Goal: Task Accomplishment & Management: Complete application form

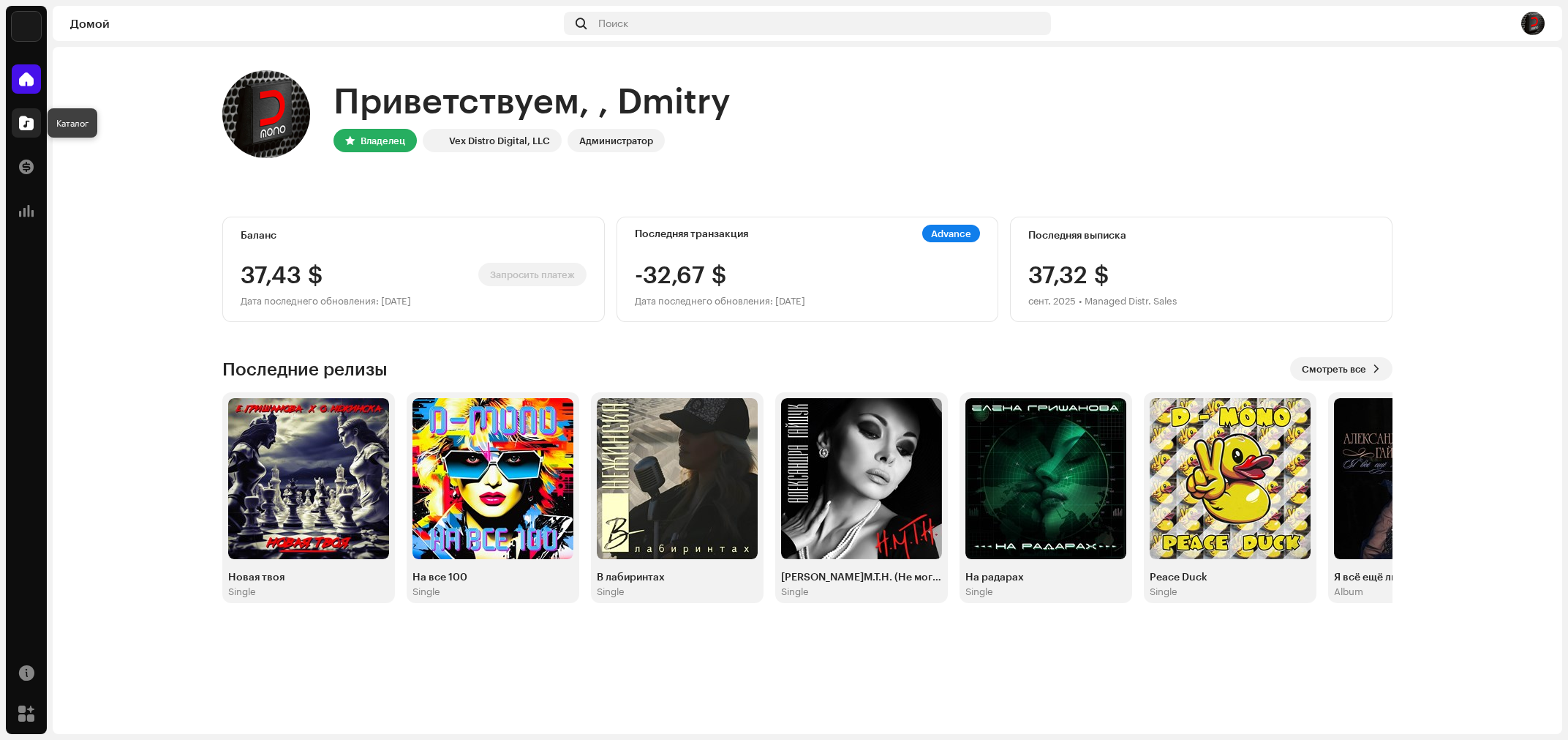
click at [25, 125] on span at bounding box center [27, 123] width 15 height 12
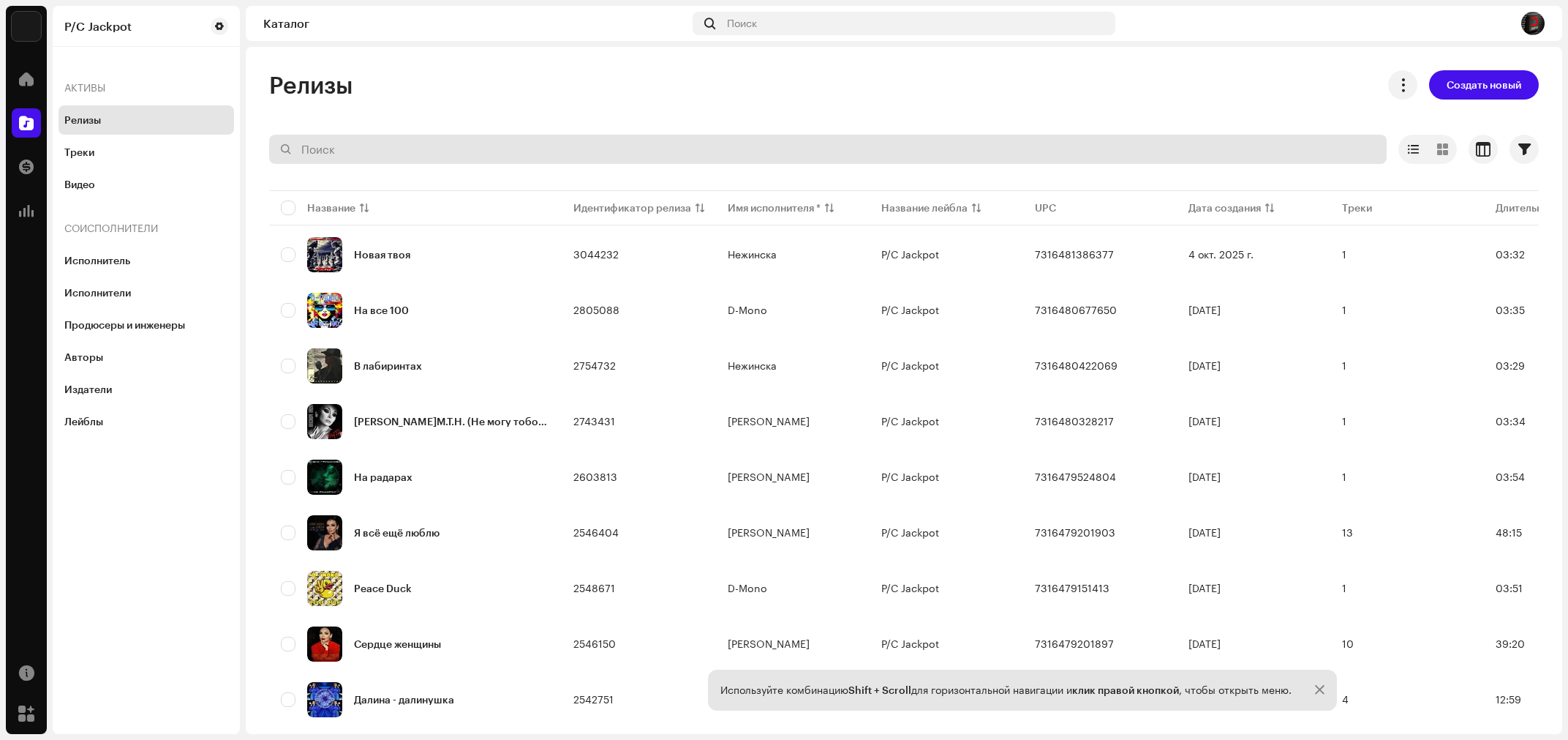
click at [1478, 89] on span "Создать новый" at bounding box center [1484, 84] width 75 height 29
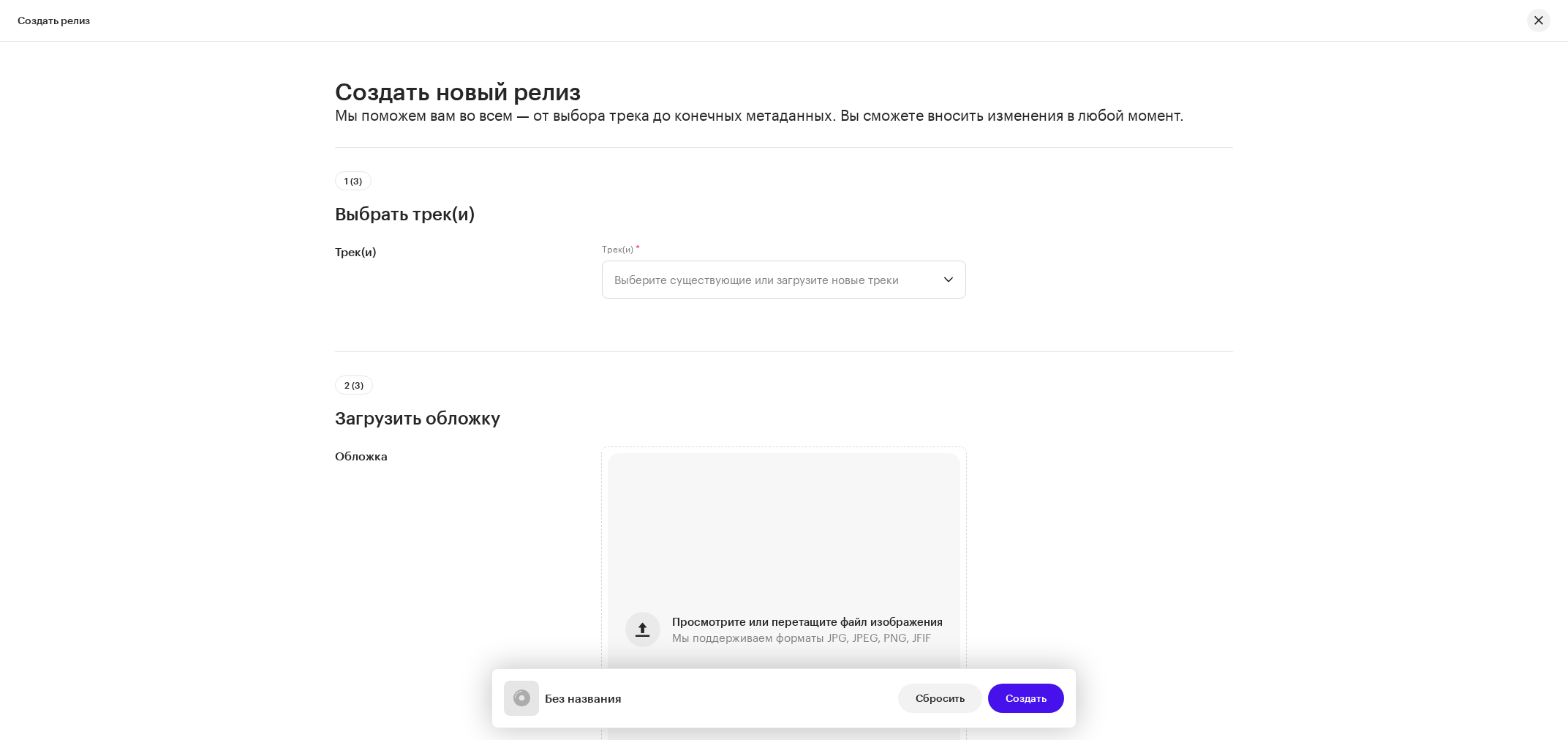
scroll to position [69, 0]
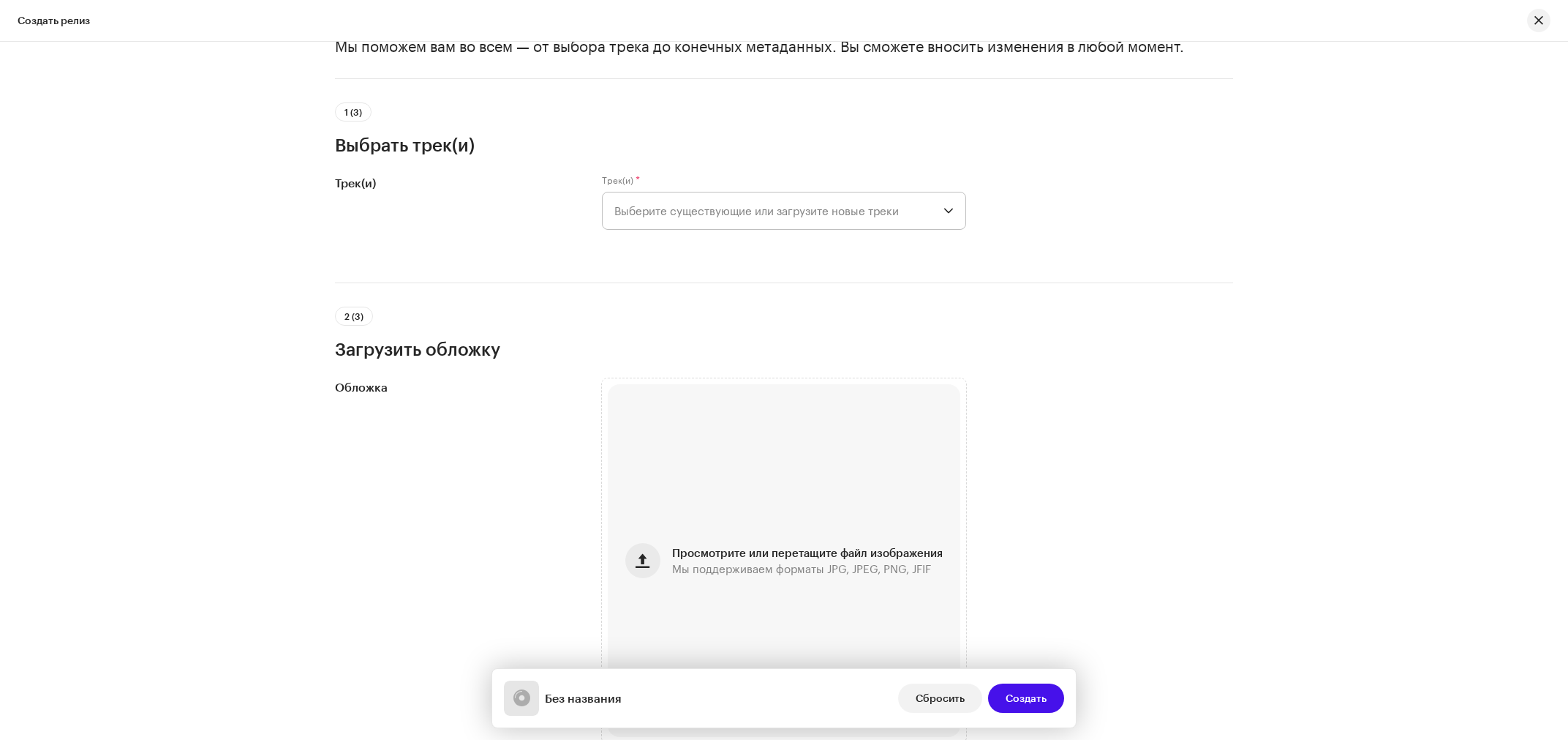
click at [933, 213] on span "Выберите существующие или загрузите новые треки" at bounding box center [778, 210] width 329 height 37
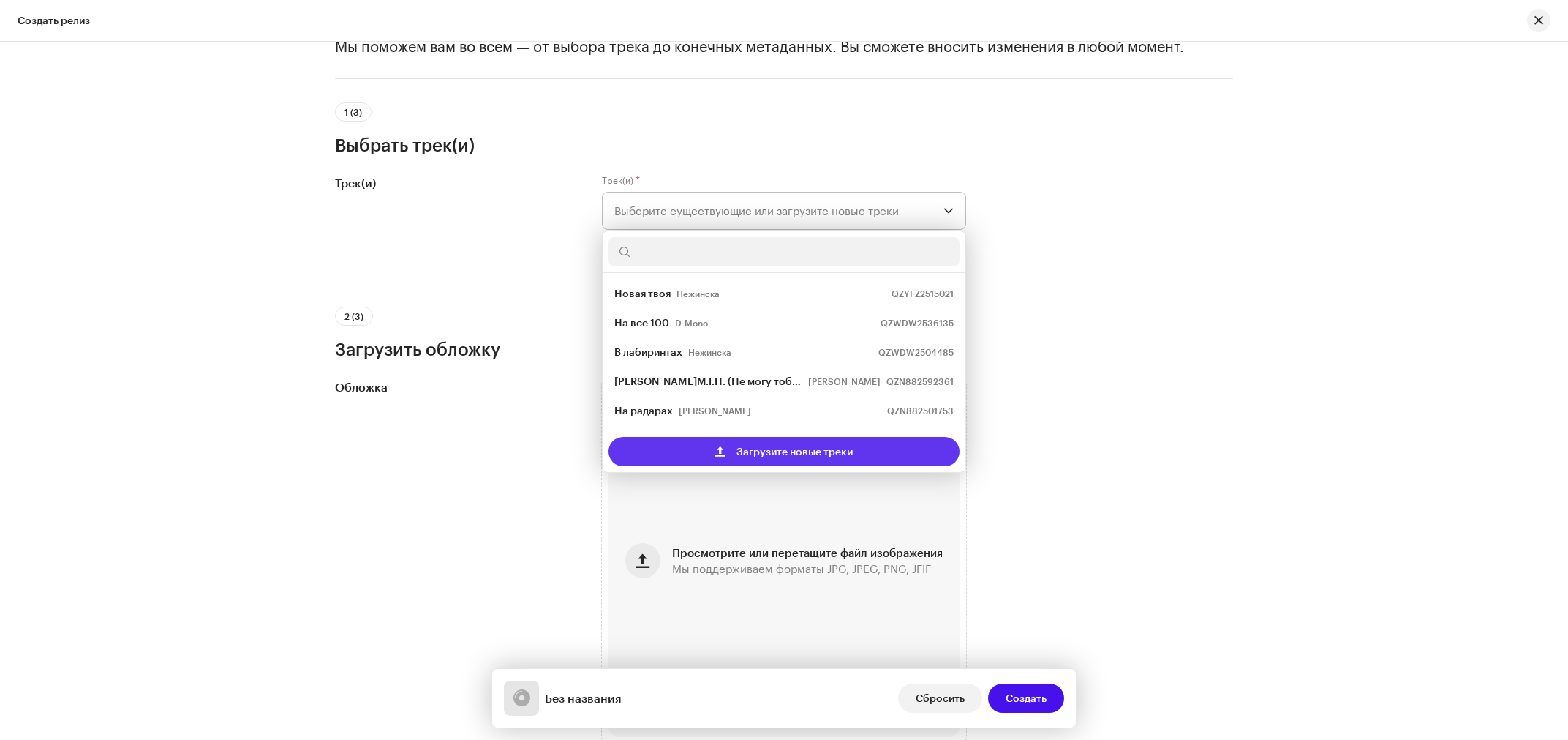
scroll to position [23, 0]
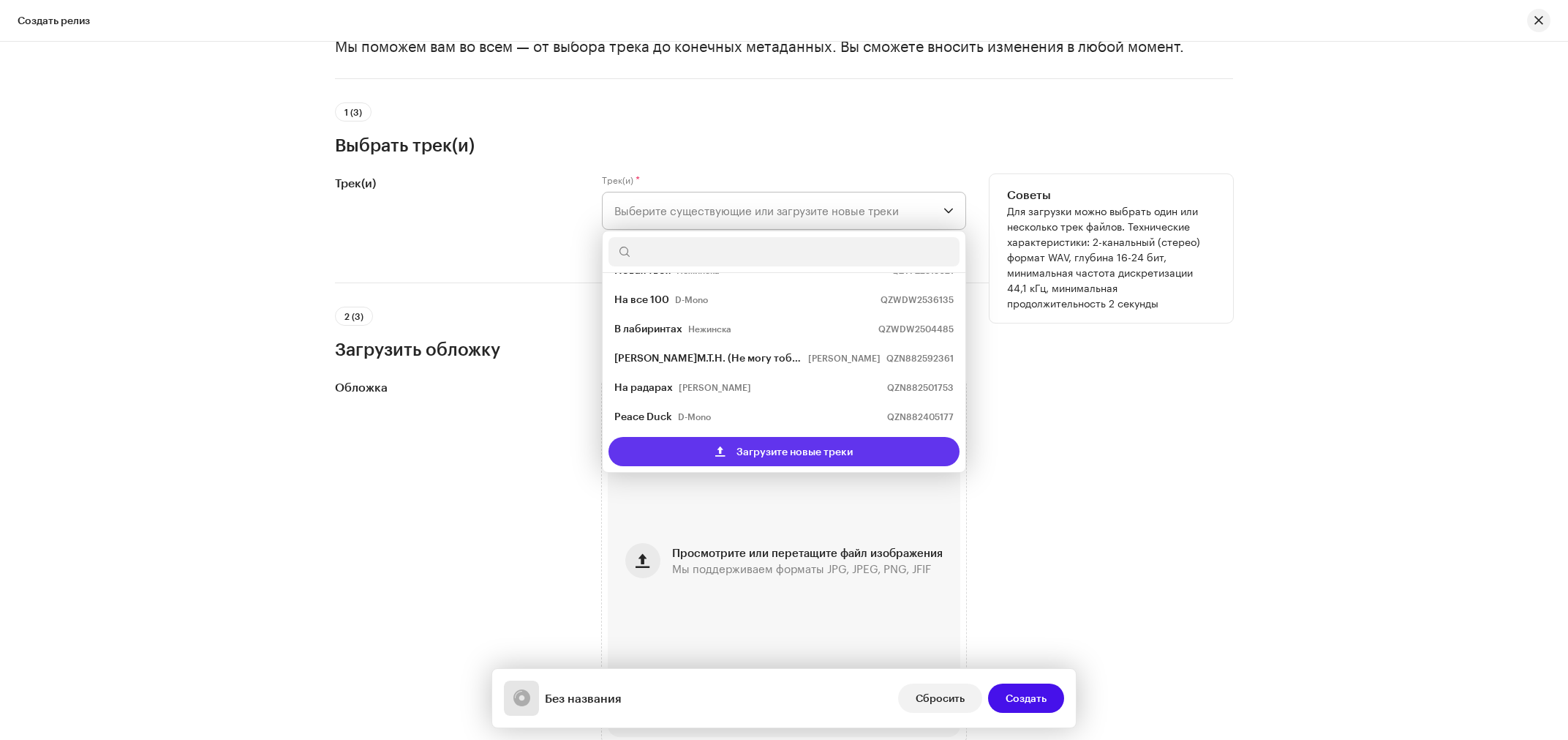
click at [762, 458] on span "Загрузите новые треки" at bounding box center [795, 451] width 116 height 29
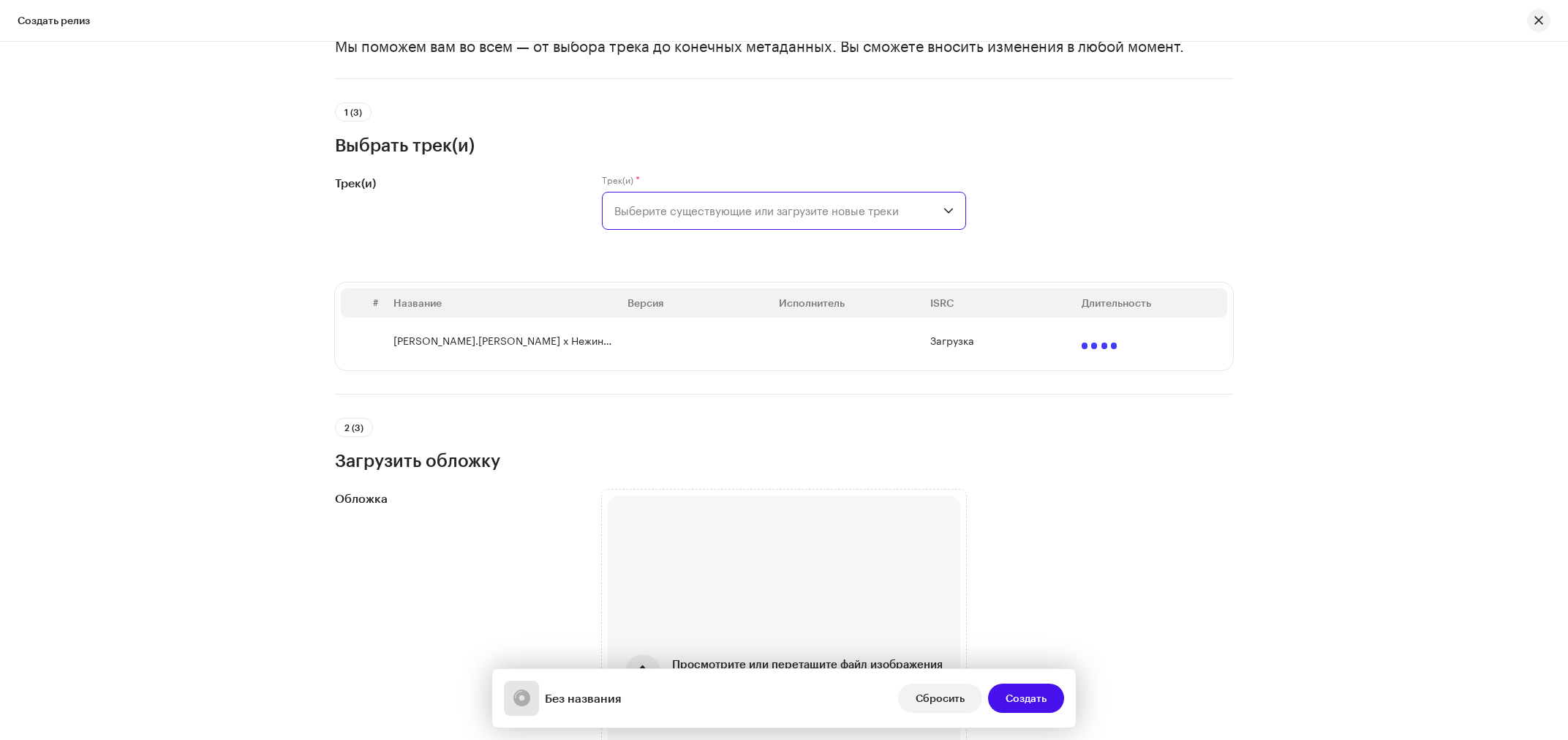
click at [1467, 442] on div "Создать новый релиз Мы поможем вам во всем — от выбора трека до конечных метада…" at bounding box center [784, 391] width 1568 height 698
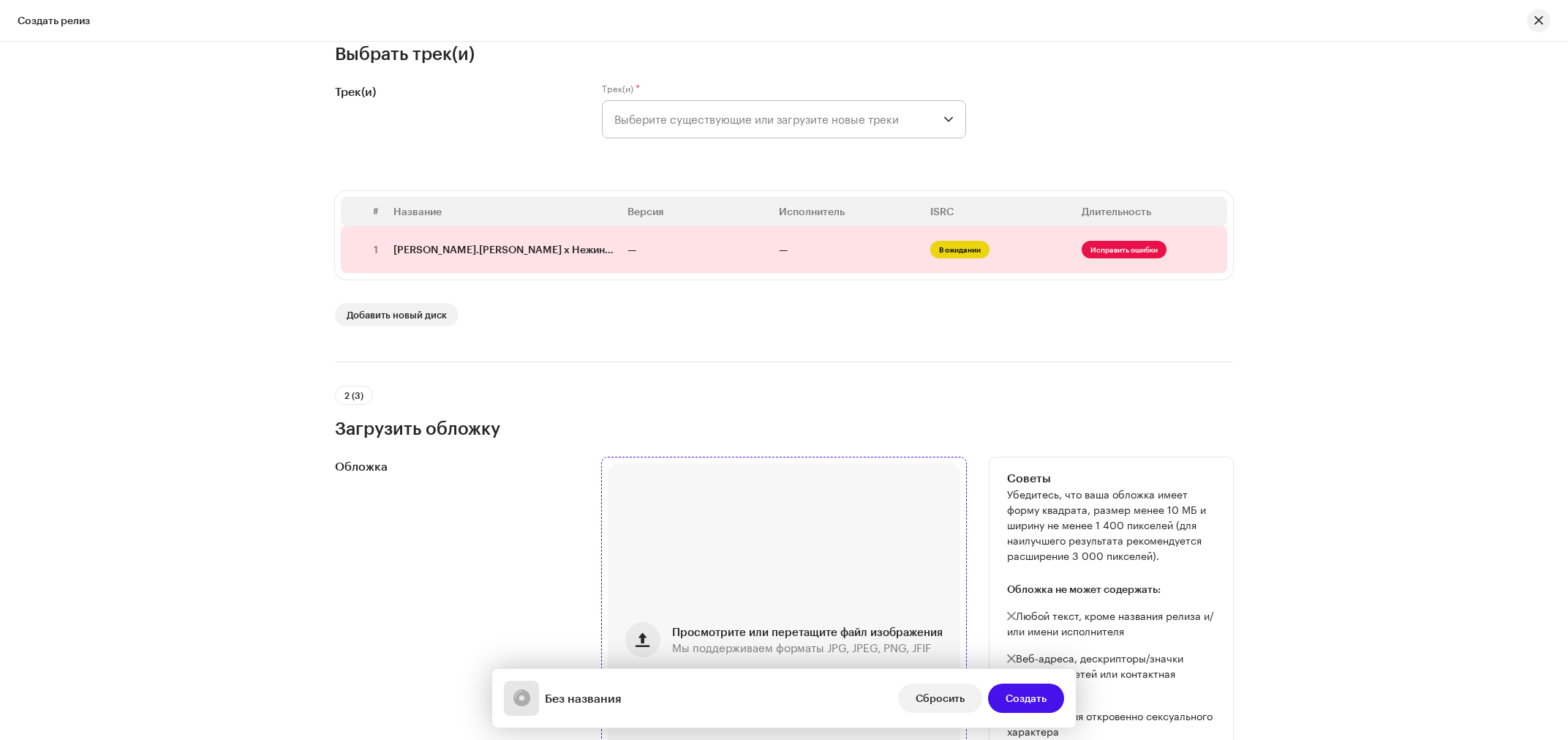
click at [637, 584] on div "Просмотрите или перетащите файл изображения Мы поддерживаем форматы JPG, JPEG, …" at bounding box center [784, 639] width 353 height 353
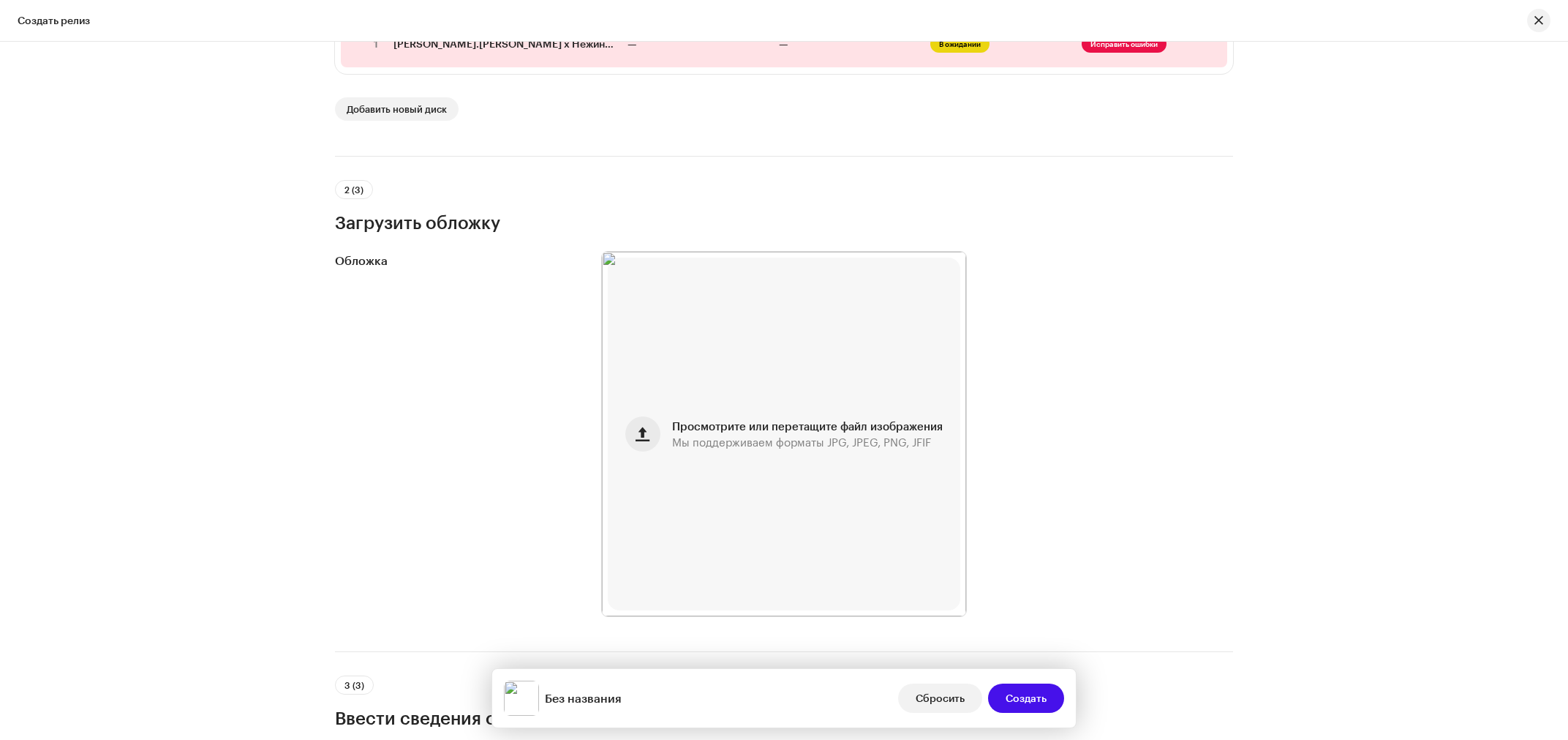
scroll to position [92, 0]
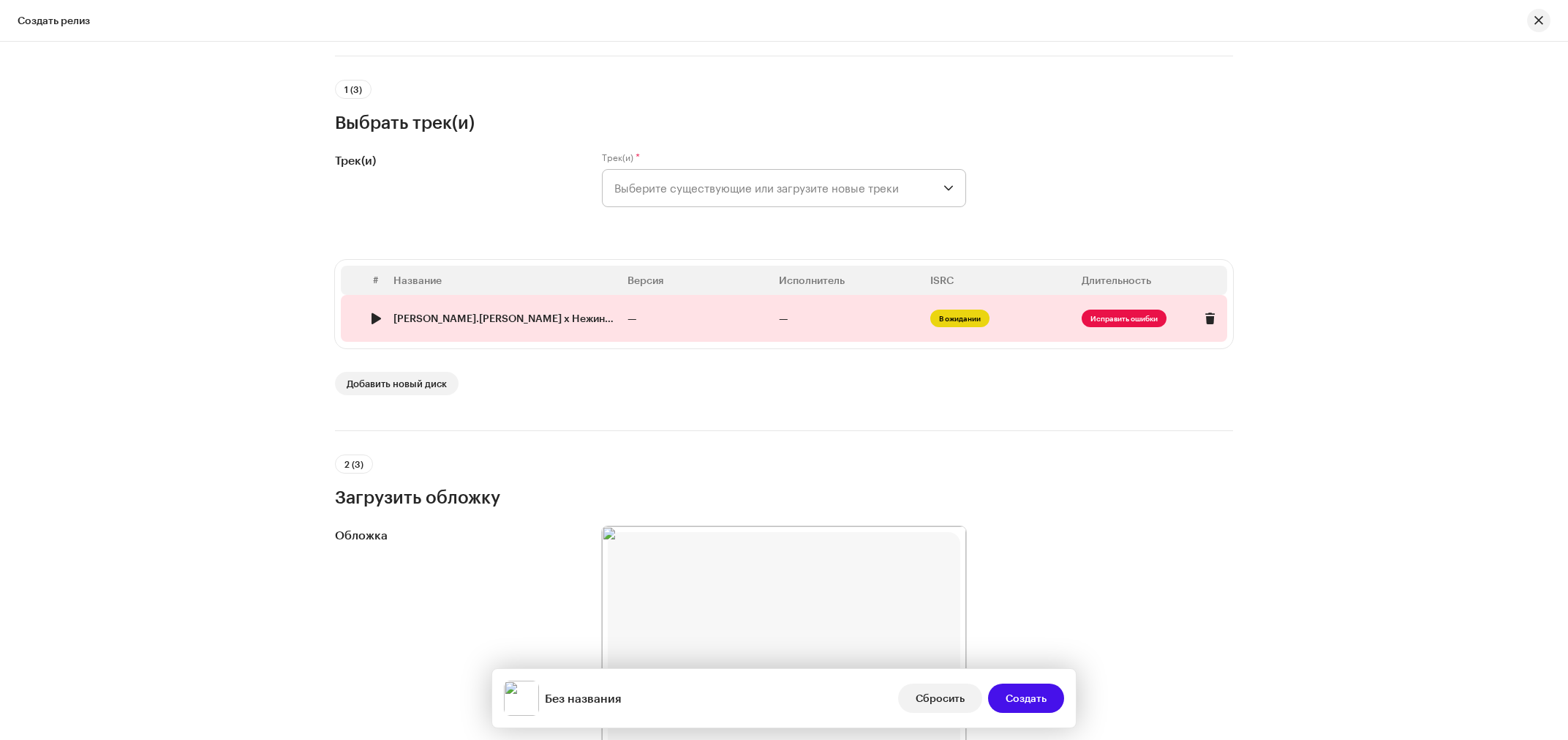
click at [1103, 321] on span "Исправить ошибки" at bounding box center [1124, 319] width 85 height 18
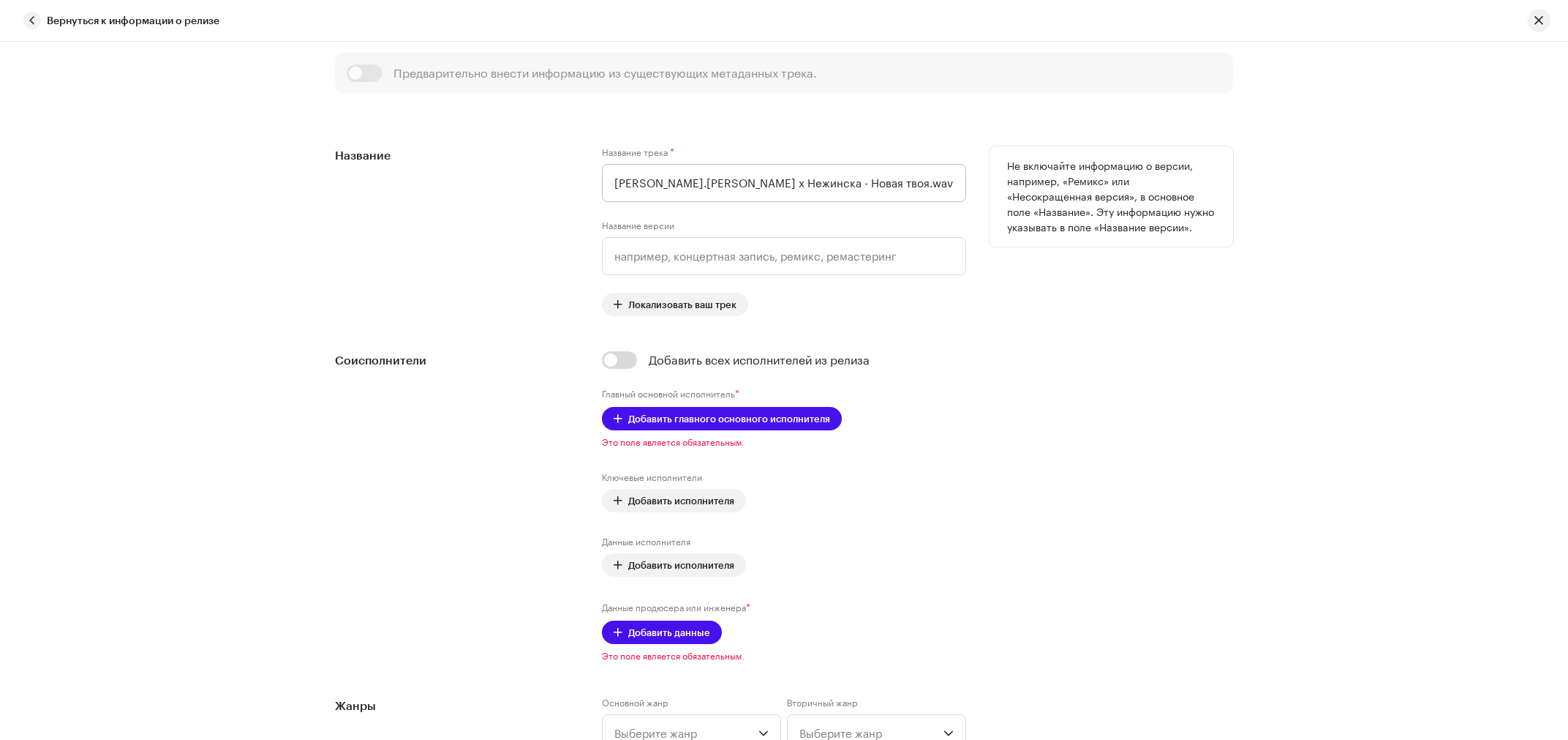
scroll to position [559, 0]
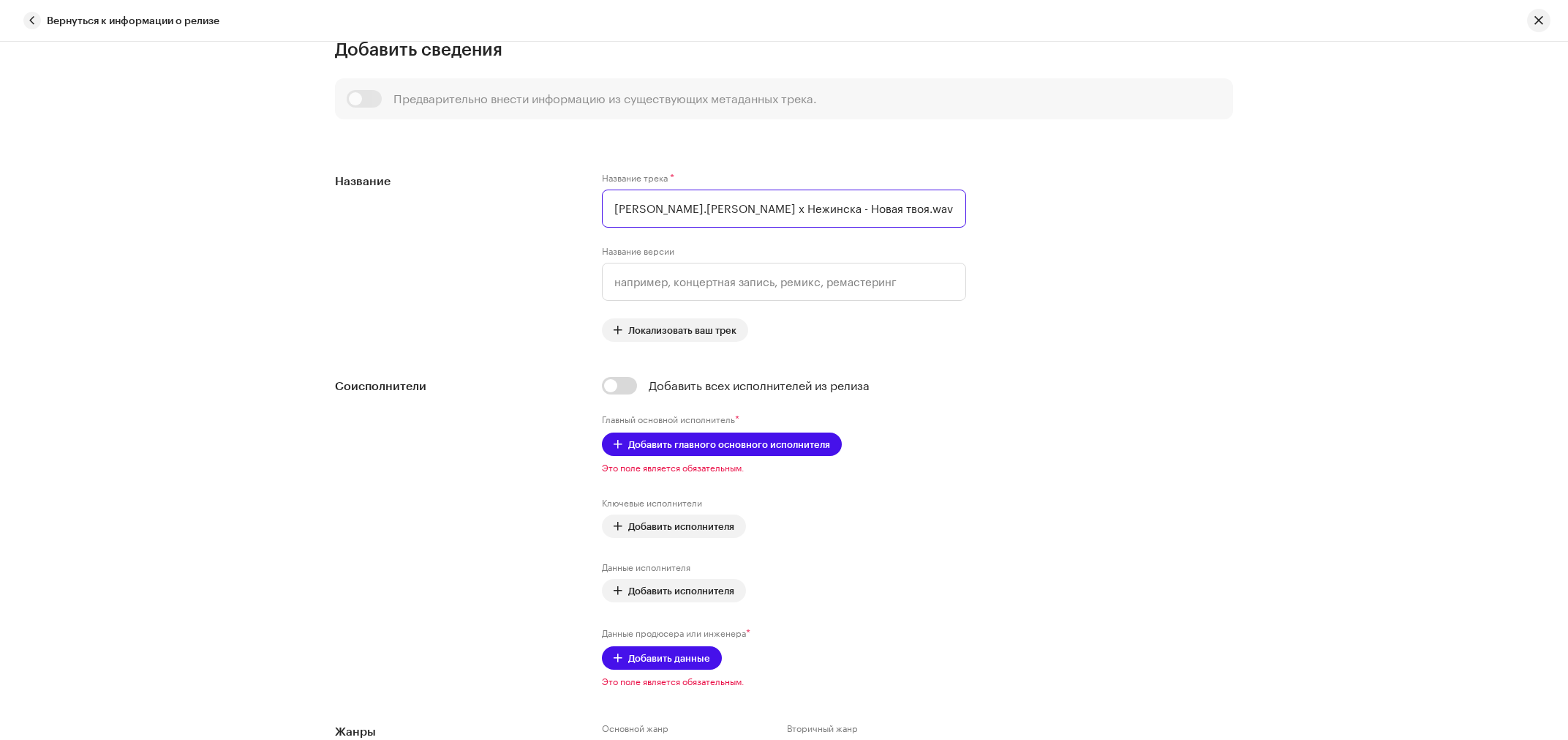
drag, startPoint x: 748, startPoint y: 211, endPoint x: 212, endPoint y: 211, distance: 536.0
click at [602, 211] on input "[PERSON_NAME].[PERSON_NAME] х Нежинска - Новая твоя.wav" at bounding box center [784, 208] width 365 height 38
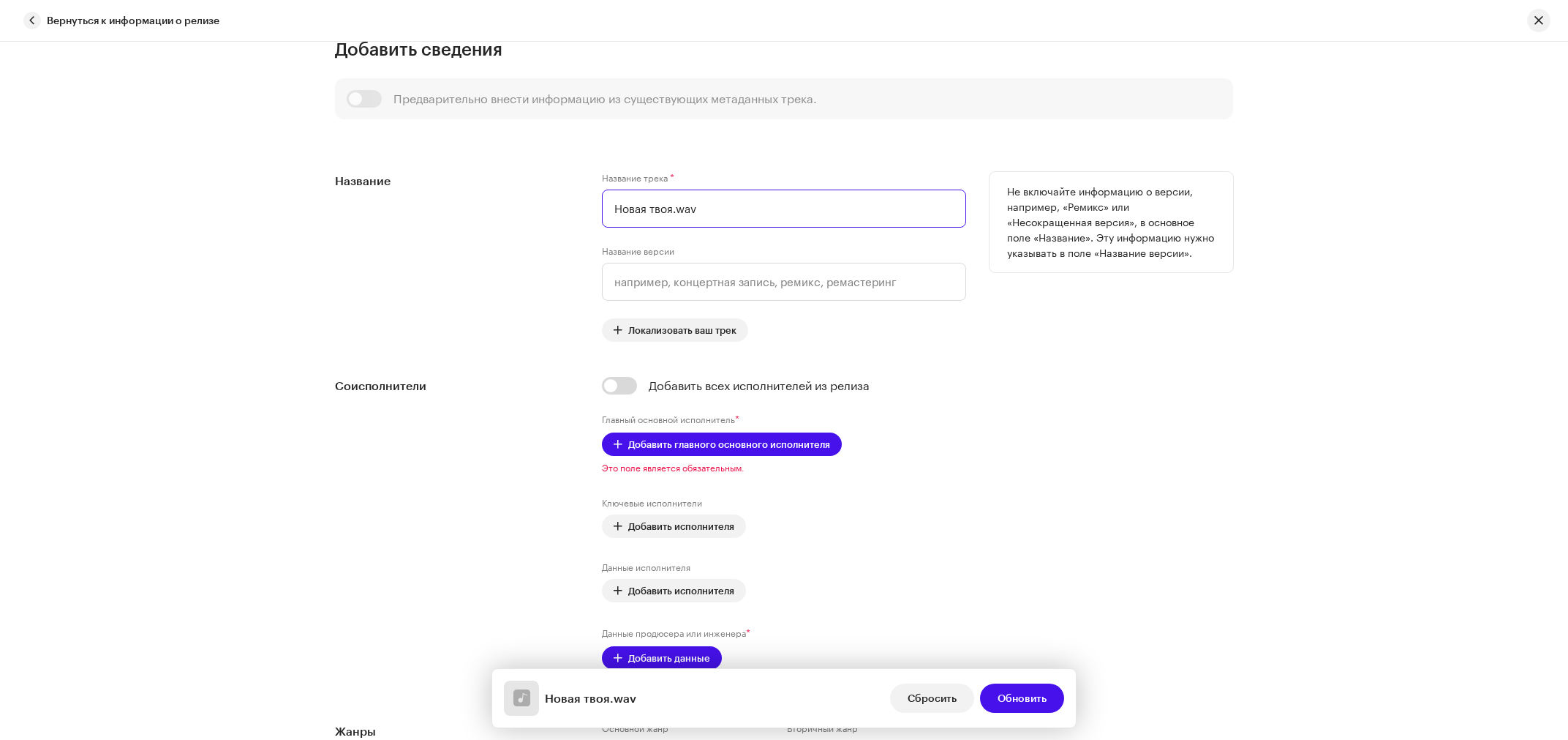
drag, startPoint x: 712, startPoint y: 210, endPoint x: 670, endPoint y: 208, distance: 42.0
click at [670, 208] on input "Новая твоя.wav" at bounding box center [784, 208] width 365 height 38
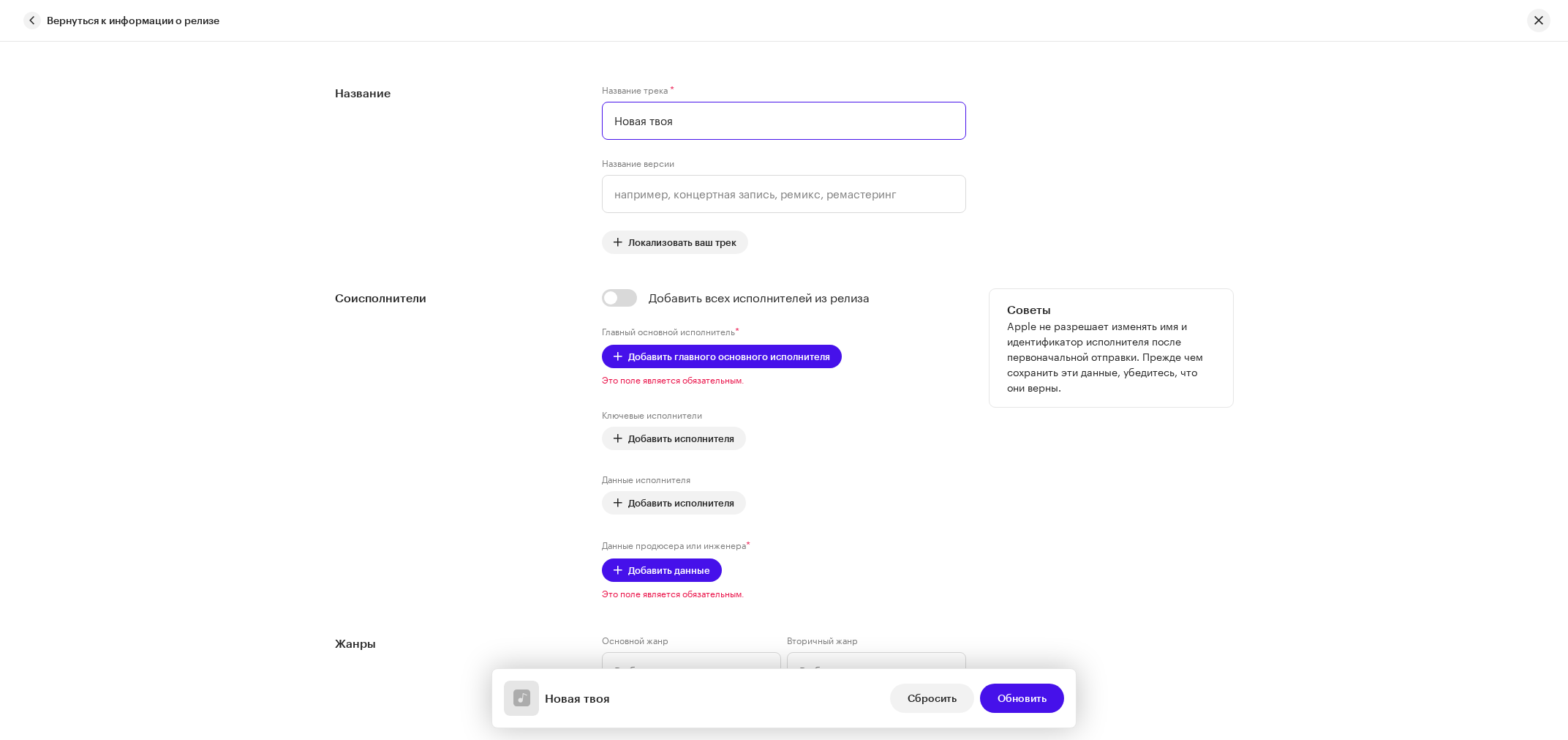
scroll to position [695, 0]
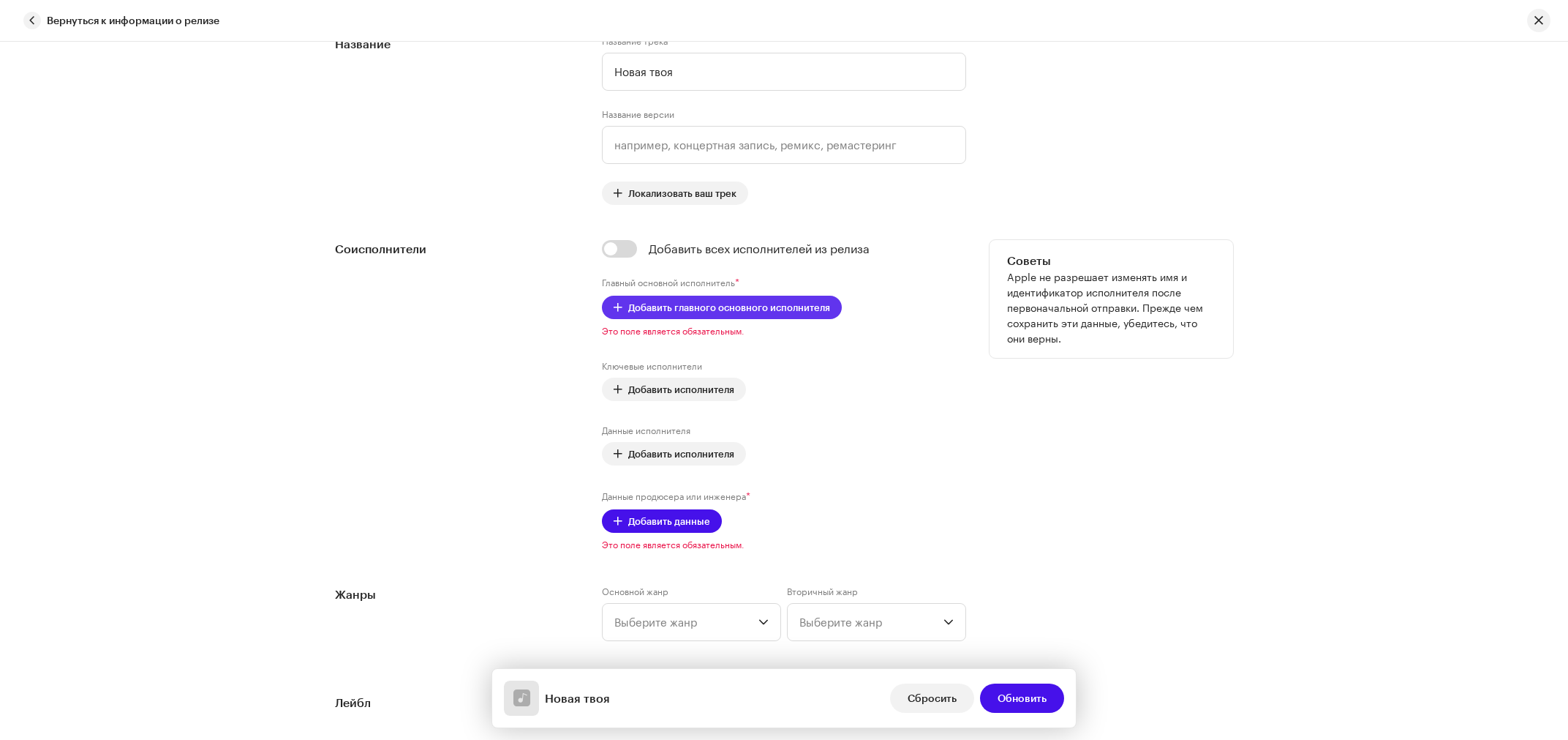
type input "Новая твоя"
click at [660, 317] on span "Добавить главного основного исполнителя" at bounding box center [729, 307] width 202 height 29
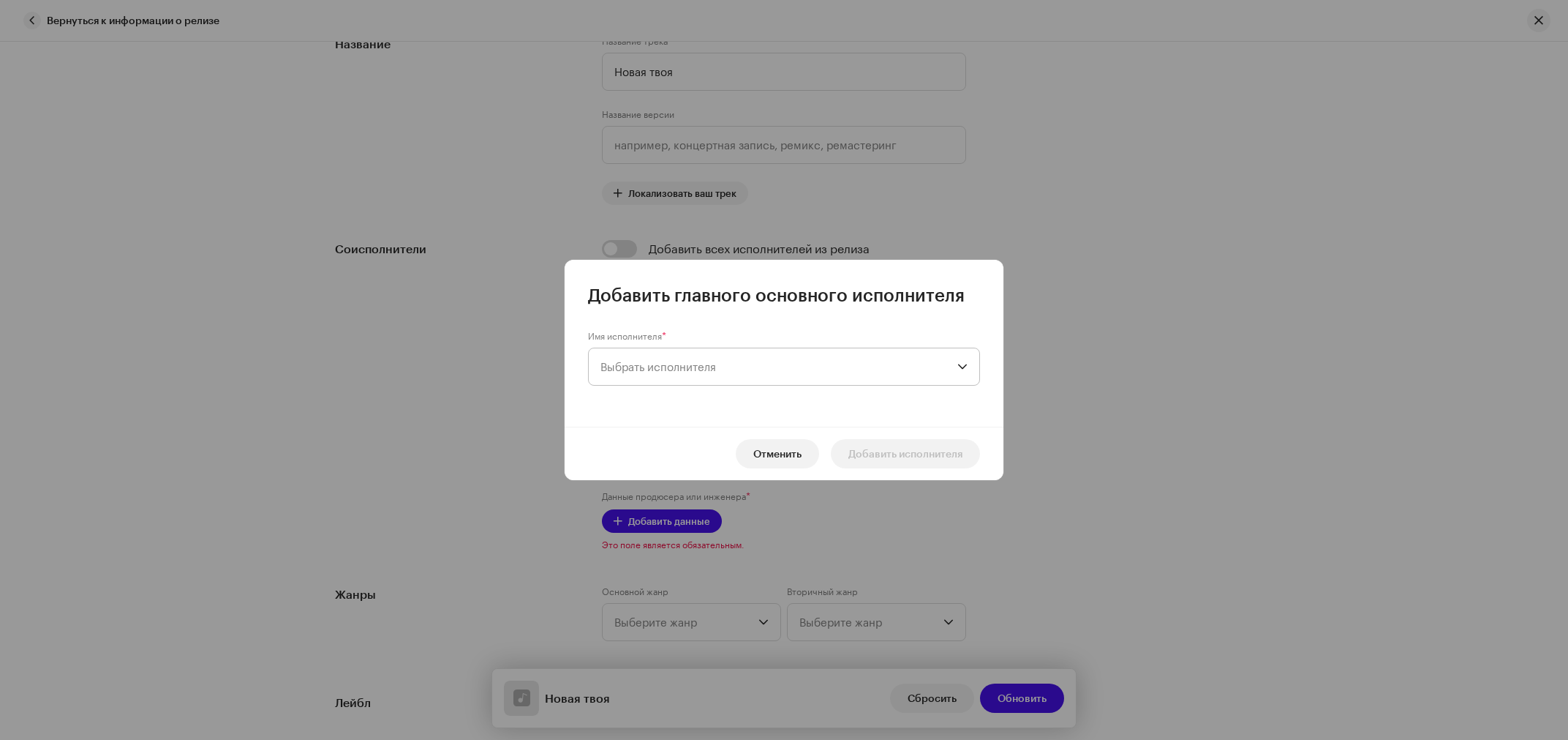
click at [714, 360] on span "Выбрать исполнителя" at bounding box center [658, 367] width 116 height 13
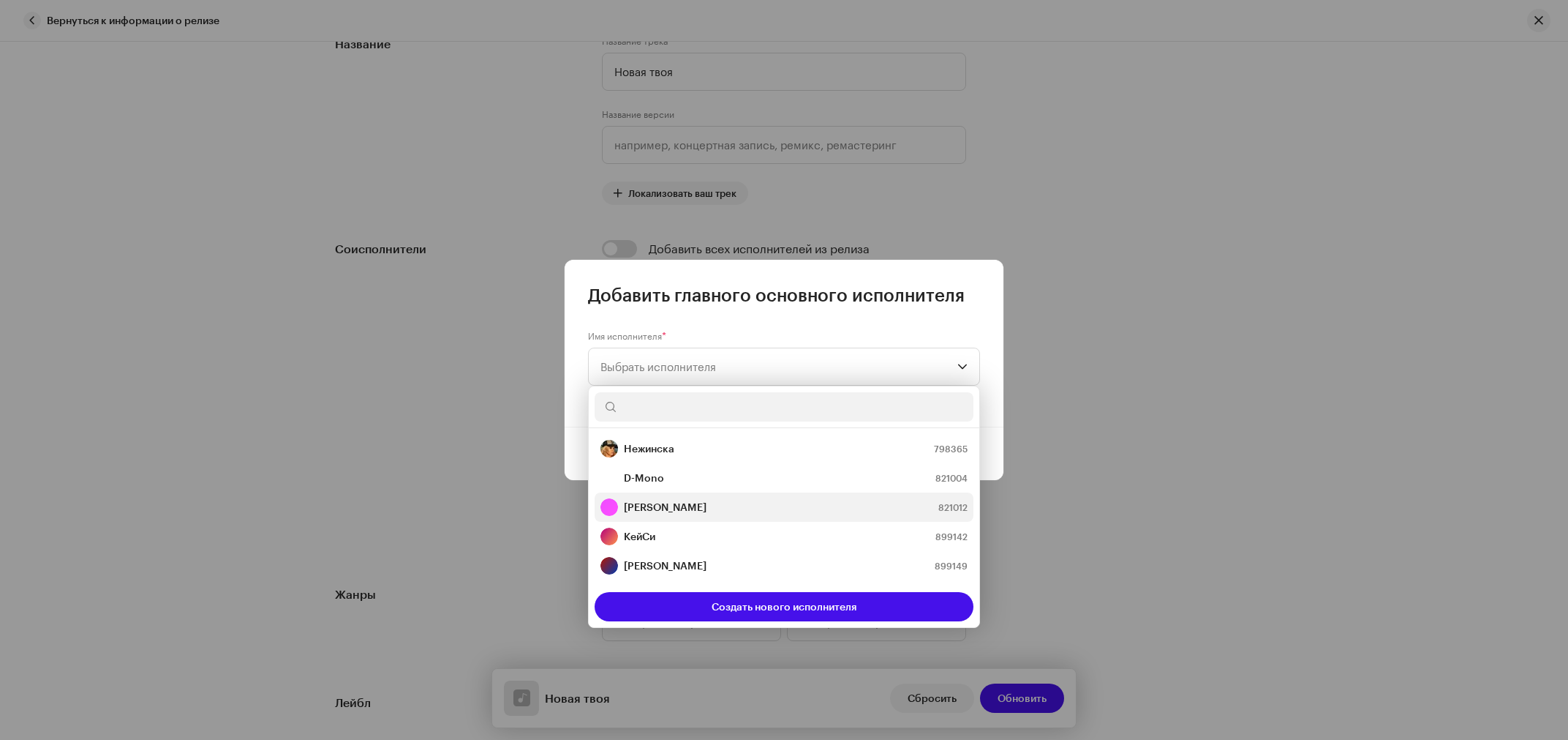
click at [706, 504] on strong "[PERSON_NAME]" at bounding box center [665, 507] width 83 height 15
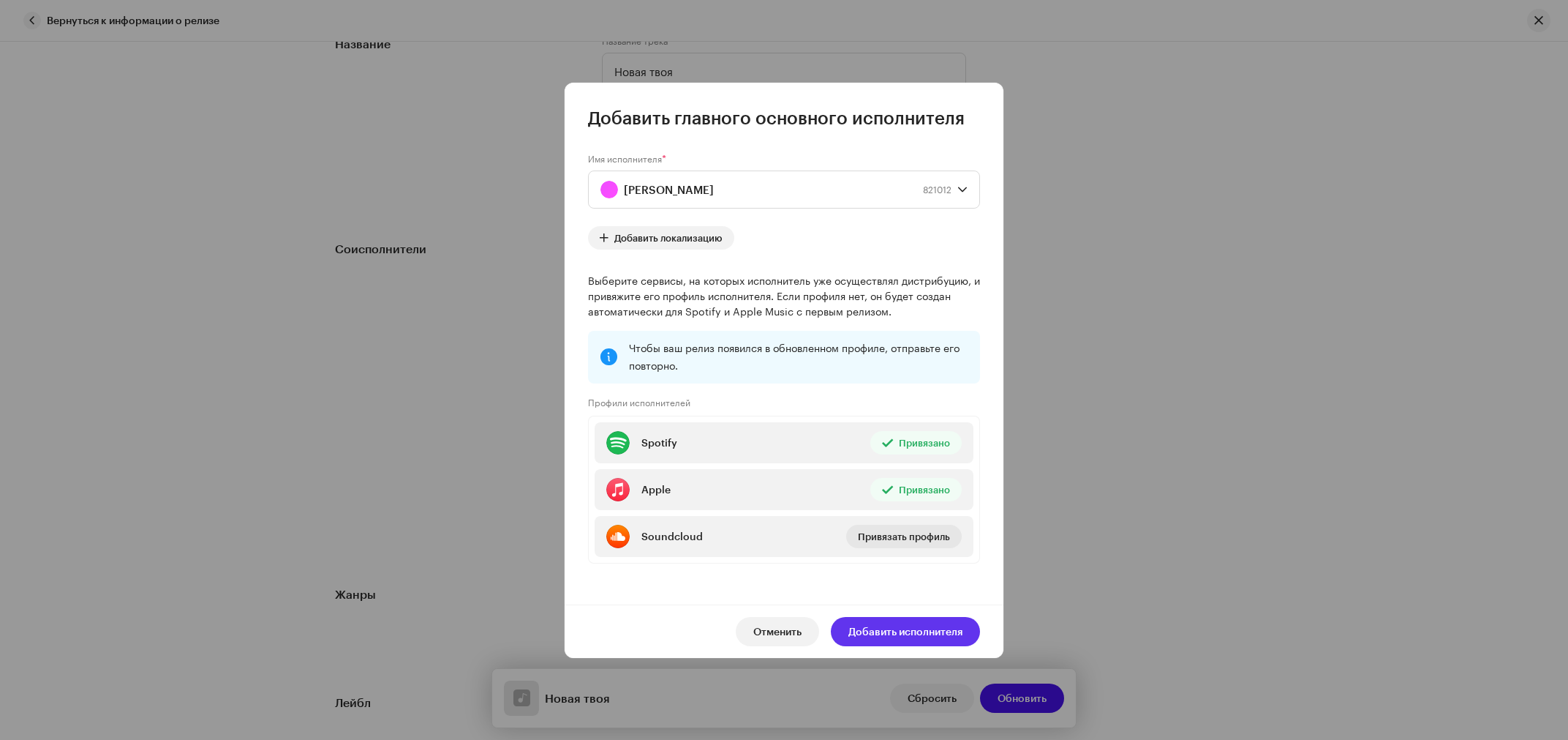
drag, startPoint x: 877, startPoint y: 630, endPoint x: 964, endPoint y: 579, distance: 100.8
click at [880, 630] on span "Добавить исполнителя" at bounding box center [905, 631] width 114 height 29
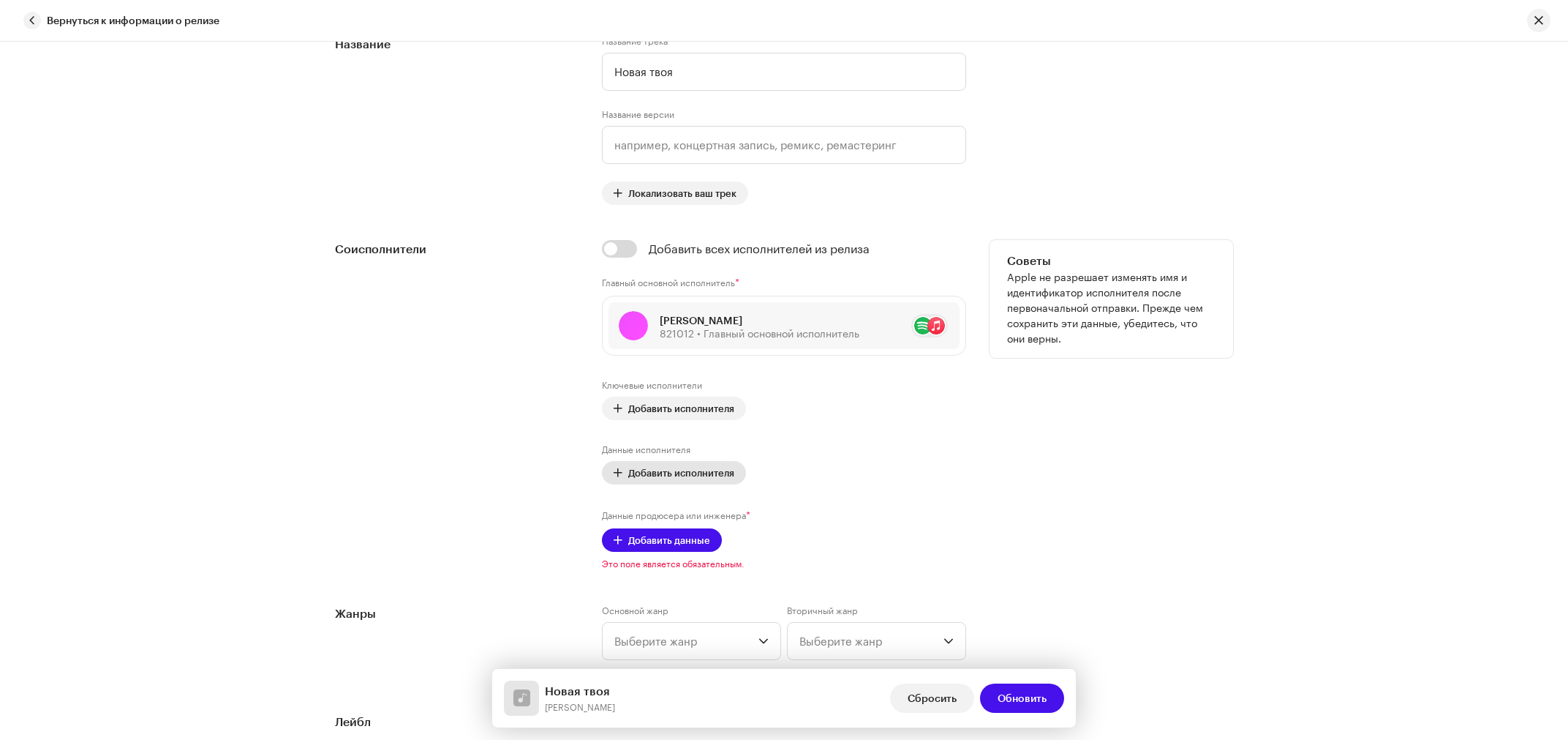
click at [620, 480] on button "Добавить исполнителя" at bounding box center [673, 472] width 144 height 23
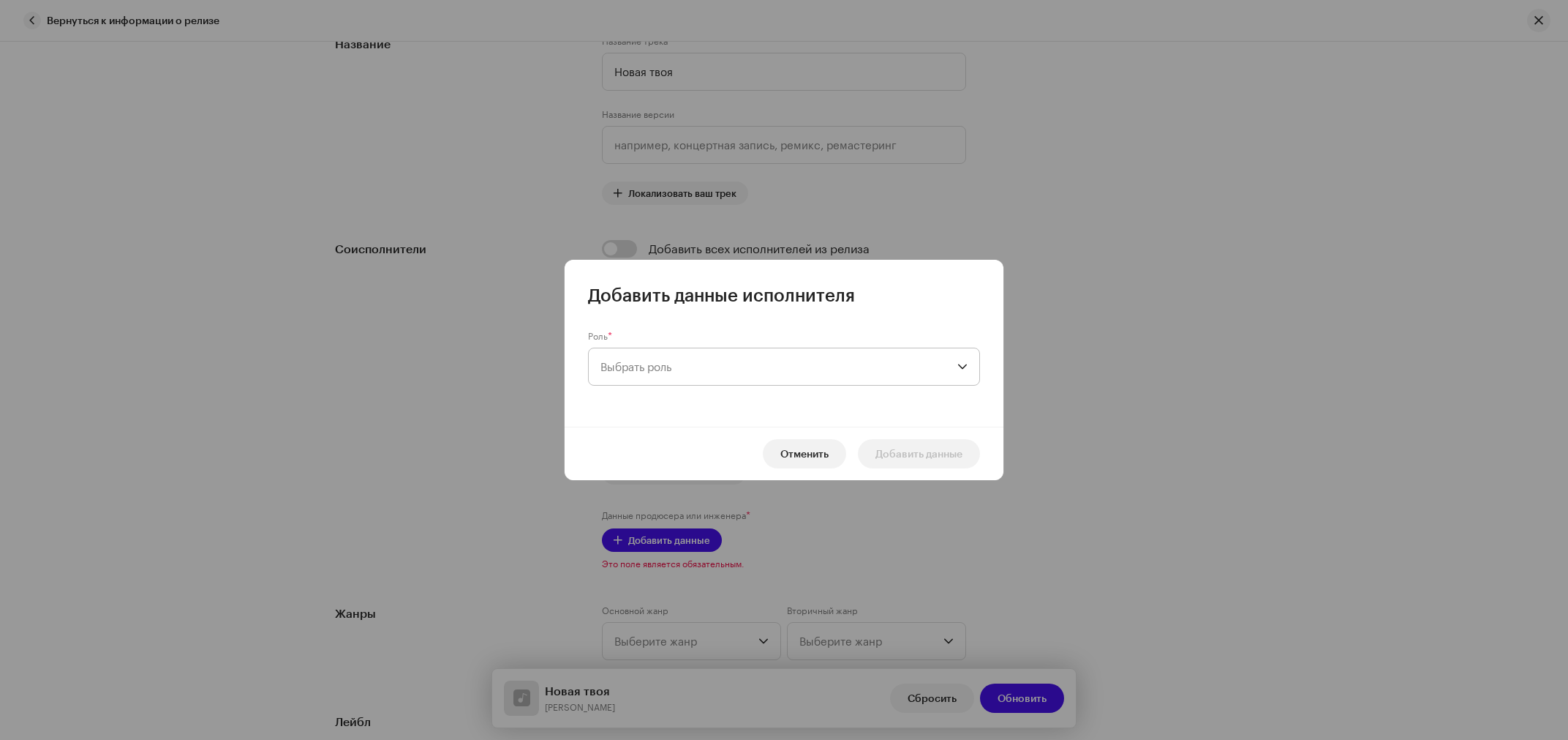
click at [649, 373] on span "Выбрать роль" at bounding box center [778, 366] width 357 height 37
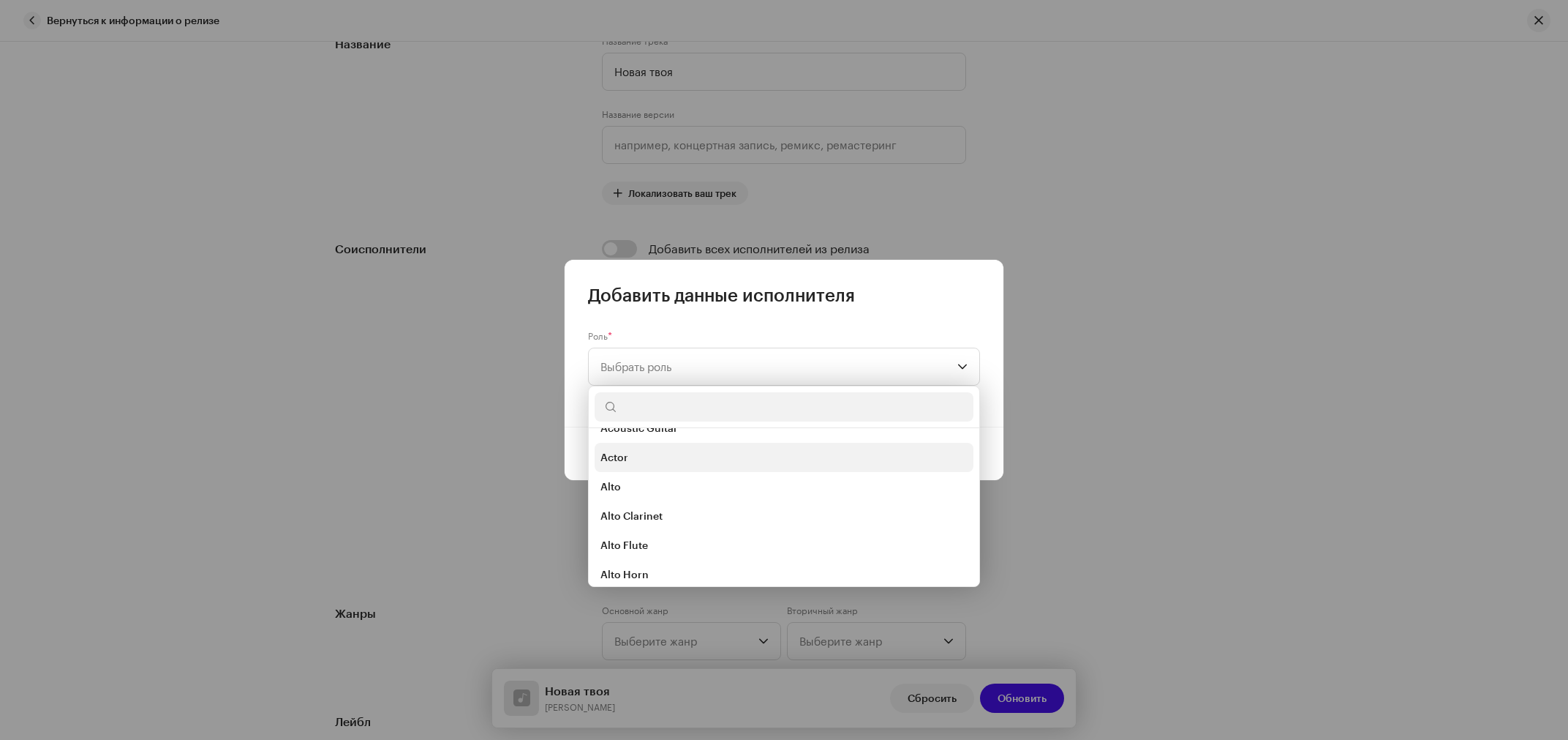
scroll to position [0, 0]
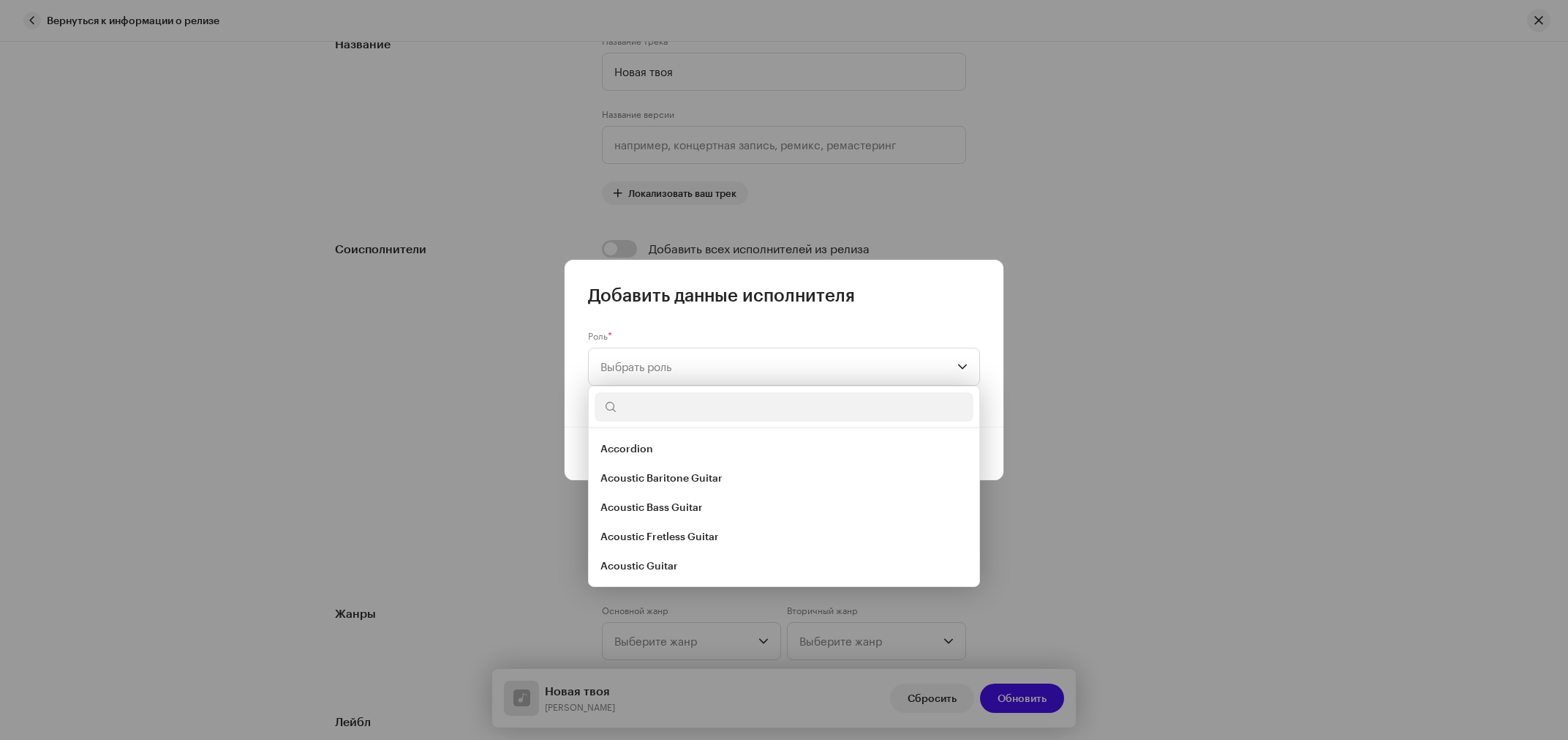
click at [825, 322] on div "Роль * Выбрать роль" at bounding box center [784, 366] width 439 height 120
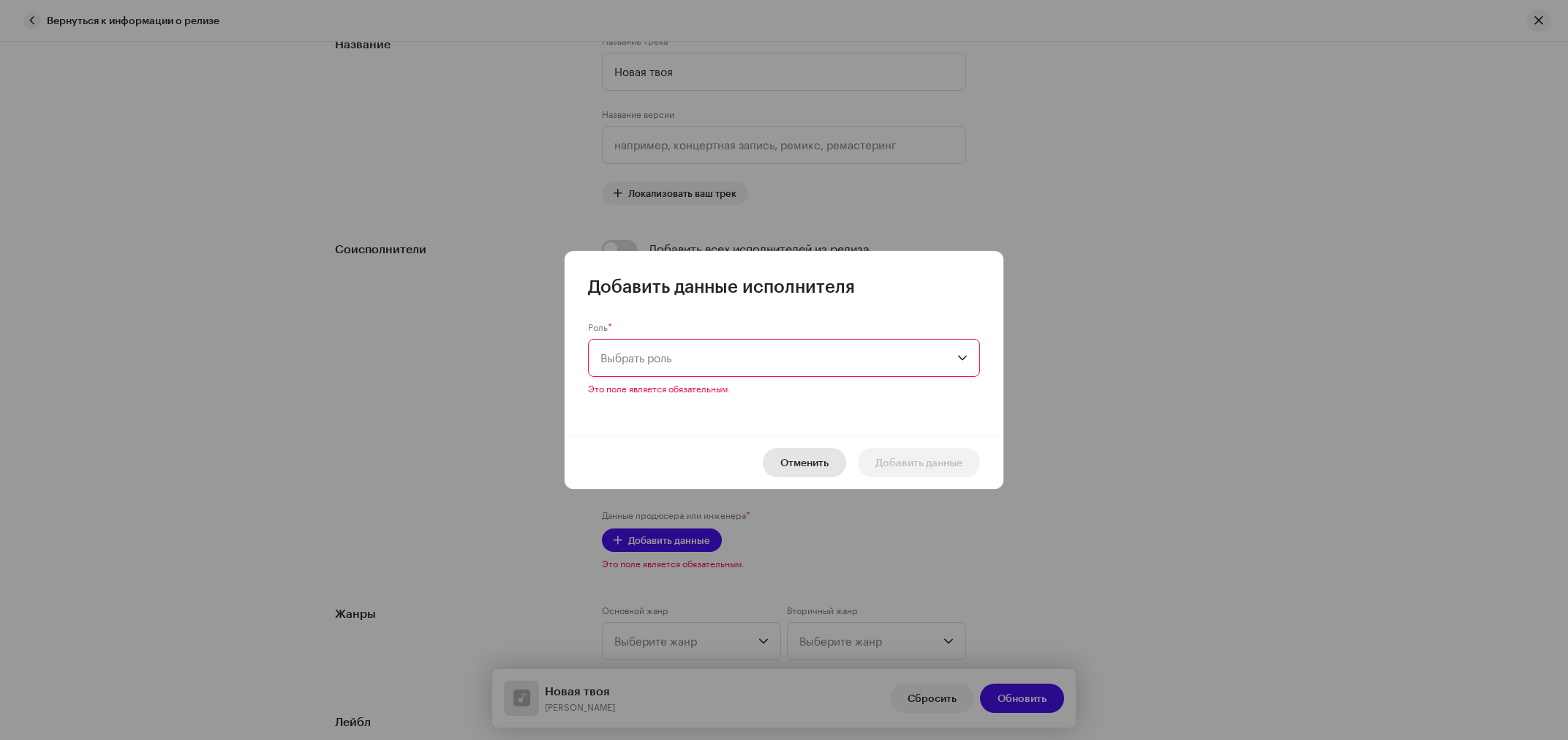
click at [819, 466] on span "Отменить" at bounding box center [805, 462] width 48 height 29
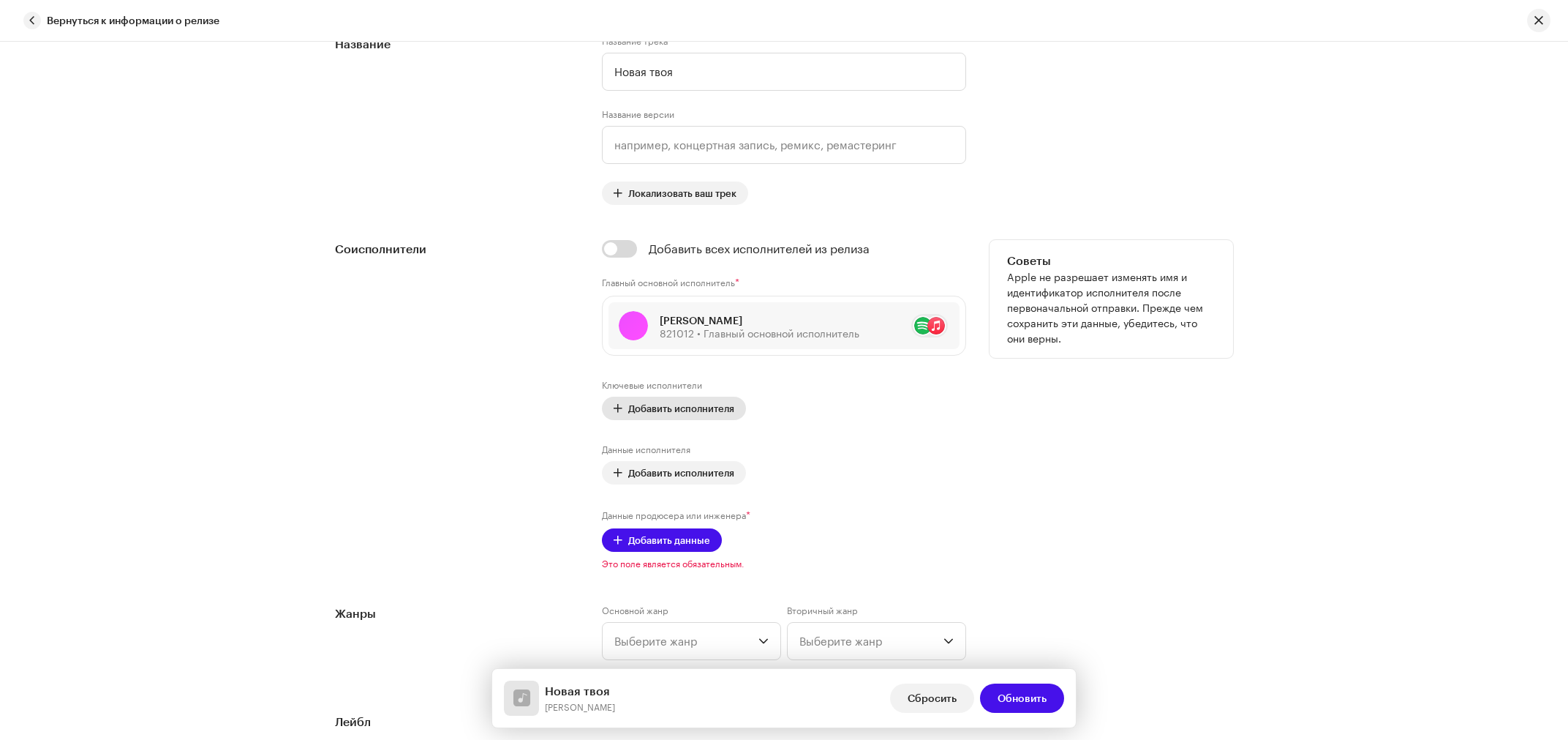
click at [606, 407] on button "Добавить исполнителя" at bounding box center [673, 408] width 144 height 23
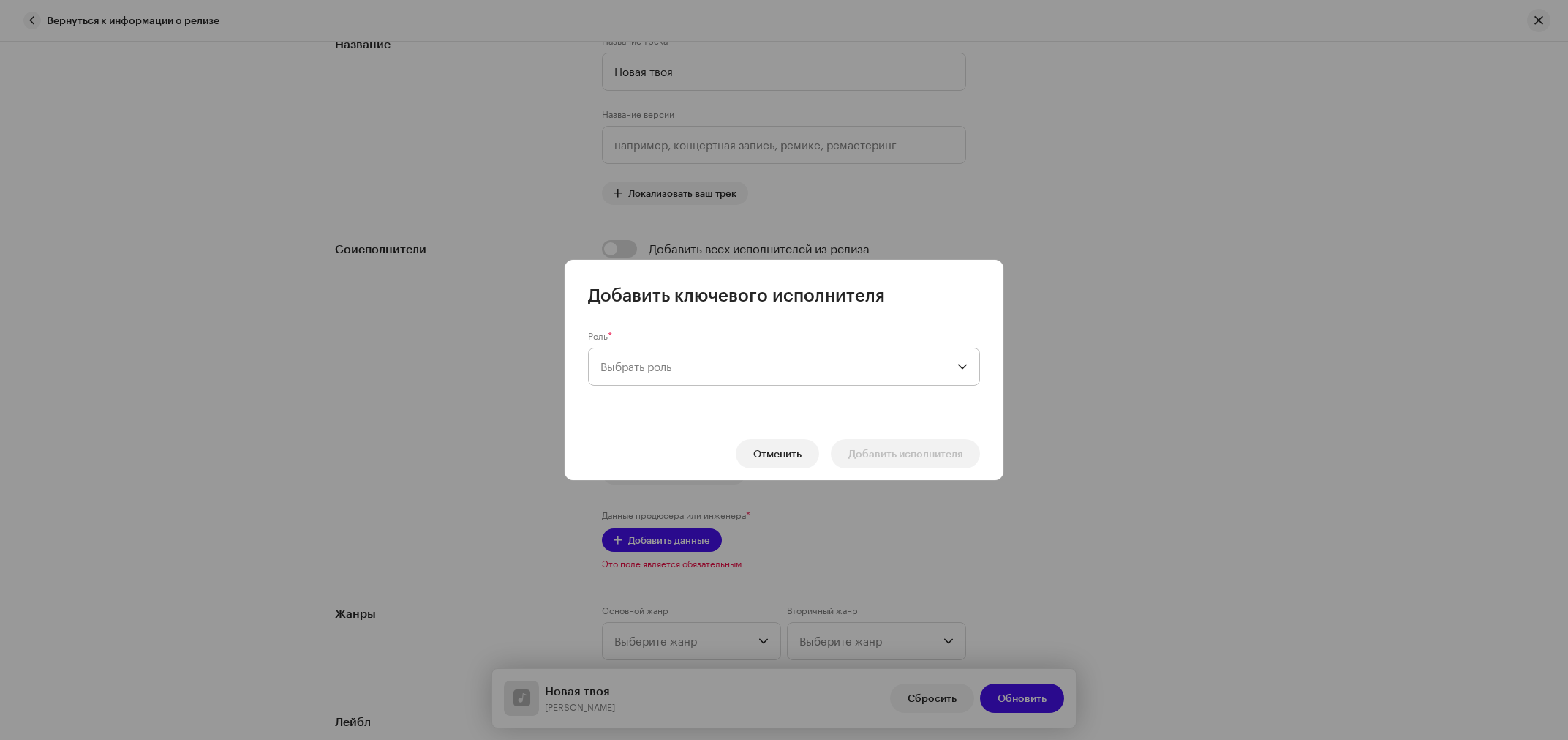
click at [633, 368] on span "Выбрать роль" at bounding box center [778, 366] width 357 height 37
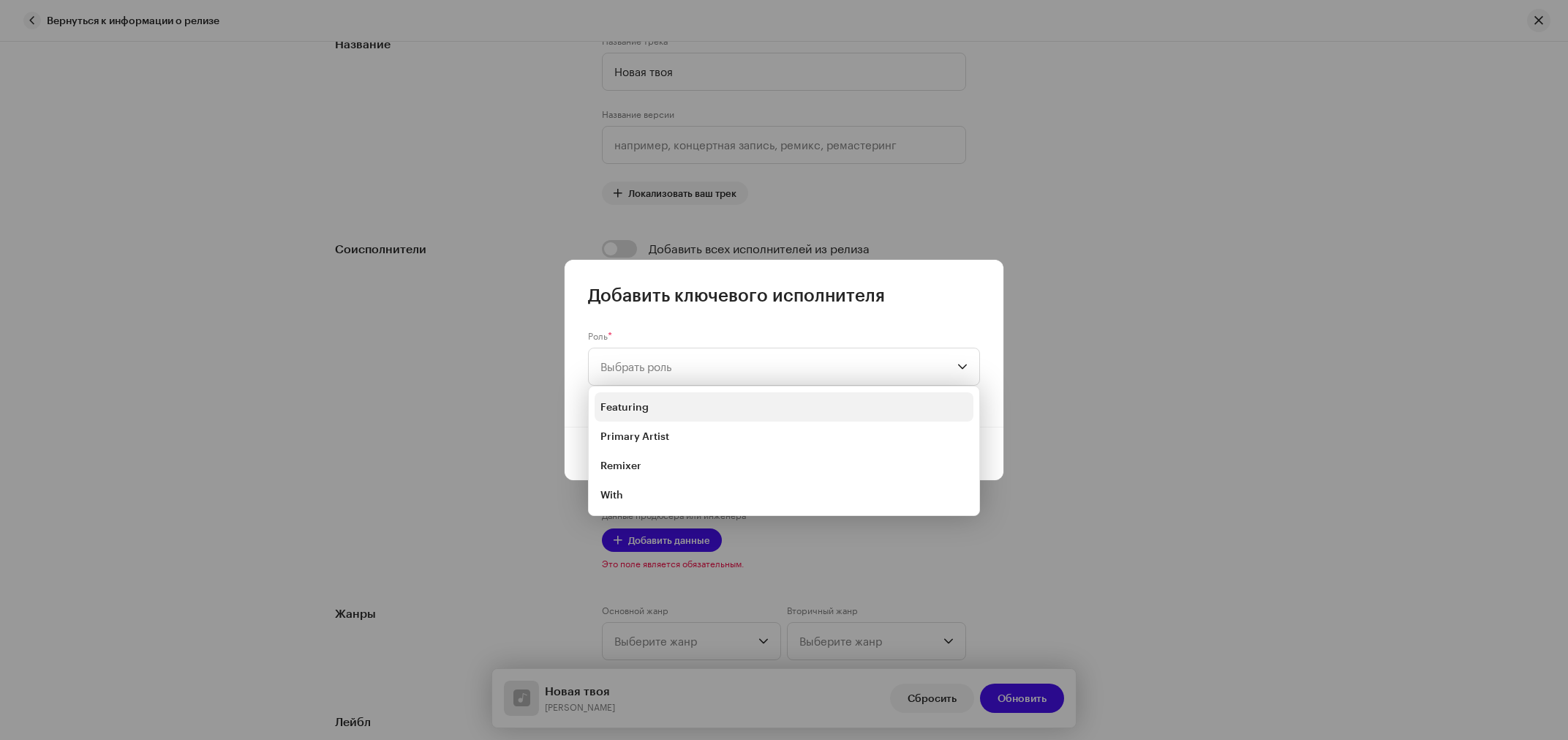
click at [625, 398] on li "Featuring" at bounding box center [784, 407] width 379 height 29
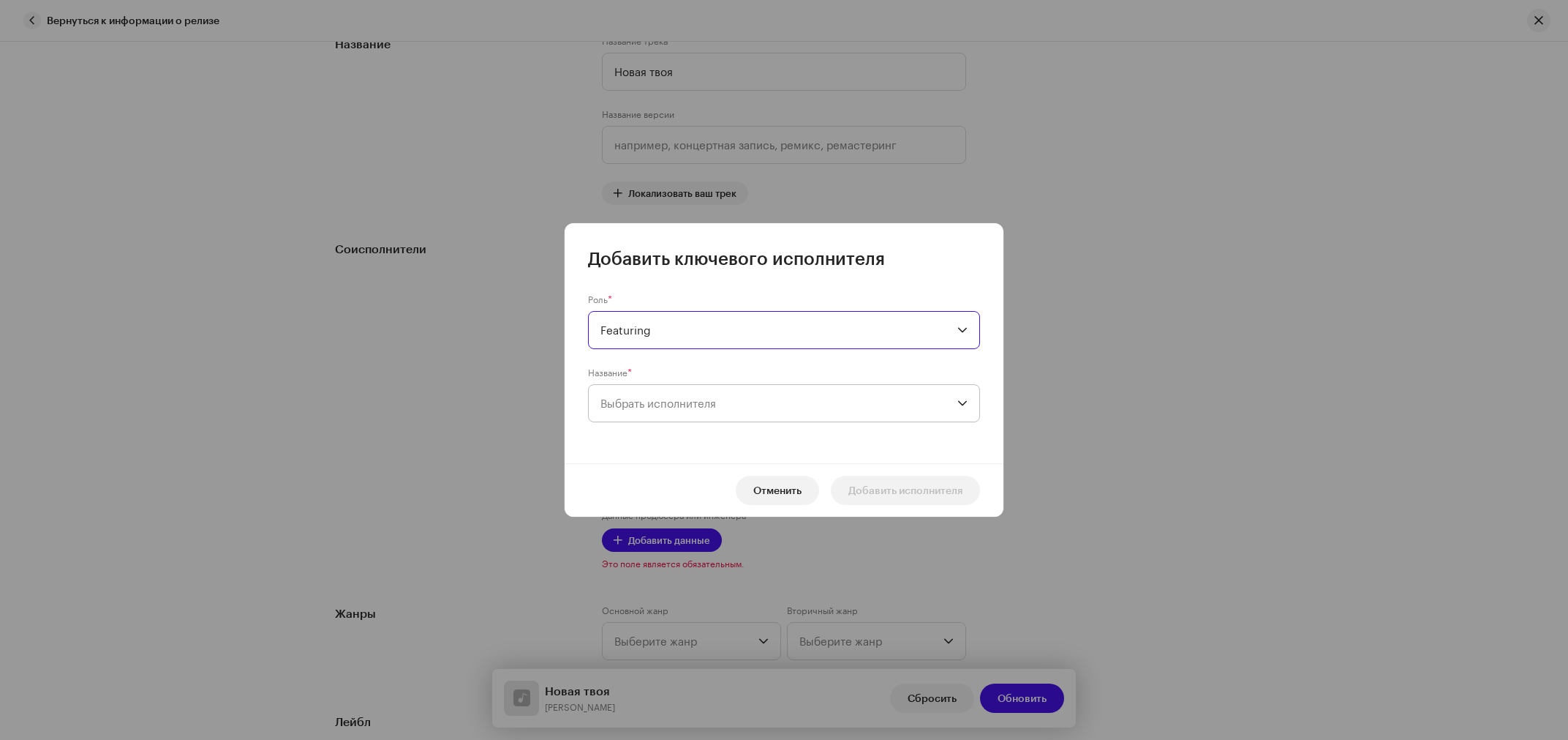
click at [673, 402] on span "Выбрать исполнителя" at bounding box center [658, 404] width 116 height 13
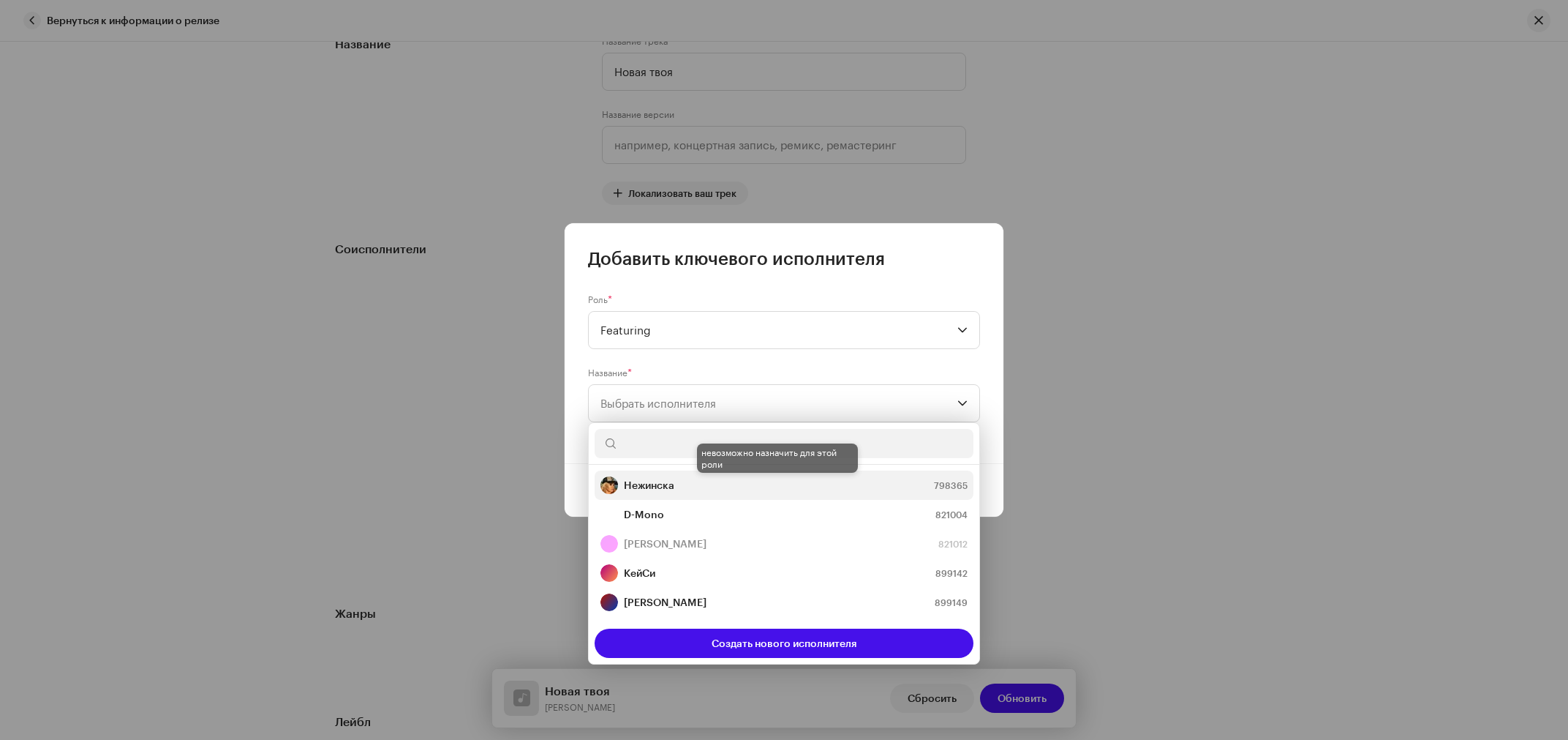
click at [667, 483] on strong "Нежинска" at bounding box center [649, 486] width 51 height 15
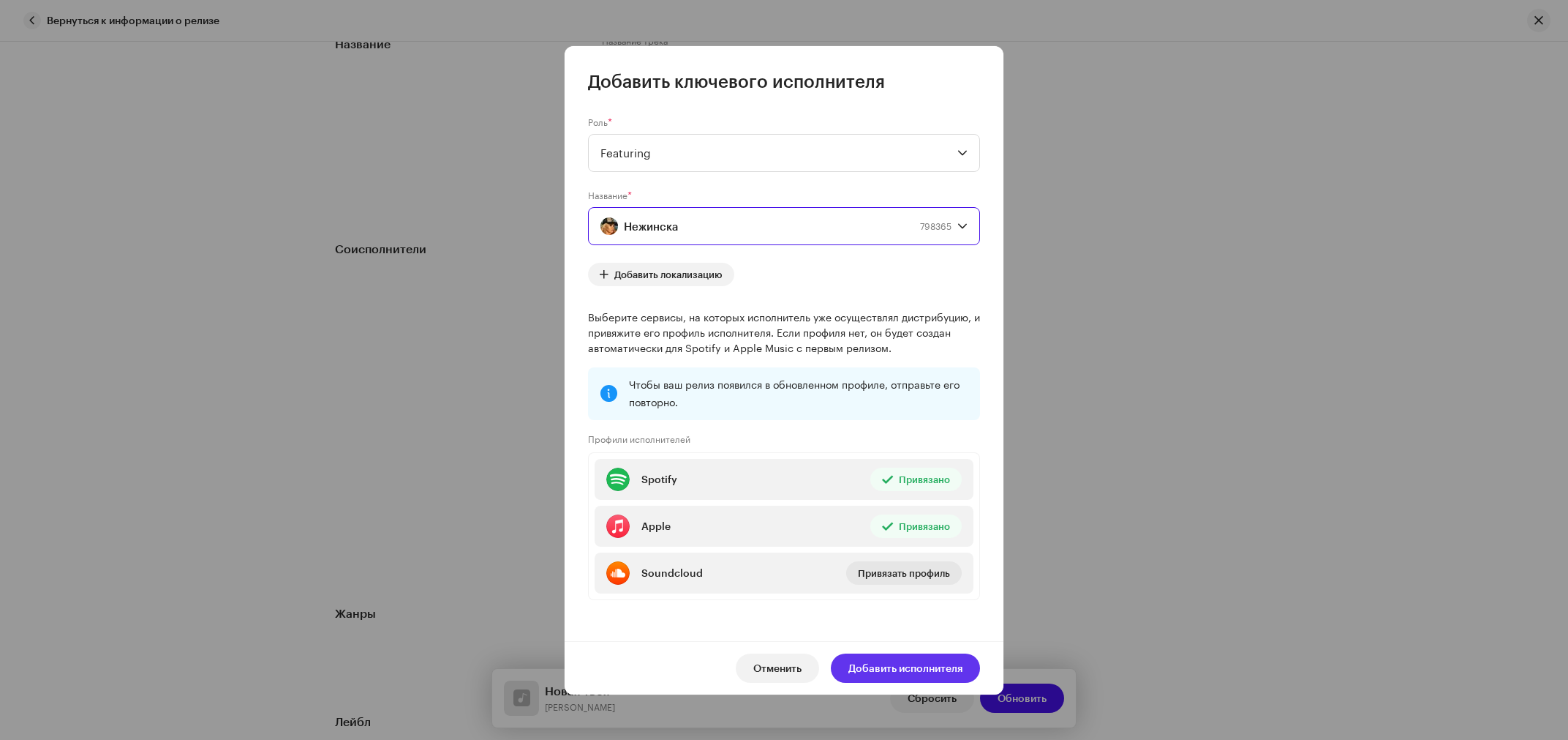
drag, startPoint x: 913, startPoint y: 666, endPoint x: 1017, endPoint y: 614, distance: 116.3
click at [917, 664] on span "Добавить исполнителя" at bounding box center [905, 668] width 114 height 29
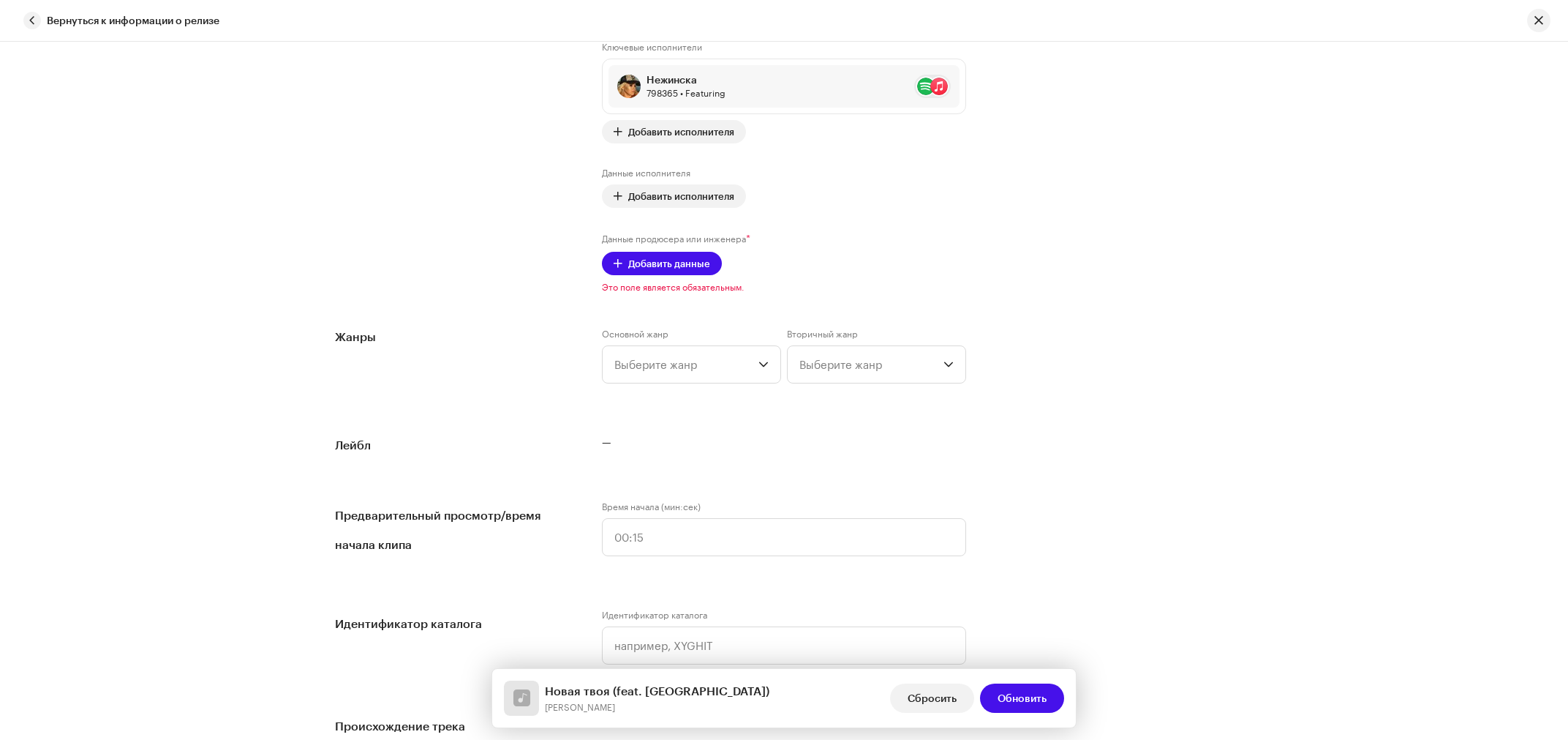
scroll to position [1038, 0]
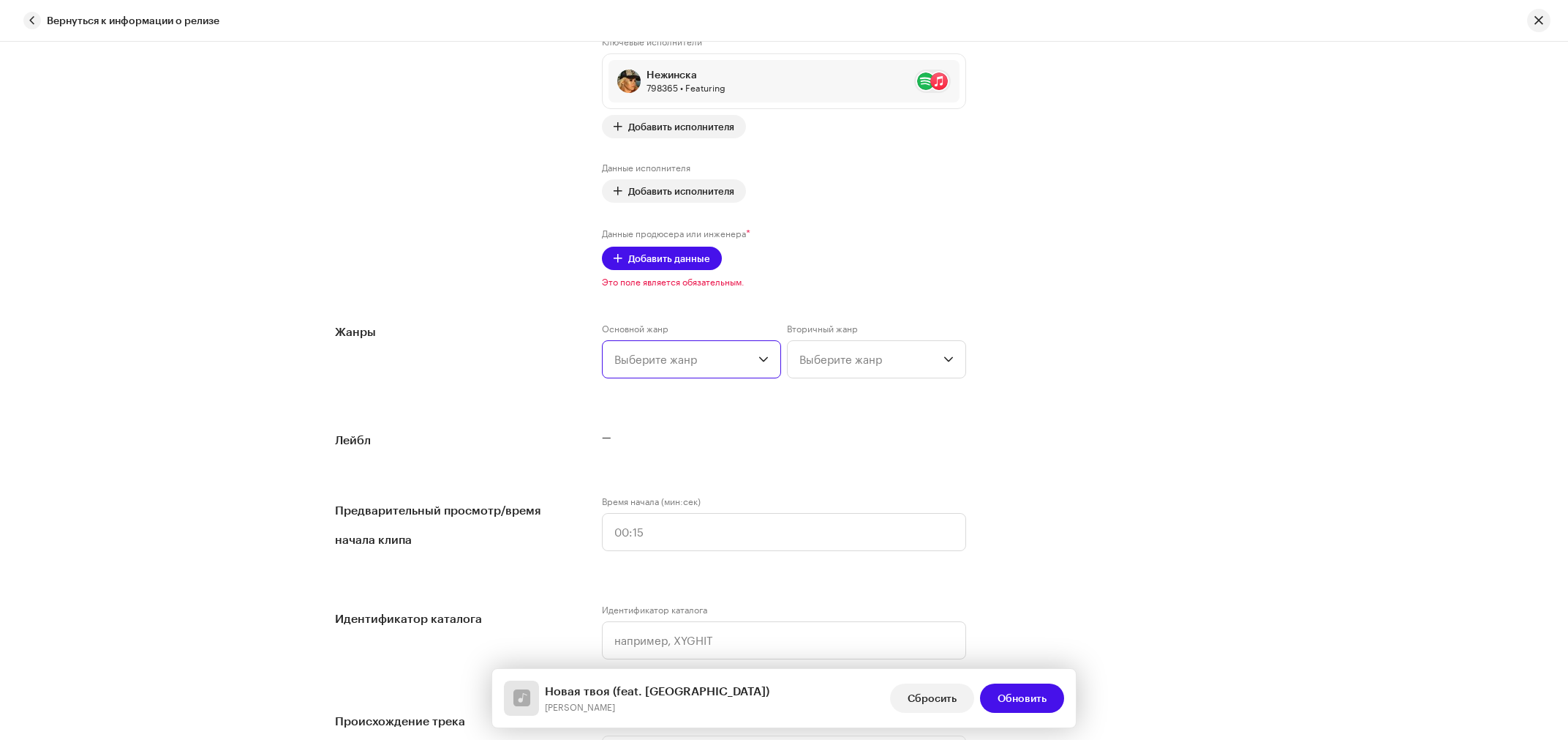
click at [640, 360] on span "Выберите жанр" at bounding box center [686, 359] width 144 height 37
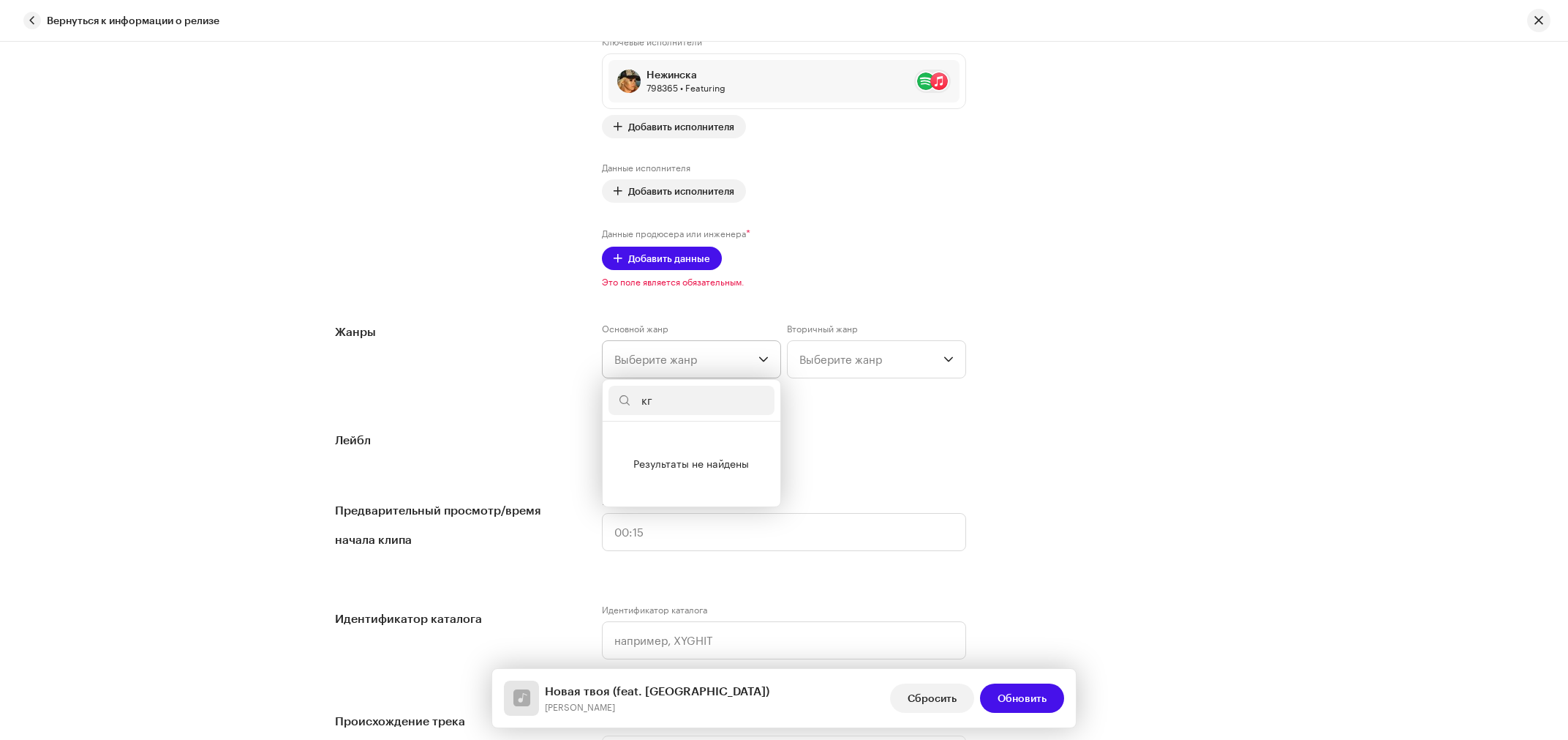
type input "к"
type input "russ"
click at [672, 533] on li "Russian Pop" at bounding box center [691, 530] width 166 height 29
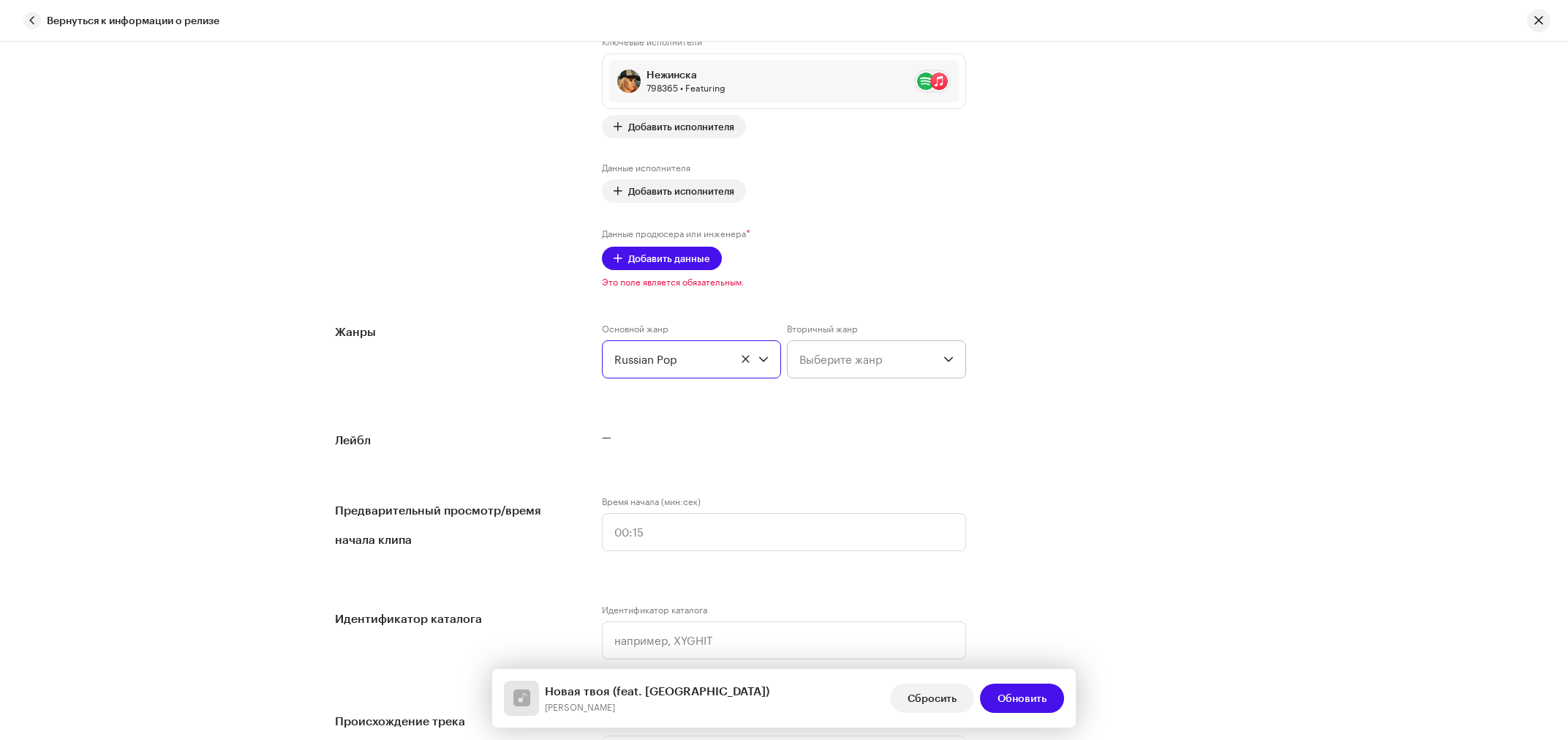
click at [839, 354] on span "Выберите жанр" at bounding box center [871, 359] width 144 height 37
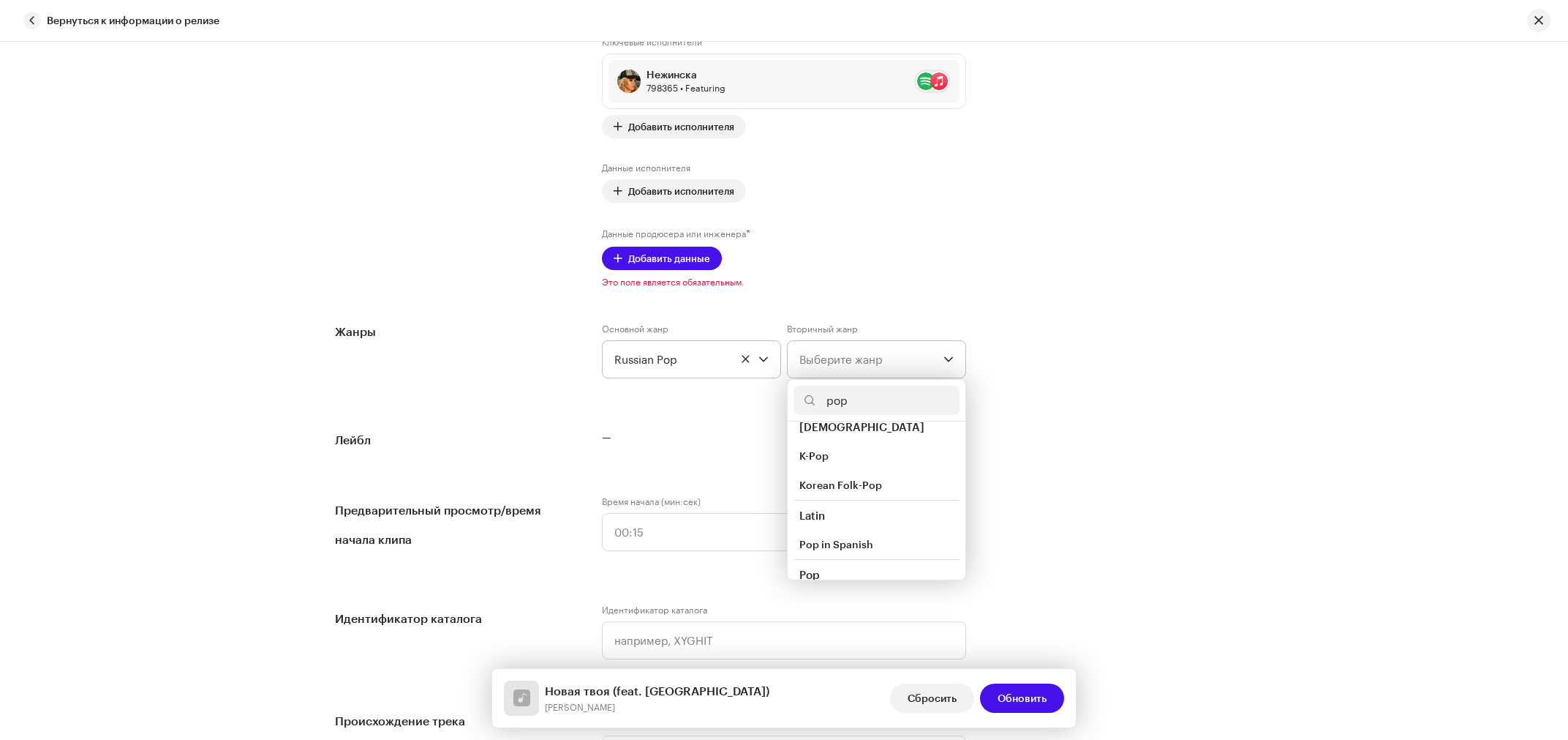
scroll to position [481, 0]
type input "pop"
click at [816, 526] on li "Pop" at bounding box center [876, 535] width 166 height 29
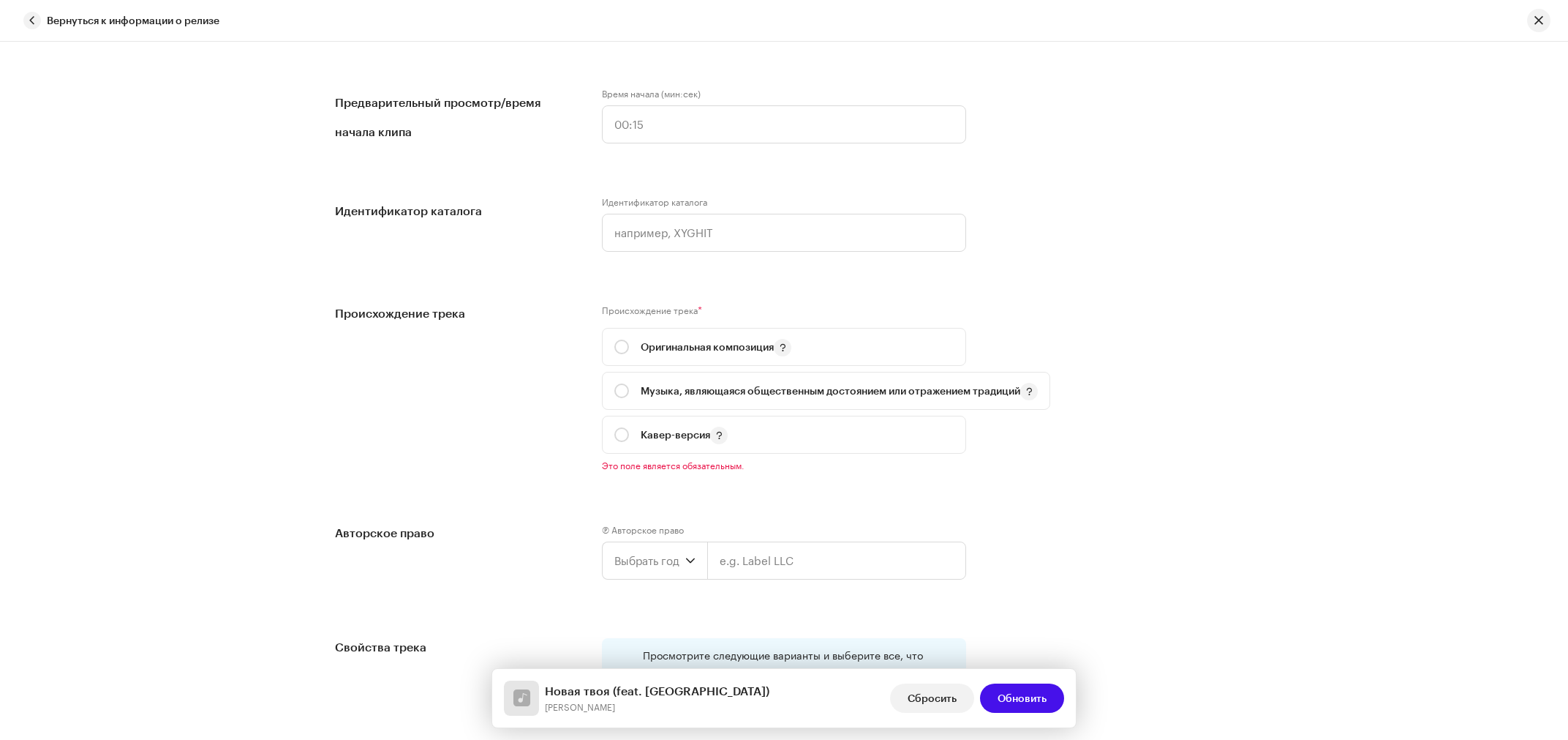
scroll to position [1450, 0]
click at [602, 339] on p-togglebutton "Оригинальная композиция" at bounding box center [784, 342] width 365 height 38
radio input "true"
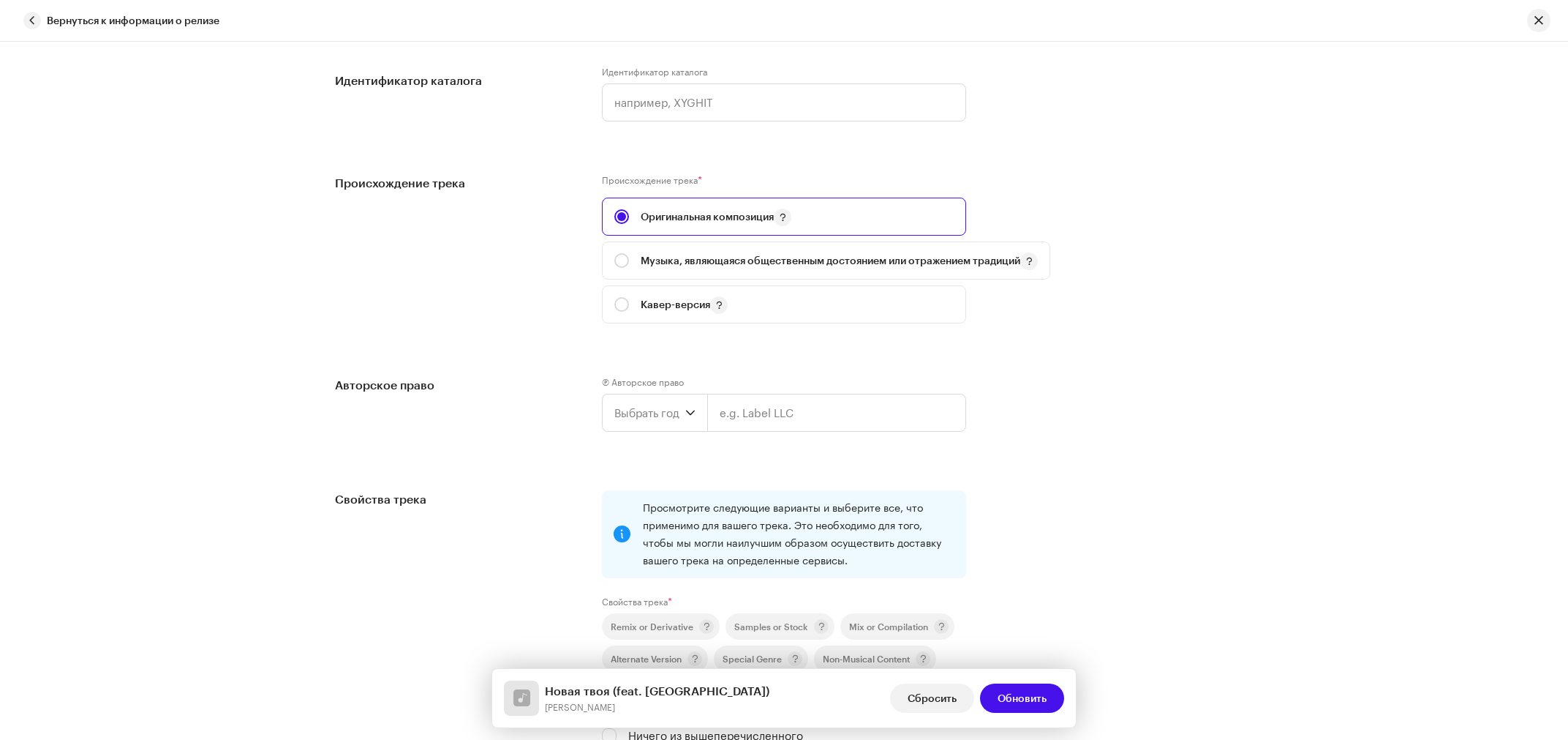
scroll to position [1588, 0]
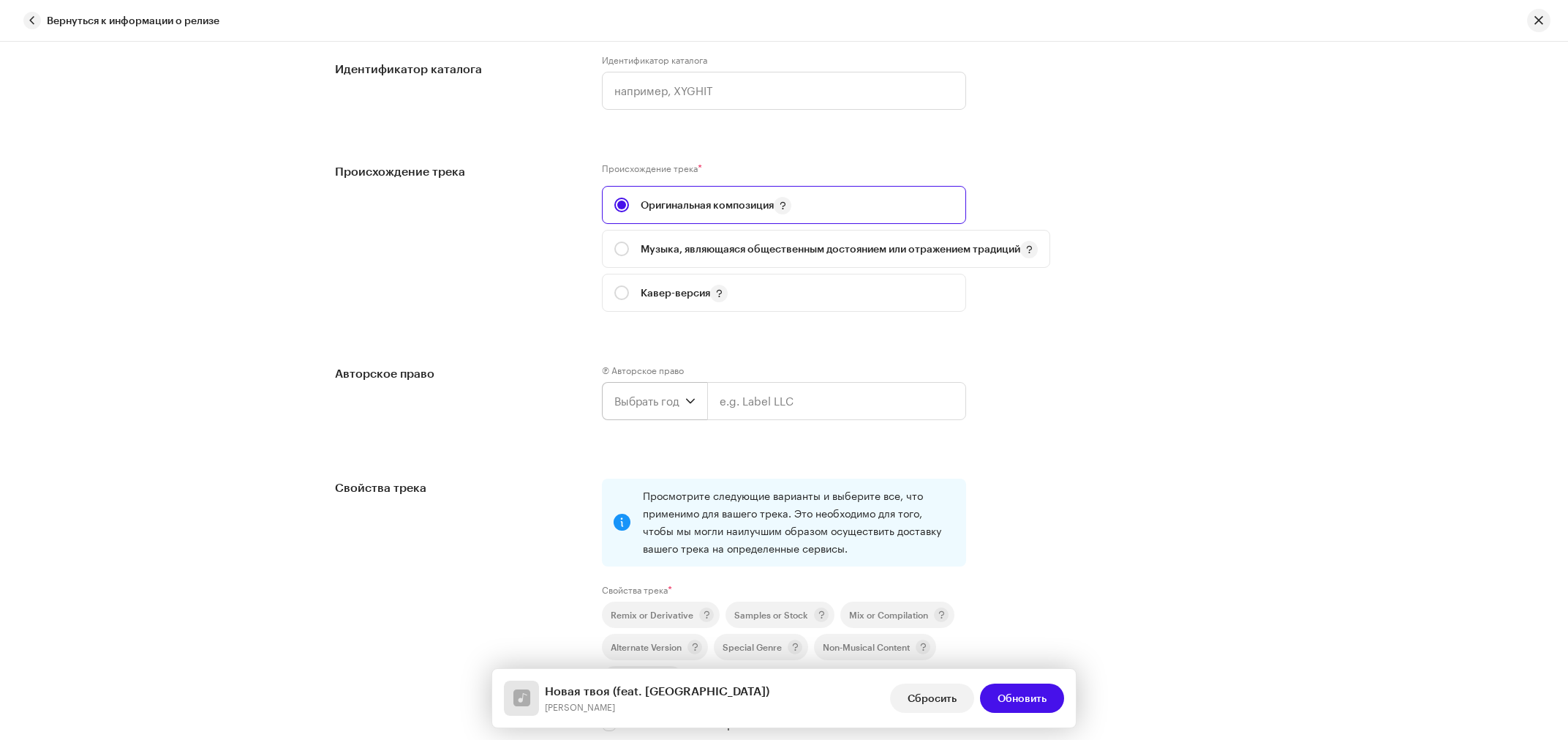
click at [685, 396] on icon "dropdown trigger" at bounding box center [690, 401] width 10 height 10
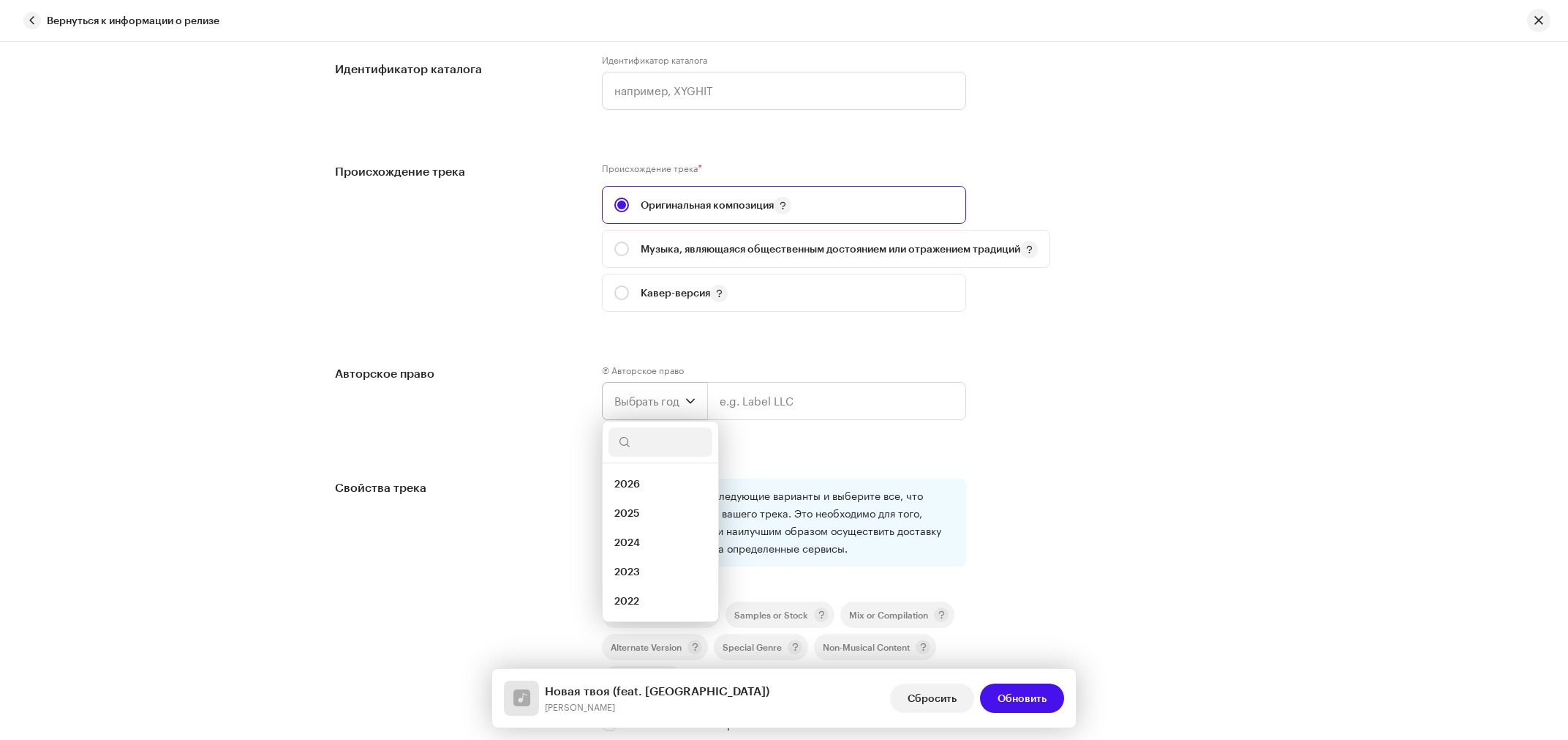
click at [624, 383] on span "Выбрать год" at bounding box center [649, 401] width 71 height 37
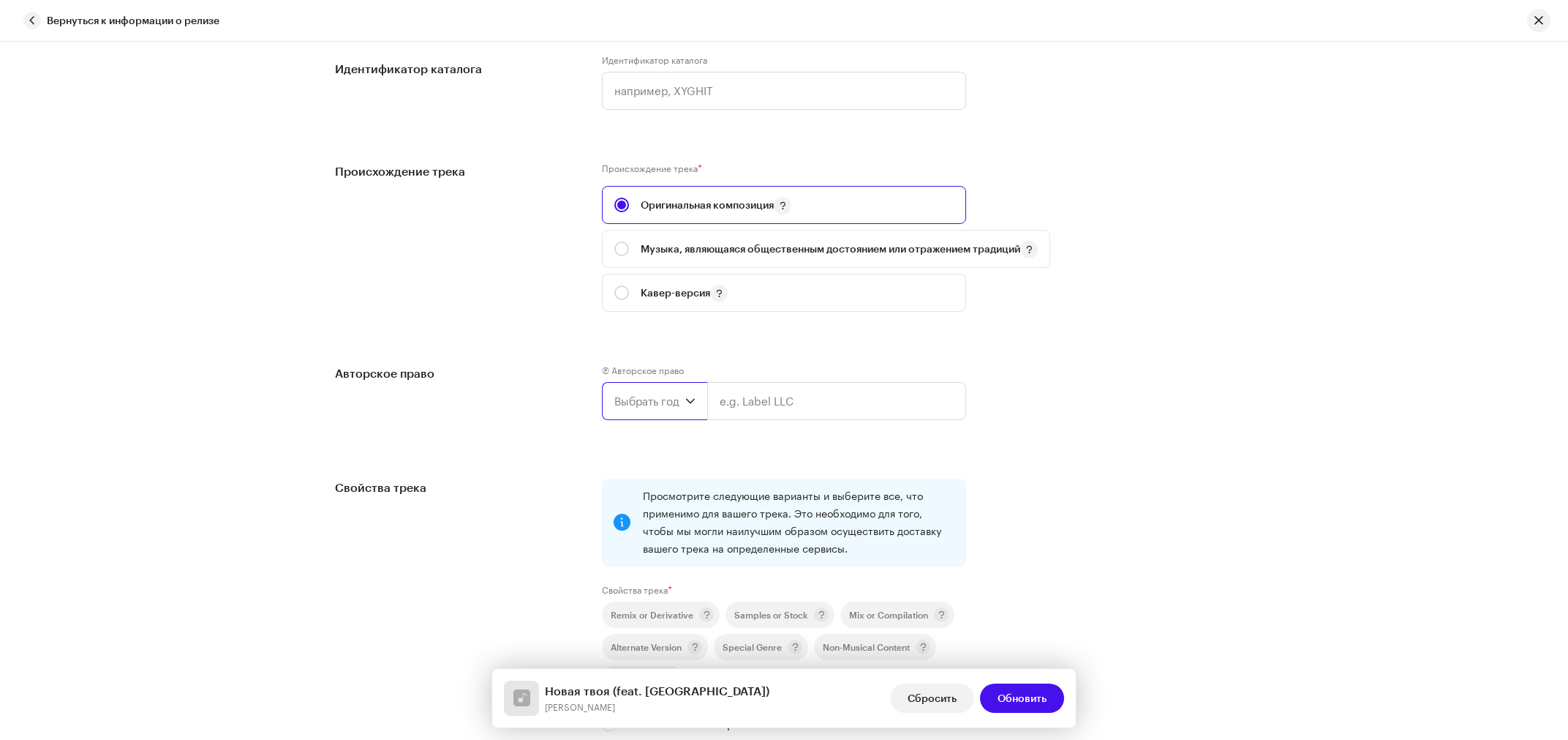
click at [628, 383] on span "Выбрать год" at bounding box center [649, 401] width 71 height 37
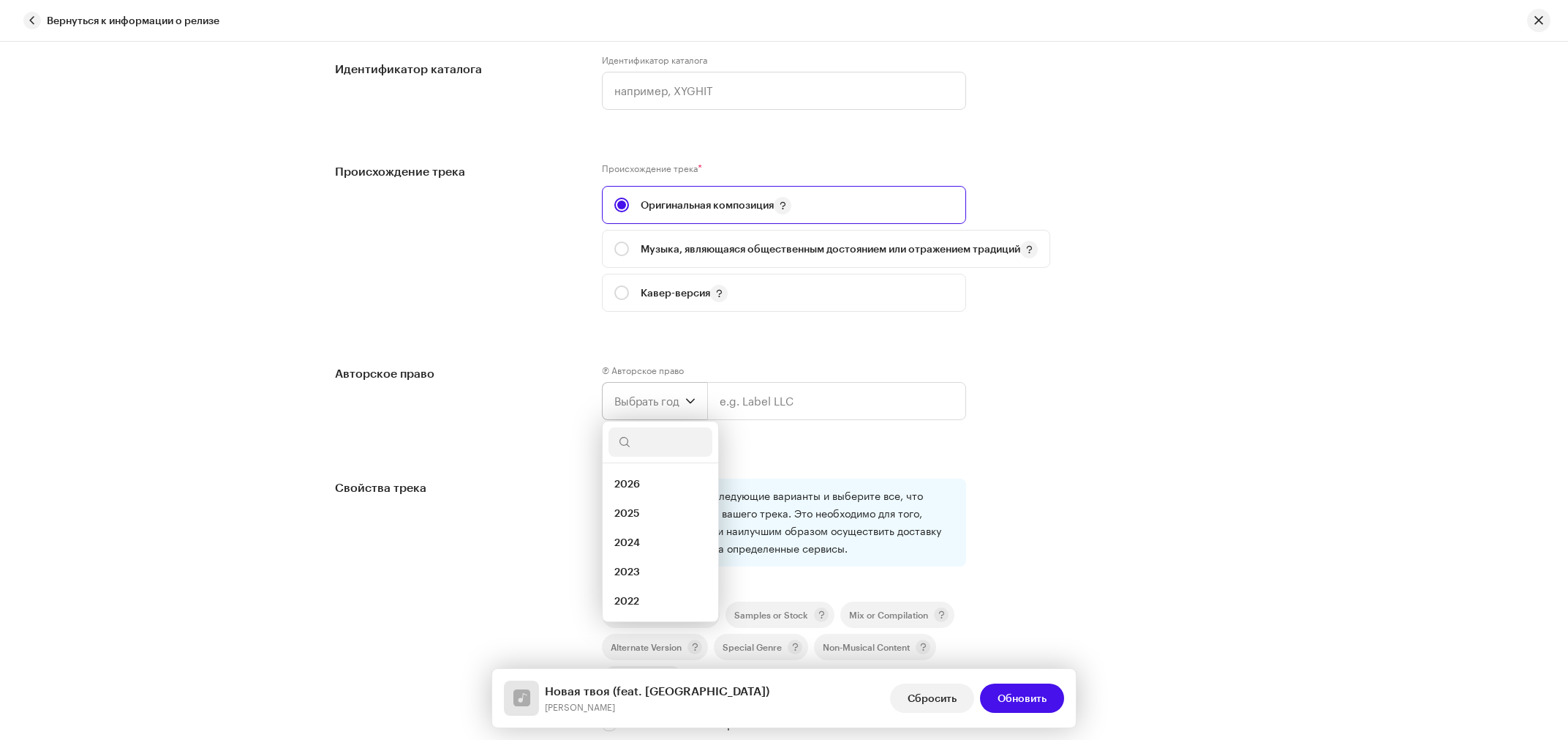
click at [649, 427] on input "text" at bounding box center [660, 442] width 104 height 29
type input "2025"
click at [620, 477] on span "2025" at bounding box center [627, 484] width 25 height 15
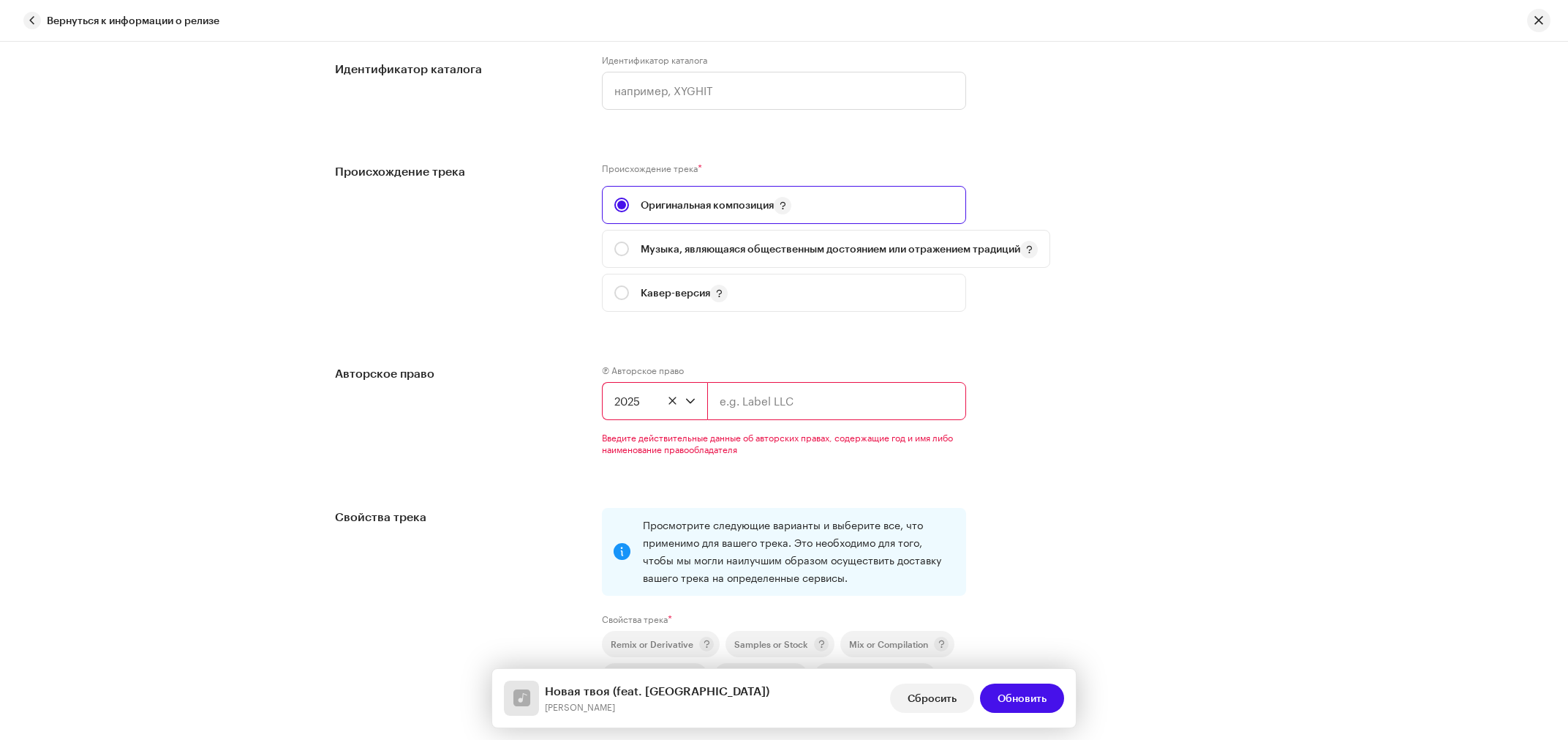
click at [748, 382] on input "text" at bounding box center [837, 401] width 259 height 38
type input "L"
drag, startPoint x: 893, startPoint y: 308, endPoint x: 699, endPoint y: 308, distance: 194.0
click at [708, 382] on input "[PERSON_NAME] / [PERSON_NAME]" at bounding box center [837, 401] width 259 height 38
type input "[PERSON_NAME] / [PERSON_NAME]"
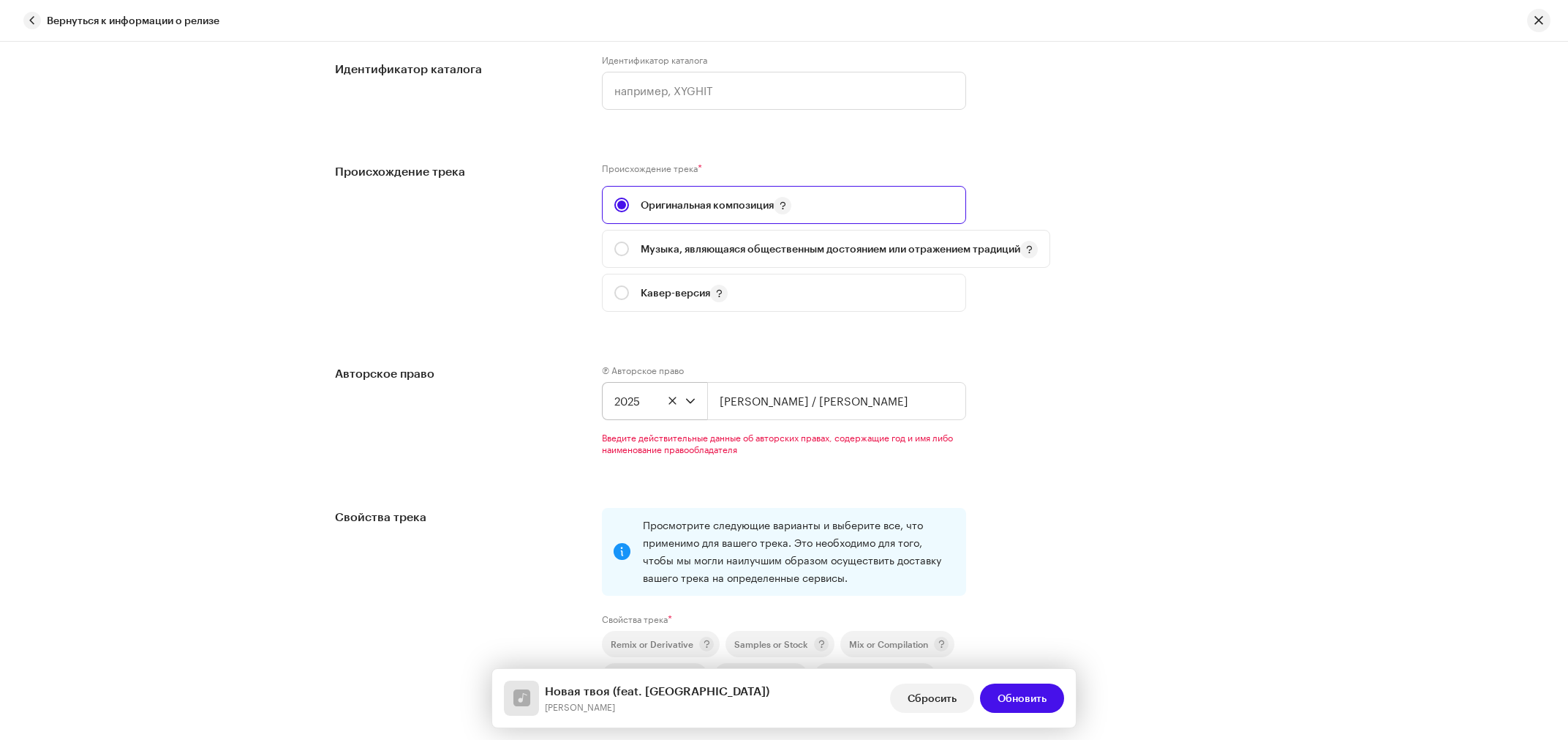
click at [1130, 365] on div "Сведения о треке Выполните следующие действия, чтобы завершить создание трека. …" at bounding box center [784, 91] width 945 height 3205
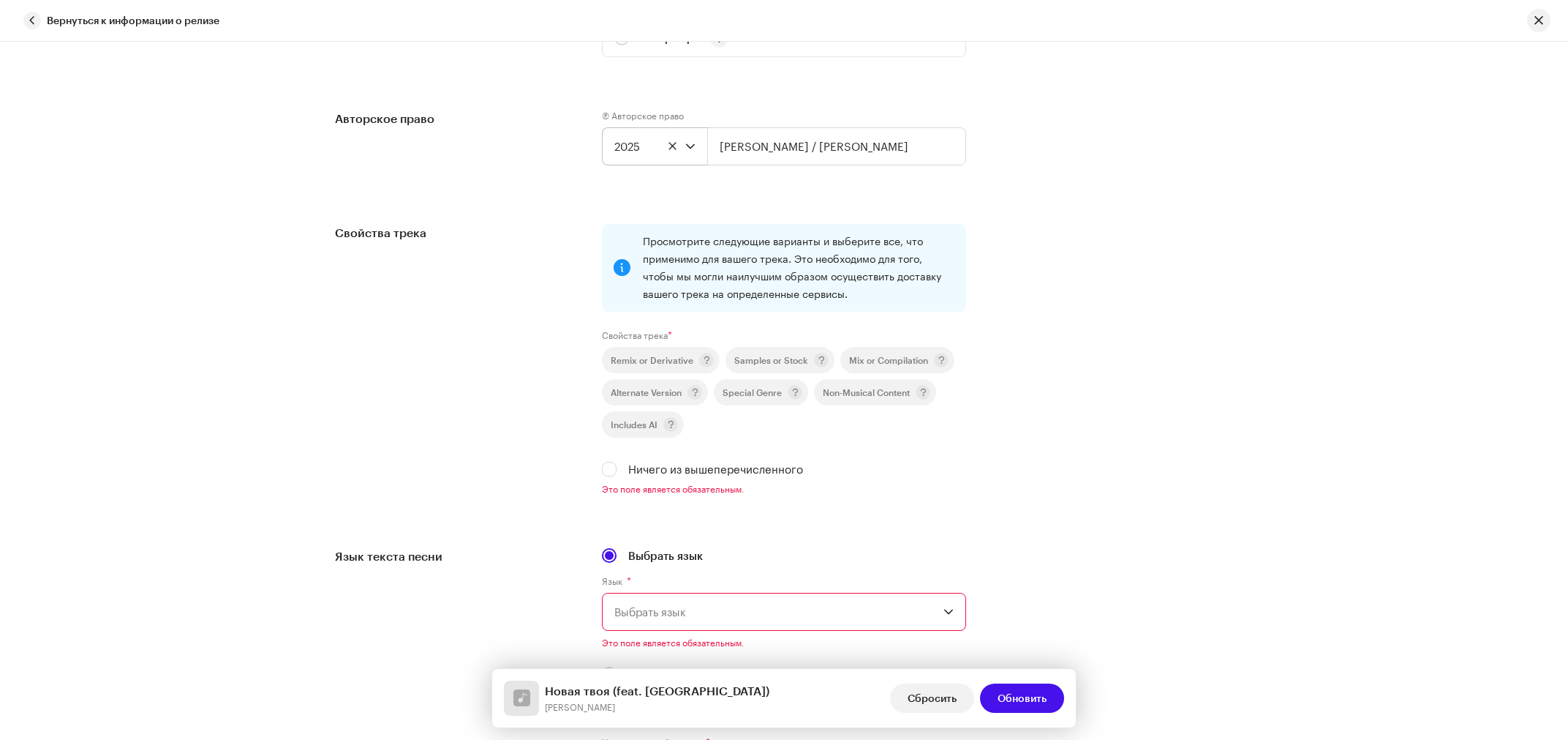
scroll to position [1863, 0]
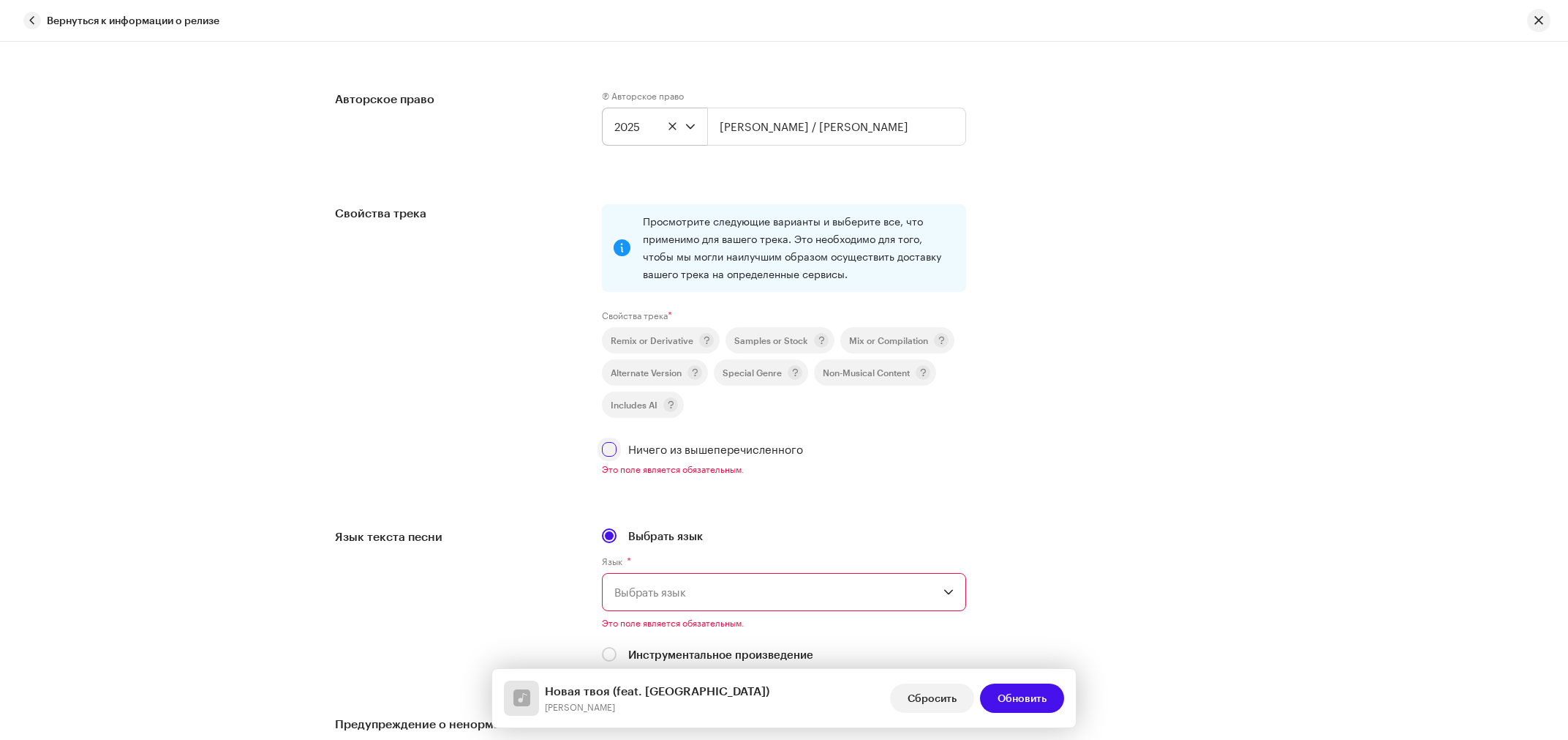
click at [607, 442] on input "Ничего из вышеперечисленного" at bounding box center [609, 450] width 15 height 15
checkbox input "true"
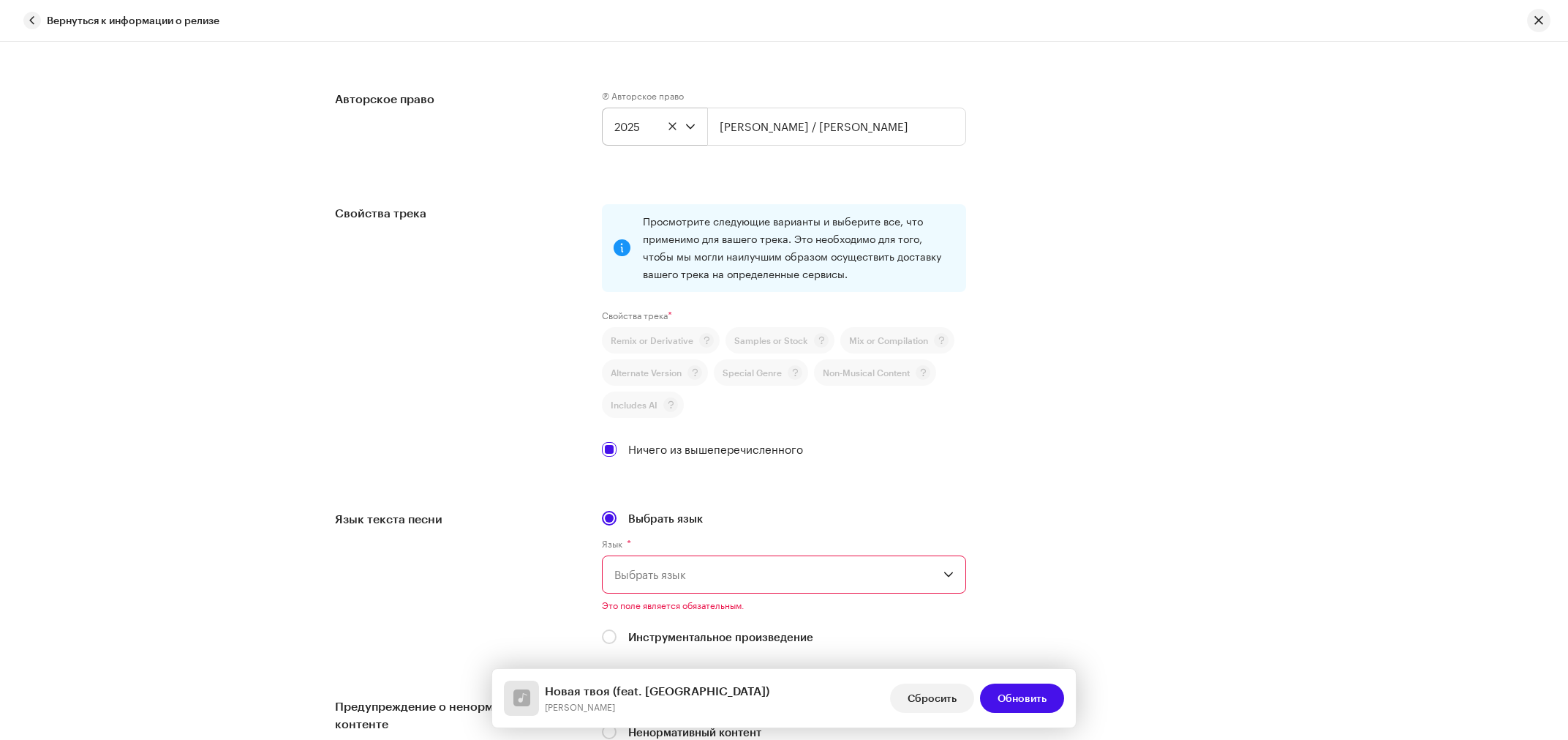
click at [813, 556] on span "Выбрать язык" at bounding box center [778, 574] width 329 height 37
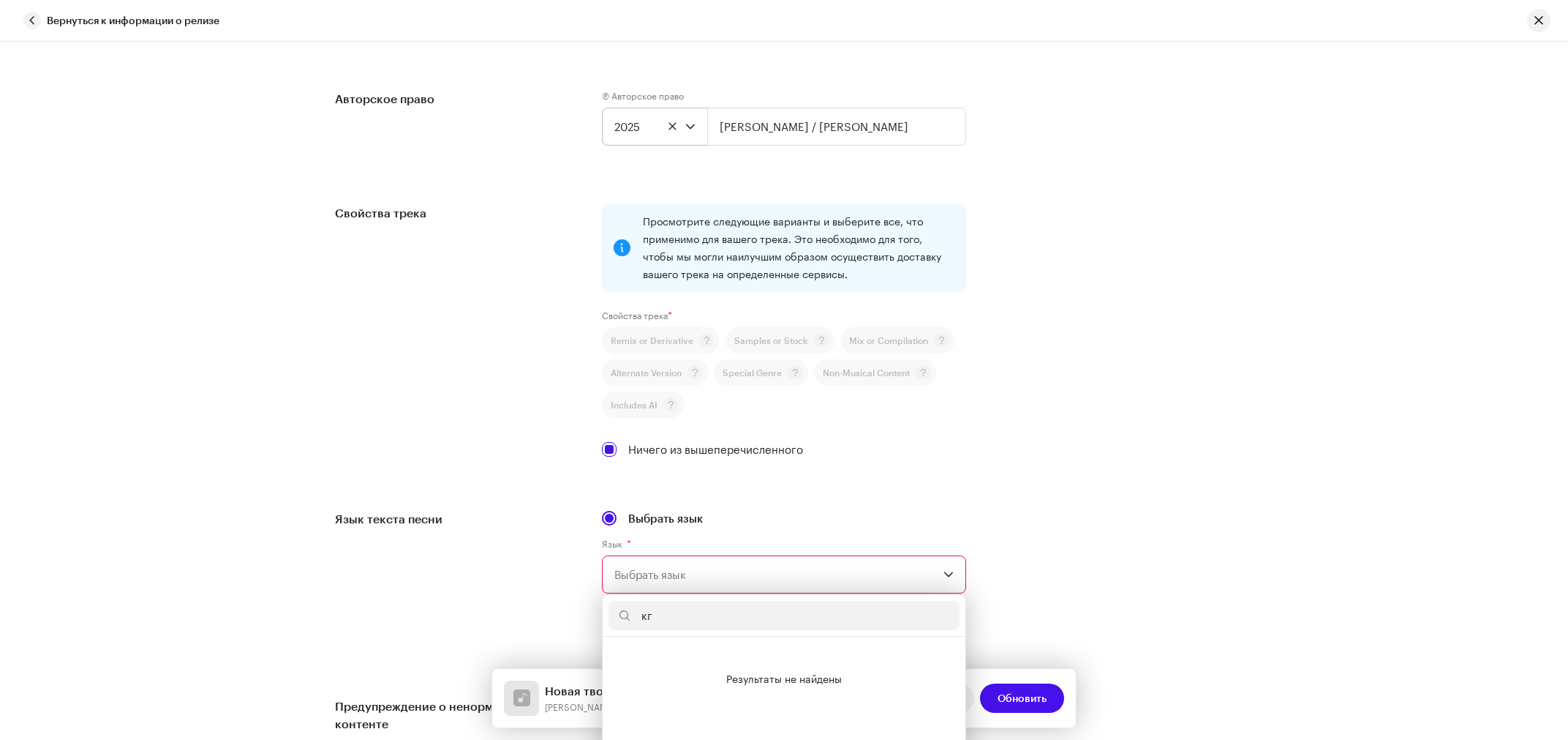
type input "к"
type input "rus"
click at [640, 679] on span "Russian" at bounding box center [634, 686] width 39 height 15
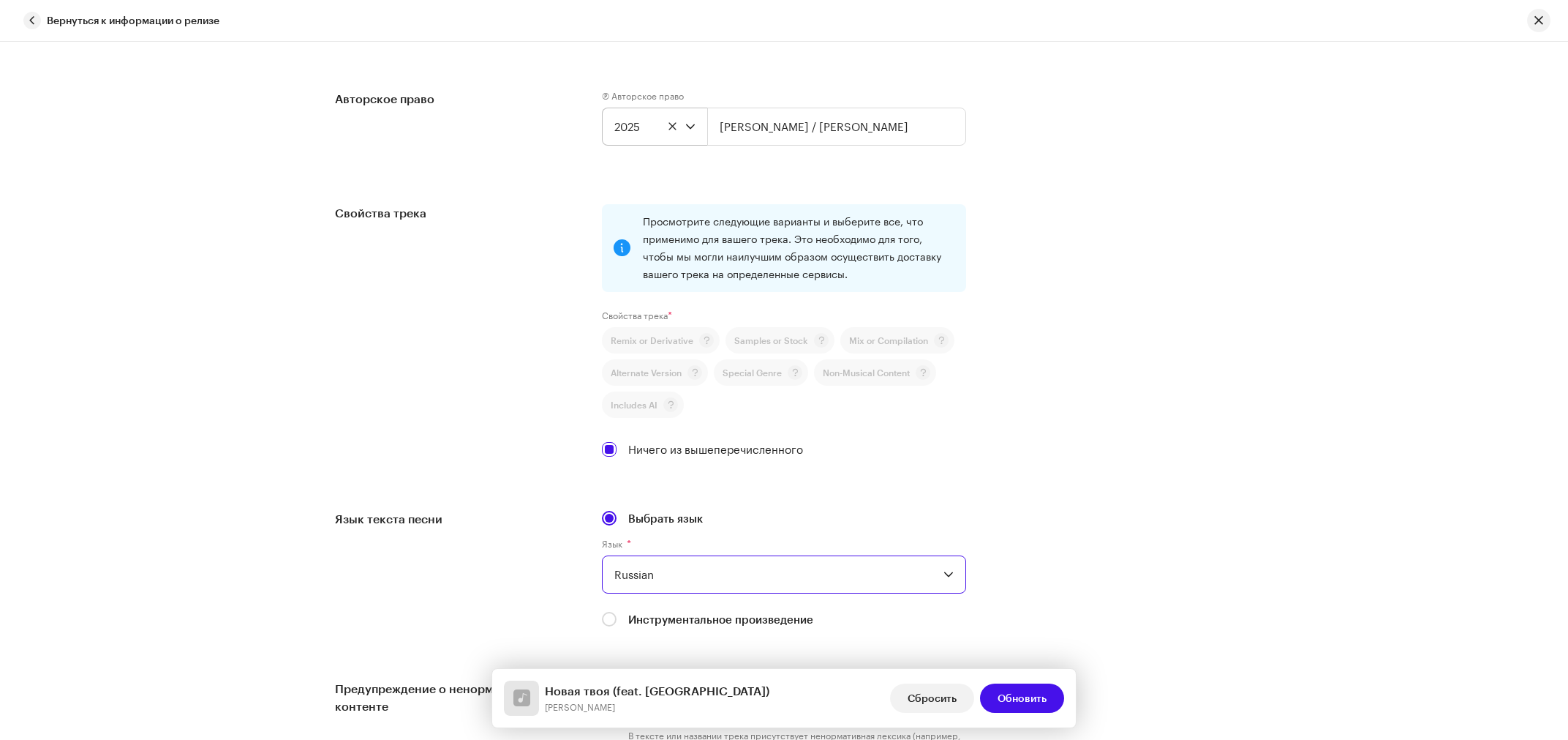
click at [1213, 510] on div "Язык текста песни Выбрать язык Язык * Russian Инструментальное произведение" at bounding box center [784, 577] width 898 height 135
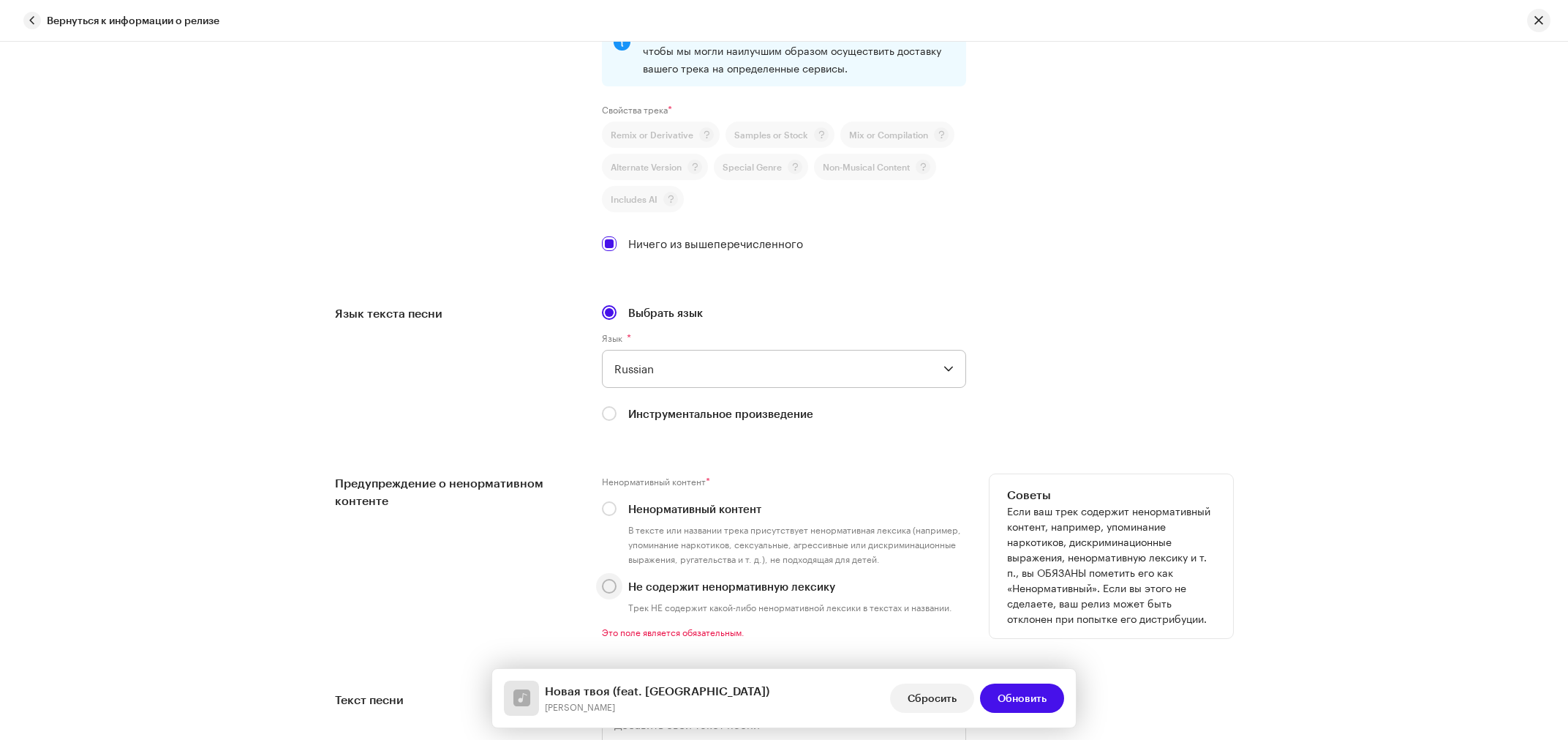
click at [602, 579] on input "Не содержит ненормативную лексику" at bounding box center [609, 586] width 15 height 15
radio input "true"
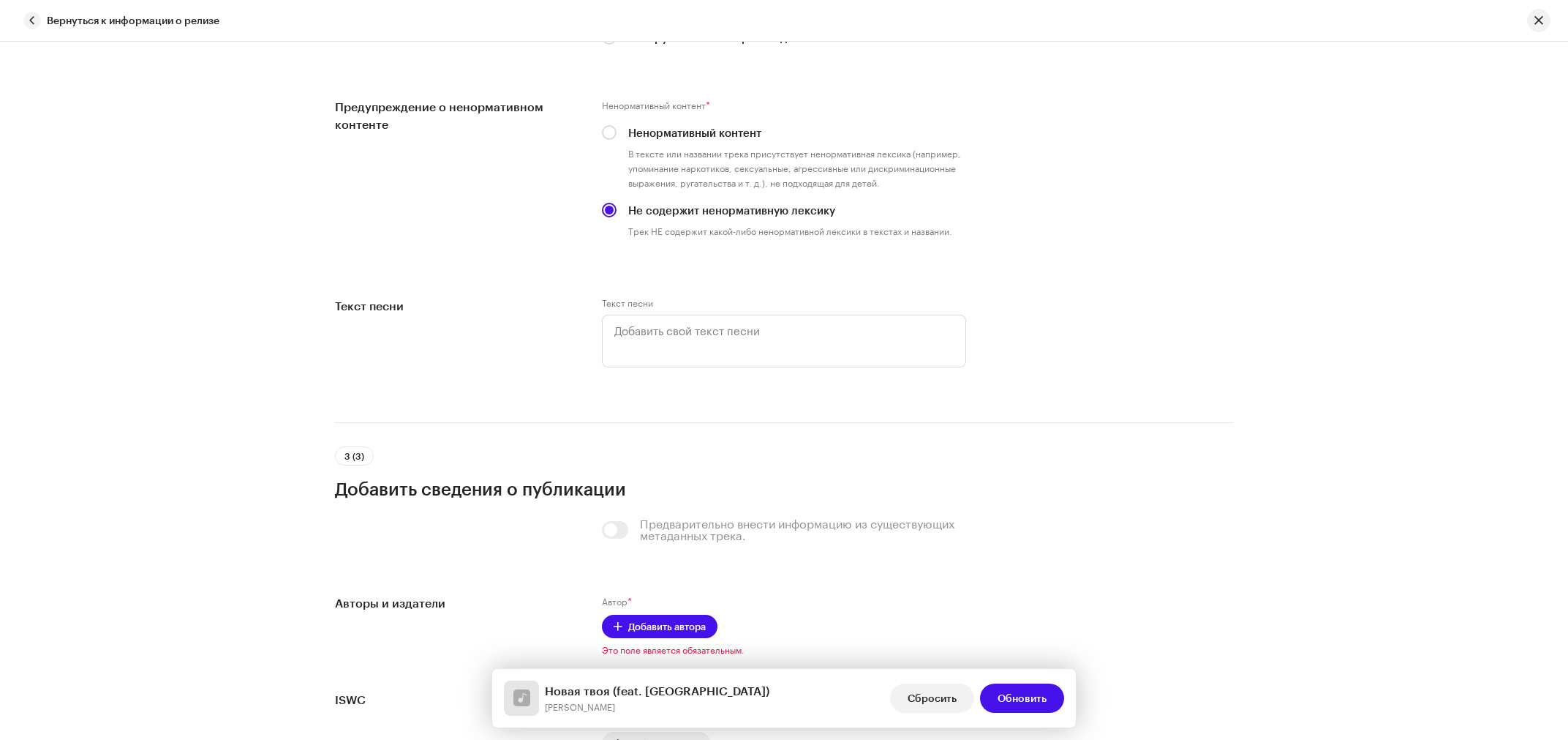
scroll to position [2446, 0]
click at [629, 610] on span "Добавить автора" at bounding box center [667, 624] width 78 height 29
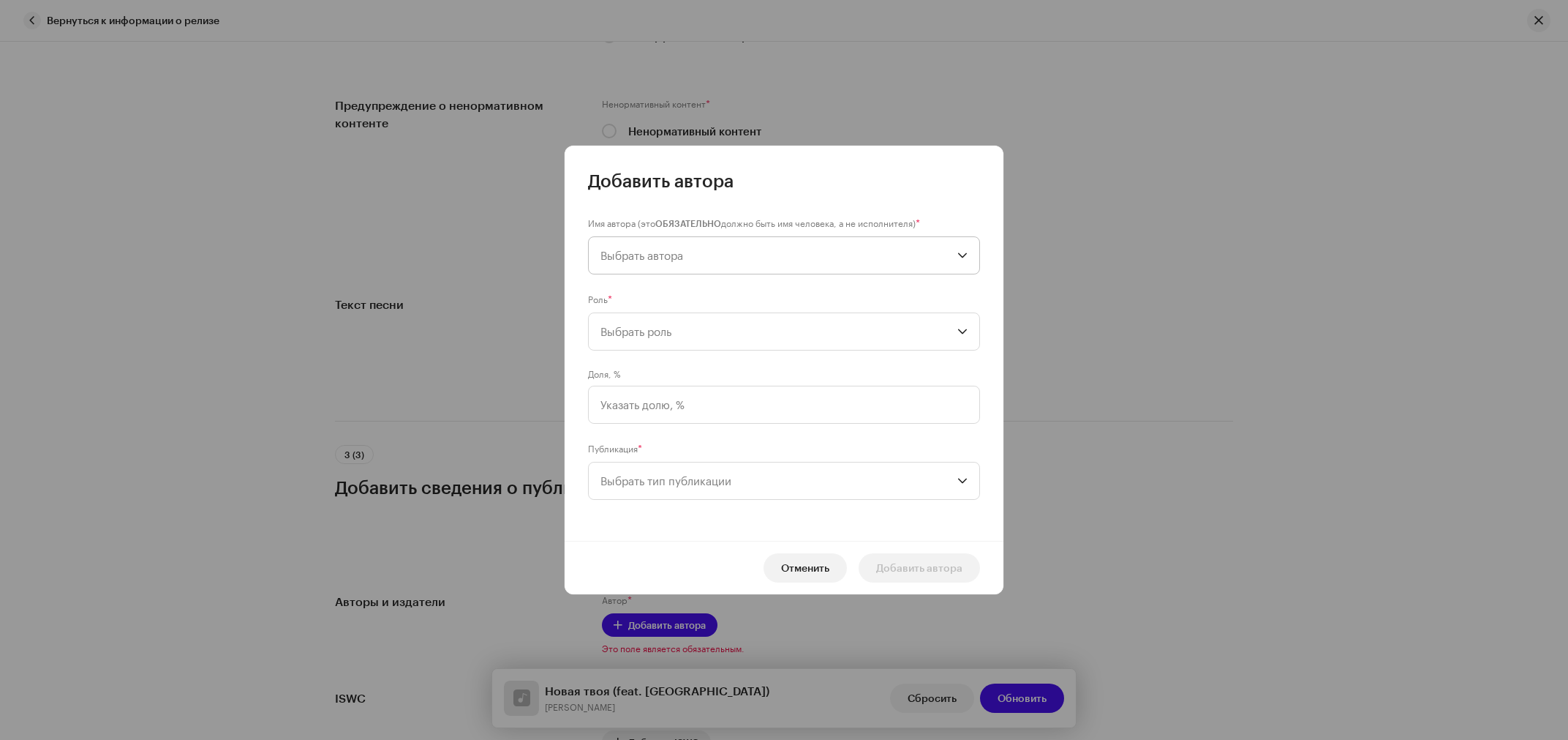
click at [670, 251] on span "Выбрать автора" at bounding box center [641, 256] width 83 height 13
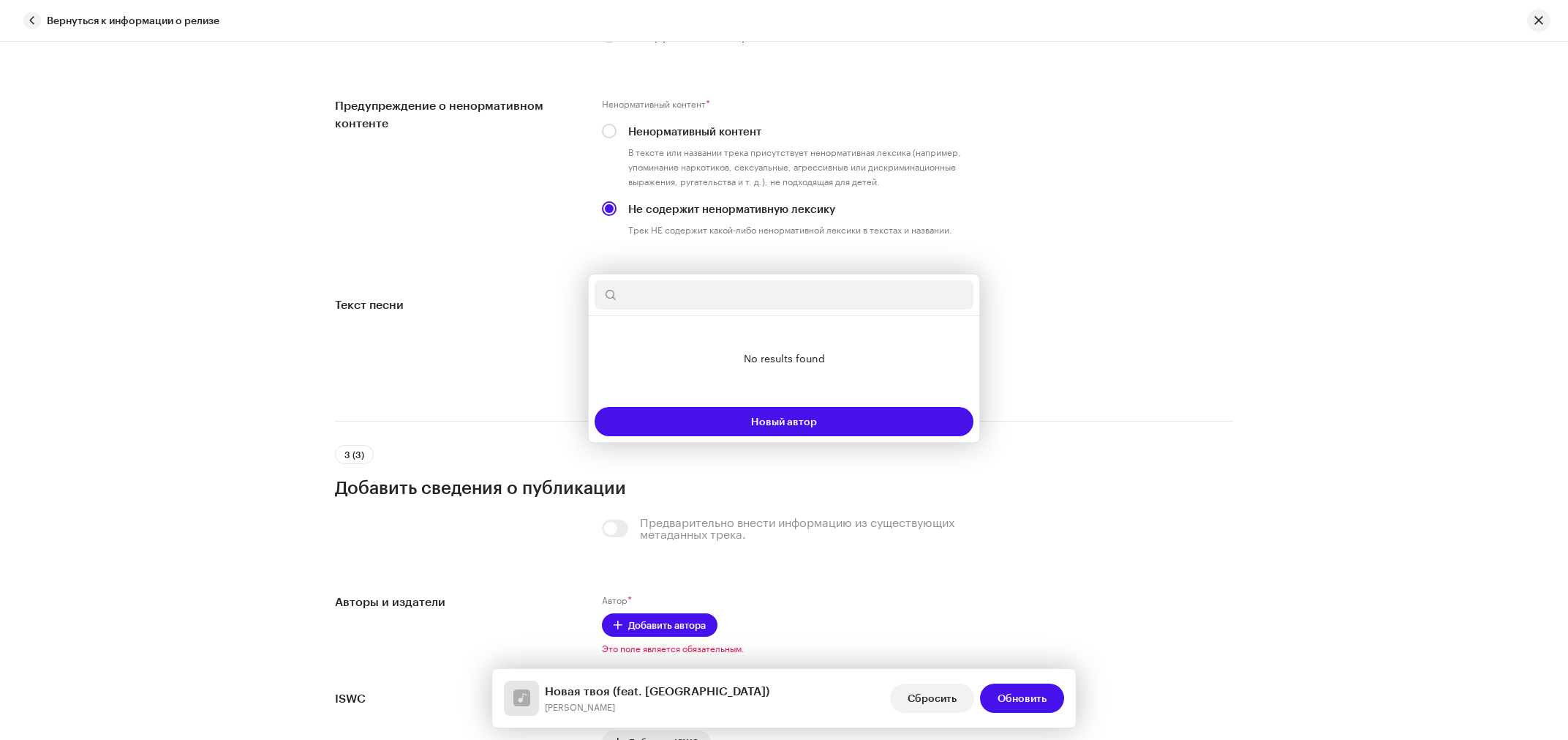
click at [1056, 327] on div "Добавить автора Имя автора (это ОБЯЗАТЕЛЬНО должно быть имя человека, а не испо…" at bounding box center [784, 370] width 1568 height 740
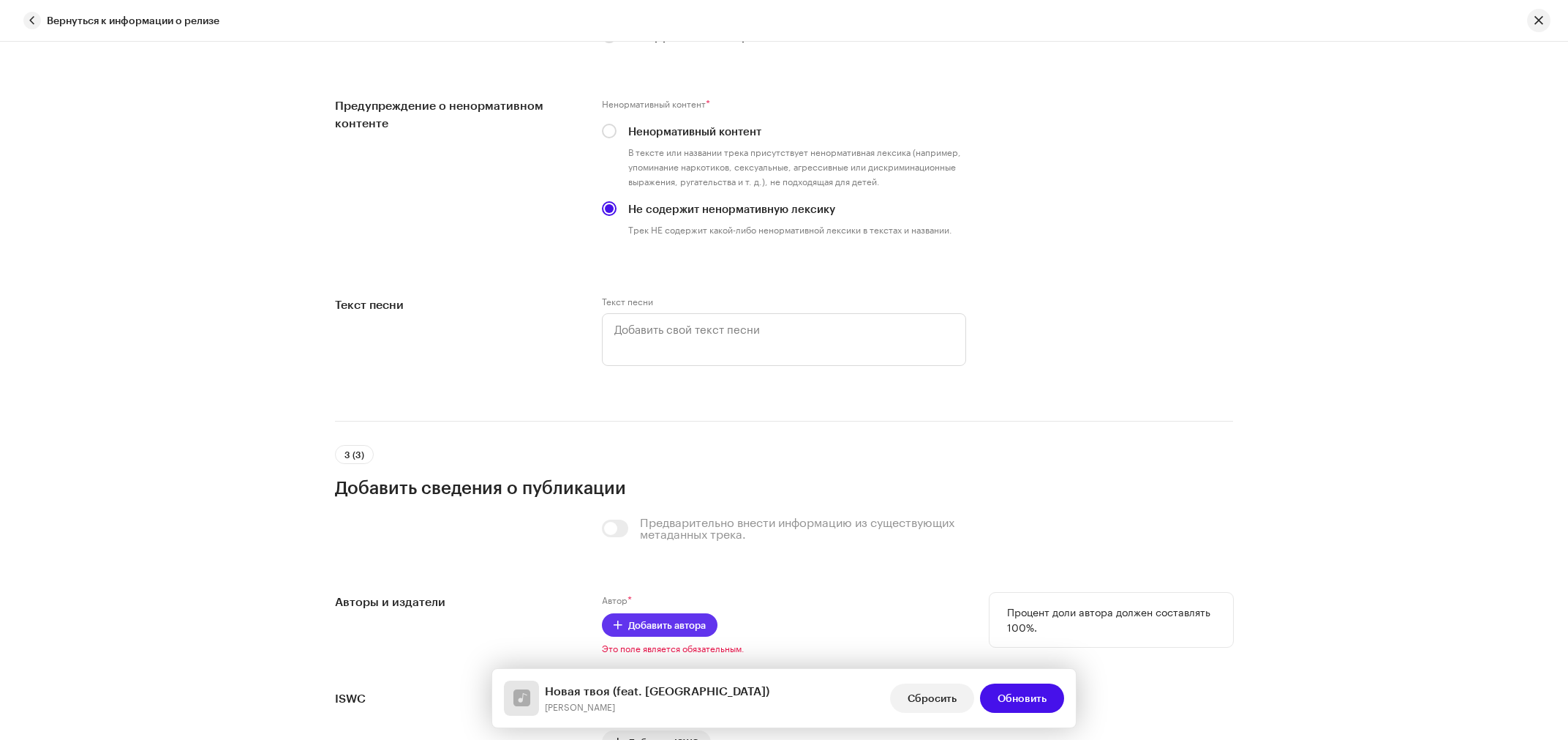
click at [635, 610] on span "Добавить автора" at bounding box center [667, 624] width 78 height 29
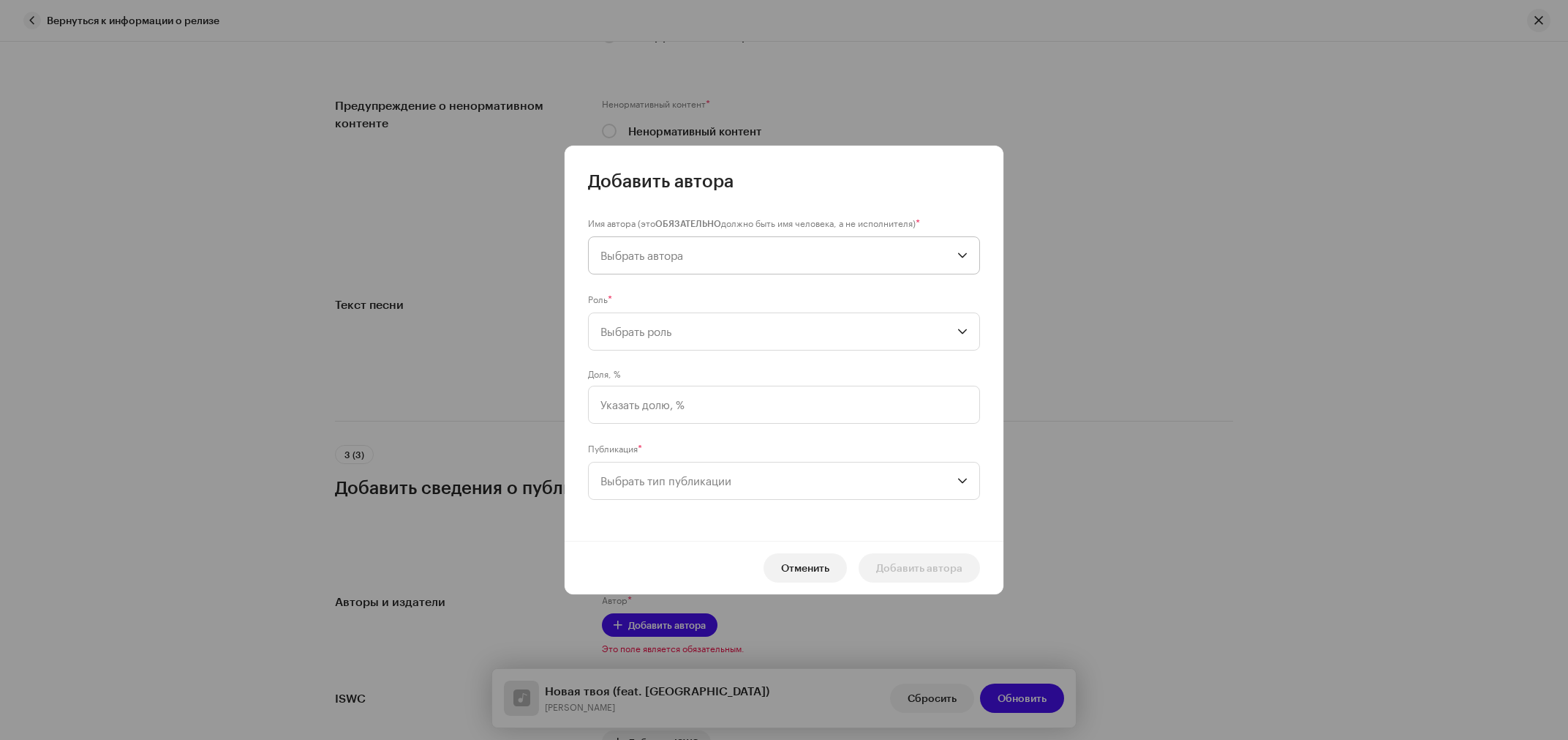
click at [632, 251] on span "Выбрать автора" at bounding box center [641, 256] width 83 height 13
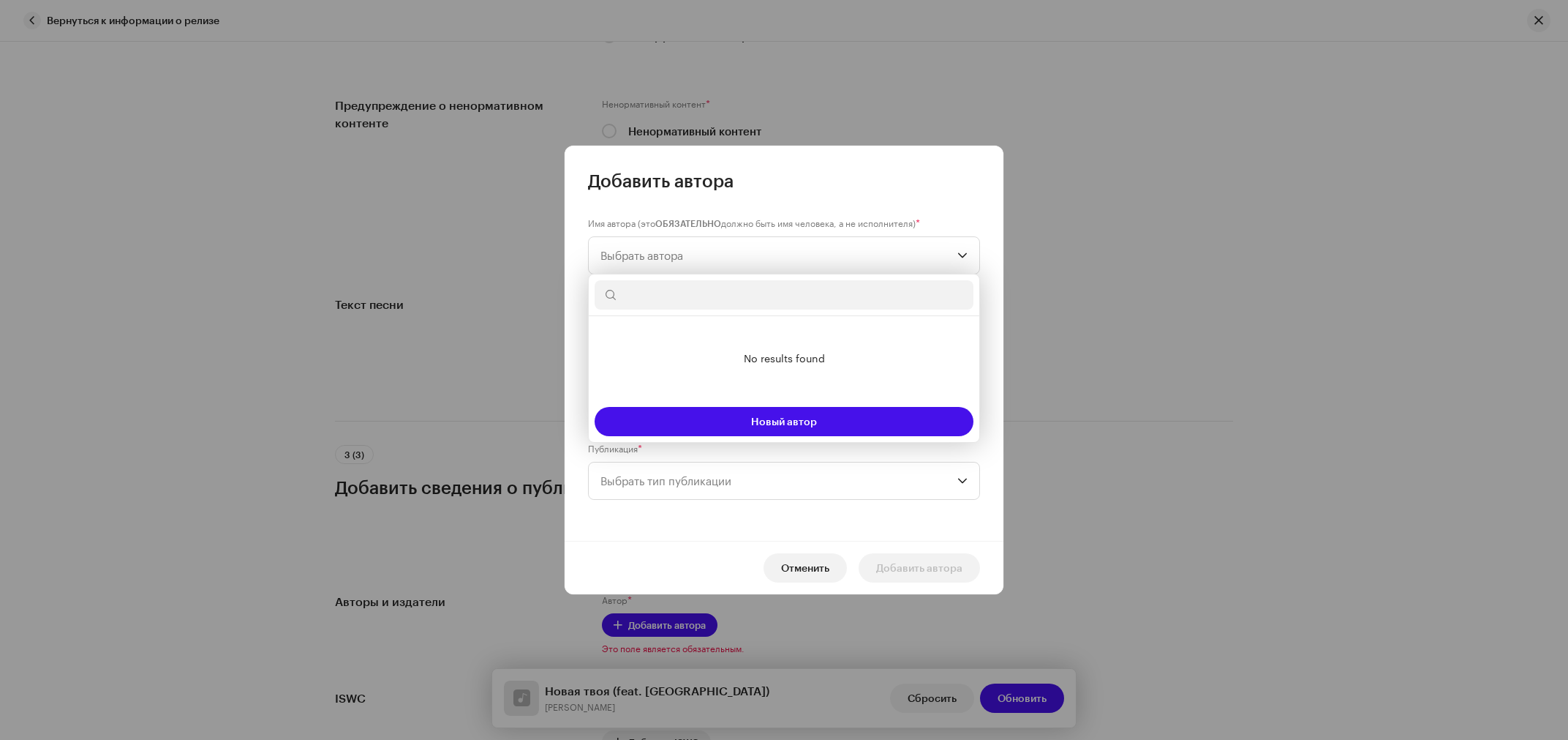
click at [653, 292] on input "text" at bounding box center [784, 295] width 379 height 29
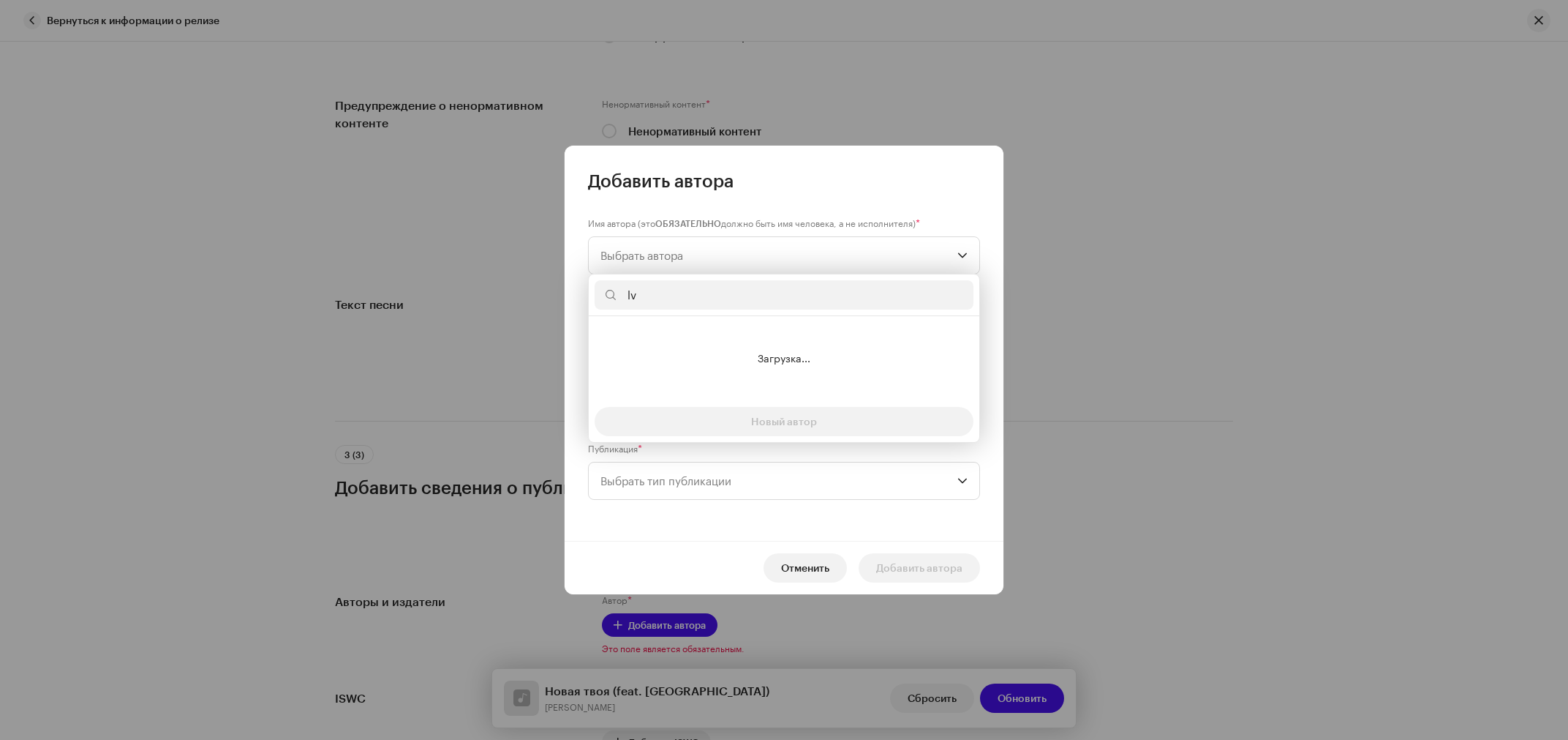
type input "l"
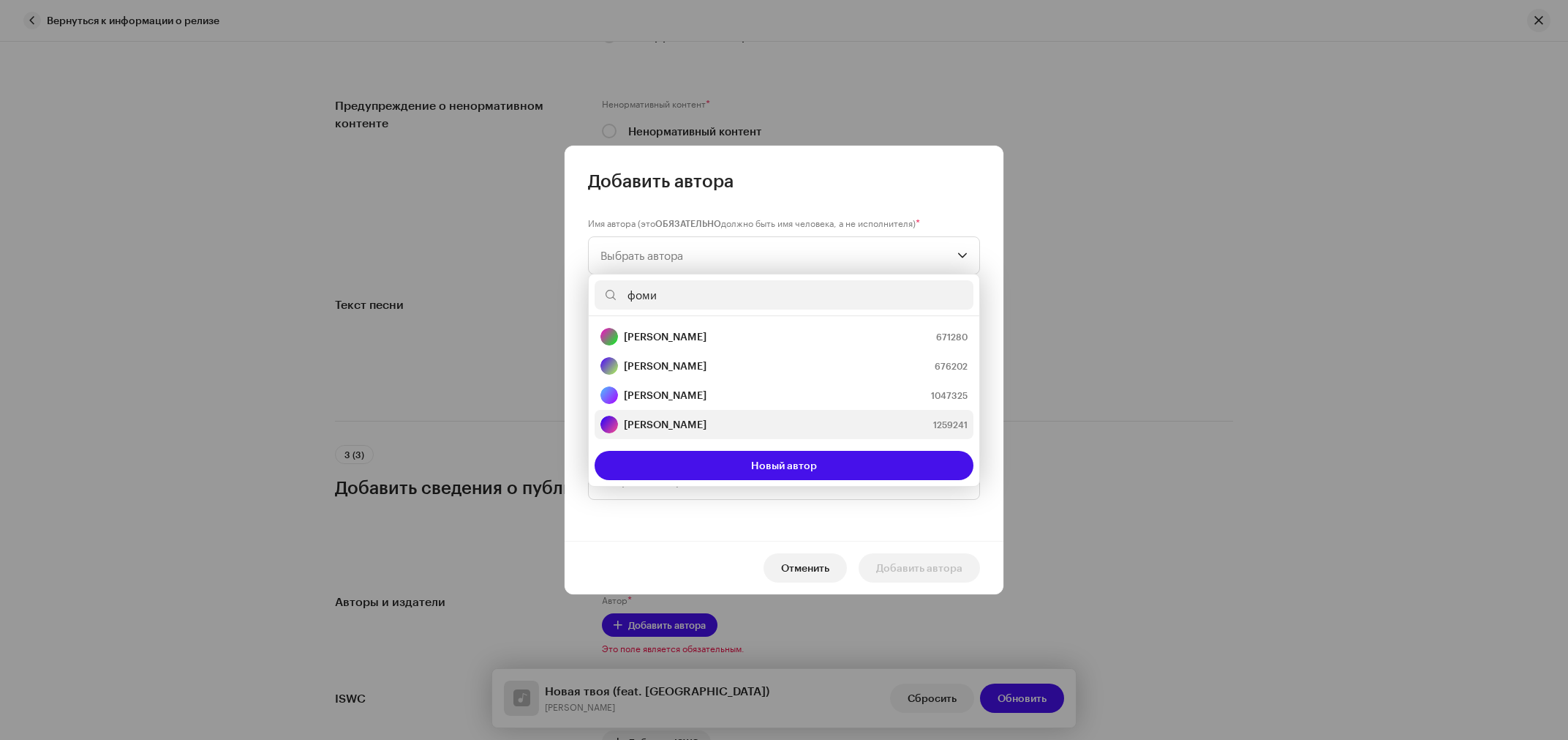
type input "фоми"
click at [694, 424] on strong "[PERSON_NAME]" at bounding box center [665, 424] width 83 height 15
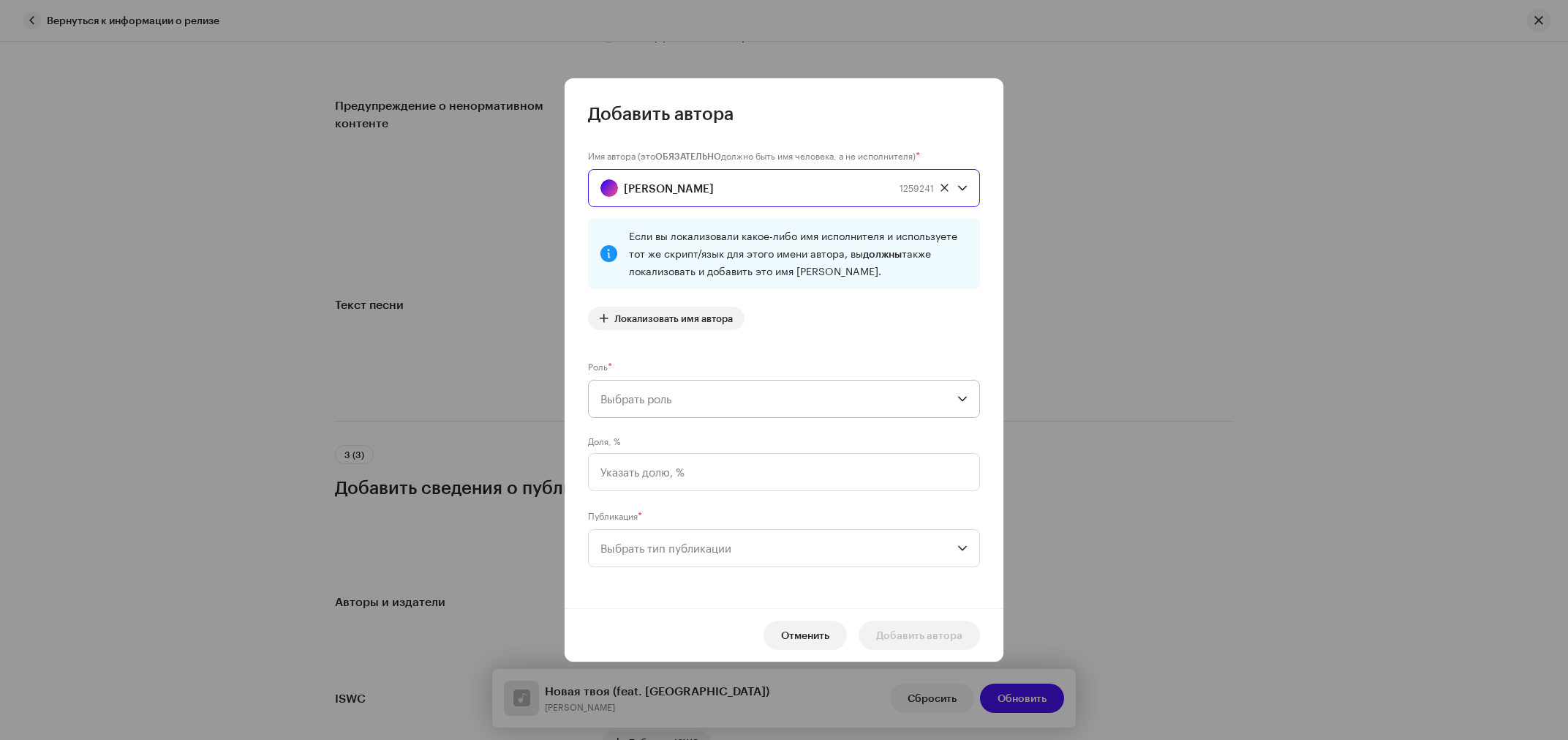
click at [656, 395] on span "Выбрать роль" at bounding box center [778, 398] width 357 height 37
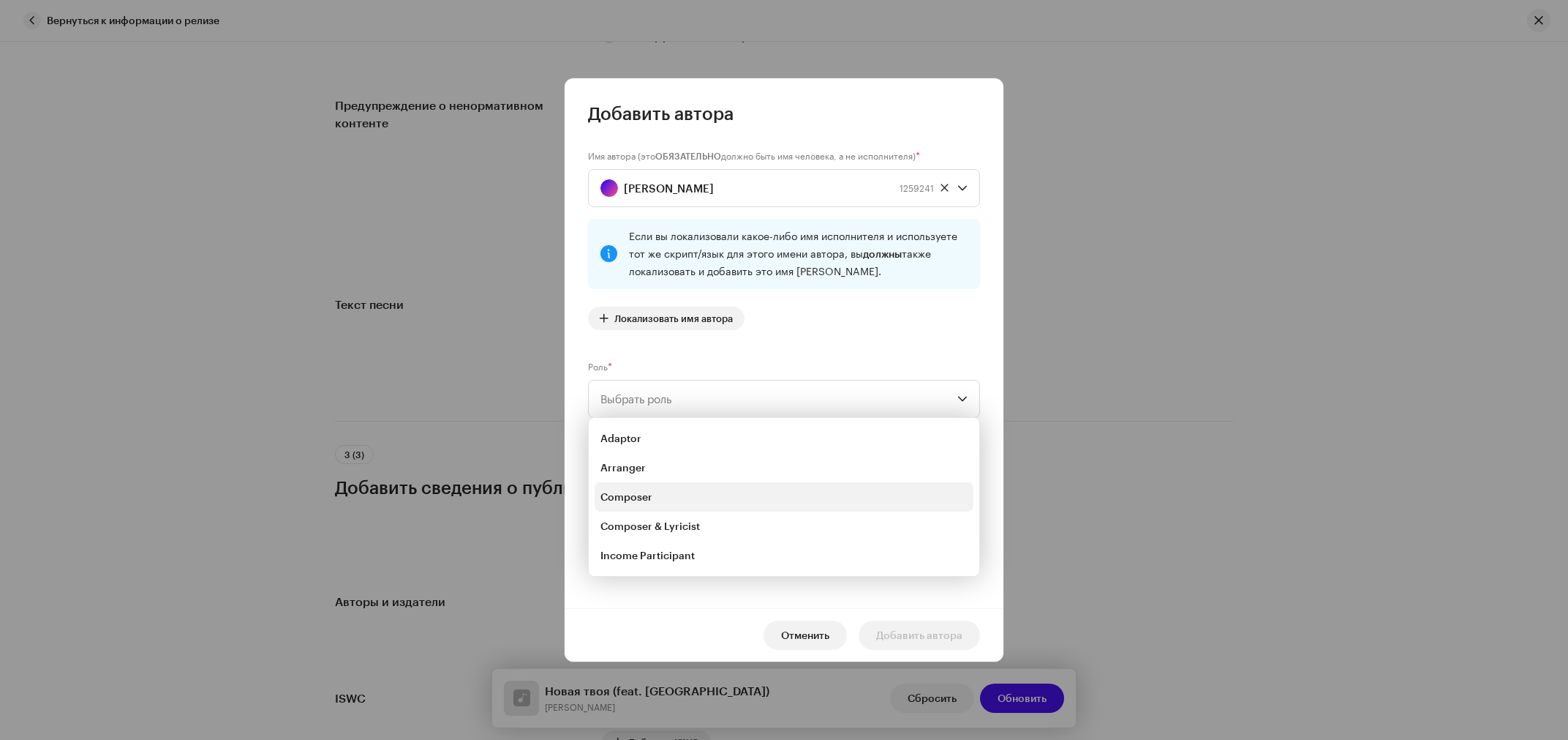
click at [649, 500] on span "Composer" at bounding box center [626, 497] width 52 height 15
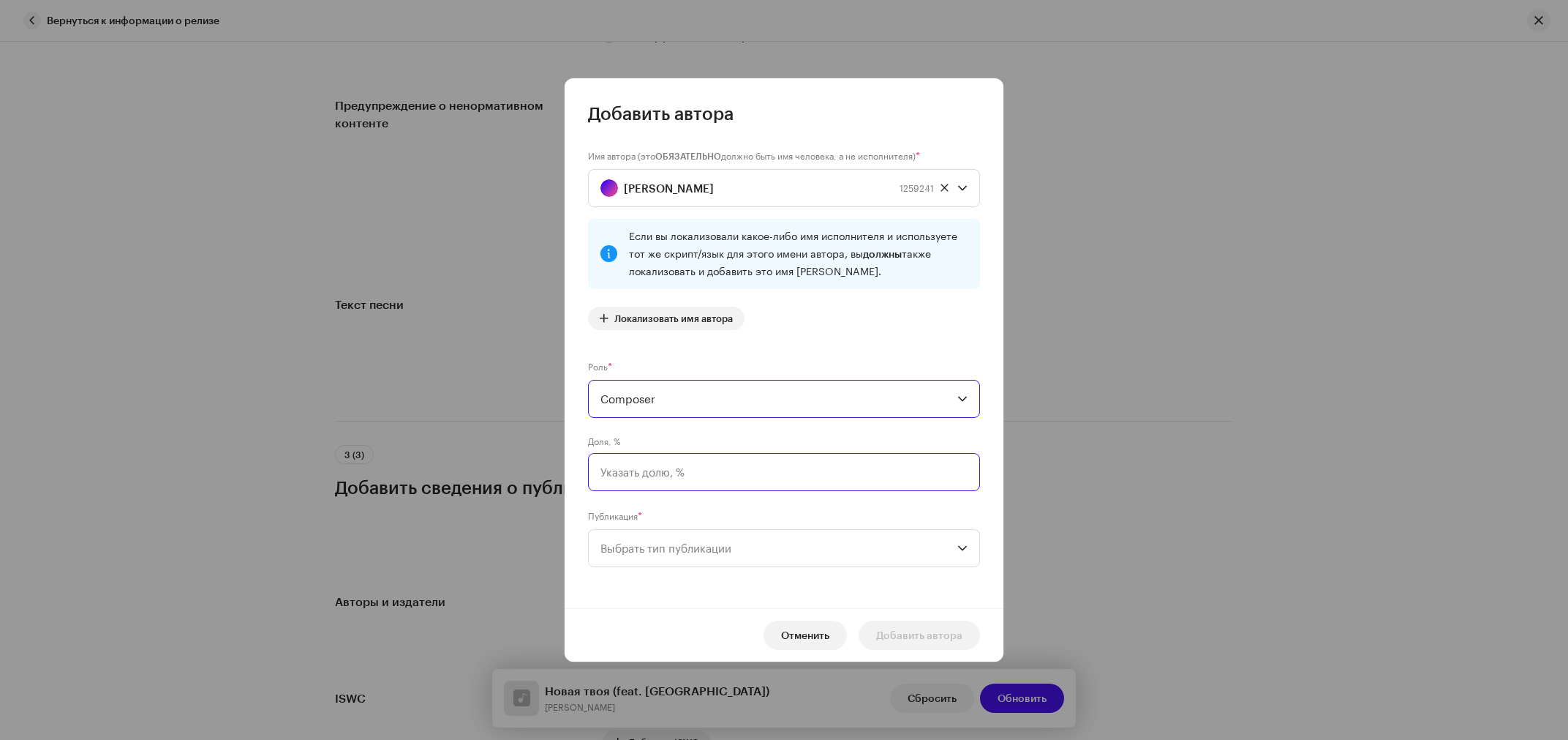
click at [671, 477] on input at bounding box center [784, 471] width 392 height 38
type input "50,00"
click at [693, 552] on span "Выбрать тип публикации" at bounding box center [778, 548] width 357 height 37
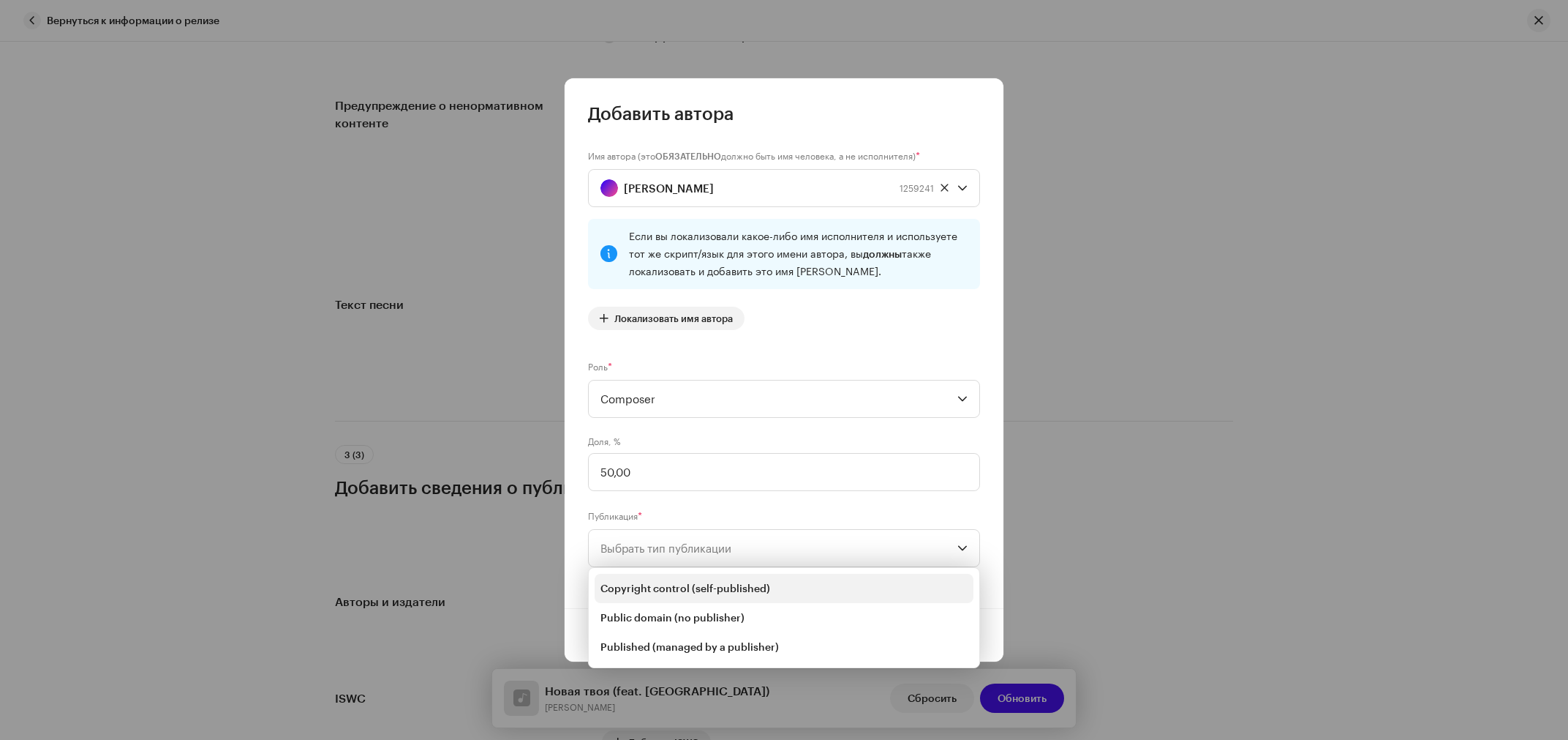
click at [688, 583] on span "Copyright control (self-published)" at bounding box center [685, 589] width 170 height 15
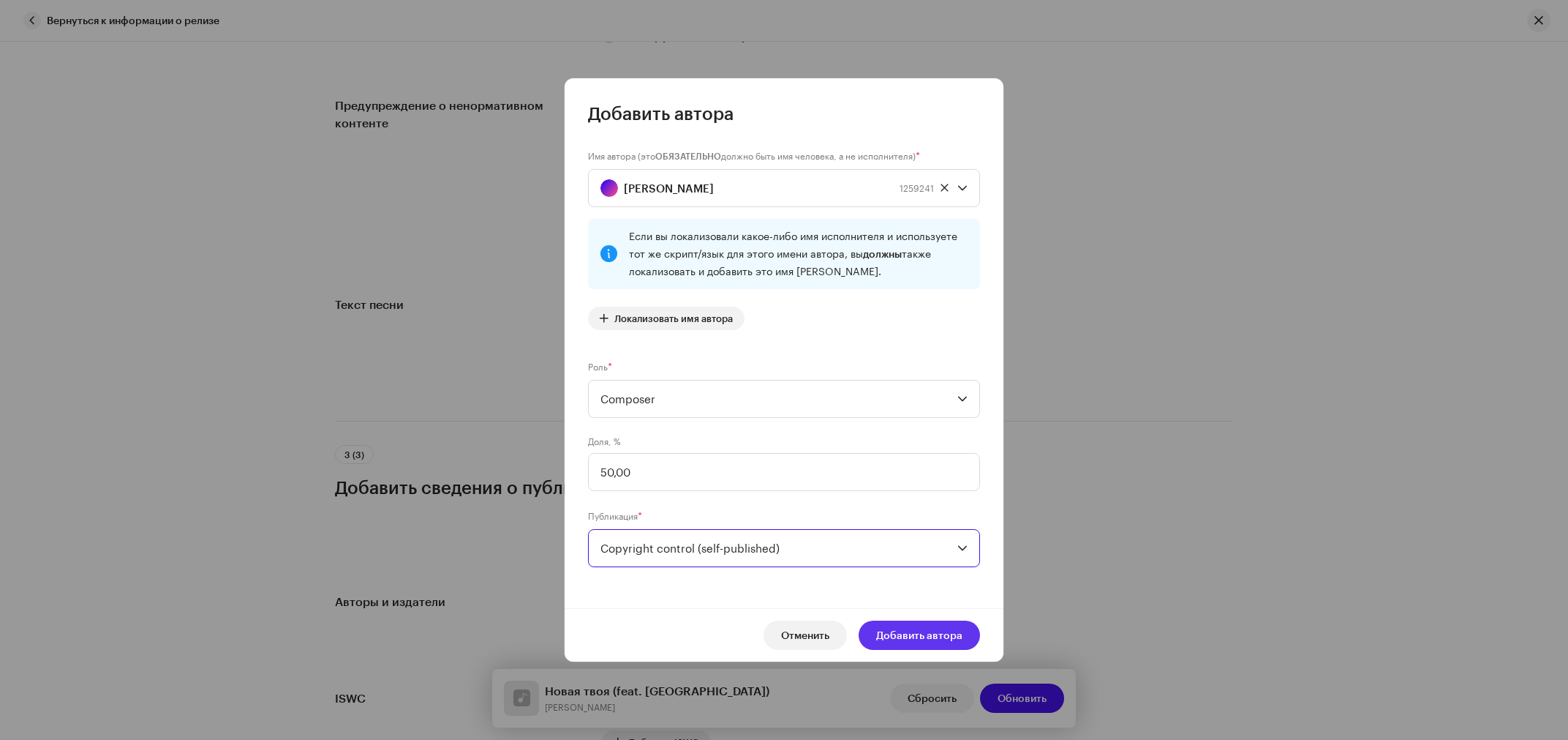
click at [889, 630] on span "Добавить автора" at bounding box center [919, 635] width 86 height 29
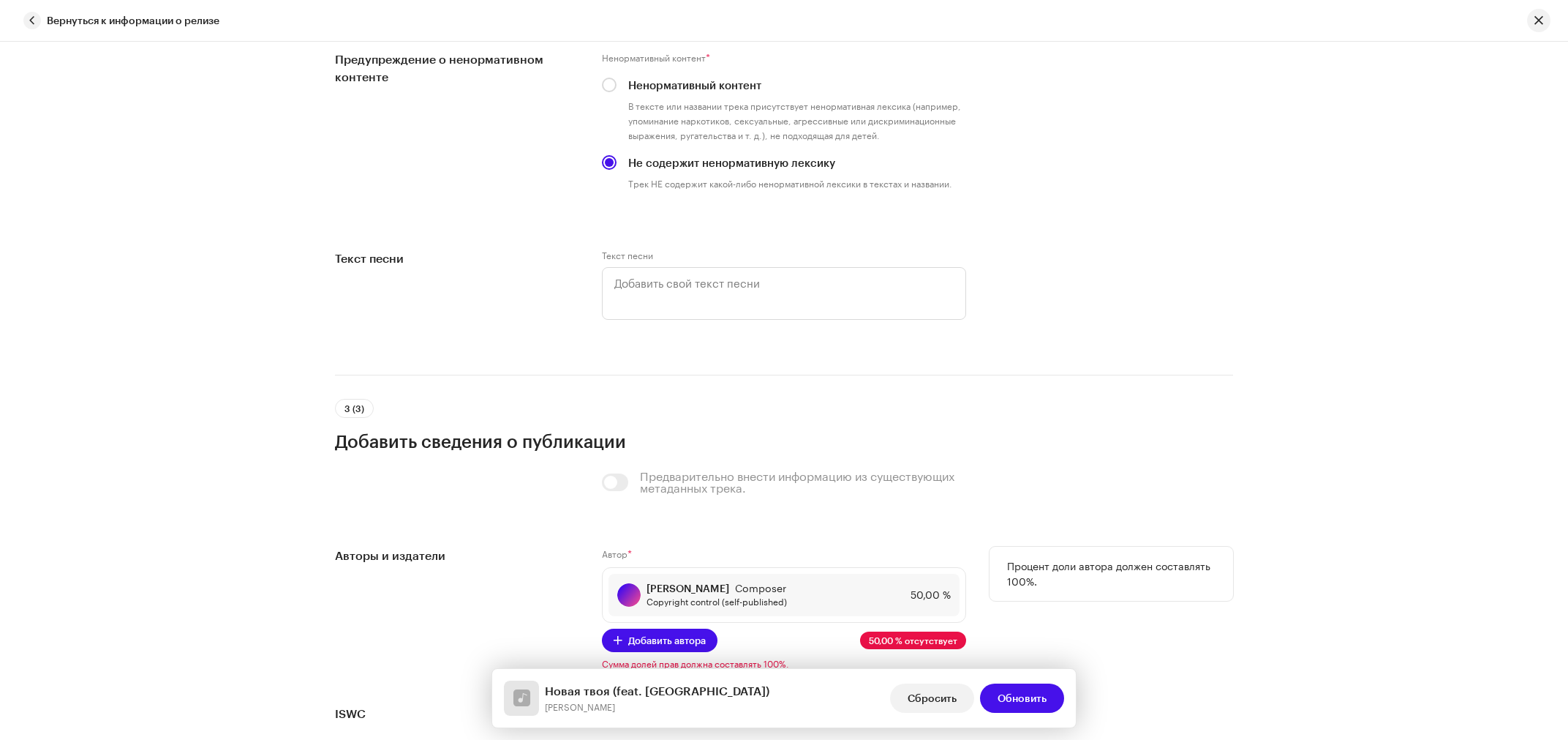
scroll to position [2507, 0]
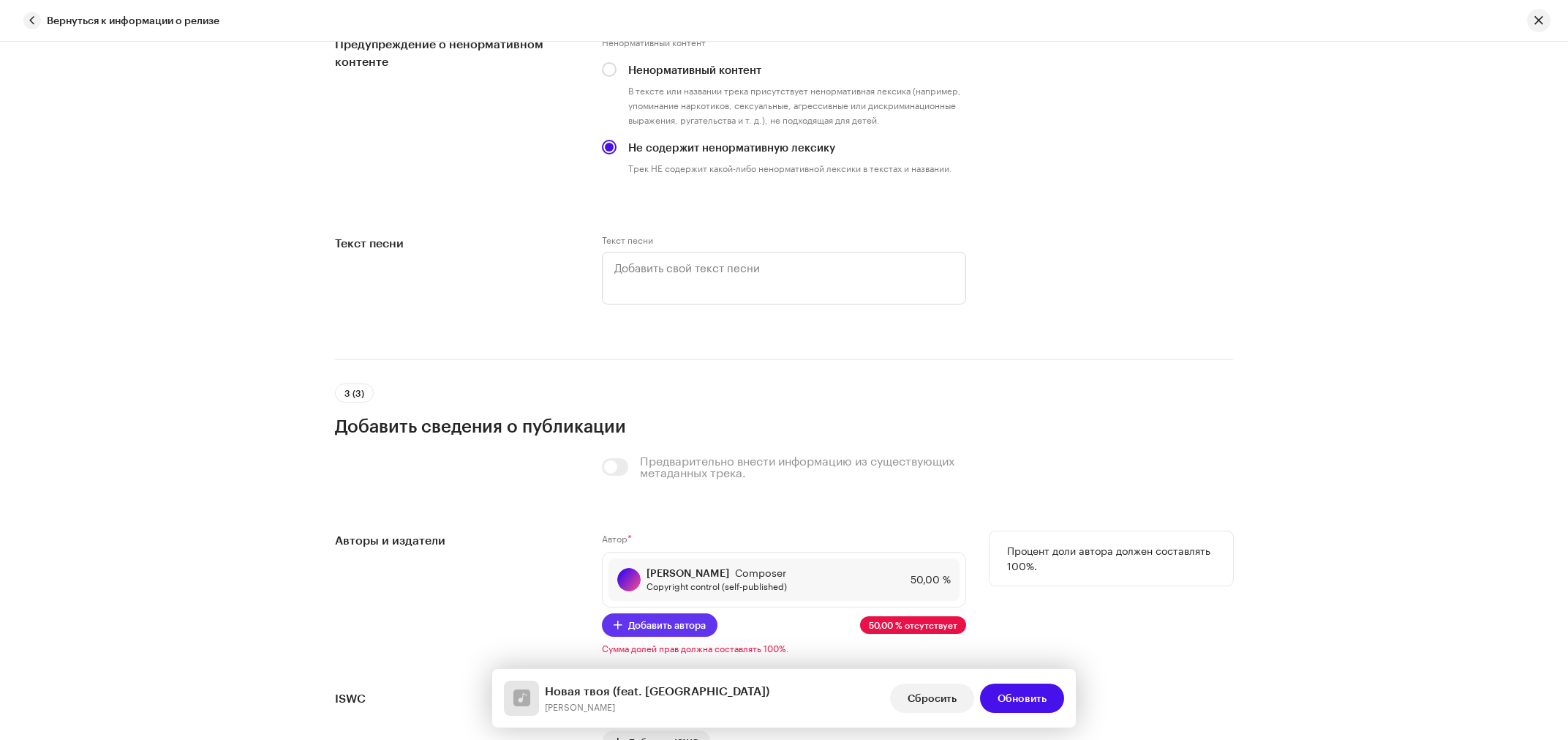
click at [638, 610] on span "Добавить автора" at bounding box center [667, 624] width 78 height 29
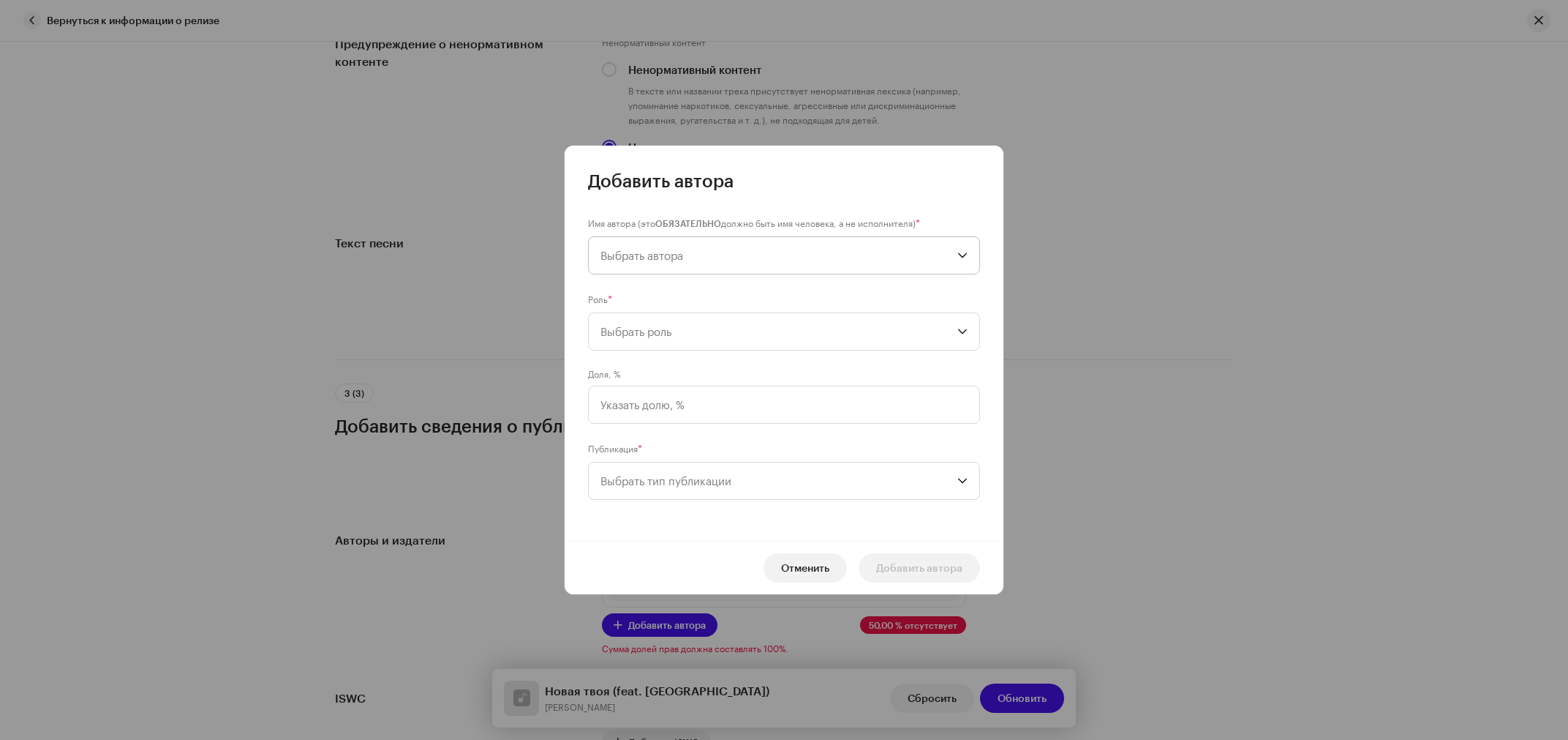
click at [641, 254] on span "Выбрать автора" at bounding box center [641, 256] width 83 height 13
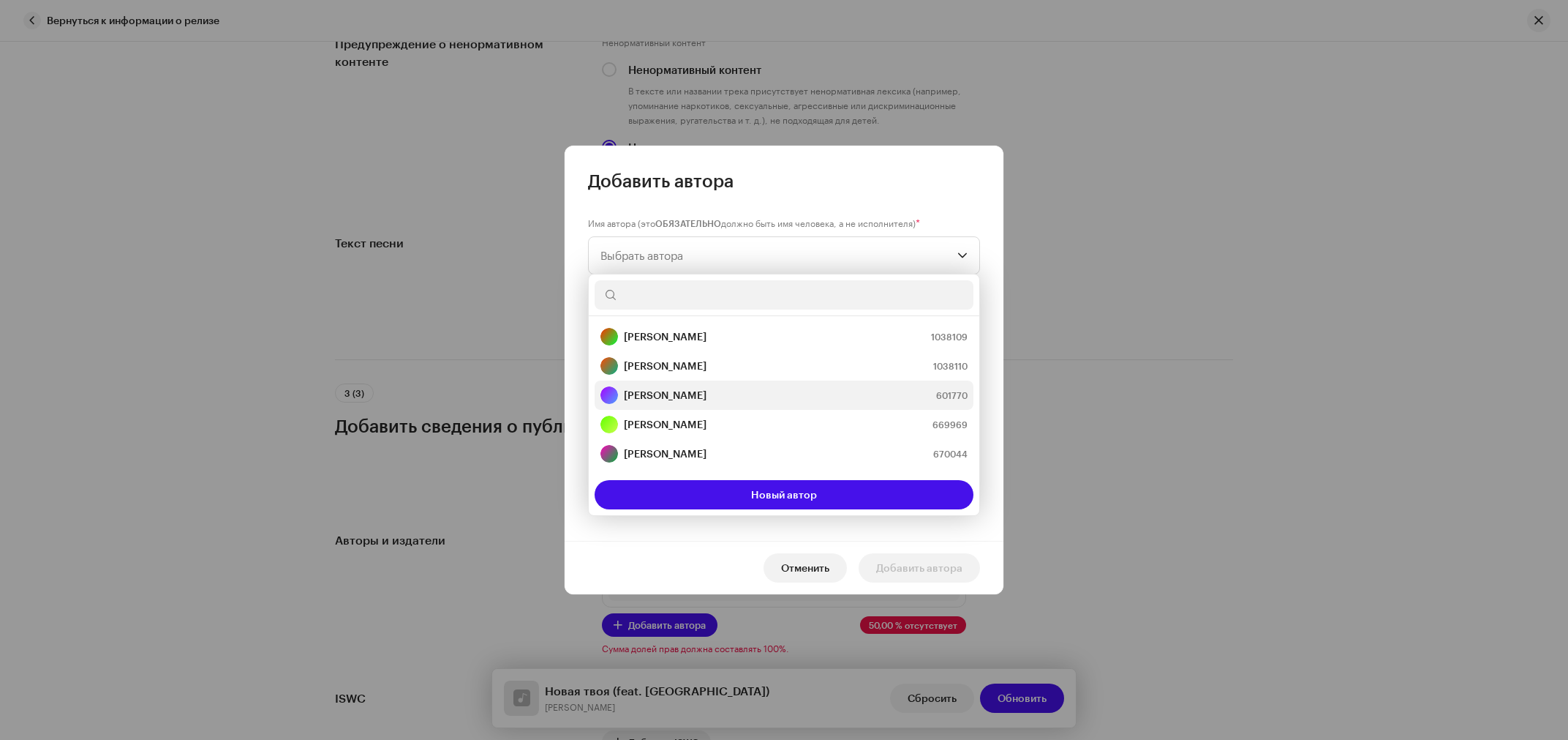
click at [666, 395] on strong "[PERSON_NAME]" at bounding box center [665, 395] width 83 height 15
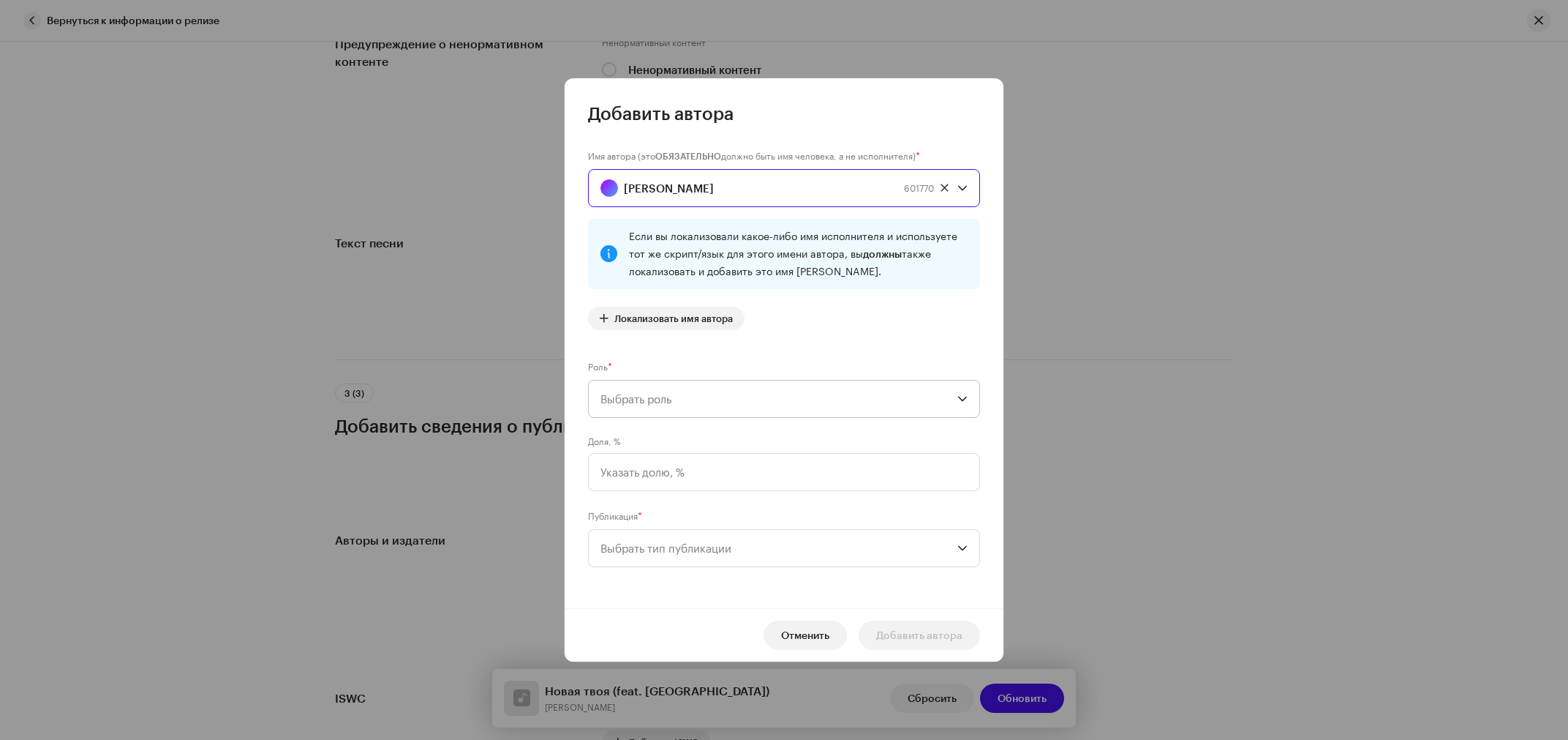
click at [649, 401] on span "Выбрать роль" at bounding box center [778, 398] width 357 height 37
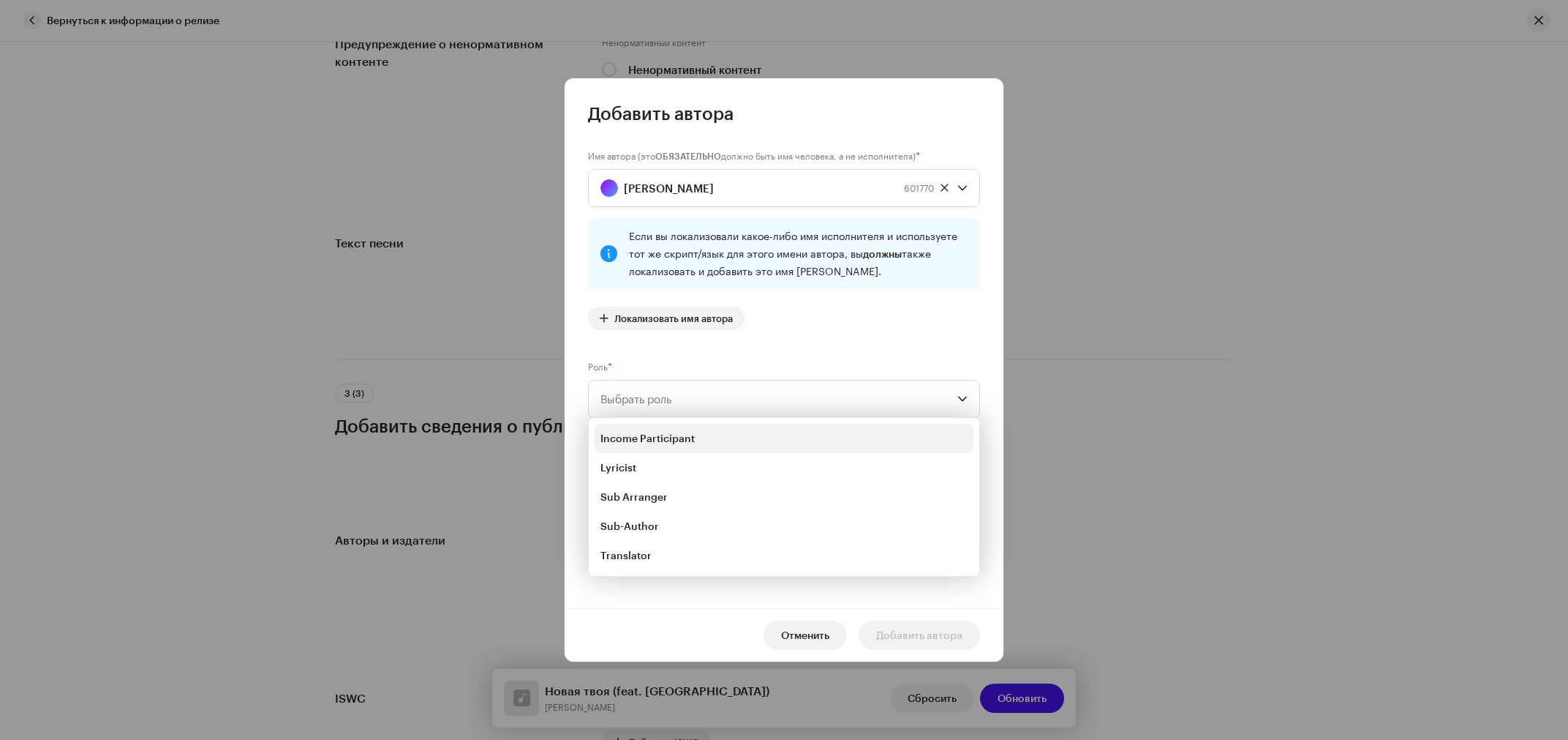
scroll to position [137, 0]
click at [635, 448] on span "Lyricist" at bounding box center [618, 448] width 36 height 15
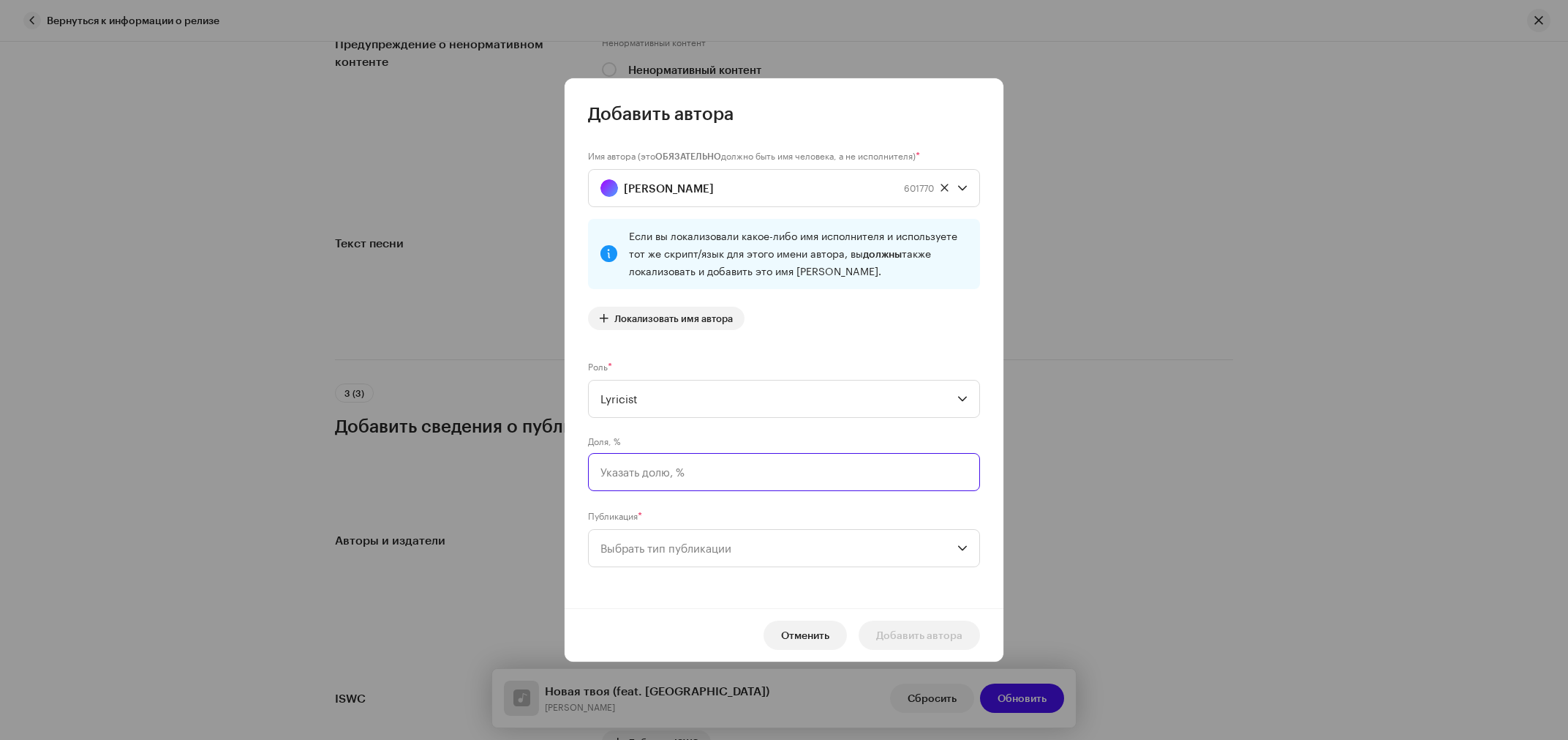
click at [655, 464] on input at bounding box center [784, 471] width 392 height 38
type input "50,00"
click at [640, 547] on span "Выбрать тип публикации" at bounding box center [778, 548] width 357 height 37
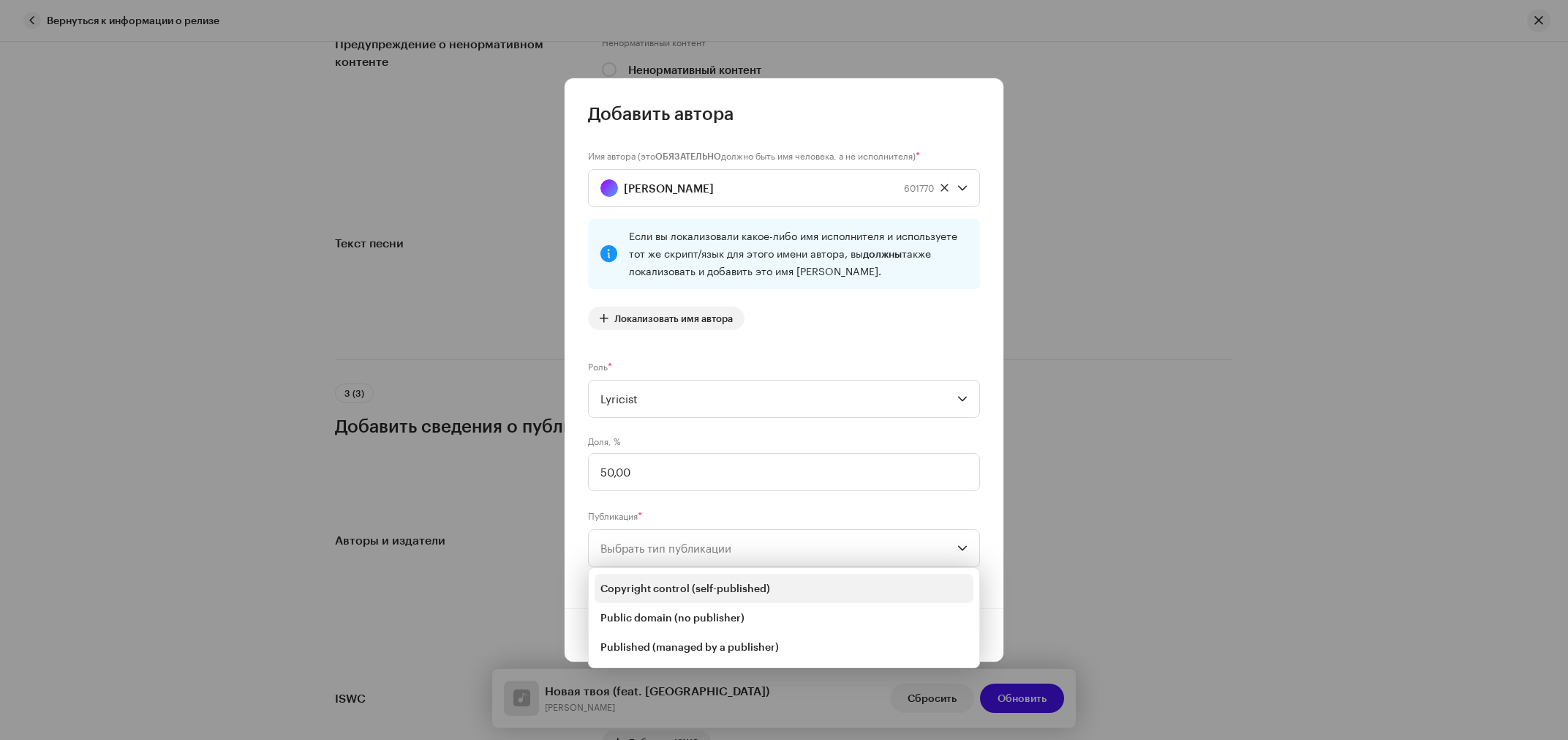
click at [687, 586] on span "Copyright control (self-published)" at bounding box center [685, 589] width 170 height 15
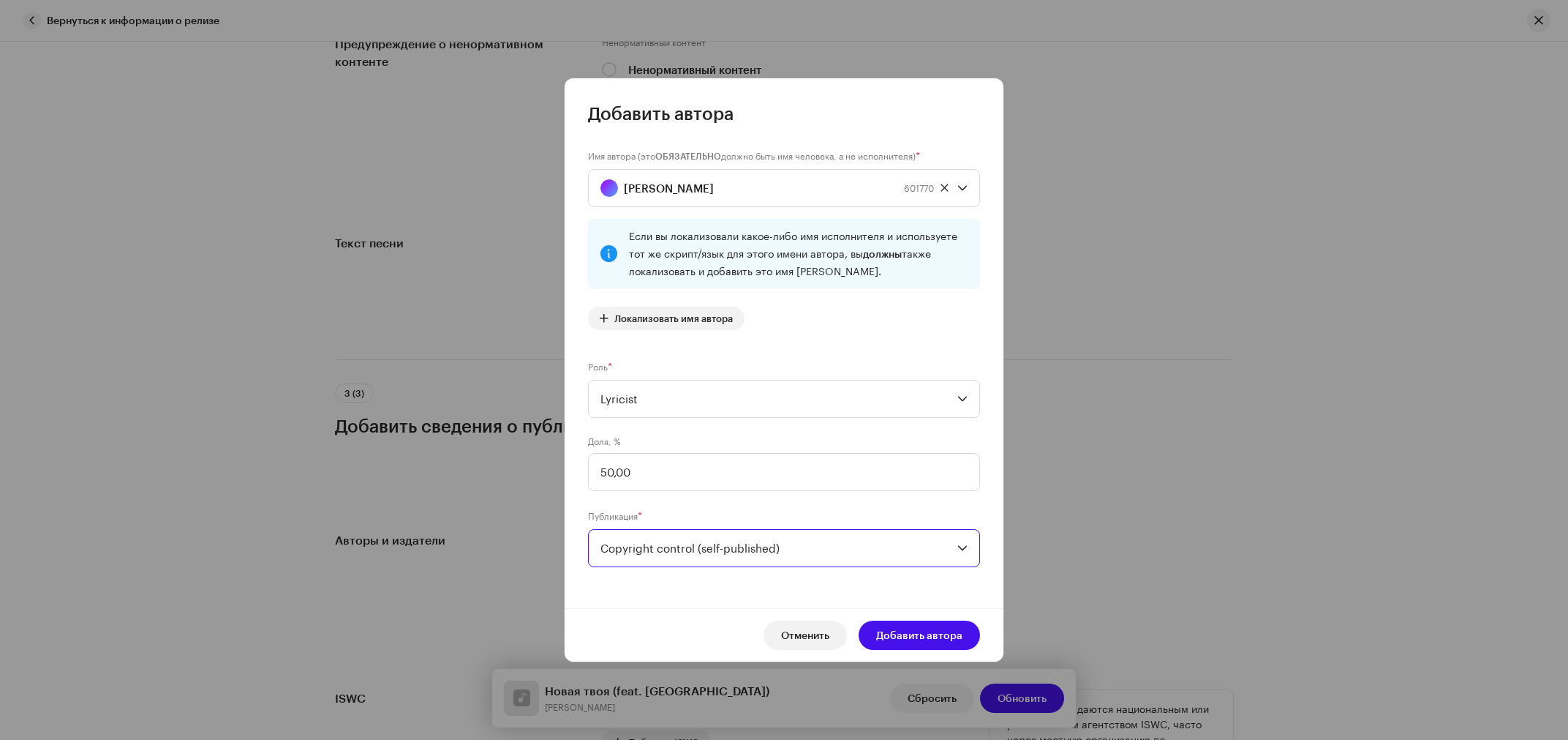
drag, startPoint x: 912, startPoint y: 638, endPoint x: 1097, endPoint y: 586, distance: 192.2
click at [924, 636] on span "Добавить автора" at bounding box center [919, 635] width 86 height 29
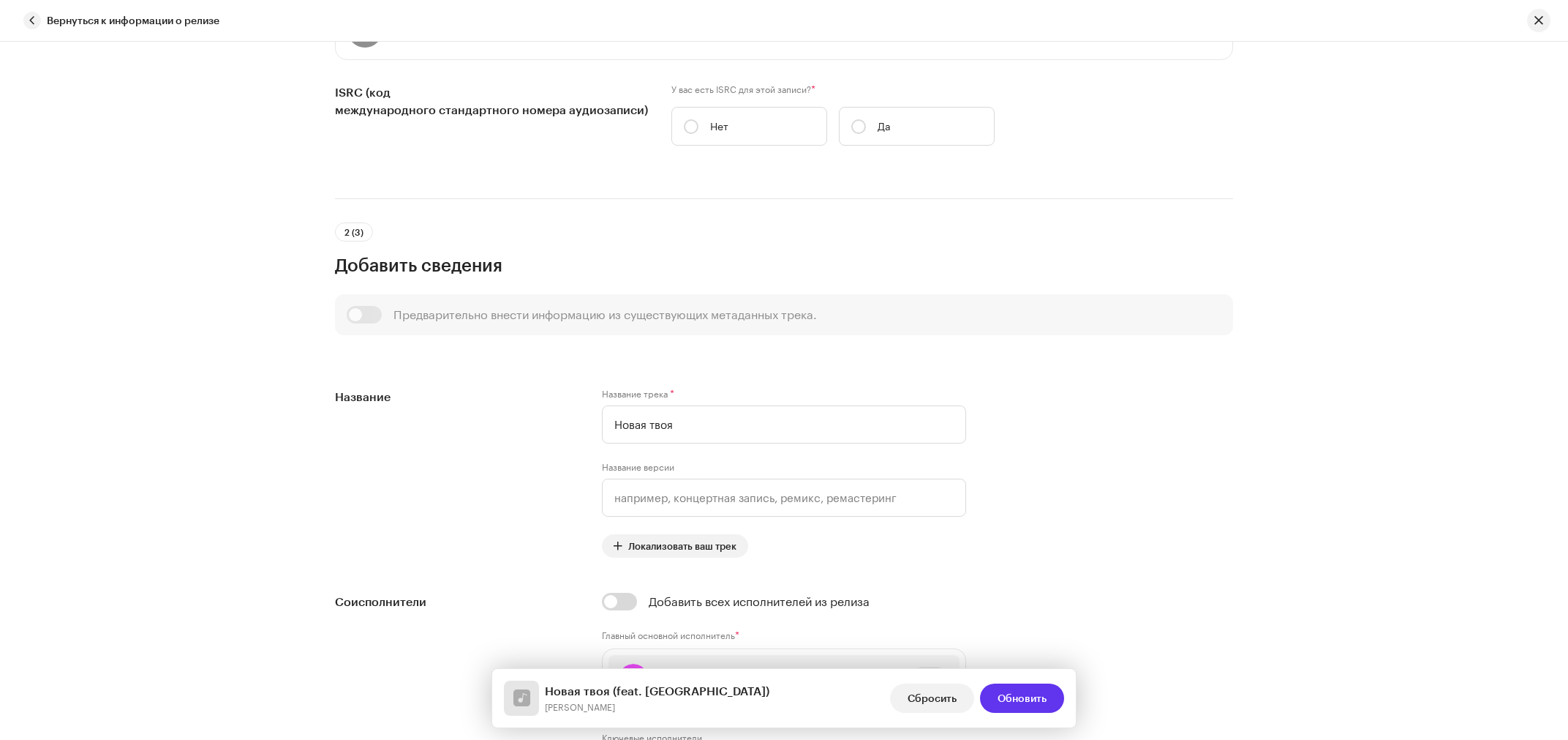
scroll to position [342, 0]
click at [1050, 697] on button "Обновить" at bounding box center [1022, 697] width 84 height 29
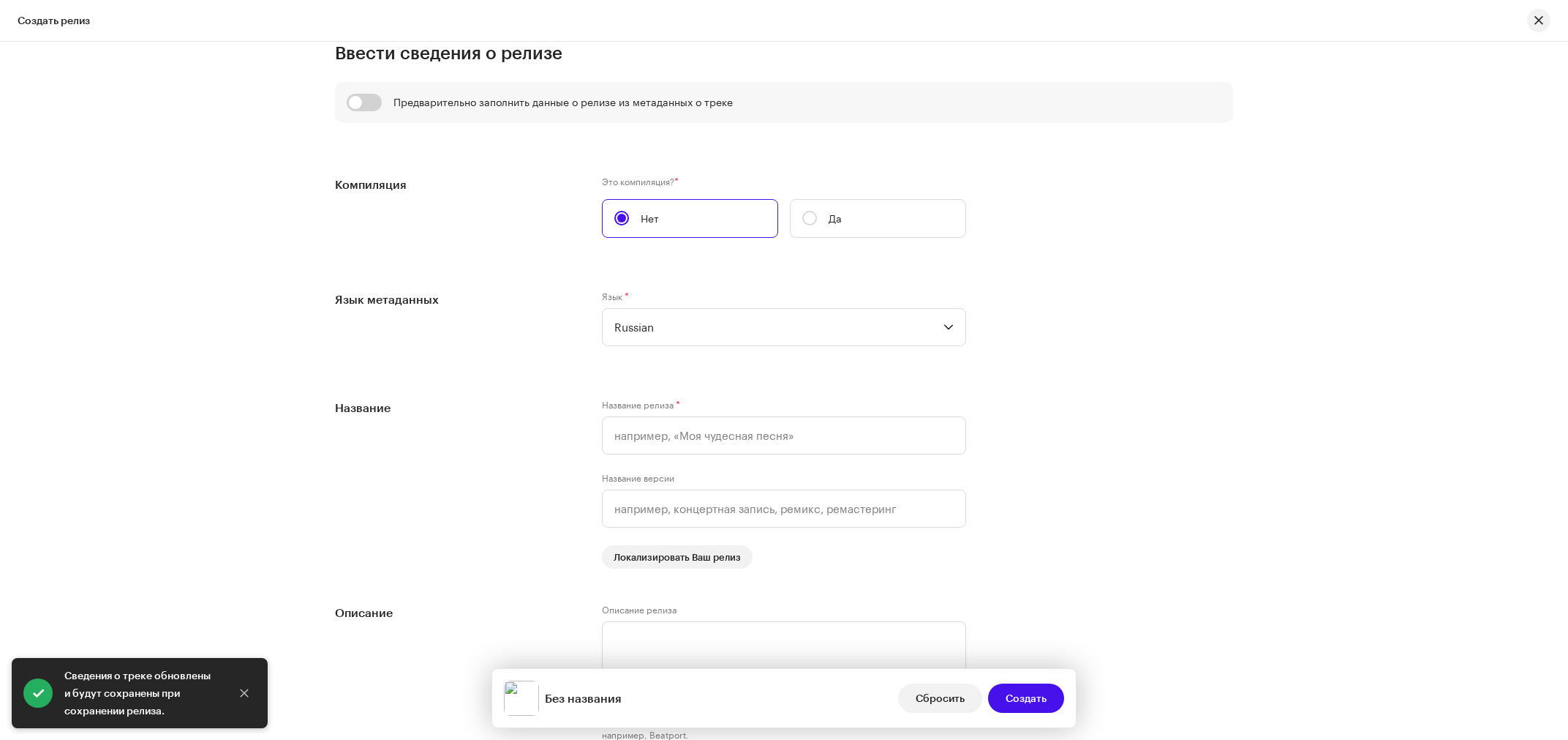
scroll to position [1121, 0]
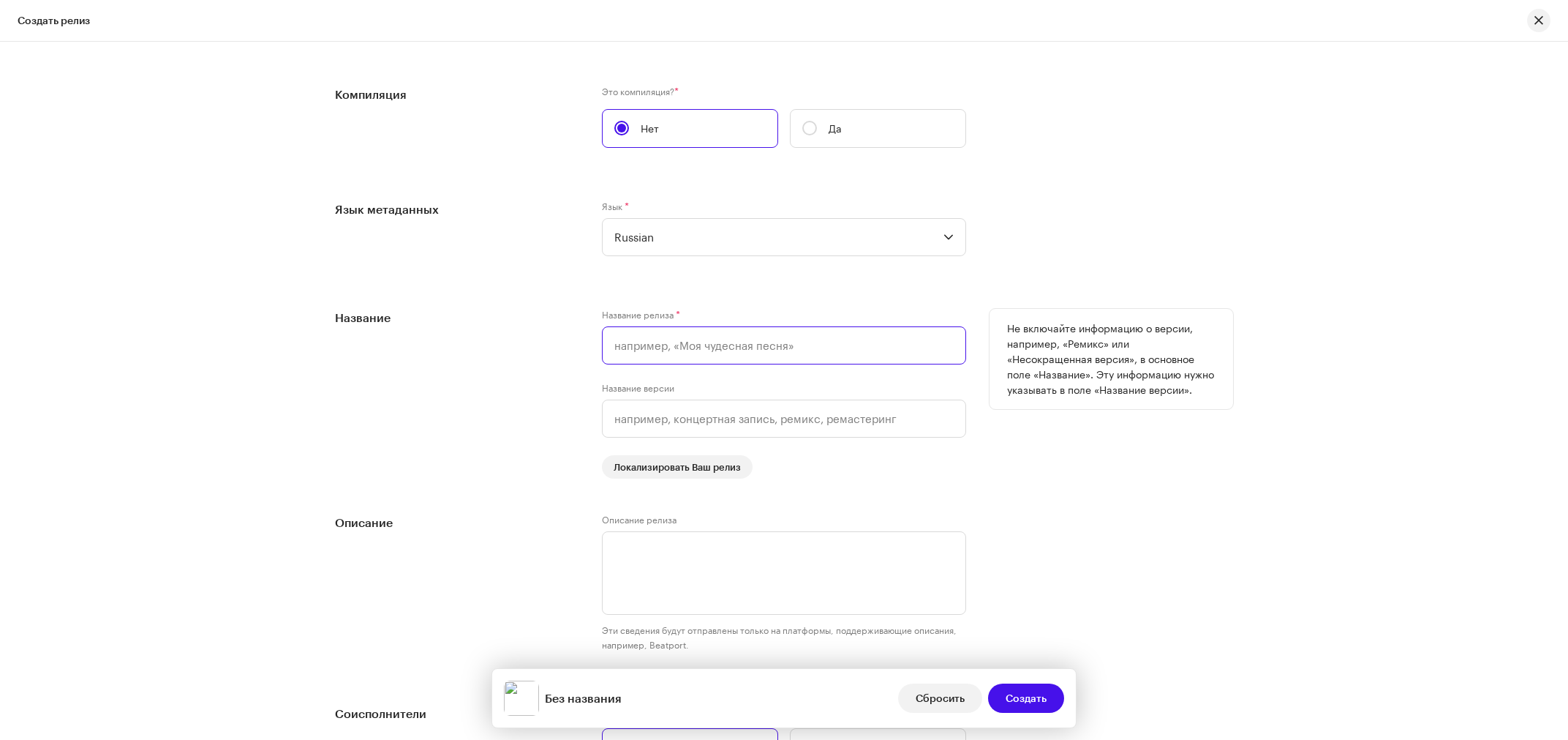
click at [673, 349] on input "text" at bounding box center [784, 345] width 365 height 38
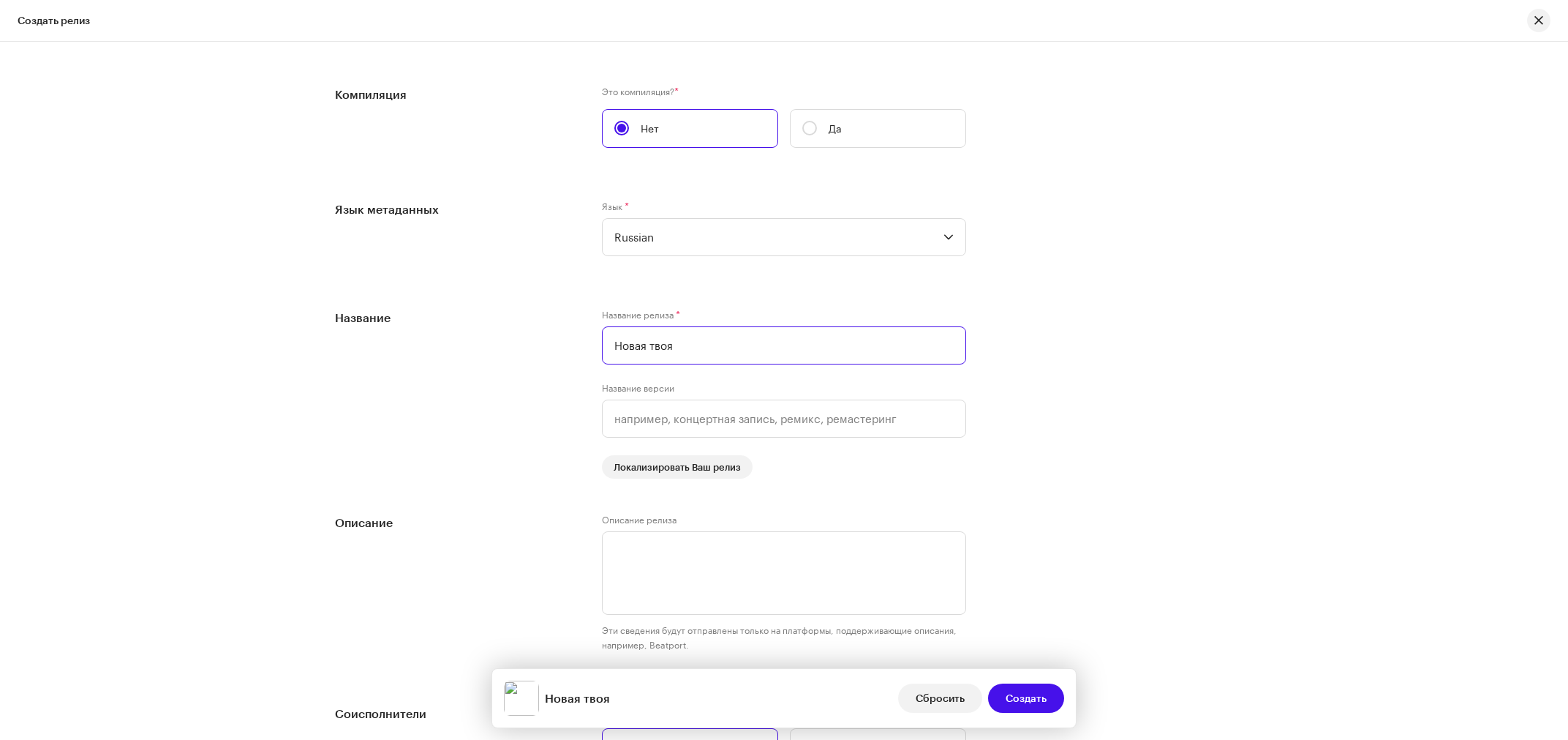
type input "Новая твоя"
click at [1177, 227] on div "Язык метаданных Язык * Russian" at bounding box center [784, 237] width 898 height 73
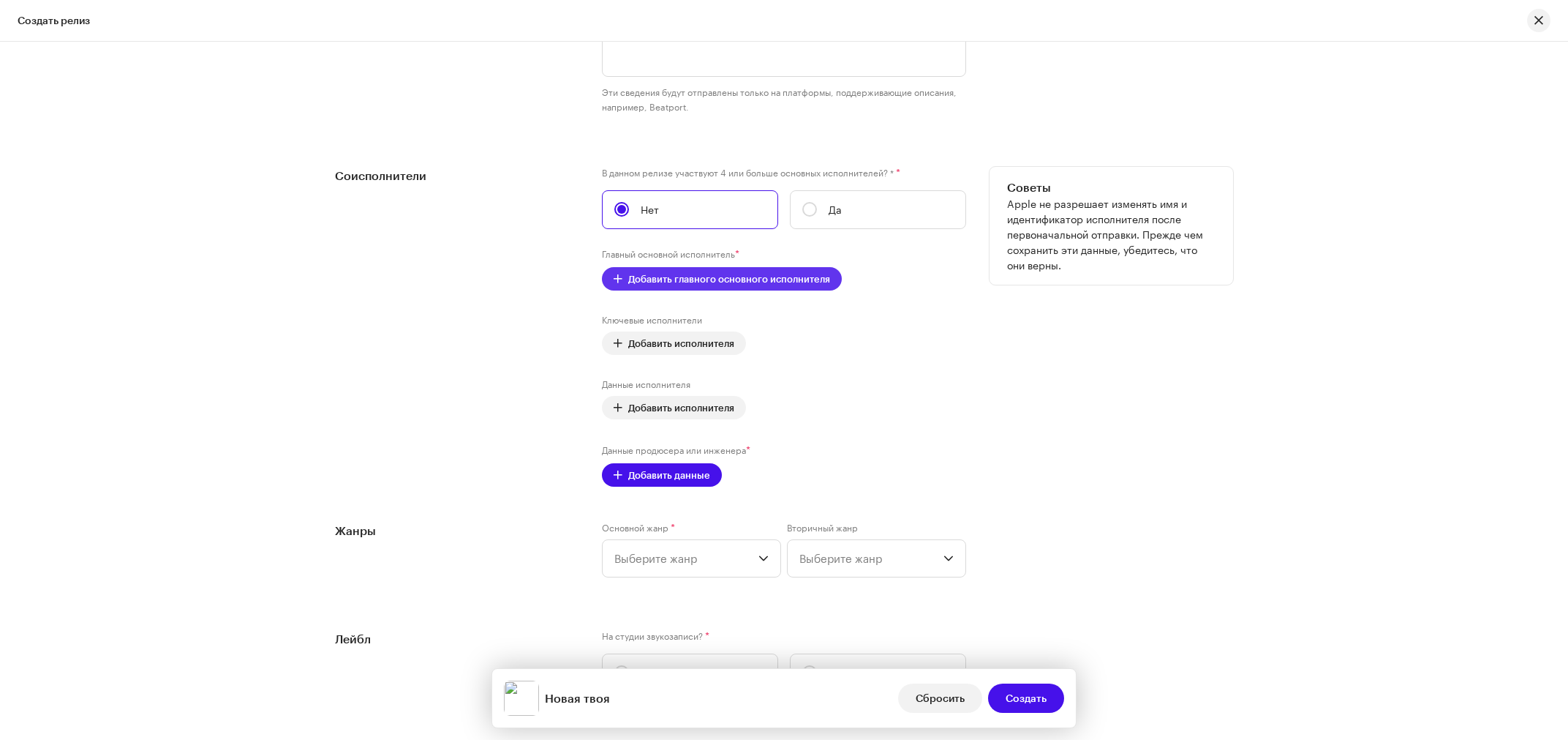
scroll to position [1670, 0]
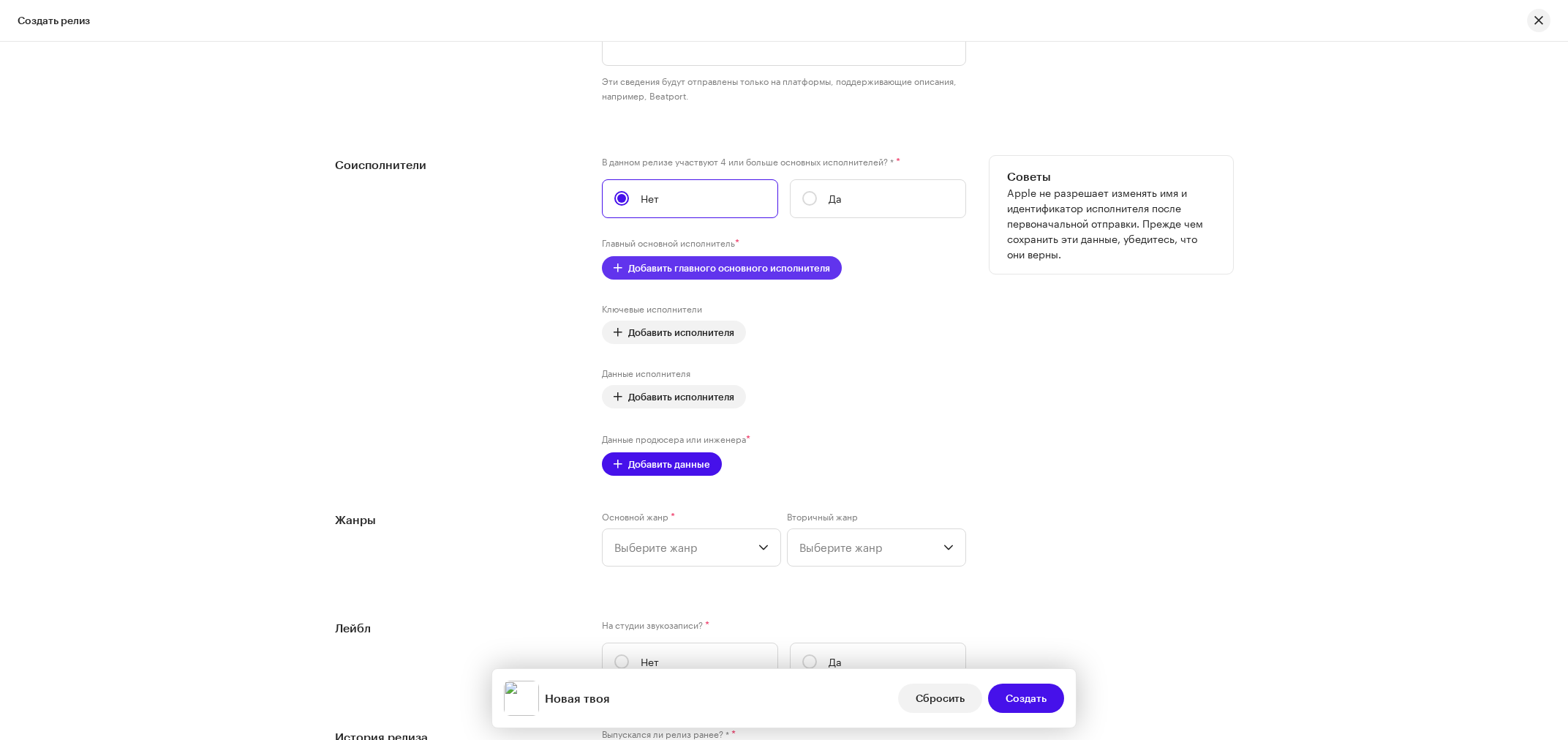
click at [629, 264] on span "Добавить главного основного исполнителя" at bounding box center [729, 267] width 202 height 29
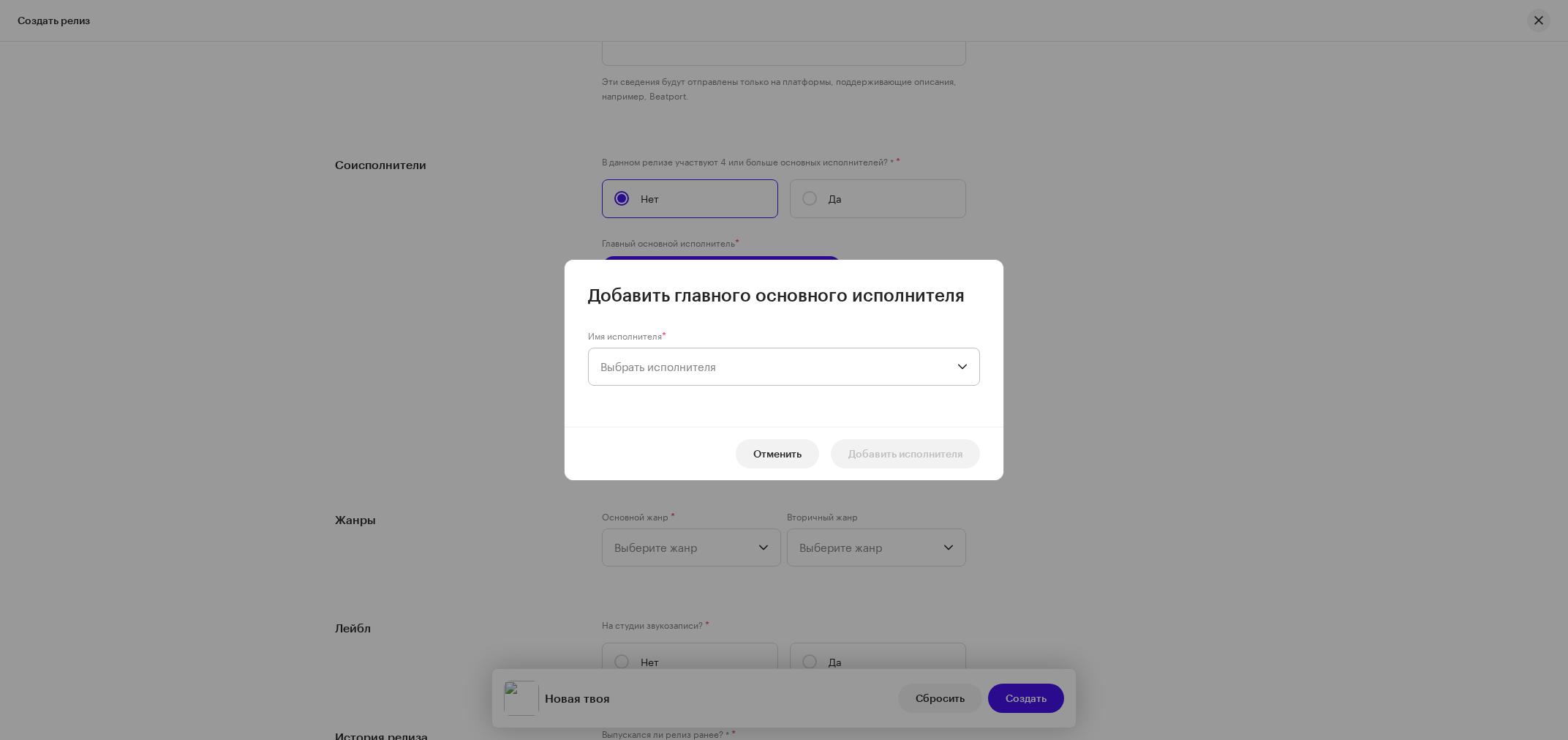
click at [639, 372] on span "Выбрать исполнителя" at bounding box center [658, 367] width 116 height 13
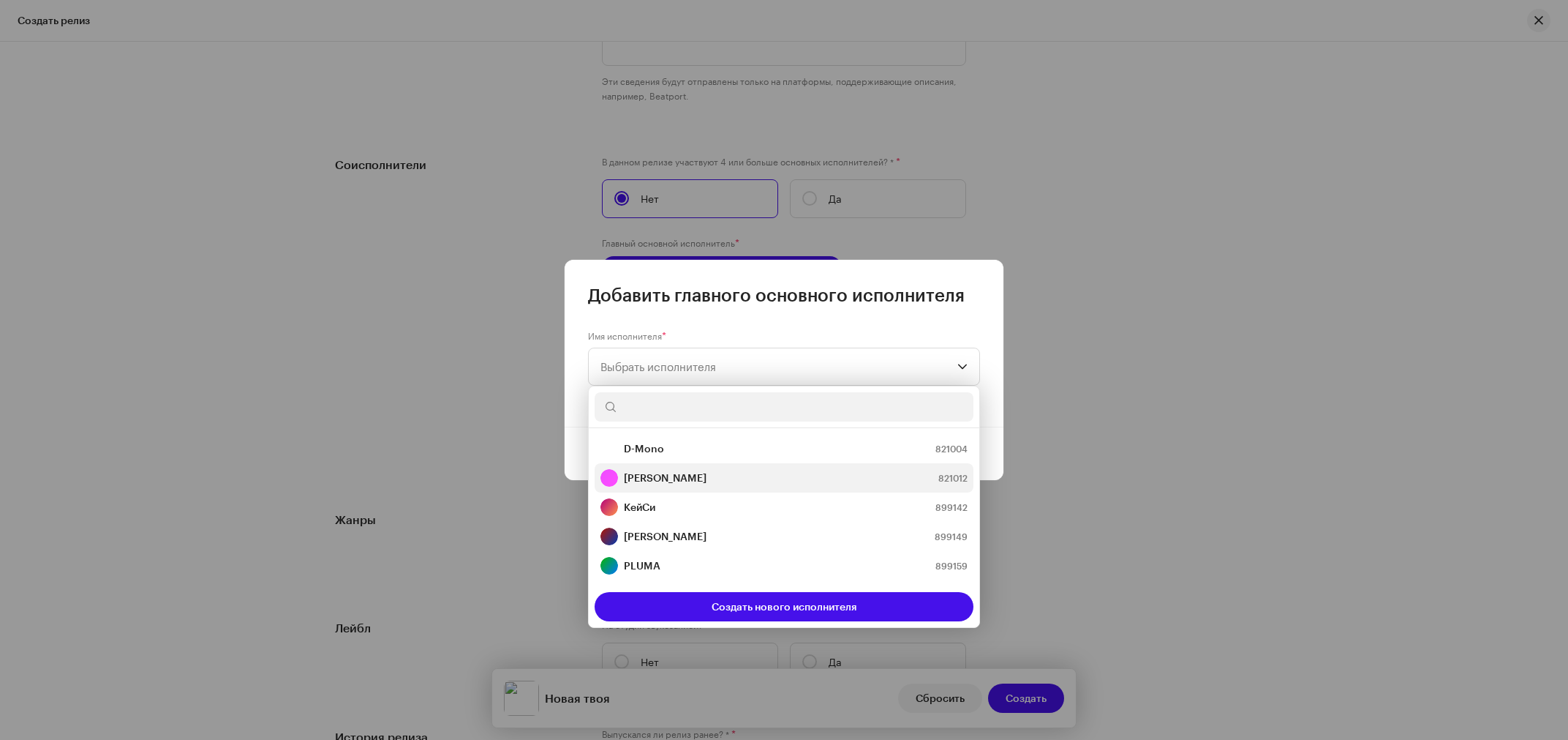
click at [698, 481] on strong "[PERSON_NAME]" at bounding box center [665, 478] width 83 height 15
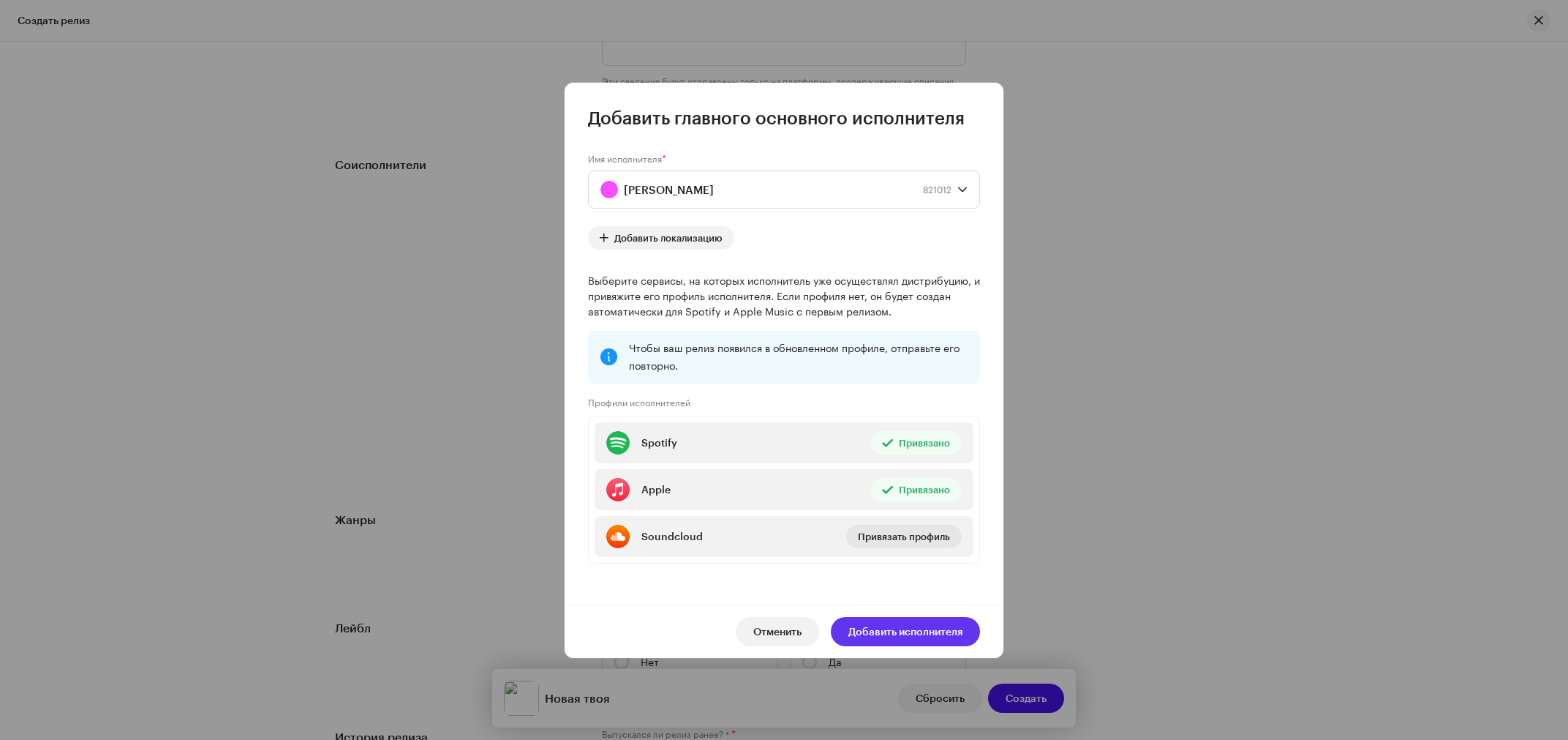
click at [907, 635] on span "Добавить исполнителя" at bounding box center [905, 631] width 114 height 29
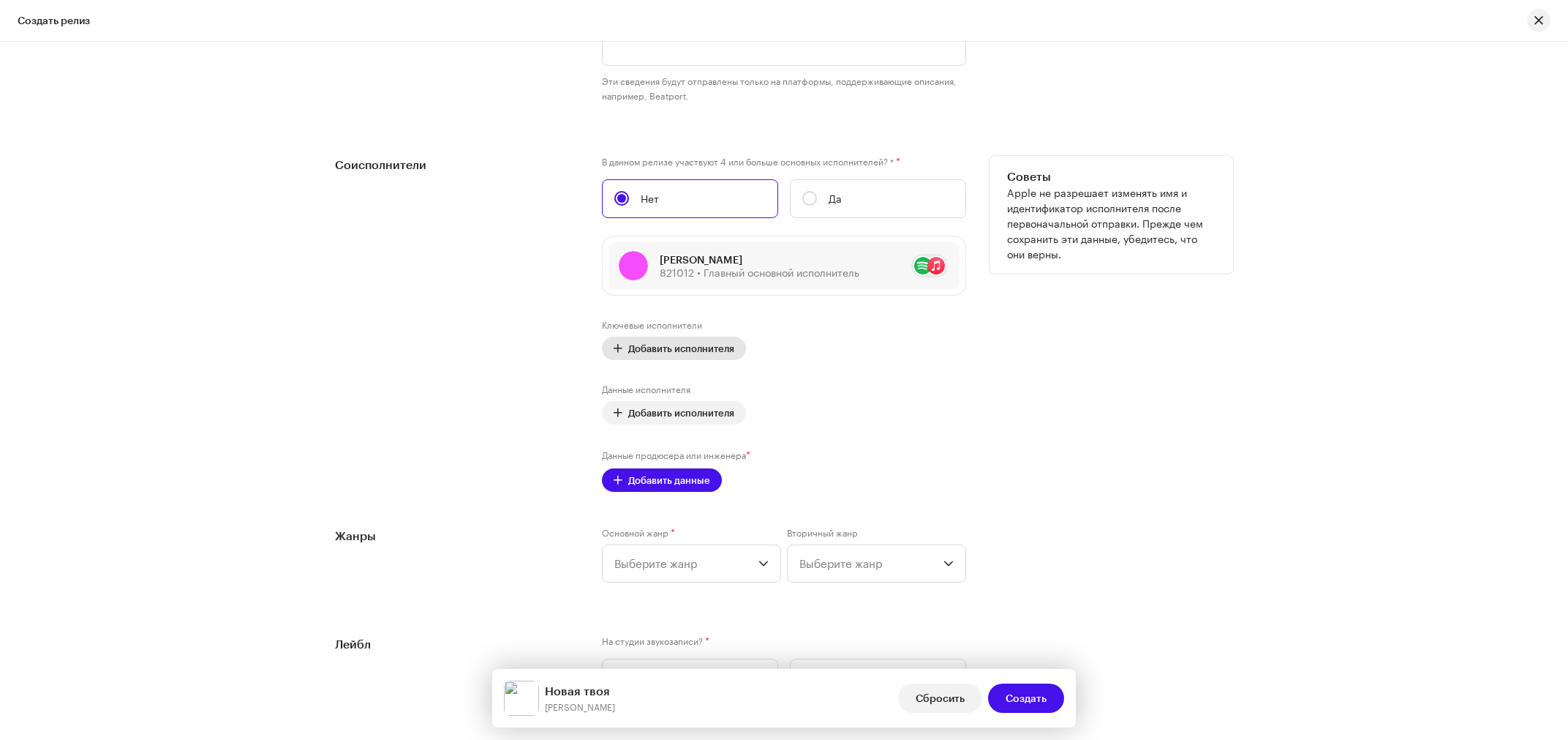
click at [614, 345] on span at bounding box center [618, 348] width 9 height 12
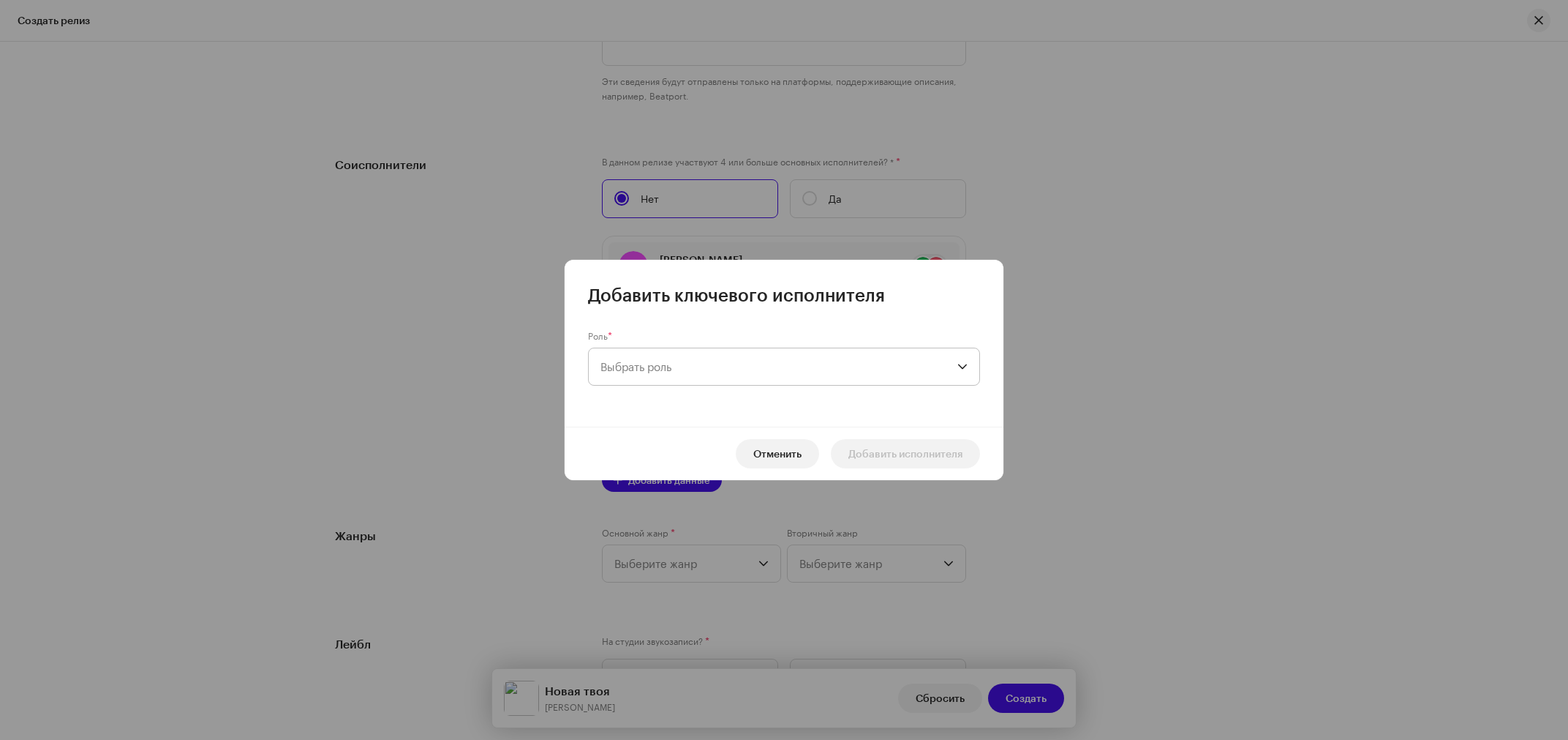
click at [620, 369] on span "Выбрать роль" at bounding box center [778, 366] width 357 height 37
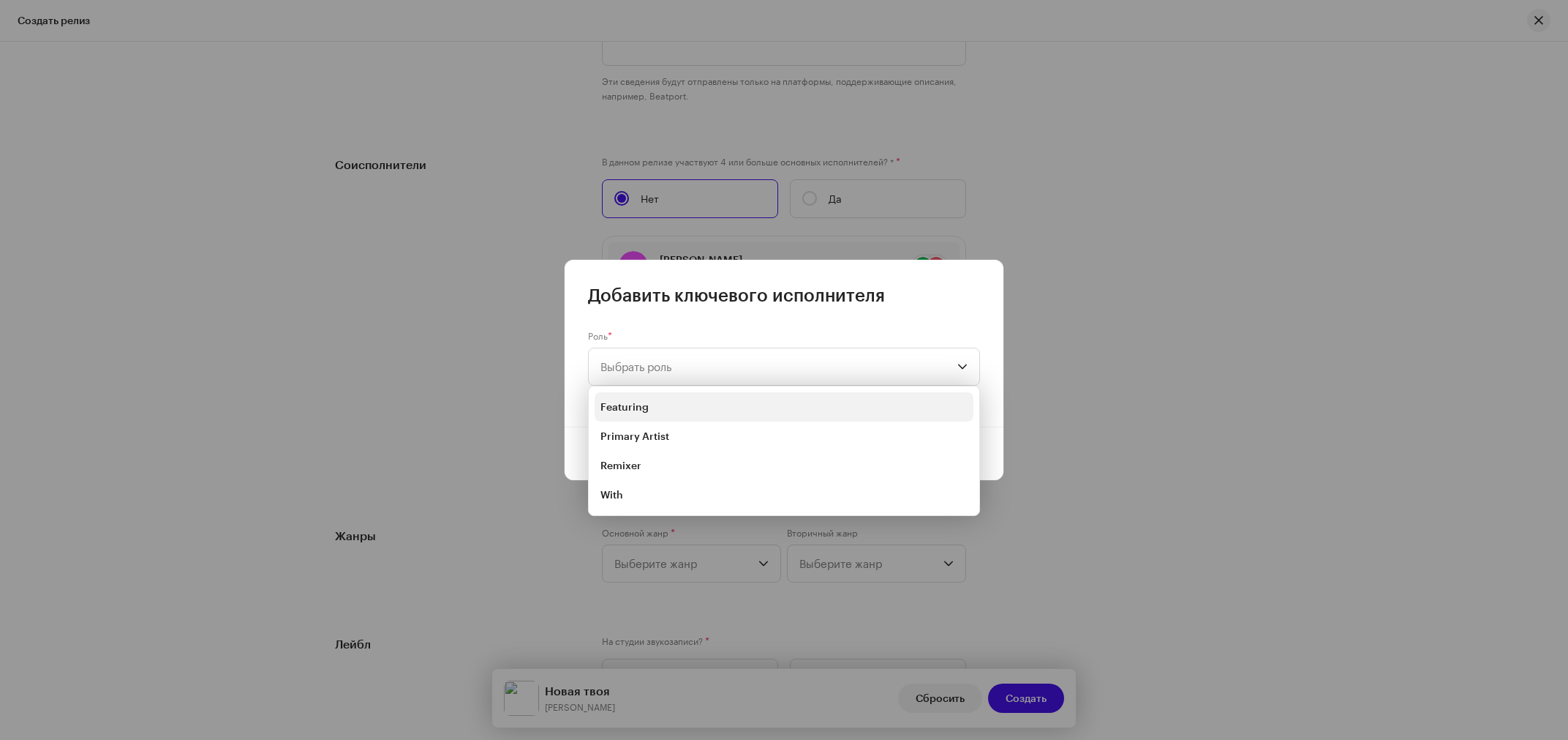
click at [646, 405] on span "Featuring" at bounding box center [624, 407] width 48 height 15
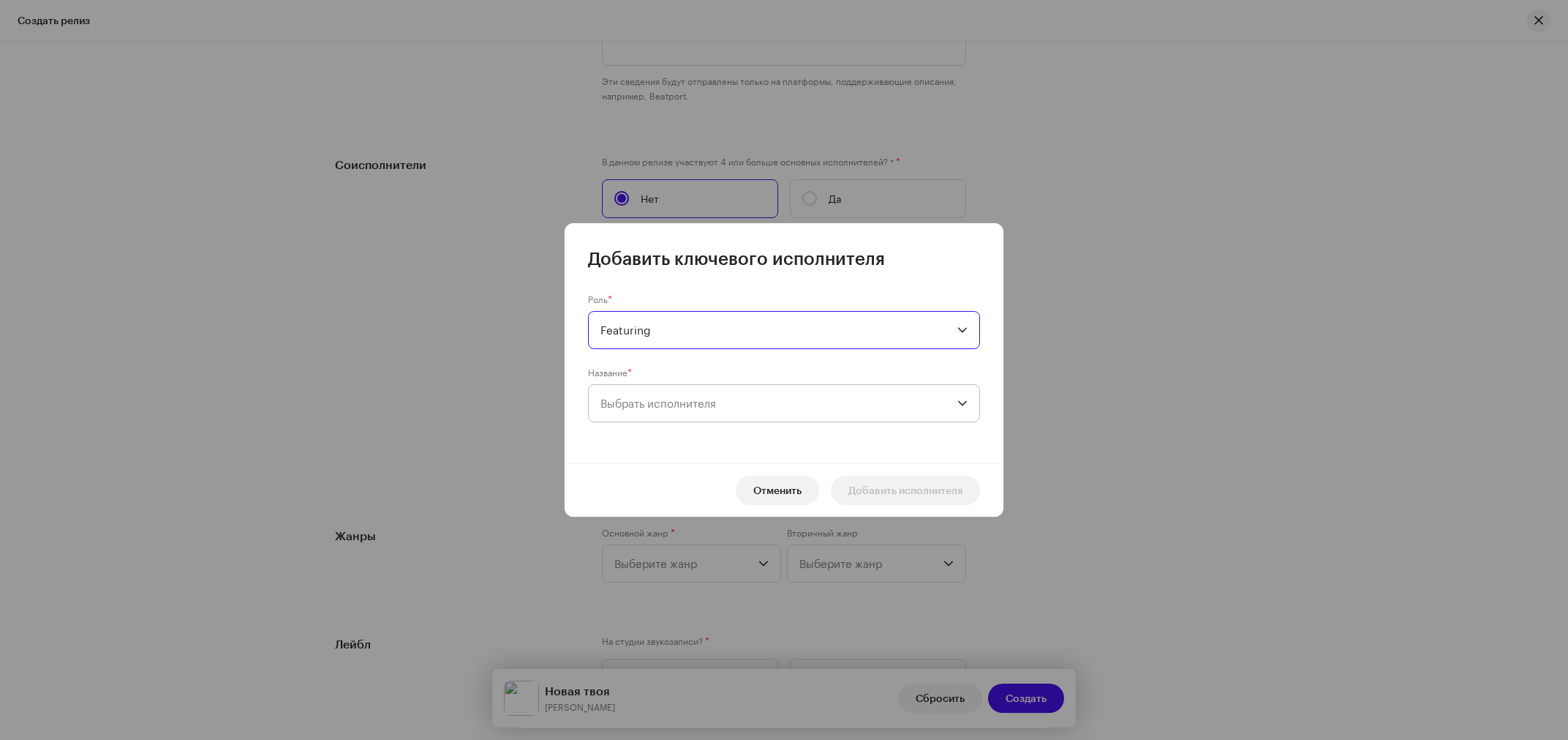
click at [651, 401] on span "Выбрать исполнителя" at bounding box center [658, 404] width 116 height 13
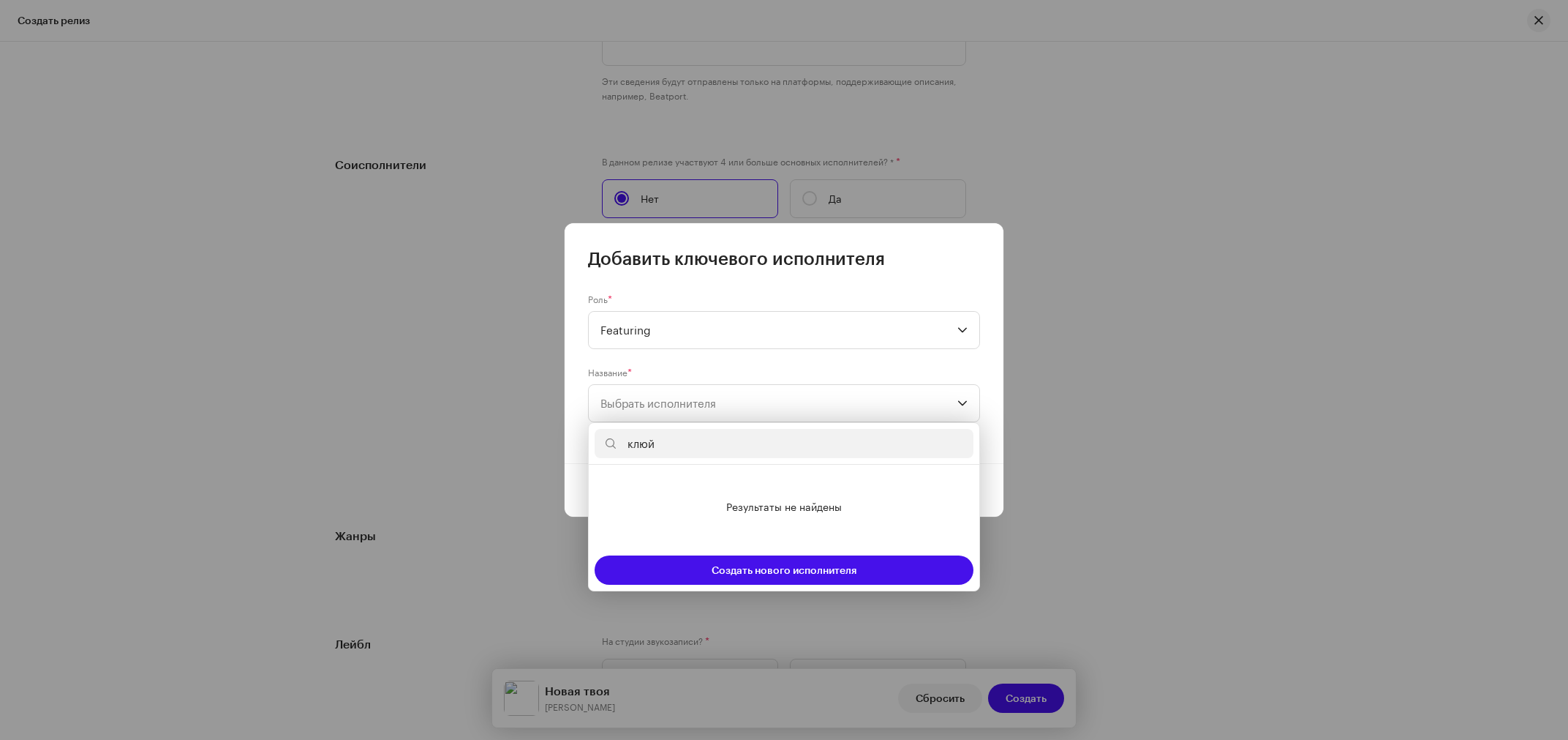
drag, startPoint x: 653, startPoint y: 443, endPoint x: 576, endPoint y: 443, distance: 77.0
click at [595, 443] on input "клюй" at bounding box center [784, 443] width 379 height 29
drag, startPoint x: 657, startPoint y: 442, endPoint x: 534, endPoint y: 442, distance: 123.0
click at [595, 442] on input "клю" at bounding box center [784, 443] width 379 height 29
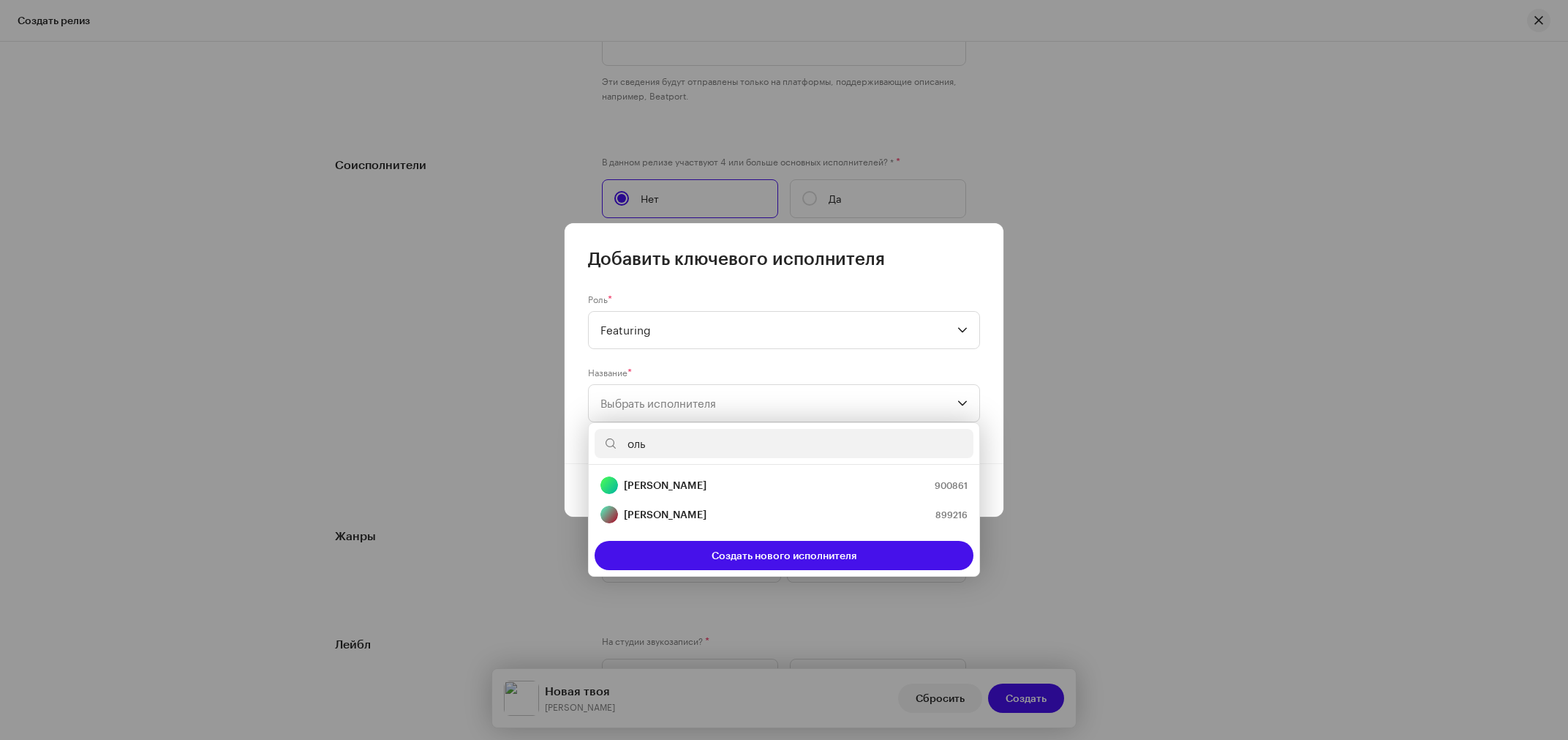
drag, startPoint x: 663, startPoint y: 442, endPoint x: 532, endPoint y: 442, distance: 131.0
click at [595, 442] on input "оль" at bounding box center [784, 443] width 379 height 29
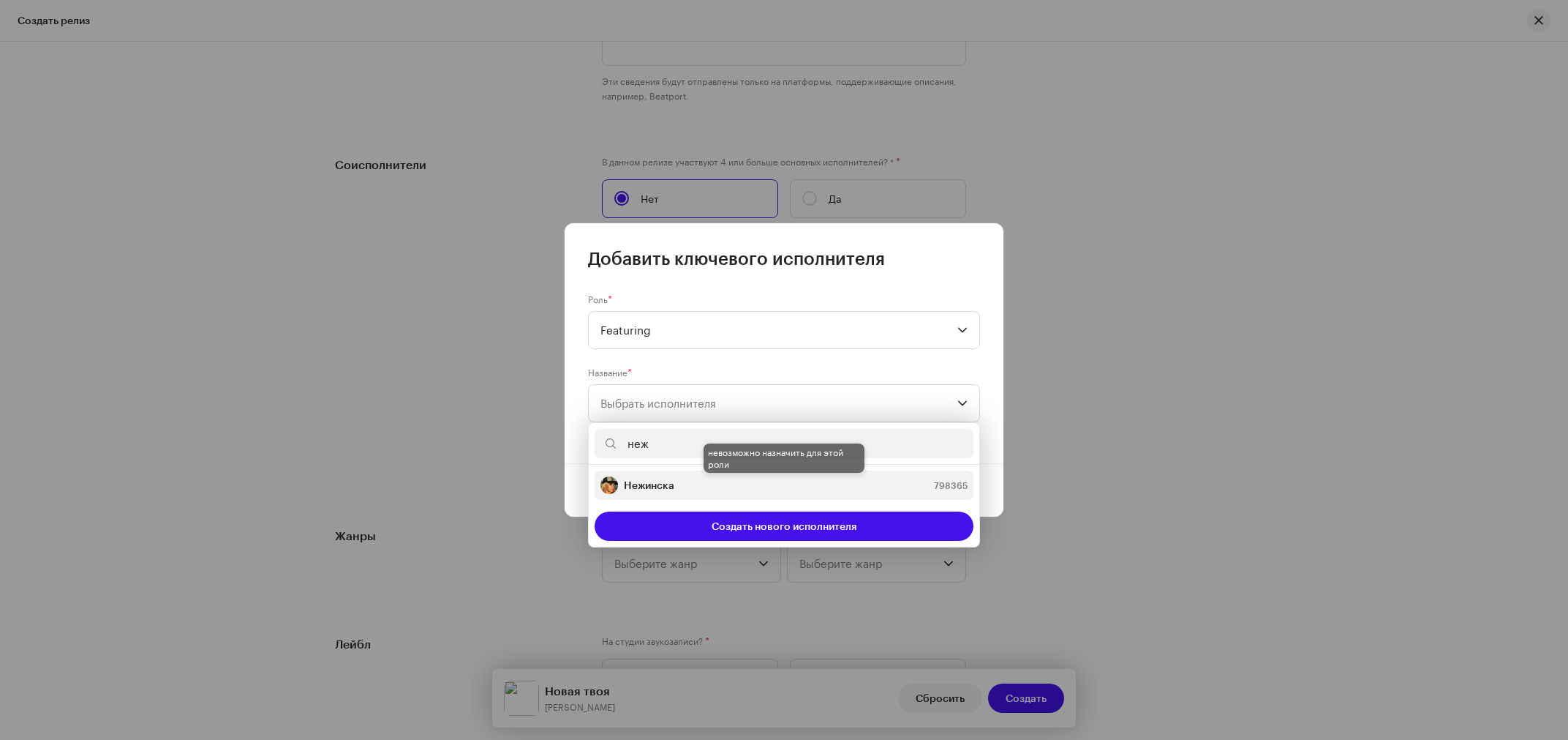
type input "неж"
click at [652, 483] on strong "Нежинска" at bounding box center [649, 486] width 51 height 15
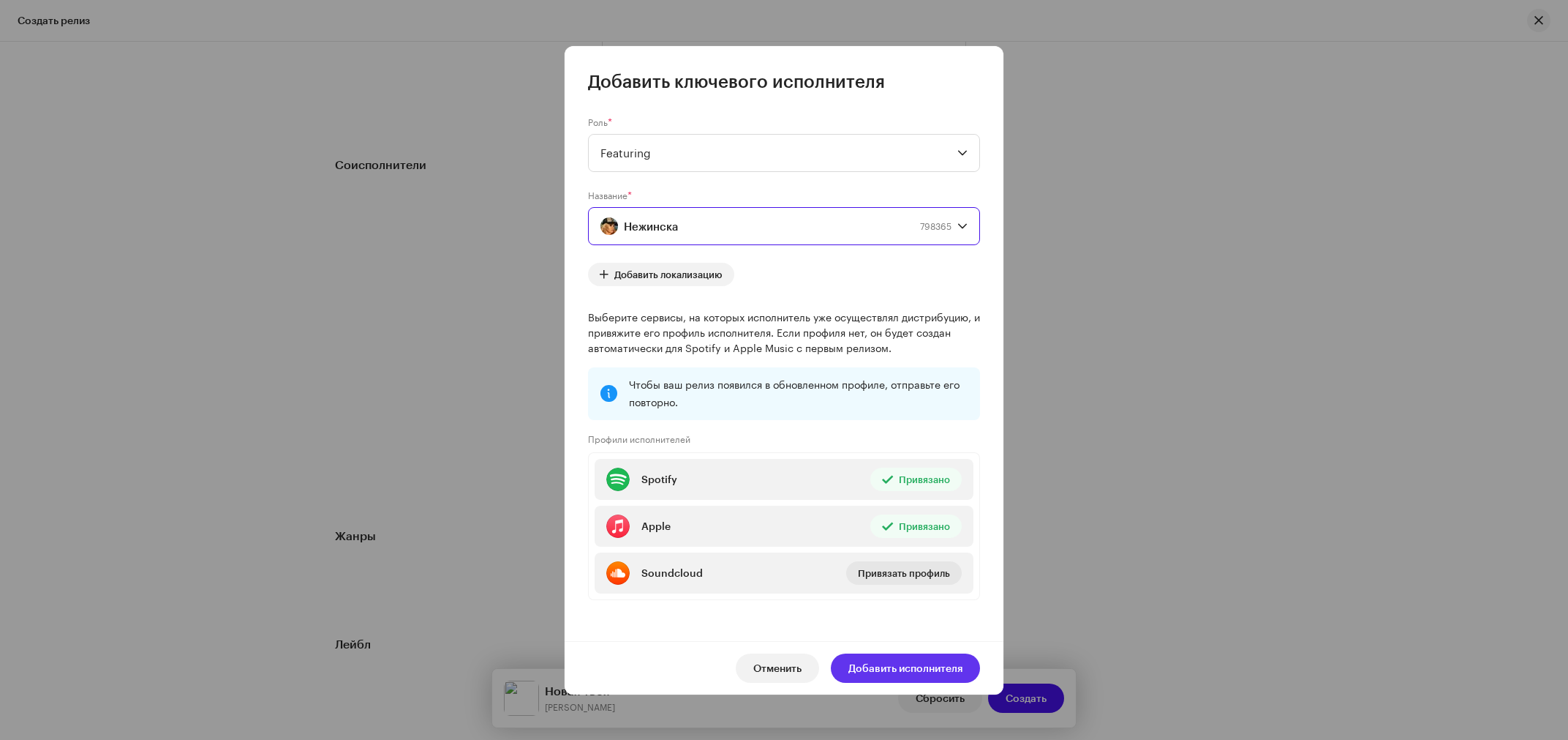
drag, startPoint x: 904, startPoint y: 666, endPoint x: 1247, endPoint y: 501, distance: 380.6
click at [909, 666] on span "Добавить исполнителя" at bounding box center [905, 668] width 114 height 29
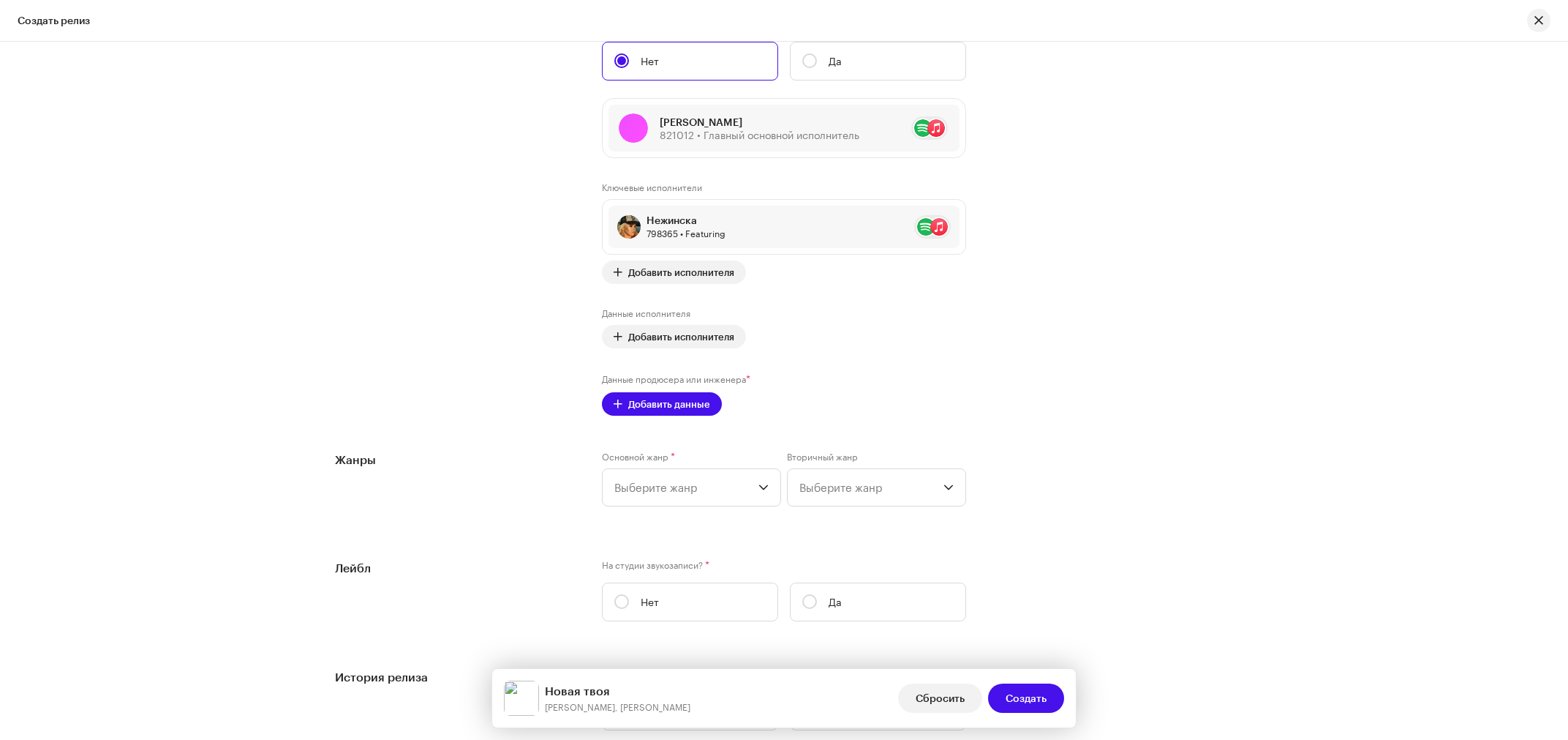
scroll to position [1945, 0]
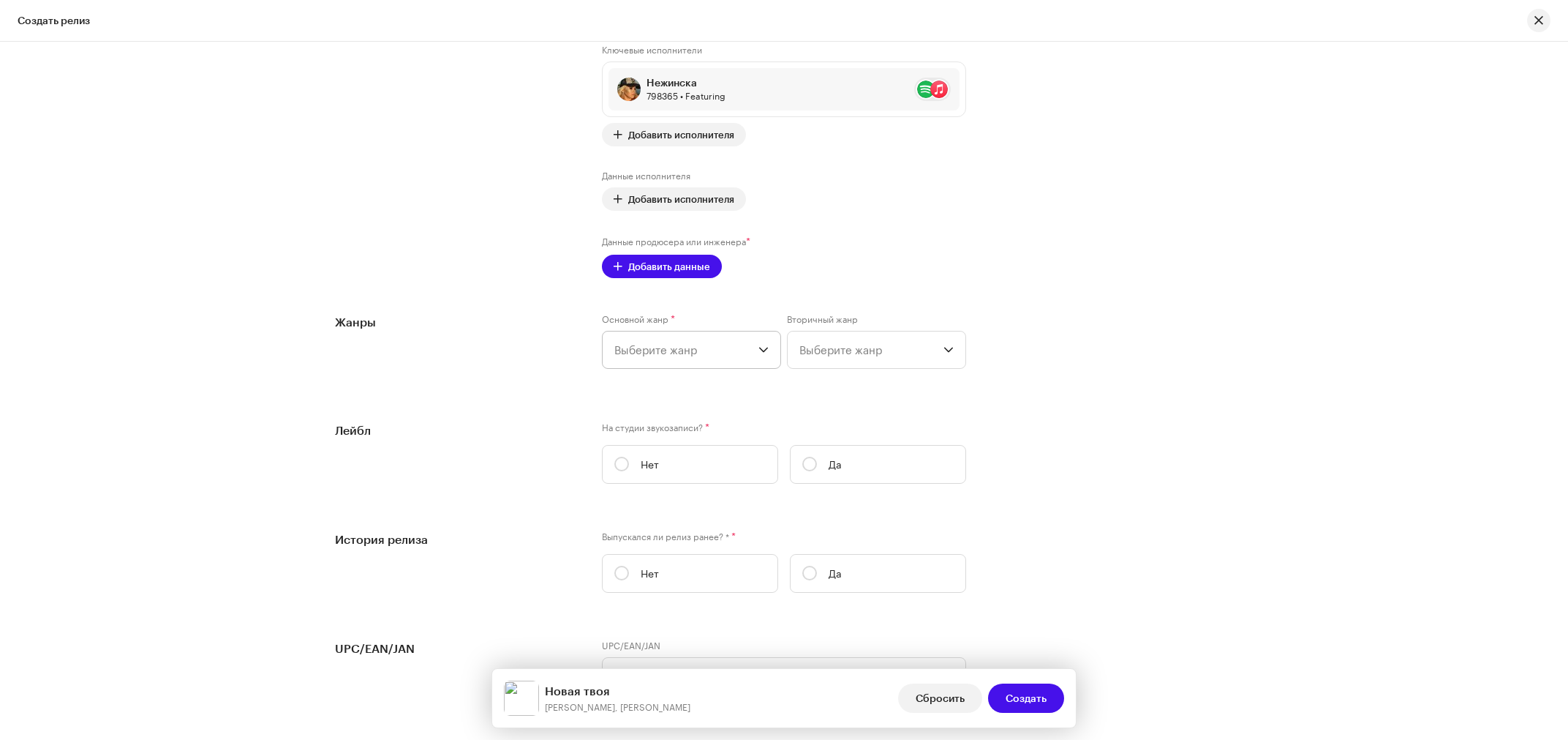
click at [632, 360] on span "Выберите жанр" at bounding box center [686, 349] width 144 height 37
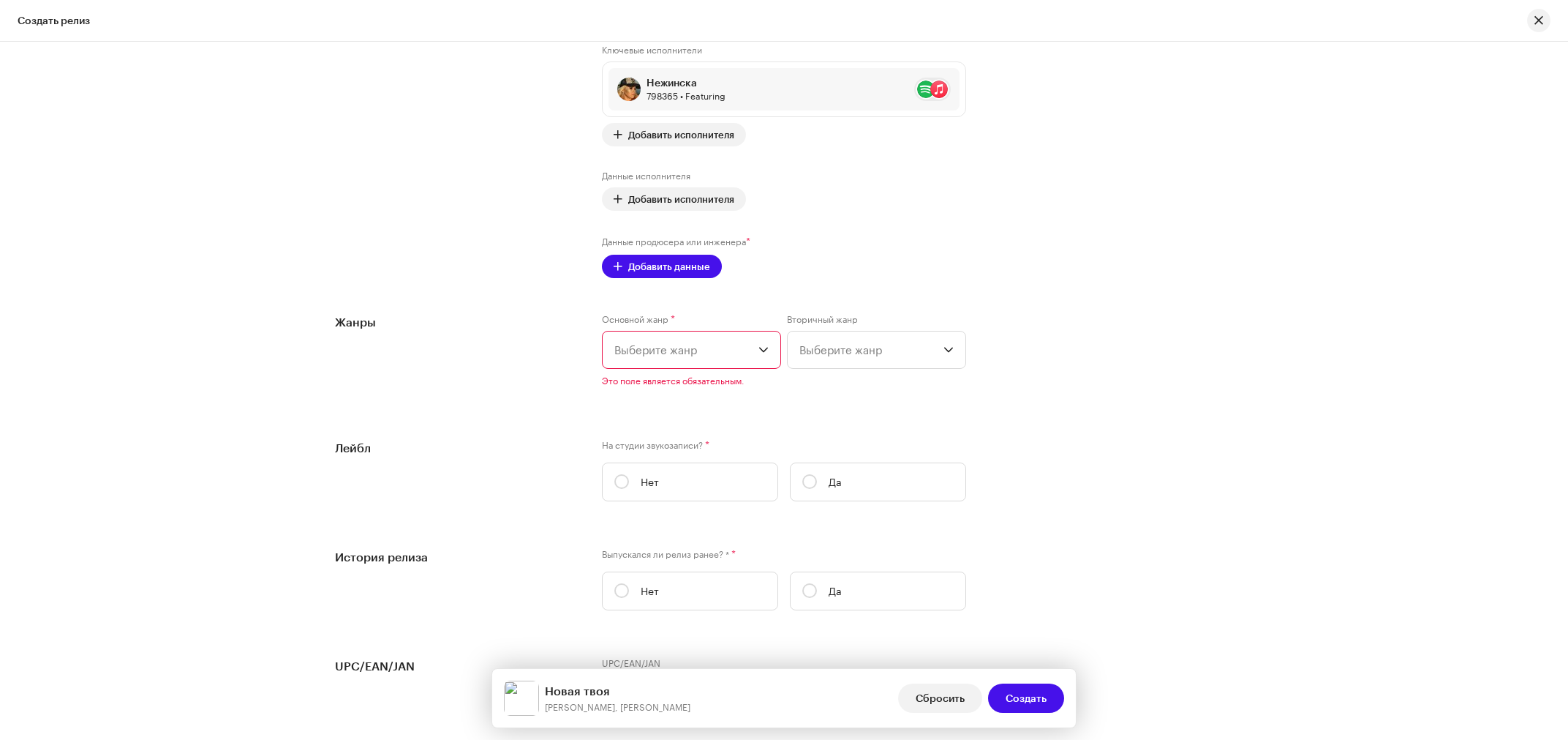
click at [644, 355] on span "Выберите жанр" at bounding box center [686, 349] width 144 height 37
click at [734, 356] on span "Выберите жанр" at bounding box center [686, 349] width 144 height 37
click at [758, 355] on icon "dropdown trigger" at bounding box center [763, 350] width 10 height 10
click at [699, 356] on span "Выберите жанр" at bounding box center [686, 349] width 144 height 37
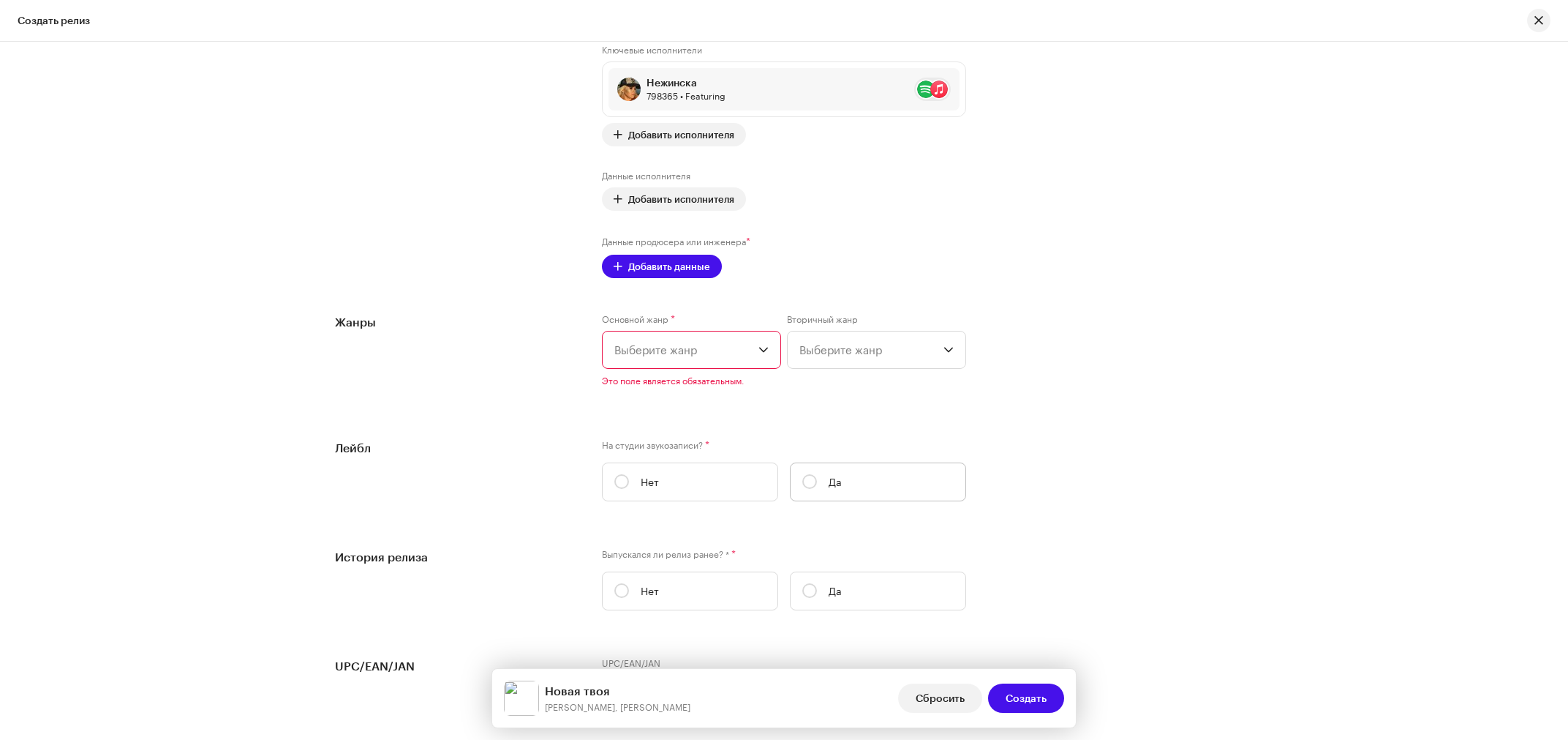
click at [835, 492] on label "Да" at bounding box center [878, 482] width 176 height 39
click at [817, 489] on input "Да" at bounding box center [810, 482] width 15 height 15
radio input "true"
click at [699, 559] on span "Выбрать лейбл" at bounding box center [778, 555] width 329 height 37
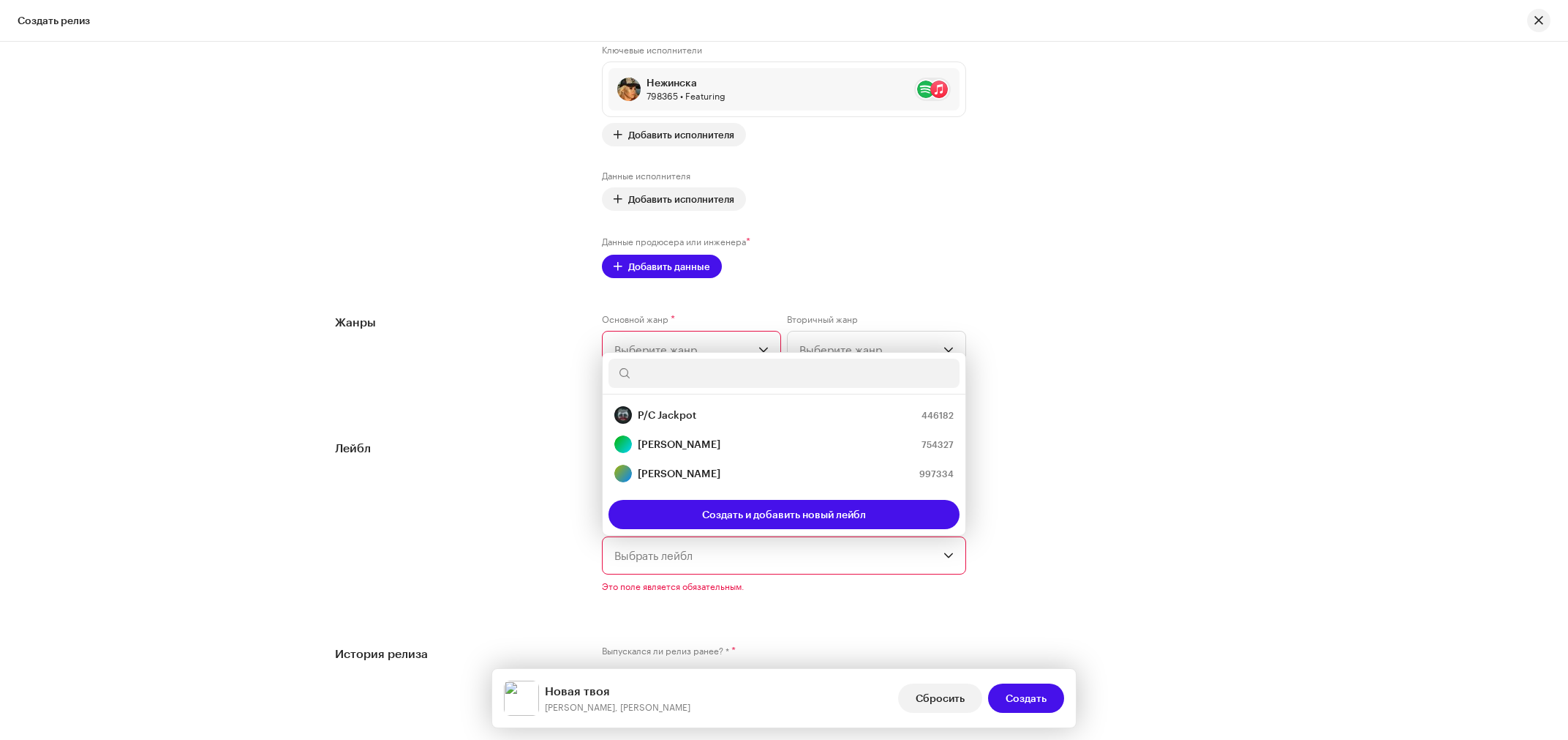
scroll to position [1947, 0]
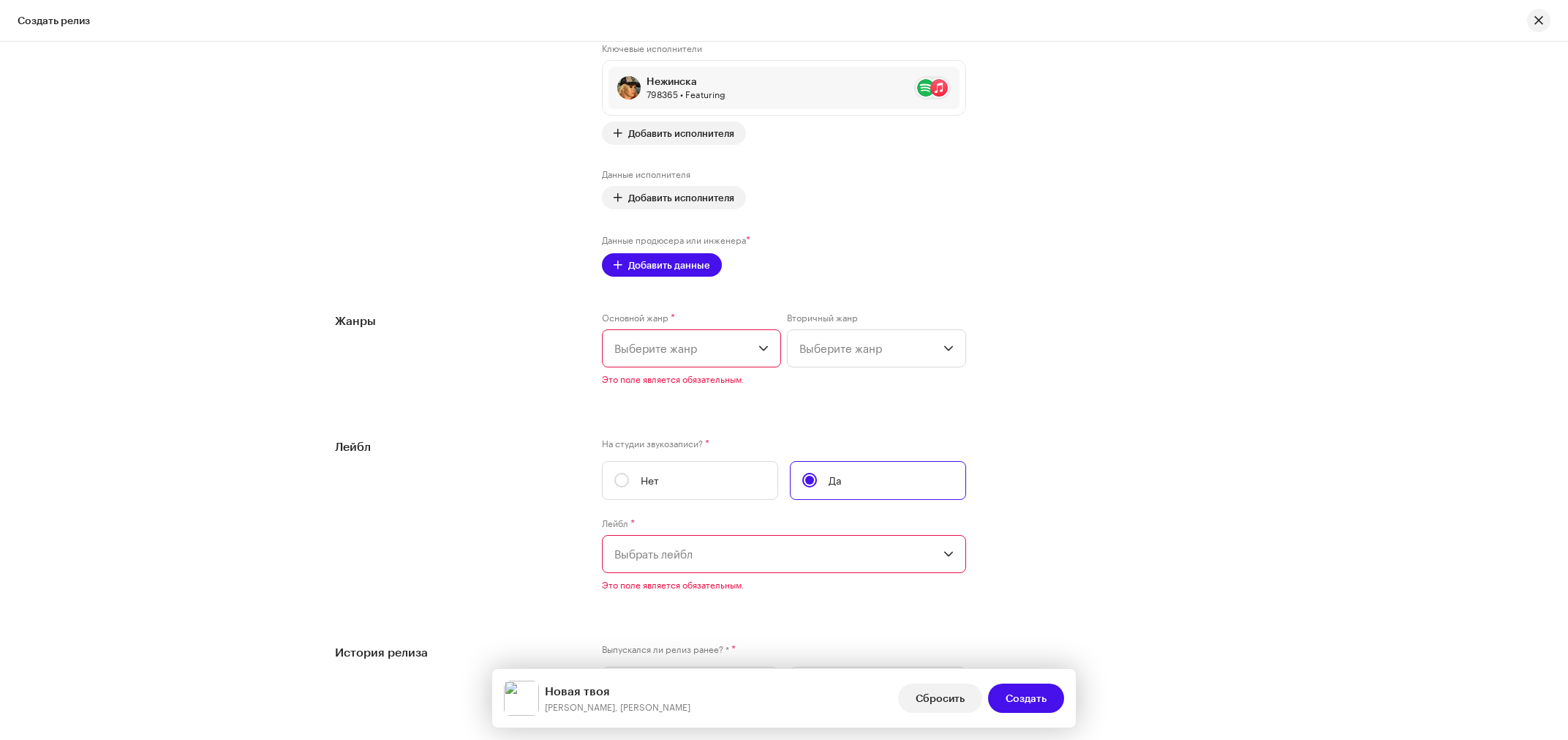
click at [699, 559] on span "Выбрать лейбл" at bounding box center [778, 554] width 329 height 37
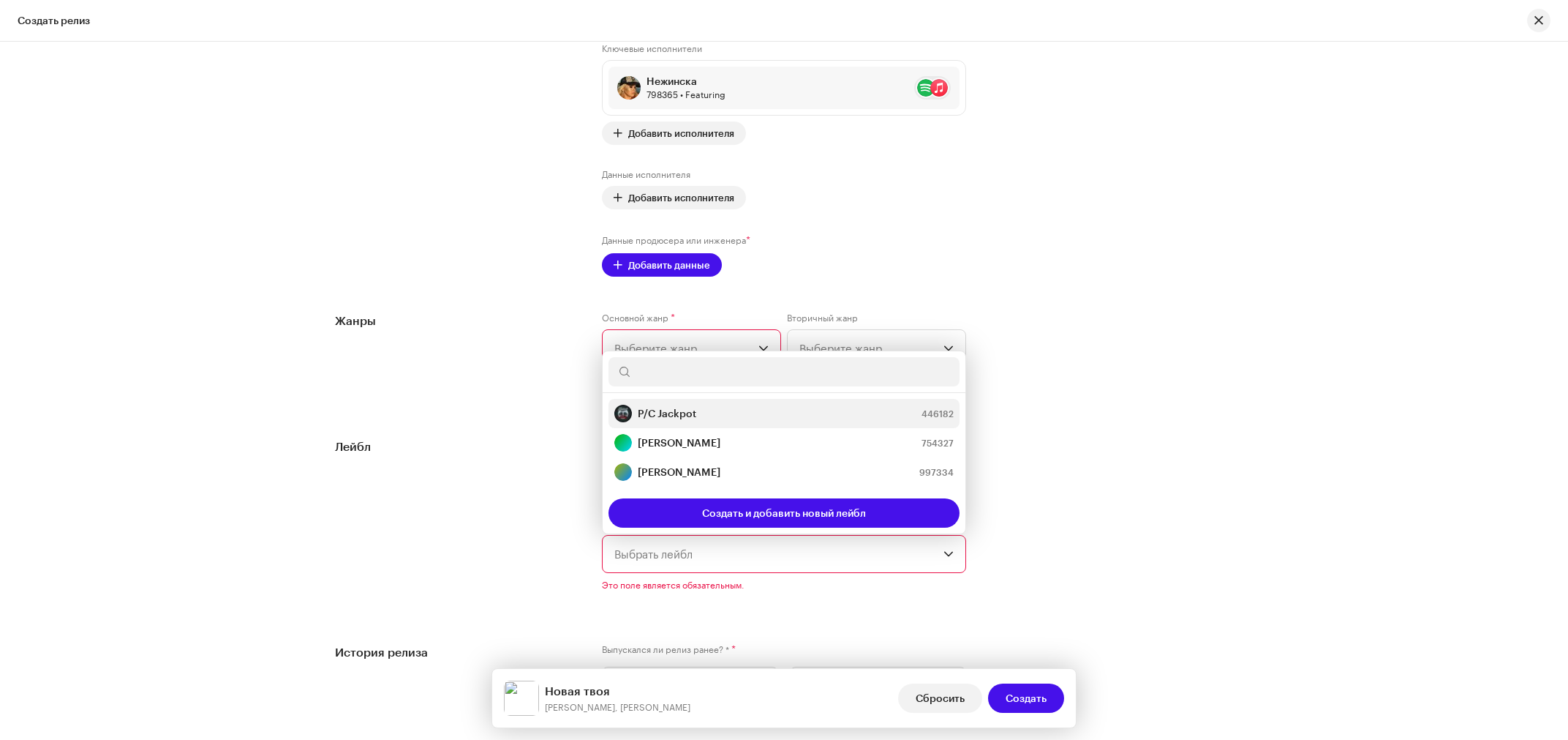
click at [686, 419] on strong "P/C Jackpot" at bounding box center [667, 413] width 58 height 15
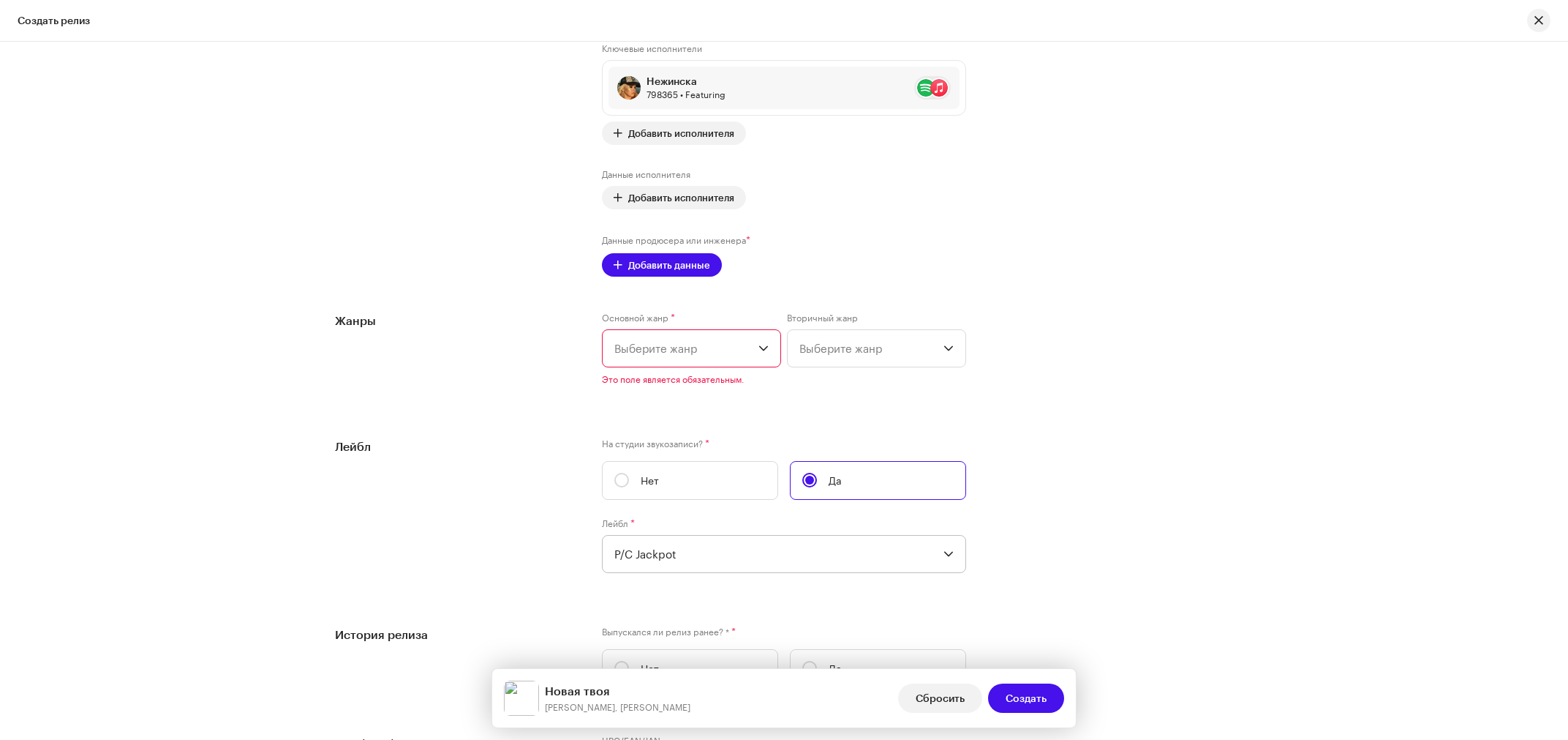
click at [1201, 425] on div "Предварительно заполнить данные о релизе из метаданных о треке Компиляция Это к…" at bounding box center [784, 132] width 898 height 1931
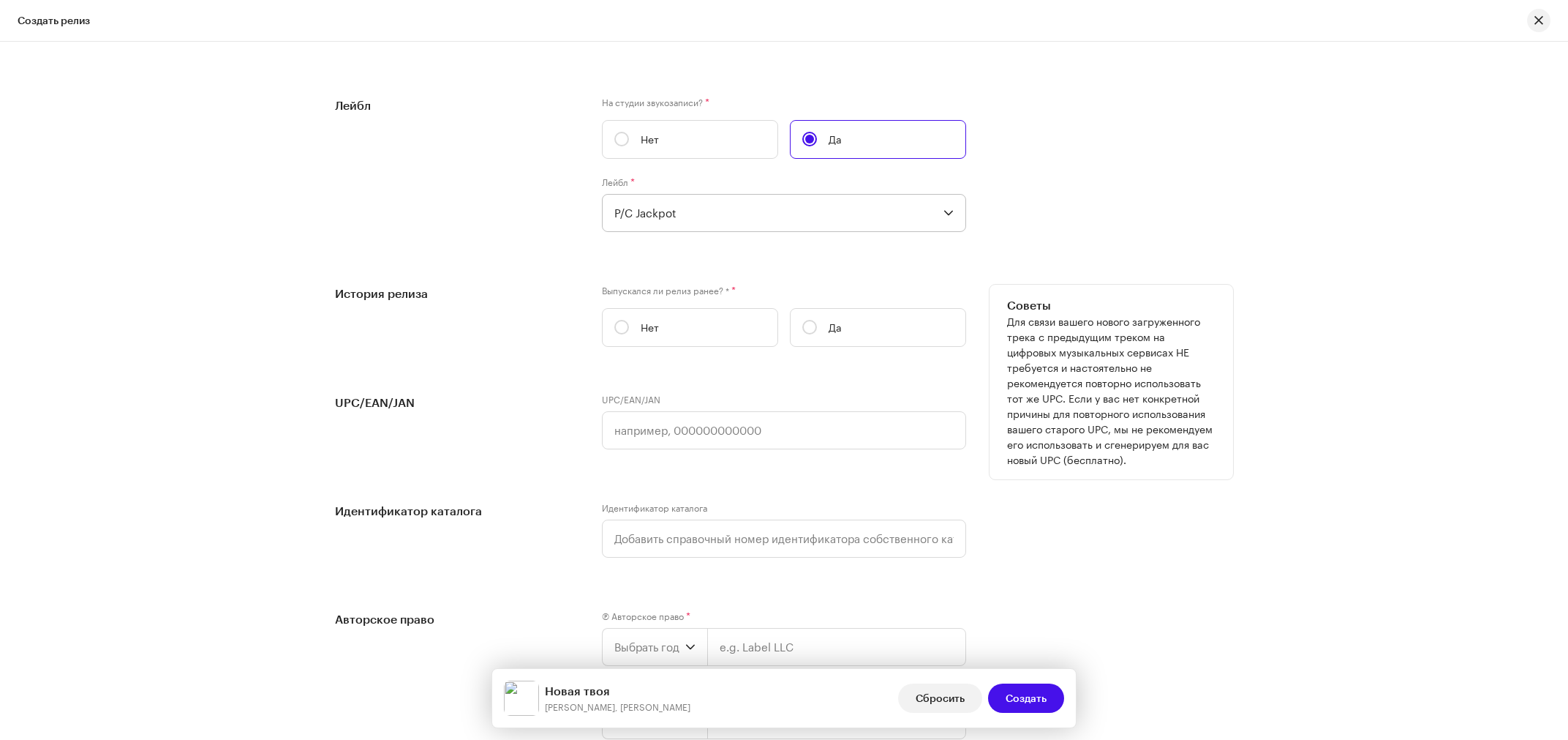
scroll to position [2290, 0]
click at [802, 332] on input "Да" at bounding box center [810, 325] width 15 height 15
radio input "true"
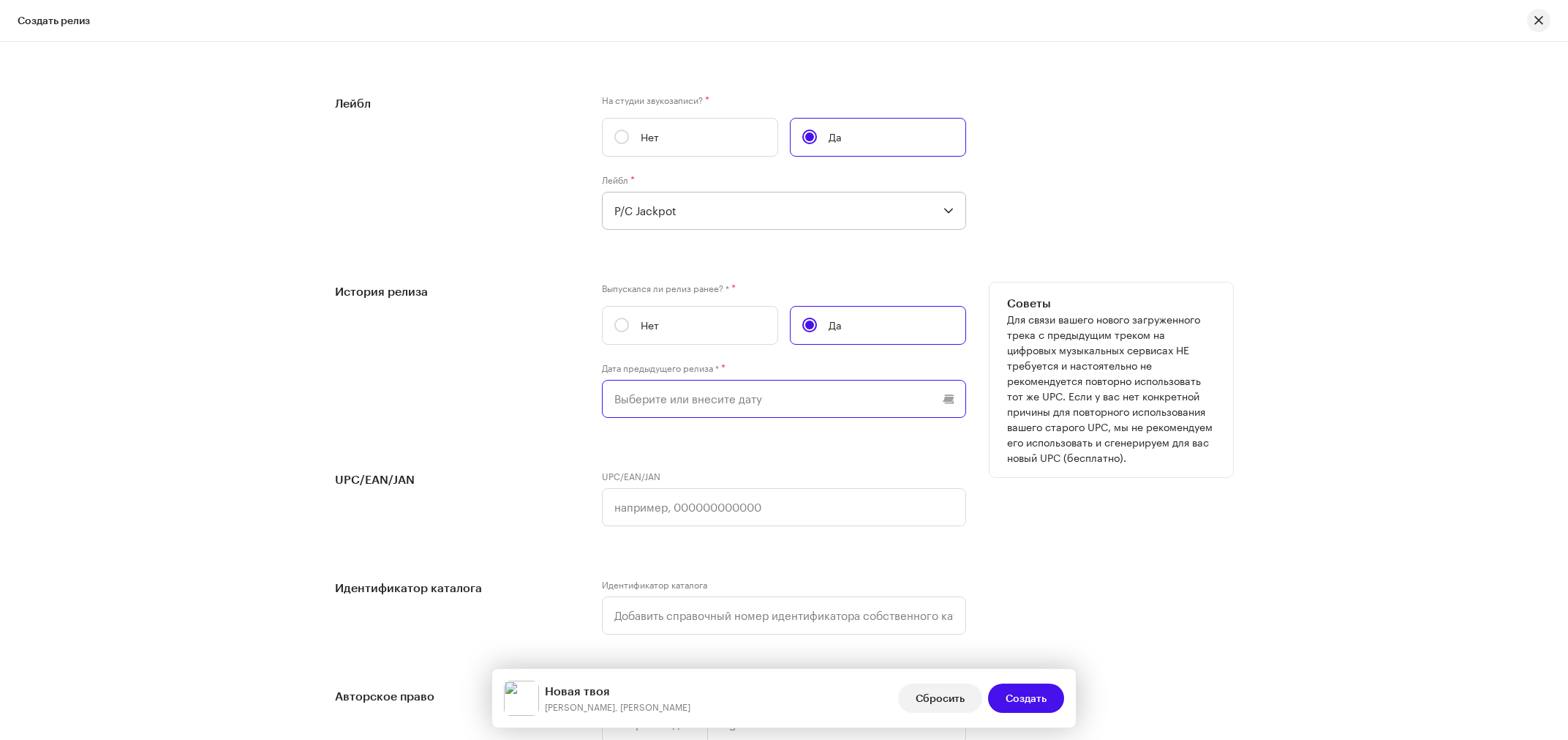
click at [708, 406] on input "text" at bounding box center [784, 398] width 365 height 38
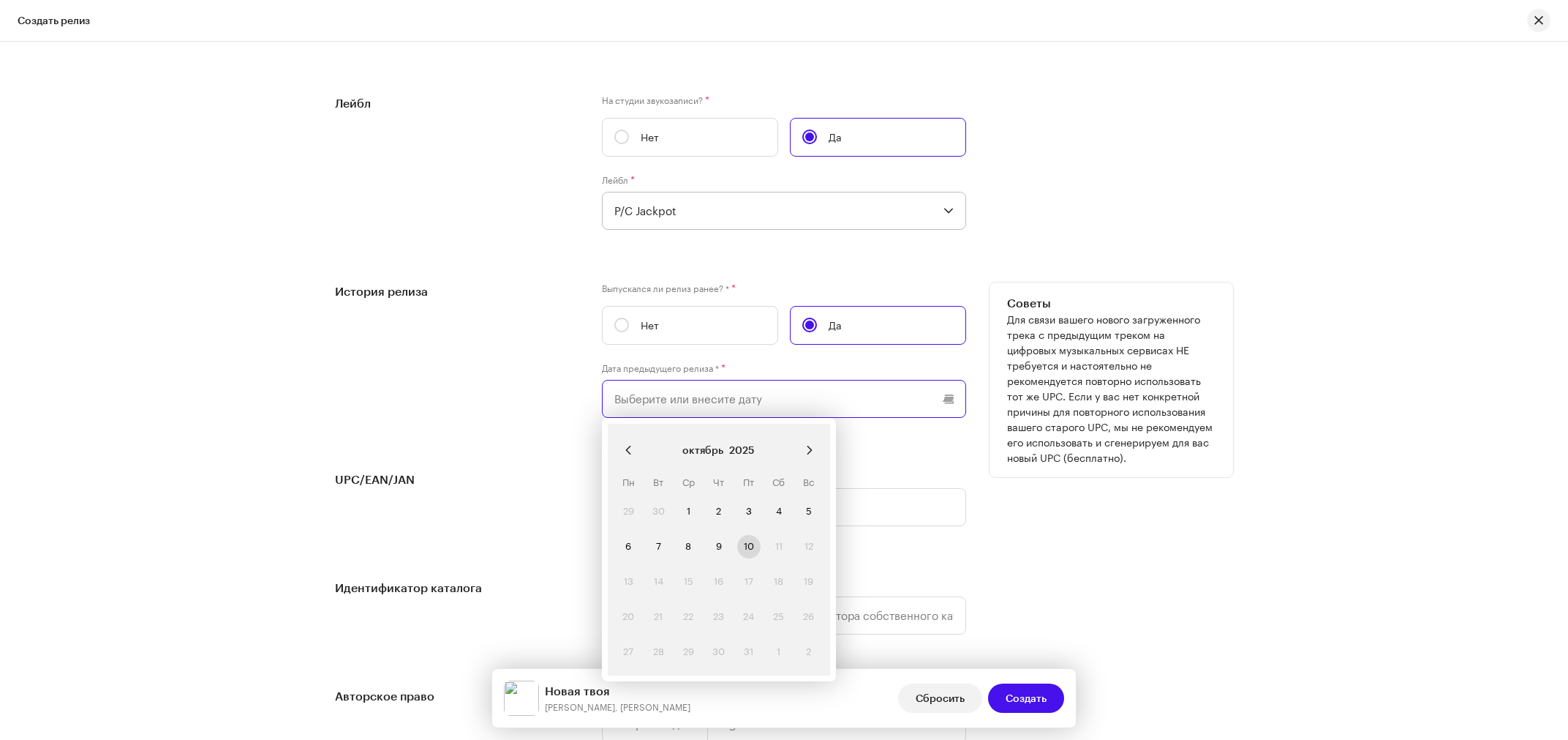
click at [708, 406] on input "text" at bounding box center [784, 398] width 365 height 38
click at [614, 322] on label "Нет" at bounding box center [690, 325] width 176 height 39
click at [614, 322] on input "Нет" at bounding box center [622, 325] width 15 height 15
radio input "true"
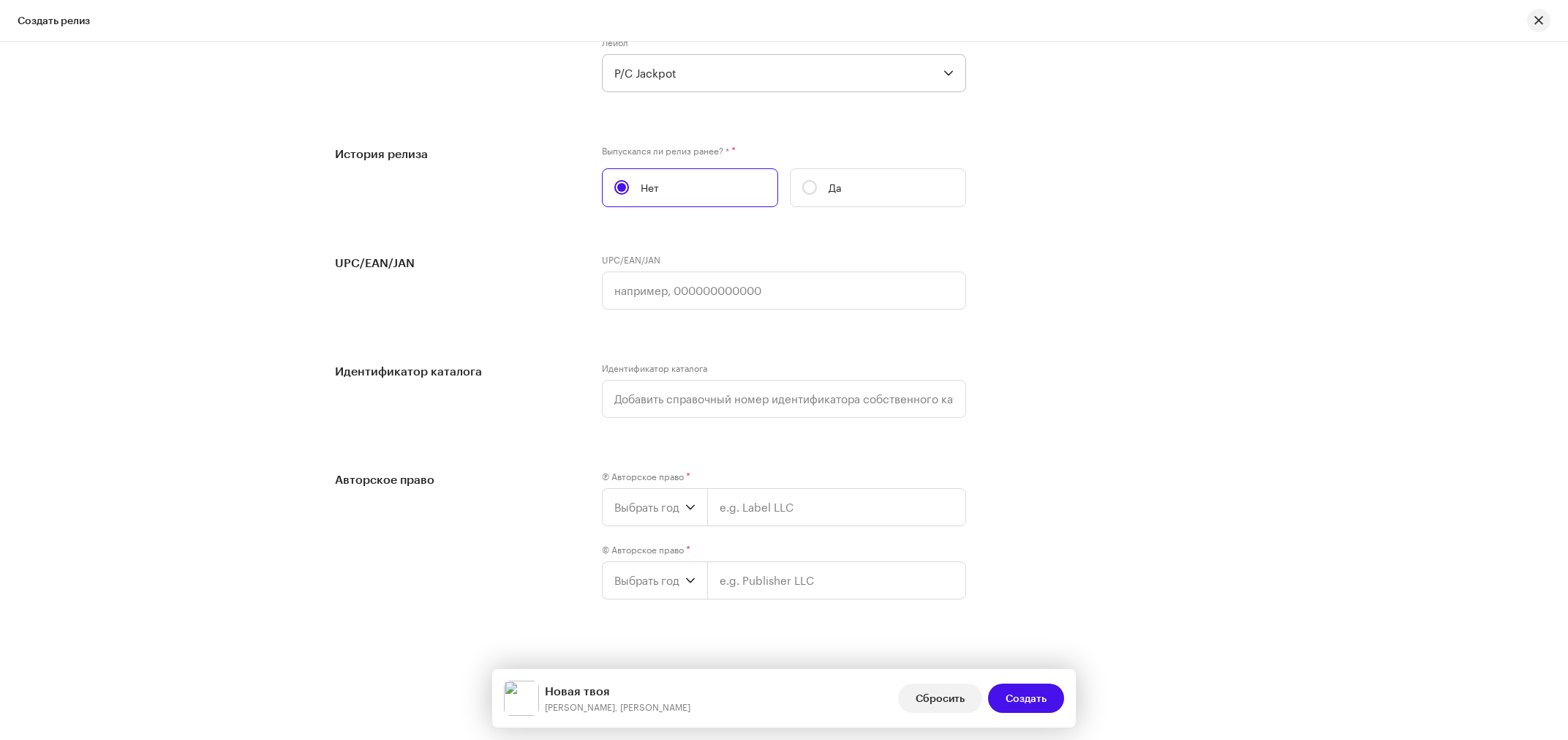
scroll to position [2451, 0]
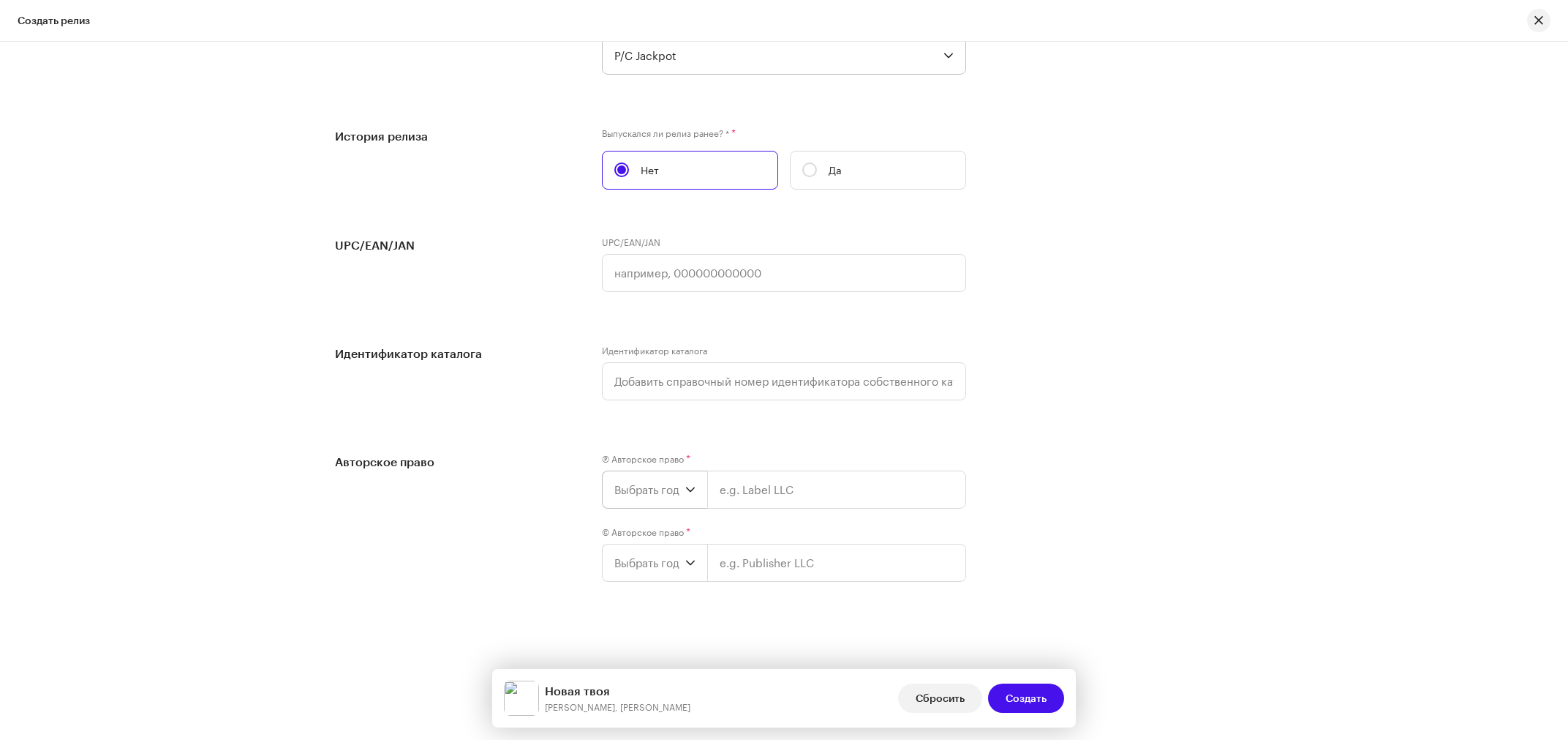
click at [687, 488] on icon "dropdown trigger" at bounding box center [690, 489] width 10 height 10
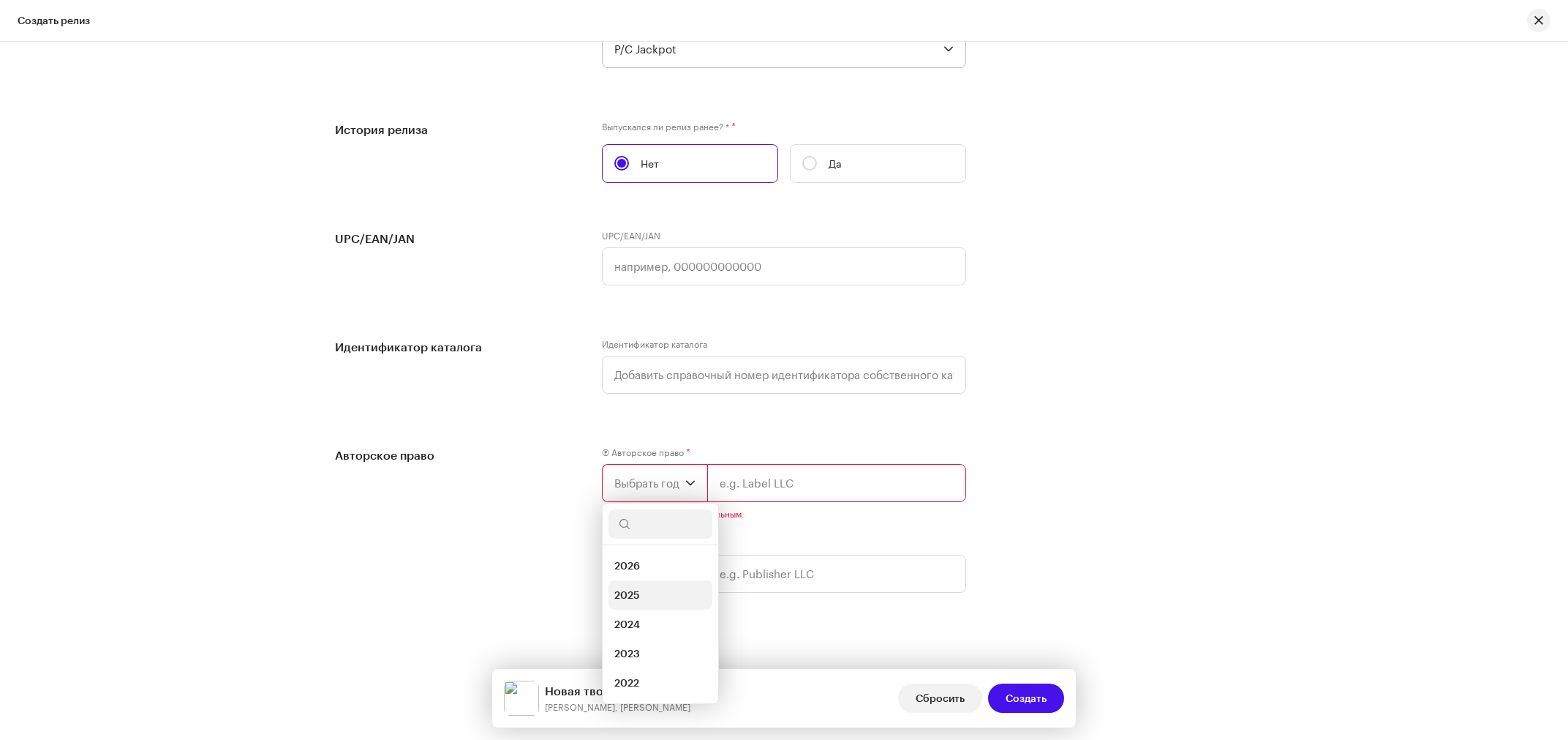
click at [644, 601] on li "2025" at bounding box center [660, 595] width 104 height 29
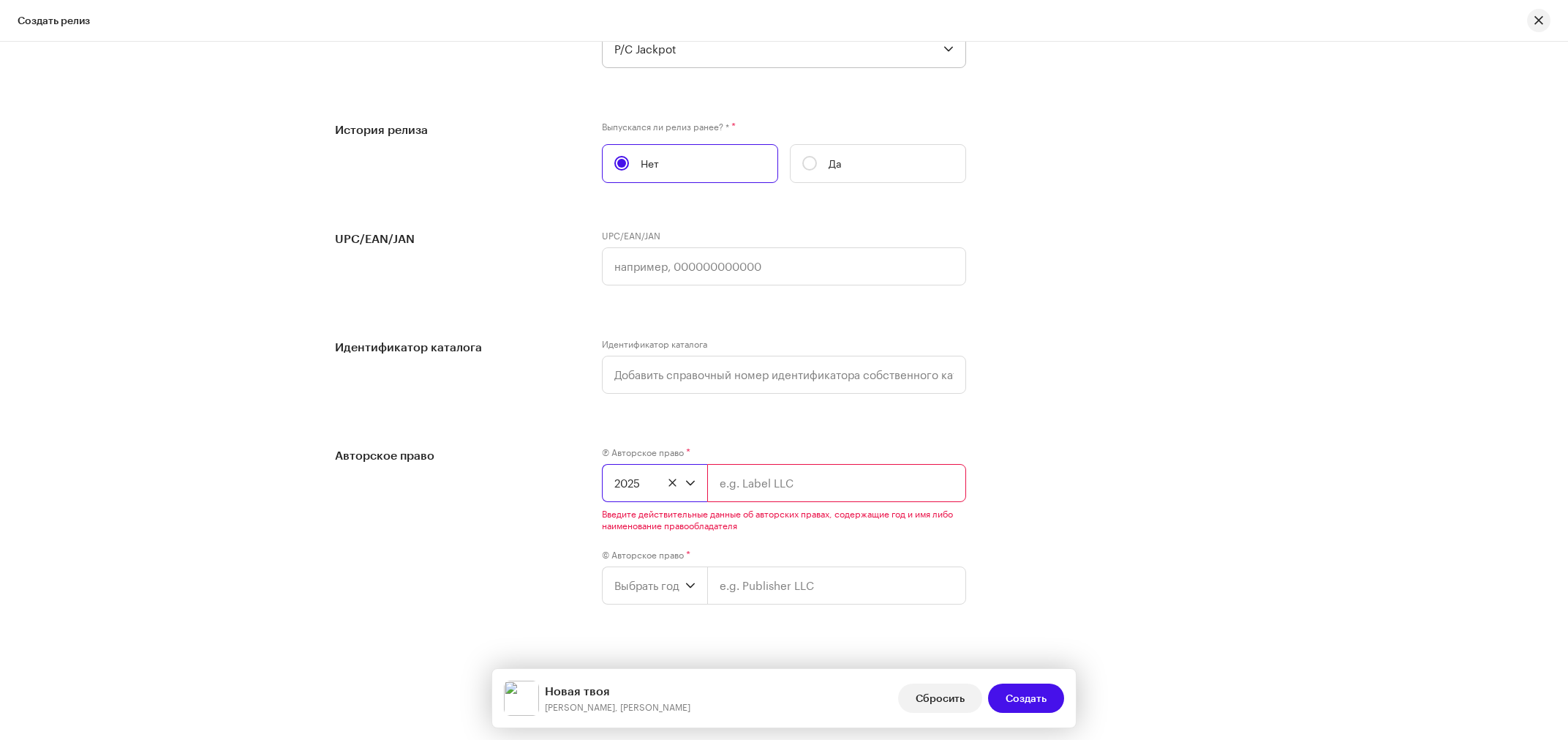
click at [734, 495] on input "text" at bounding box center [837, 483] width 259 height 38
paste input "[PERSON_NAME] / [PERSON_NAME]"
type input "[PERSON_NAME] / [PERSON_NAME]"
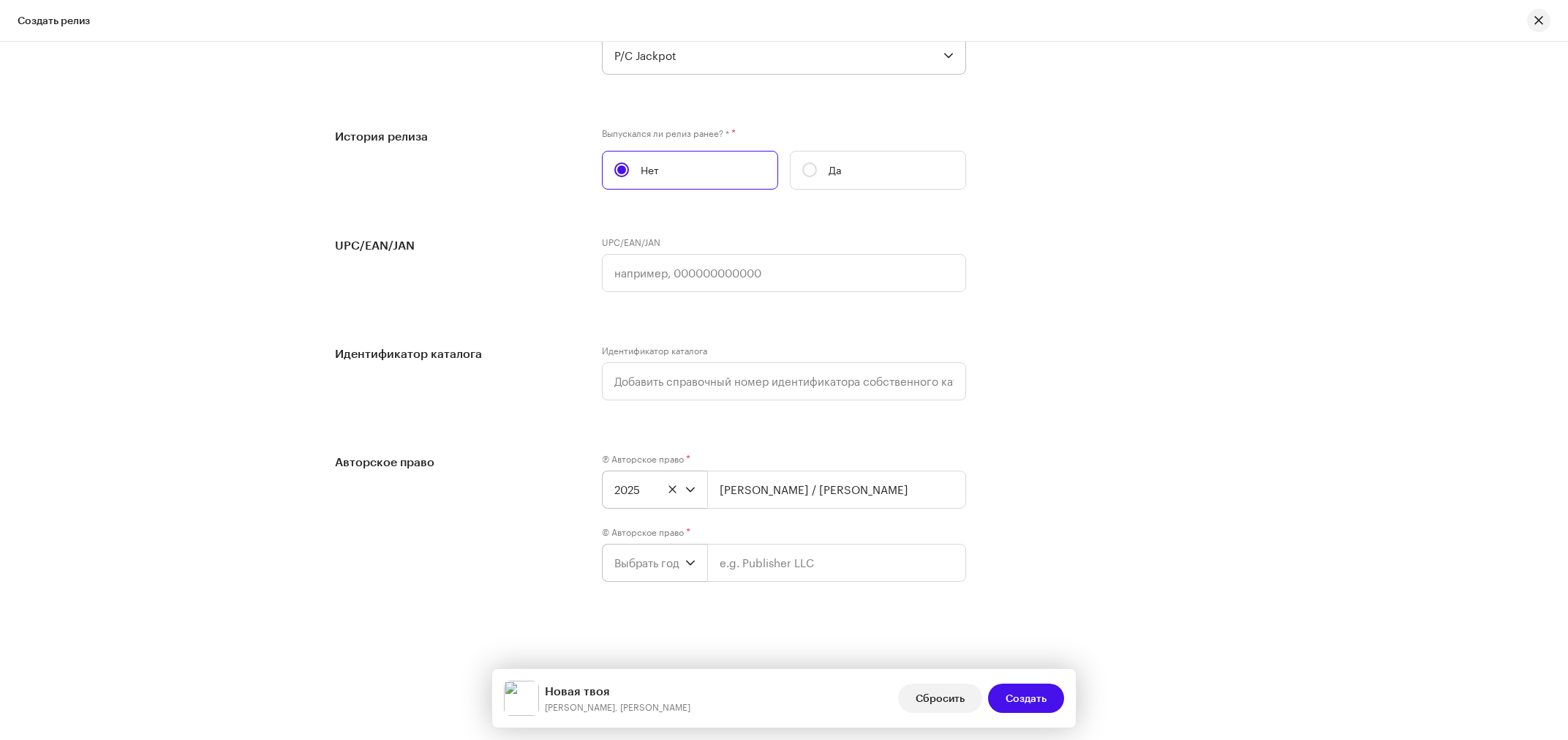
click at [684, 595] on div "Ⓟ Авторское право * 2025 [PERSON_NAME] / [PERSON_NAME] © Авторское право * Выбр…" at bounding box center [784, 526] width 365 height 146
click at [685, 564] on icon "dropdown trigger" at bounding box center [690, 563] width 10 height 10
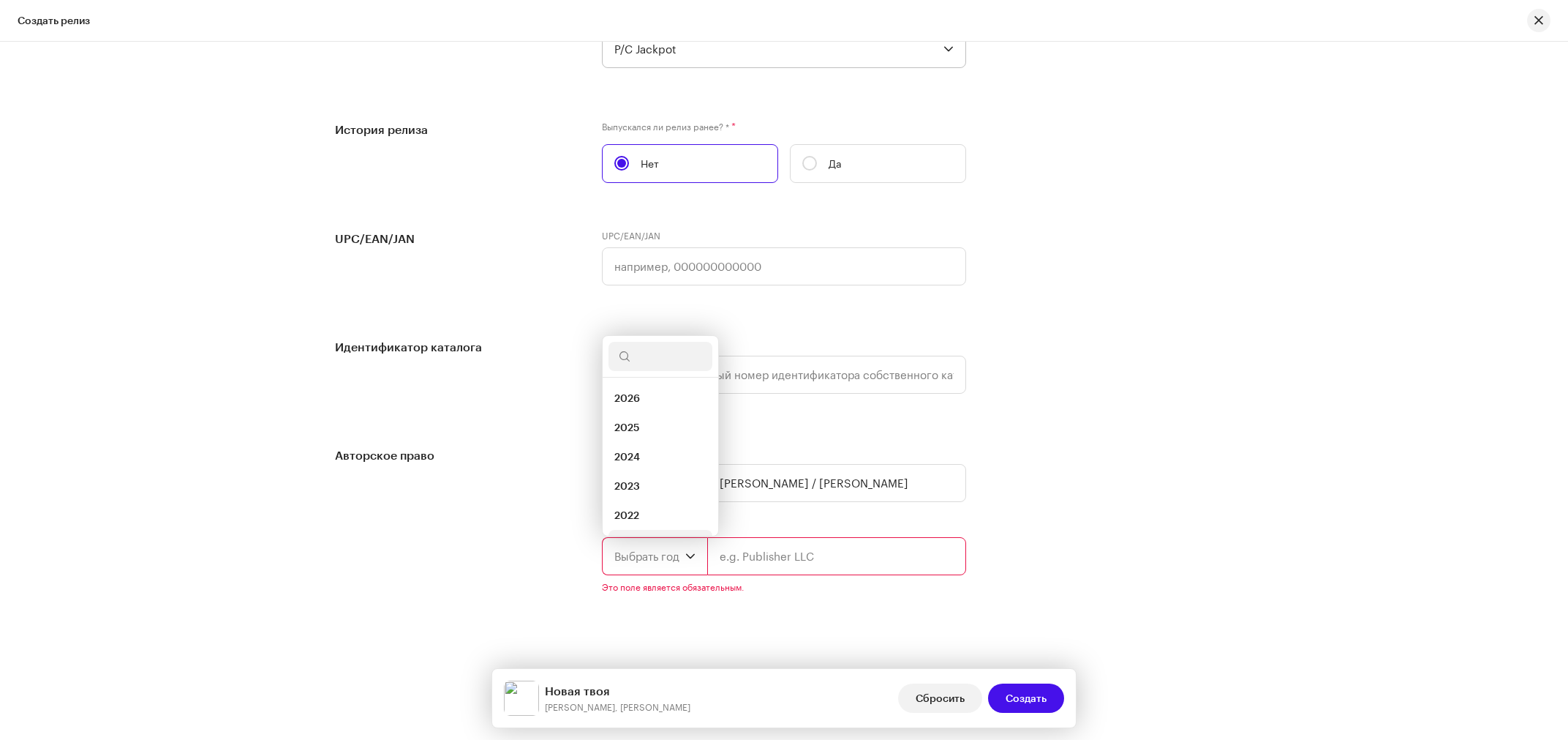
scroll to position [23, 0]
click at [665, 408] on li "2025" at bounding box center [660, 404] width 104 height 29
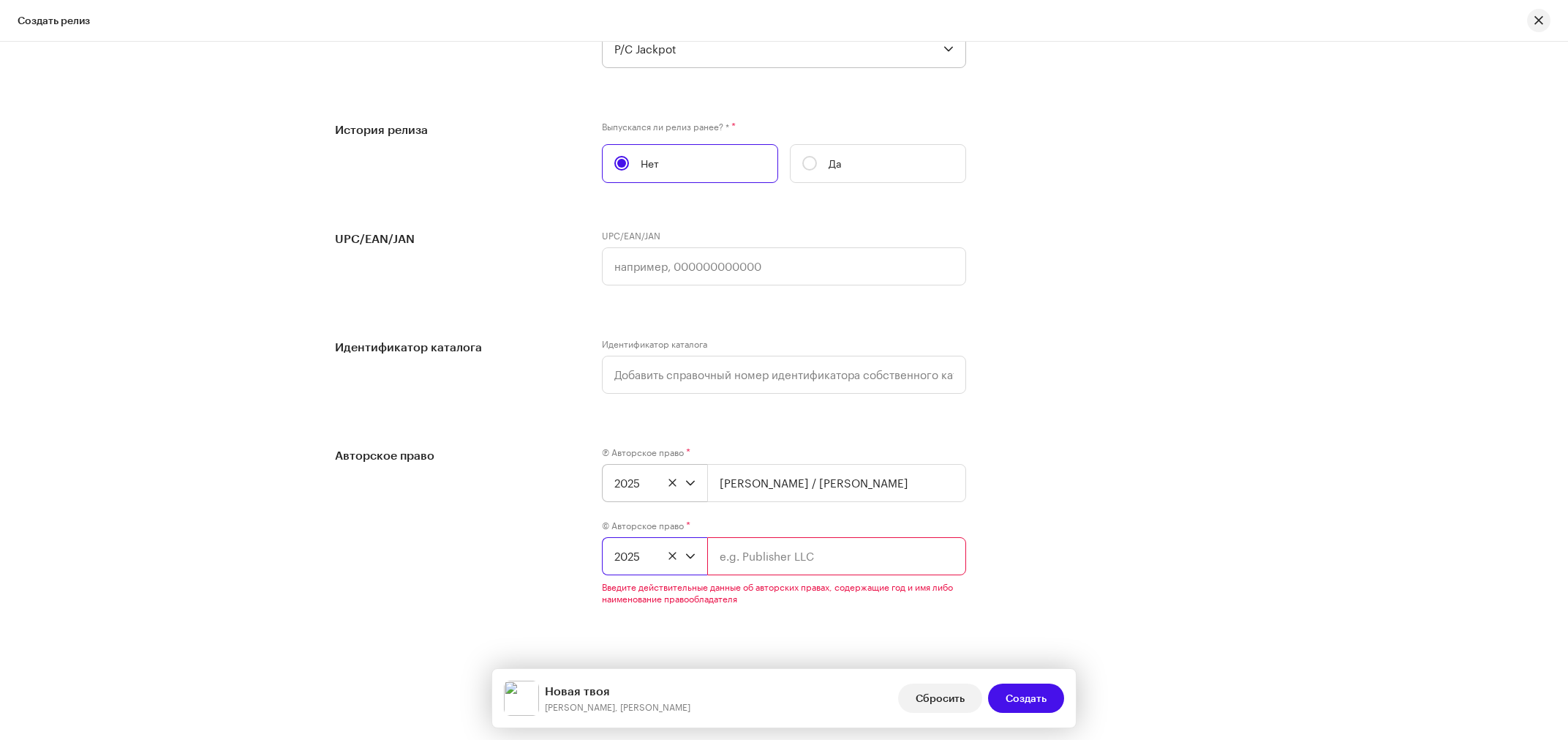
click at [743, 560] on input "text" at bounding box center [837, 556] width 259 height 38
paste input "[PERSON_NAME] / [PERSON_NAME]"
type input "[PERSON_NAME] / [PERSON_NAME]"
click at [1302, 471] on div "Создать новый релиз Мы поможем вам во всем — от выбора трека до конечных метада…" at bounding box center [784, 391] width 1568 height 698
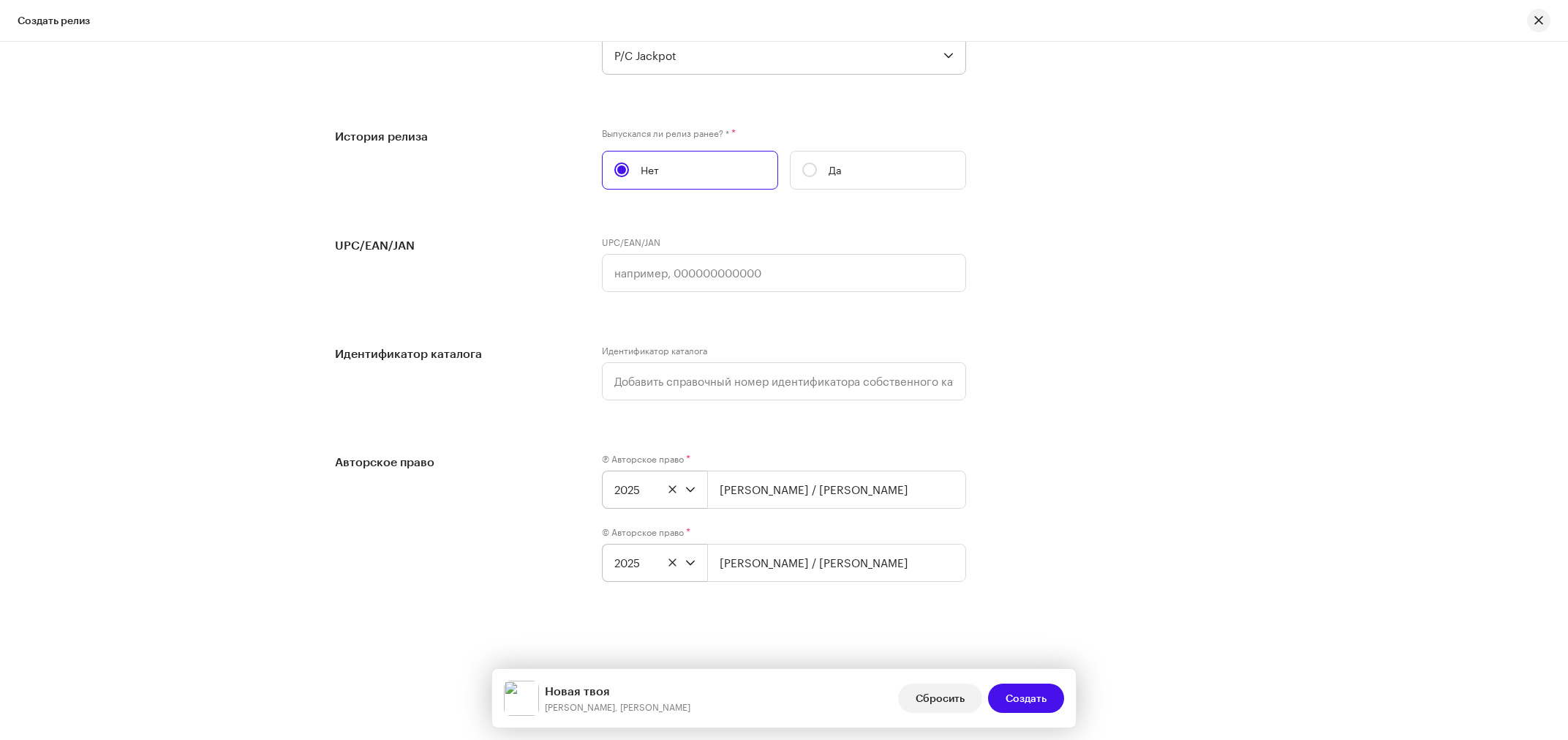
click at [1222, 477] on div "Авторское право Ⓟ Авторское право * 2025 [PERSON_NAME] / [PERSON_NAME] © Авторс…" at bounding box center [784, 526] width 898 height 146
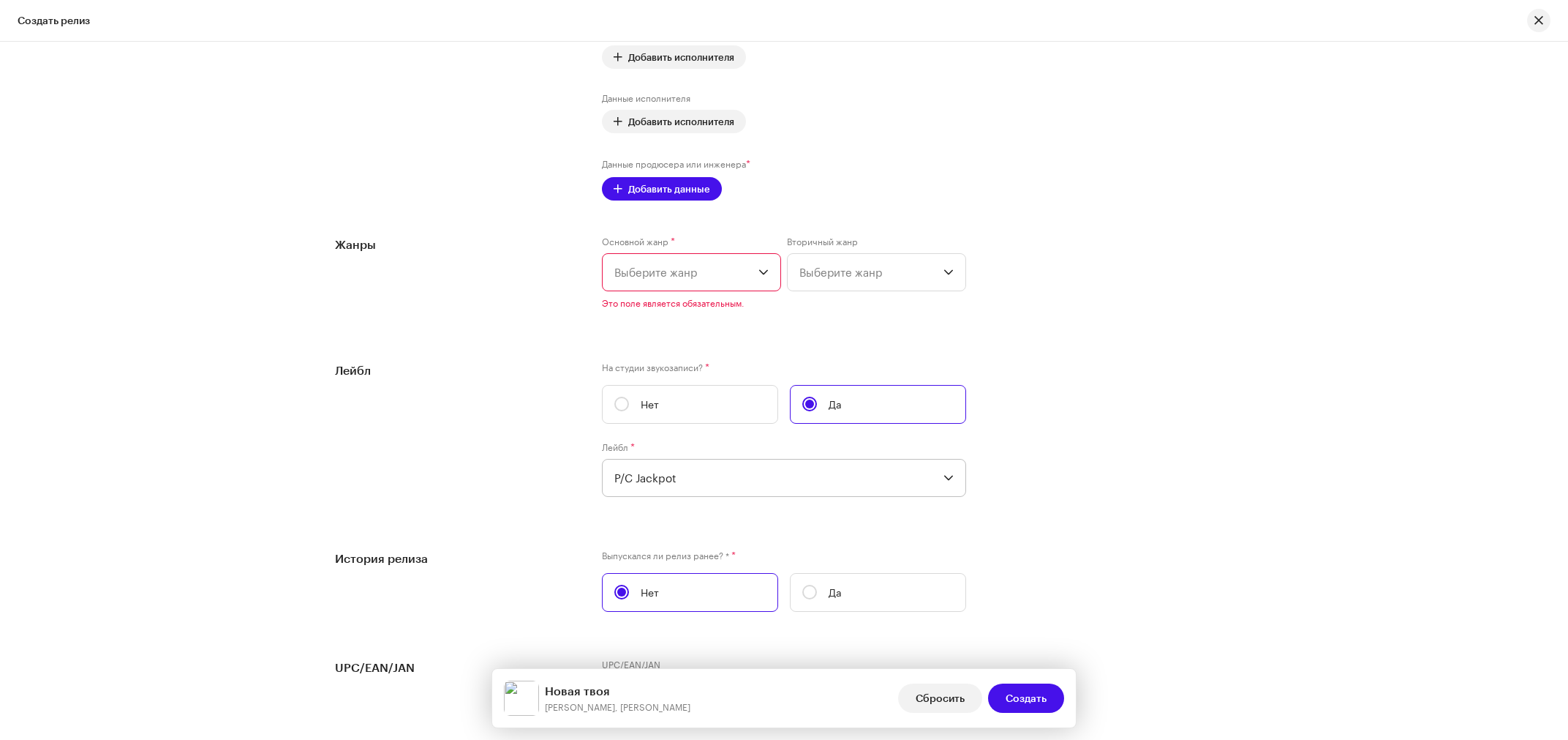
scroll to position [1971, 0]
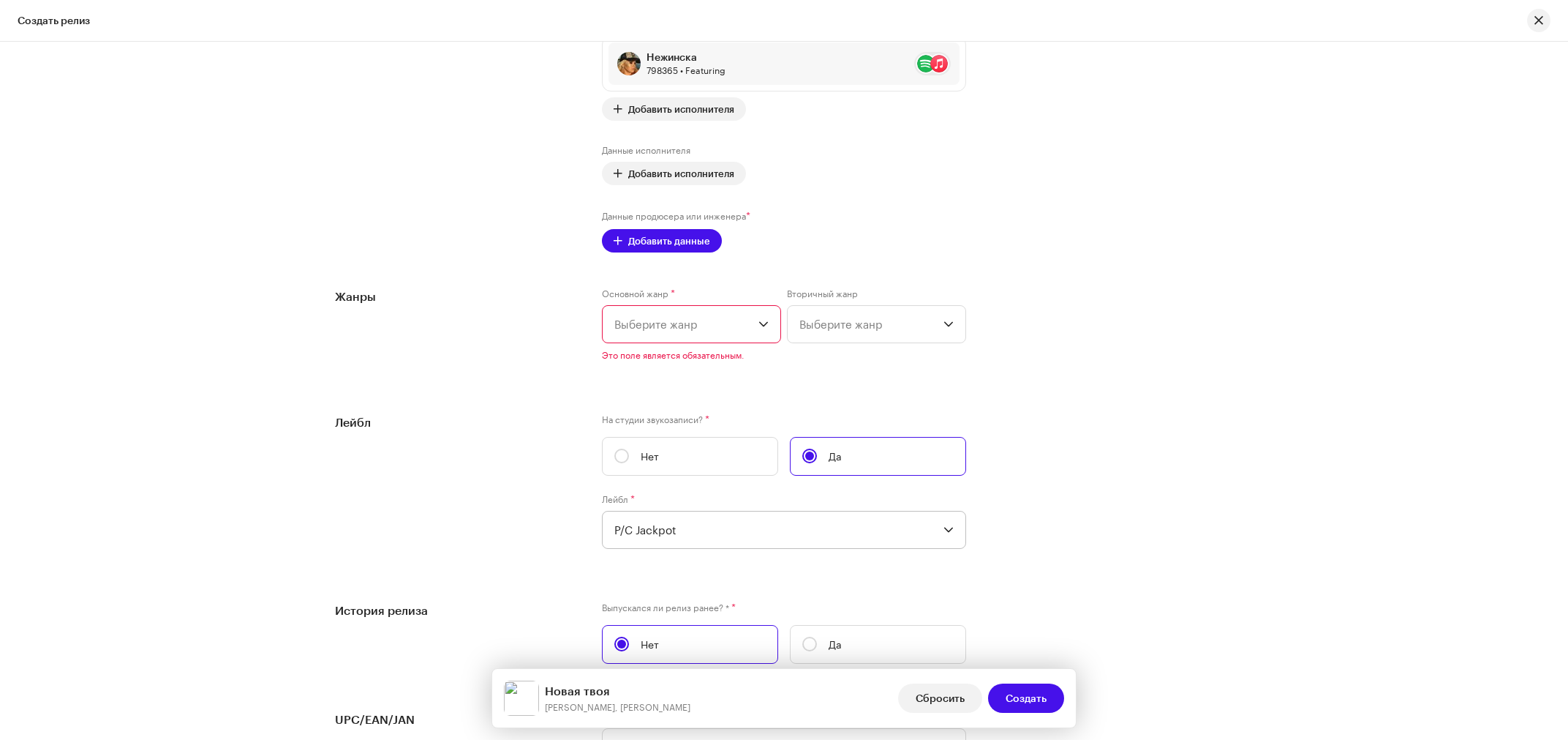
click at [712, 328] on span "Выберите жанр" at bounding box center [686, 324] width 144 height 37
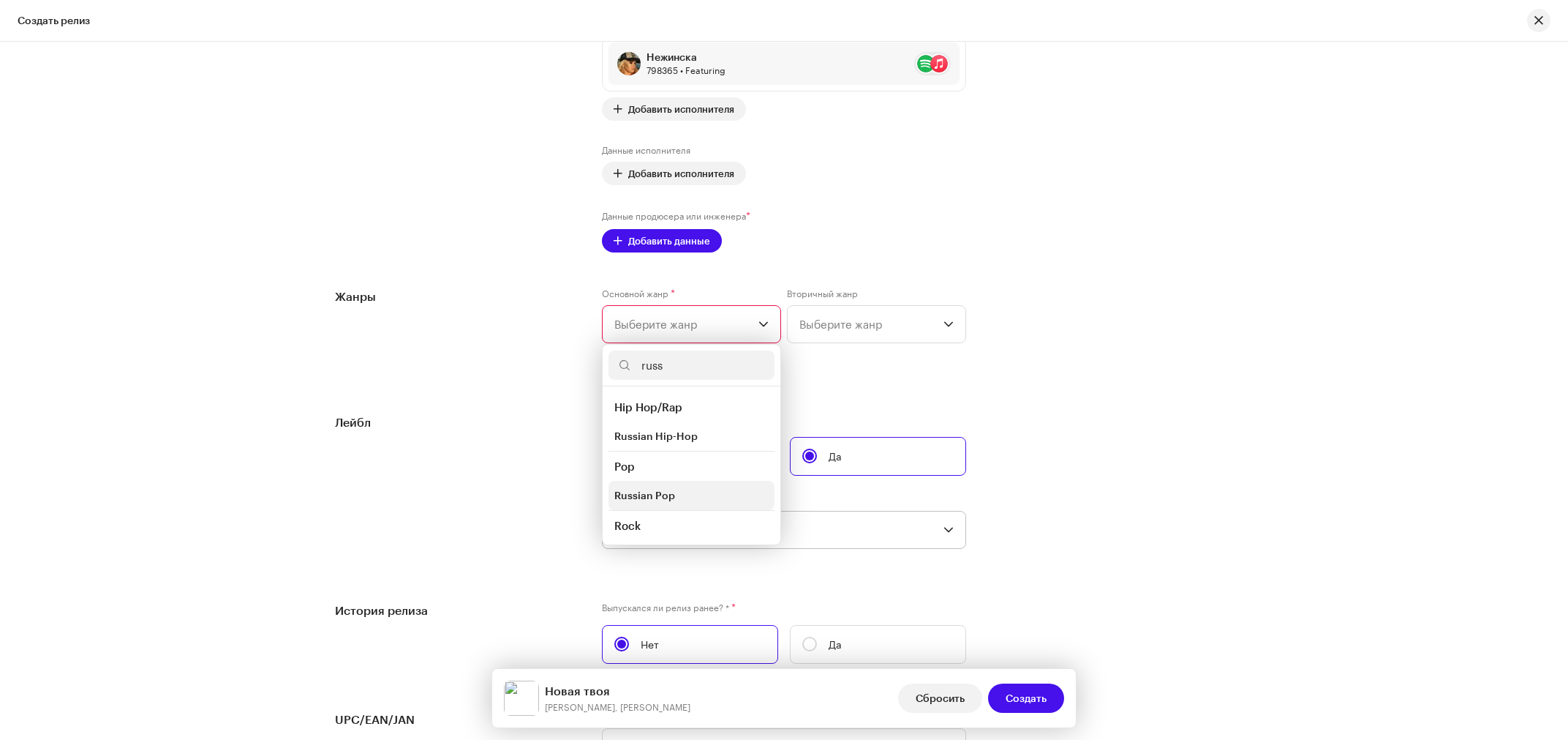
type input "russ"
click at [670, 497] on li "Russian Pop" at bounding box center [691, 495] width 166 height 29
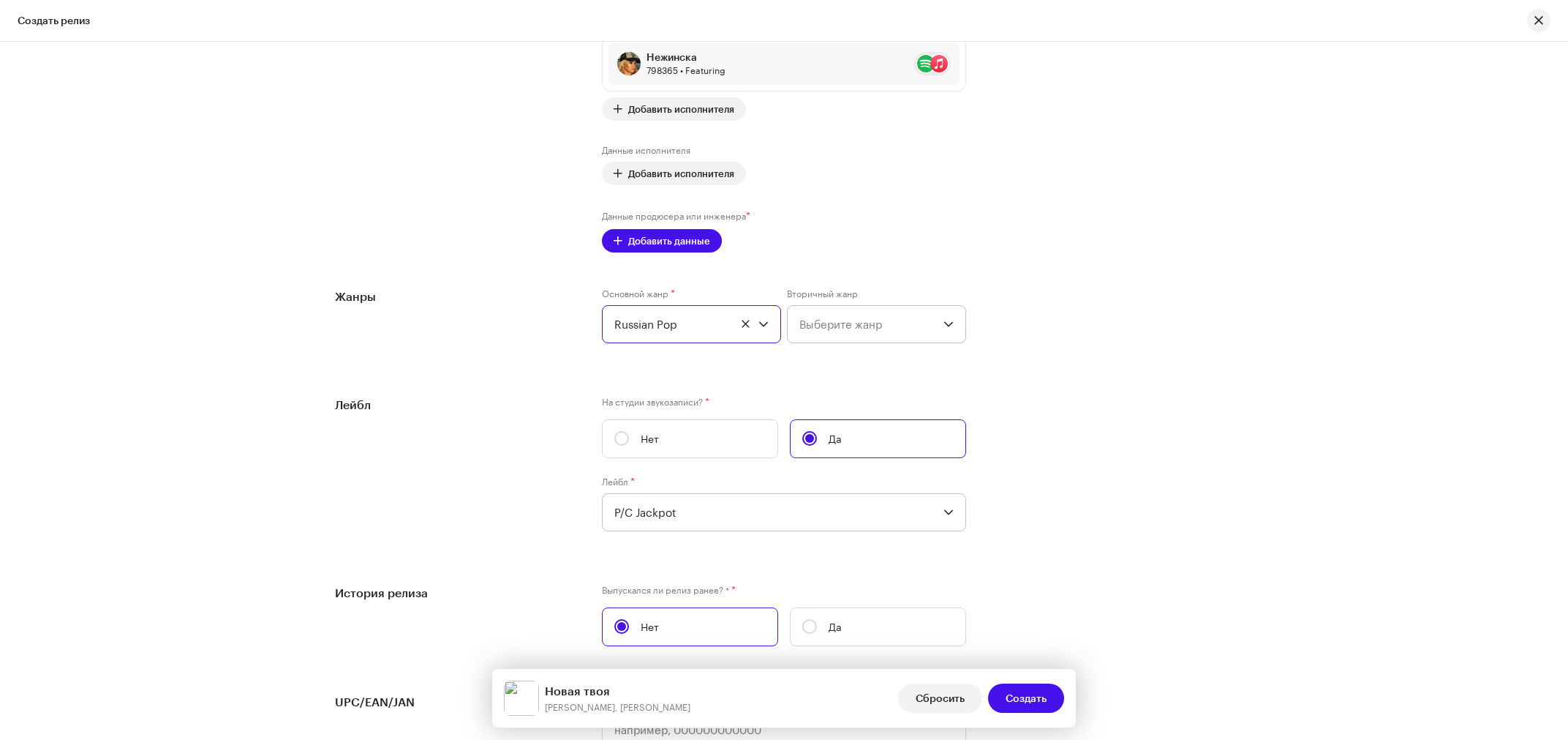
click at [835, 324] on span "Выберите жанр" at bounding box center [871, 324] width 144 height 37
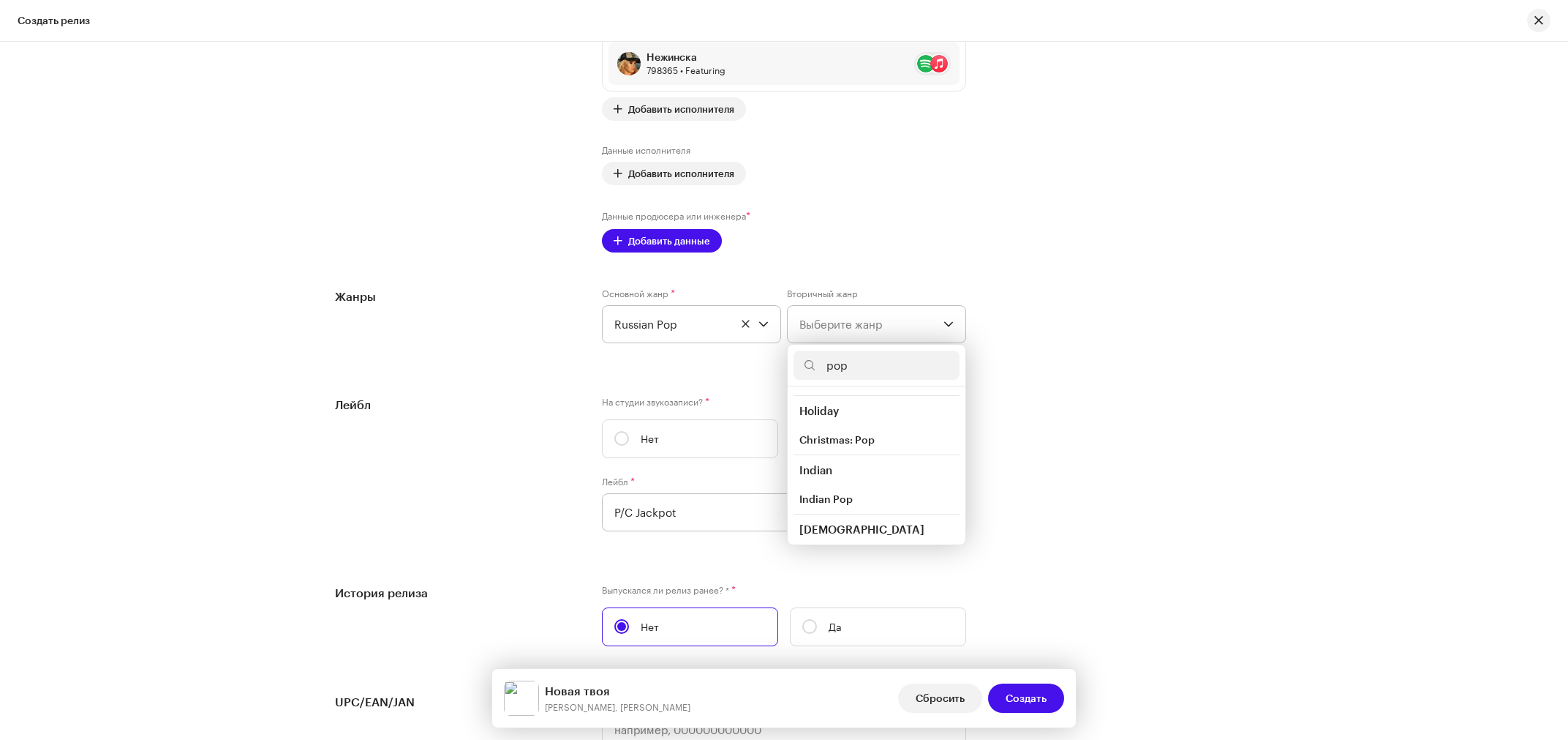
scroll to position [549, 0]
type input "pop"
click at [822, 426] on li "Pop" at bounding box center [876, 431] width 166 height 29
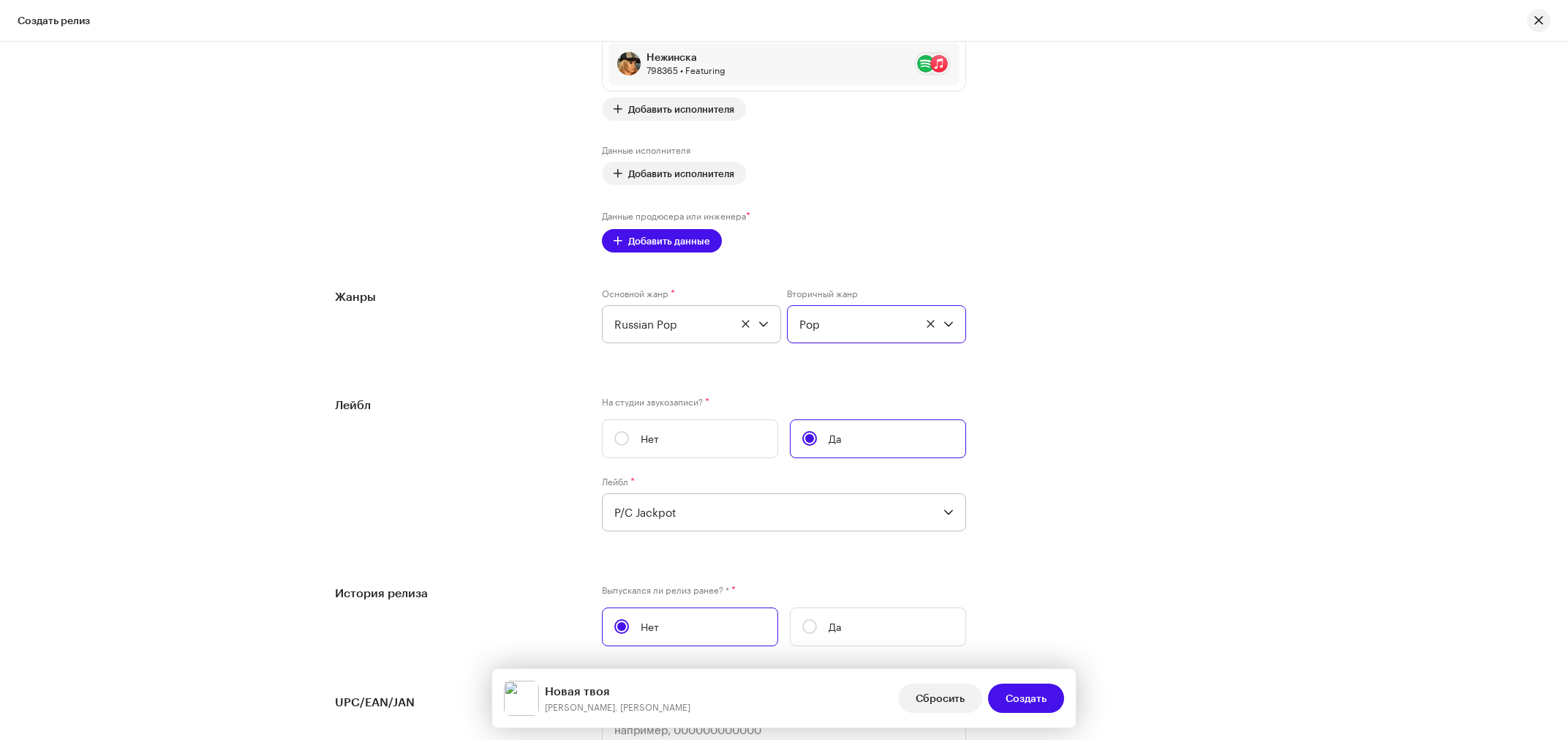
click at [1168, 404] on div "Лейбл На студии звукозаписи? * Нет Да Лейбл * P/C Jackpot" at bounding box center [784, 472] width 898 height 153
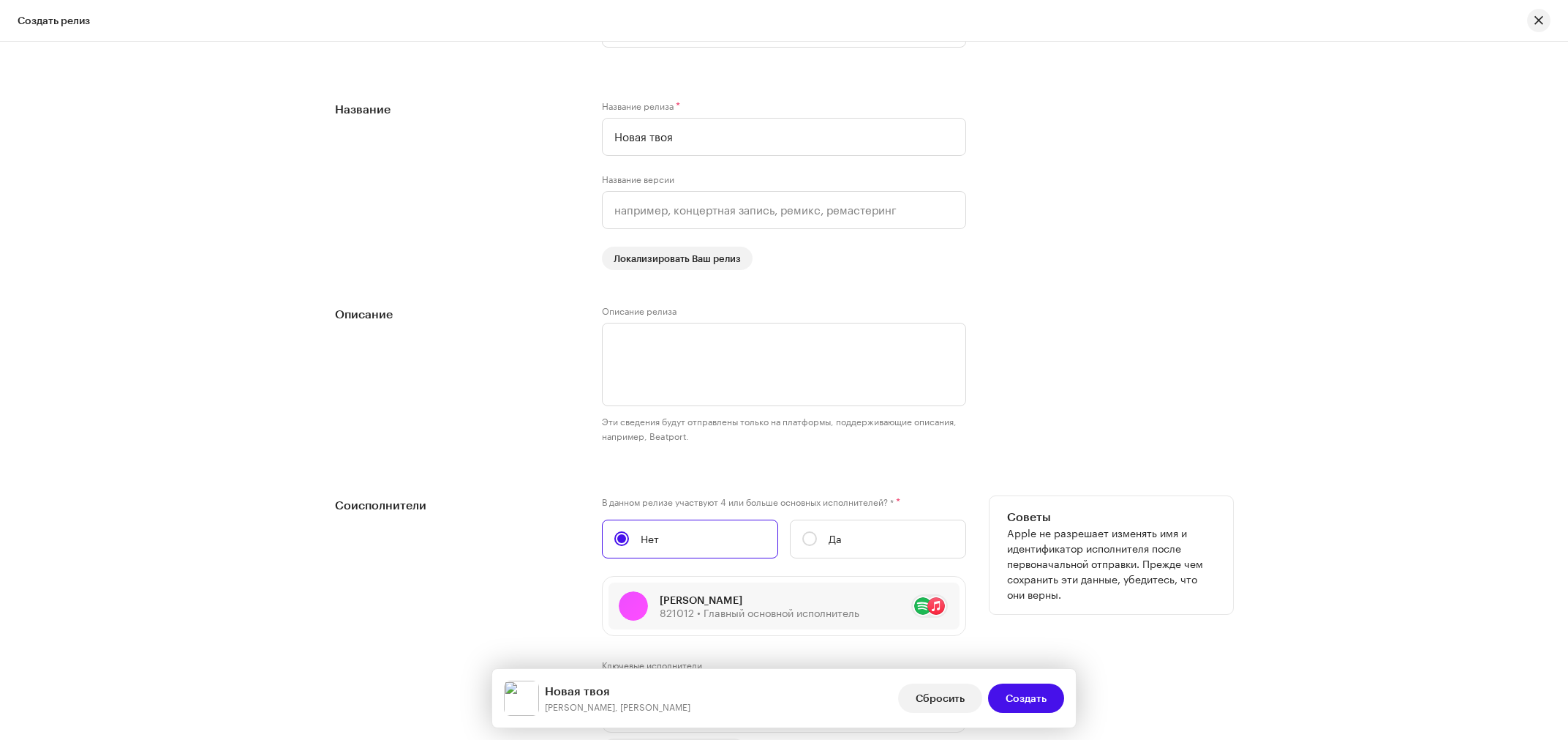
scroll to position [1353, 0]
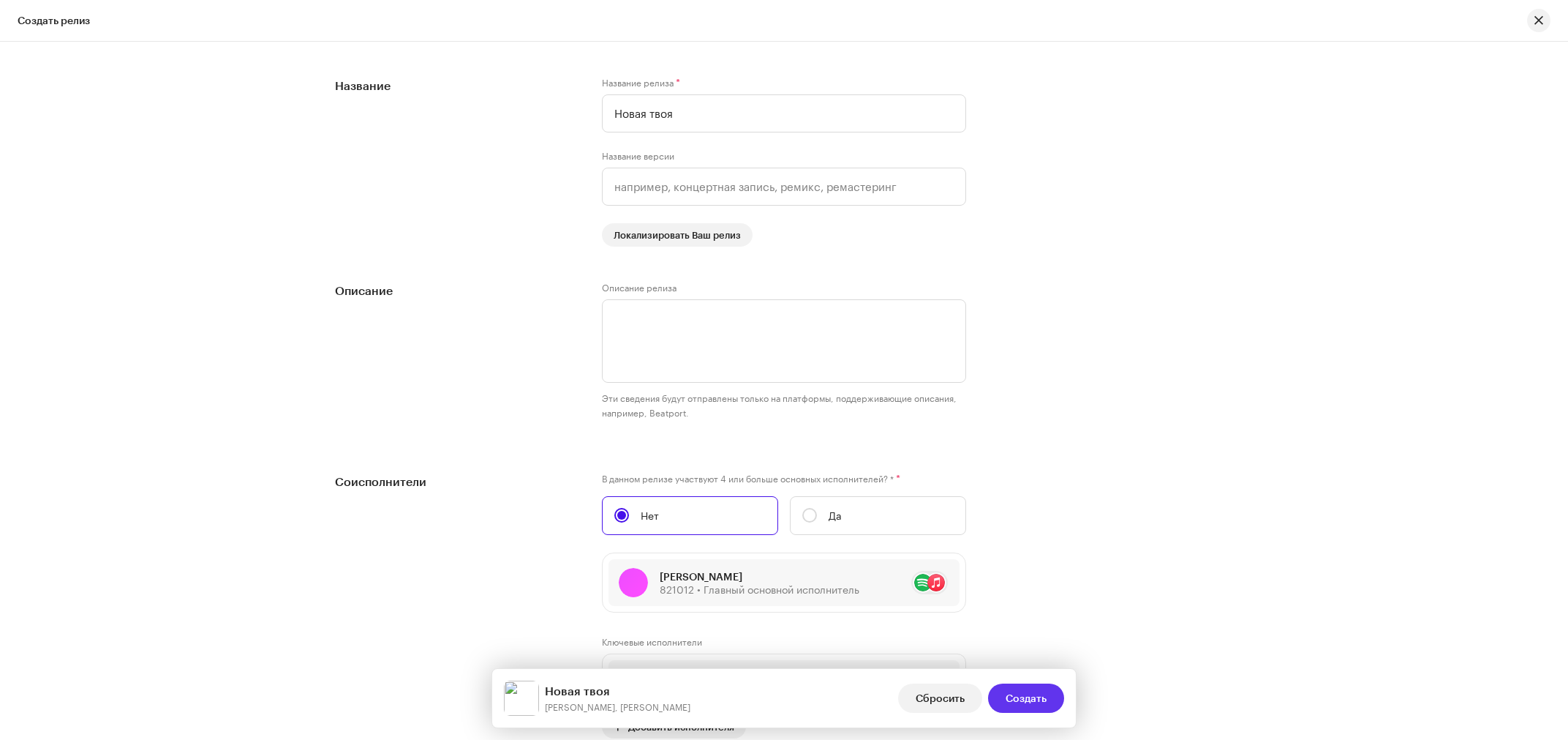
drag, startPoint x: 1026, startPoint y: 694, endPoint x: 1100, endPoint y: 670, distance: 77.8
click at [1030, 694] on span "Создать" at bounding box center [1026, 697] width 41 height 29
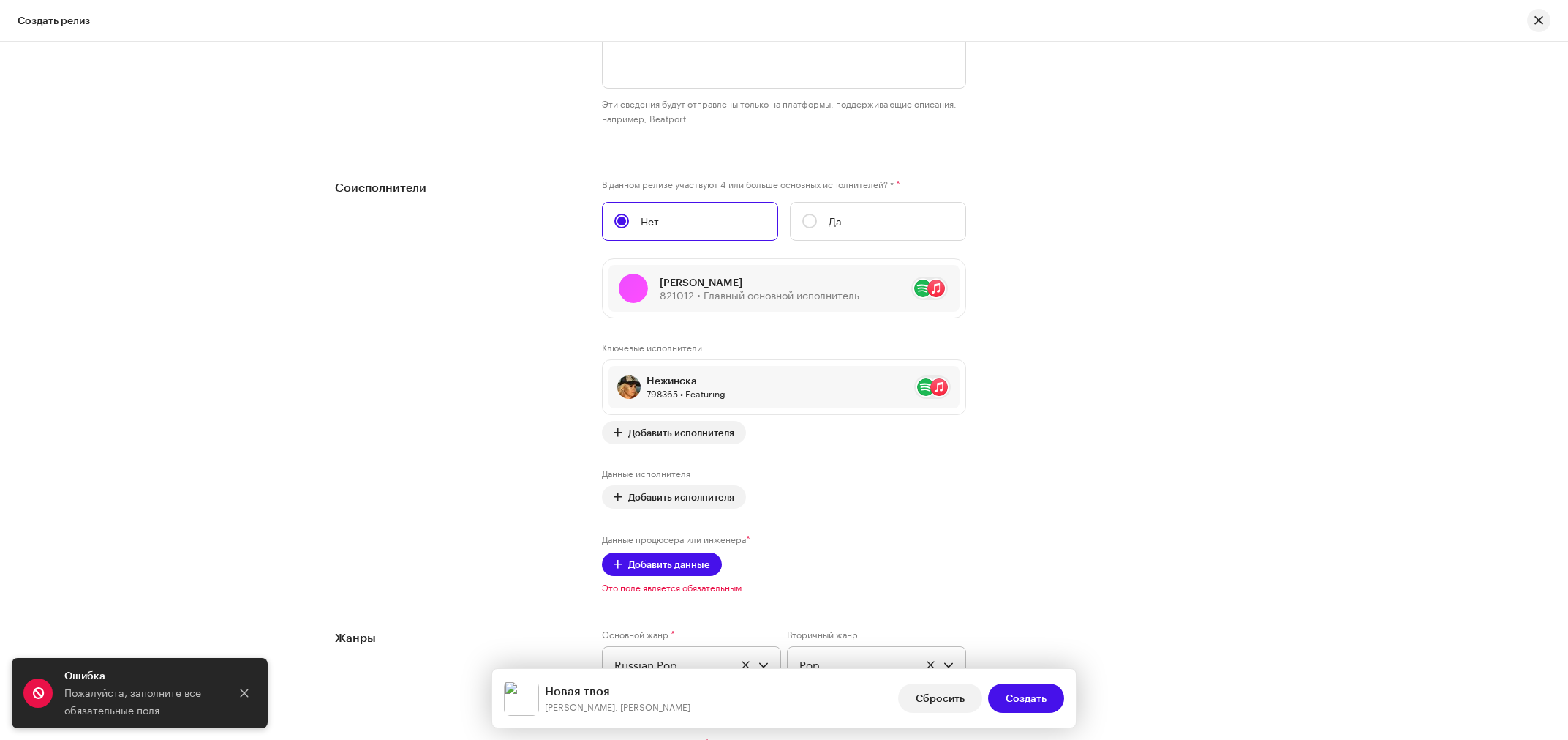
scroll to position [1785, 0]
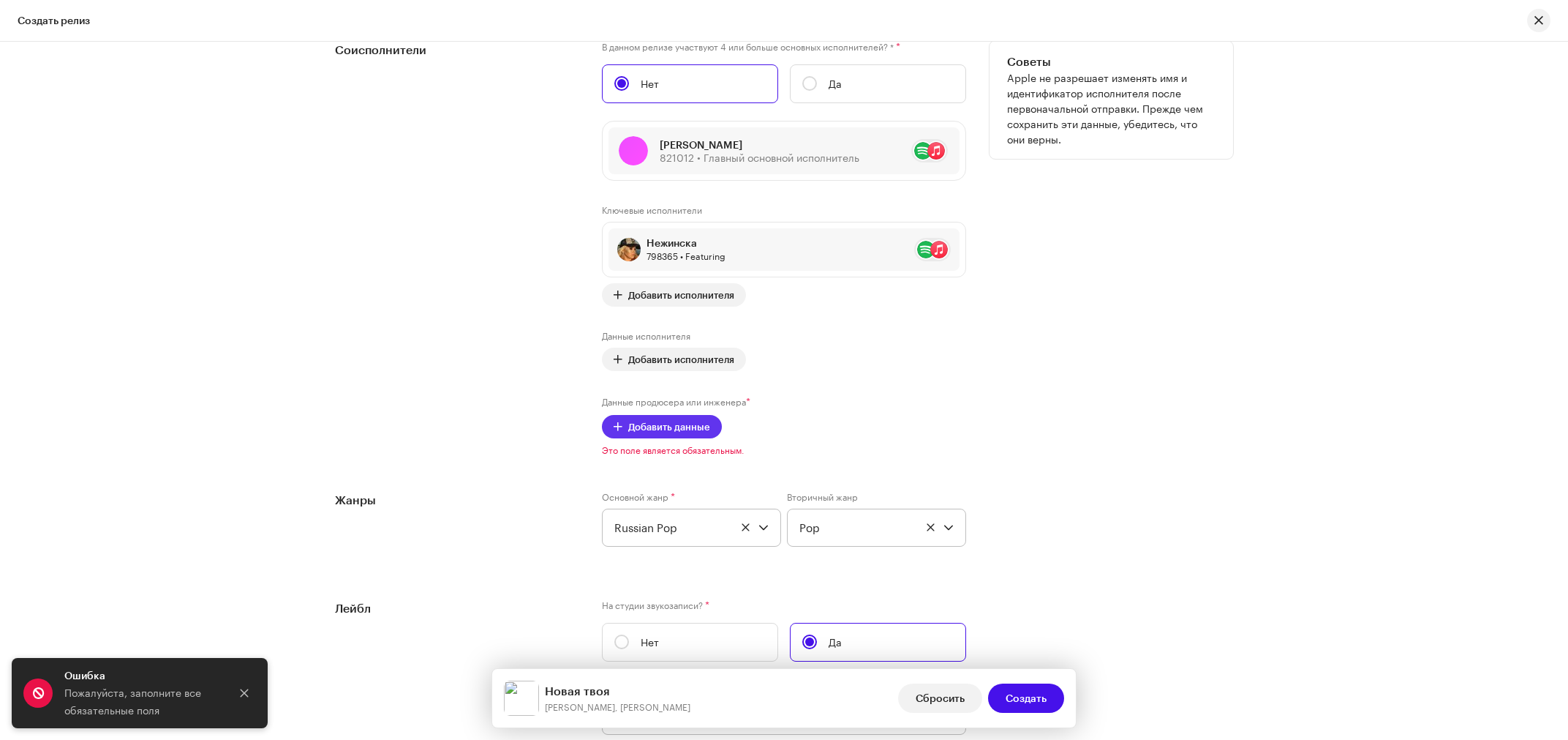
click at [614, 432] on span at bounding box center [618, 427] width 9 height 12
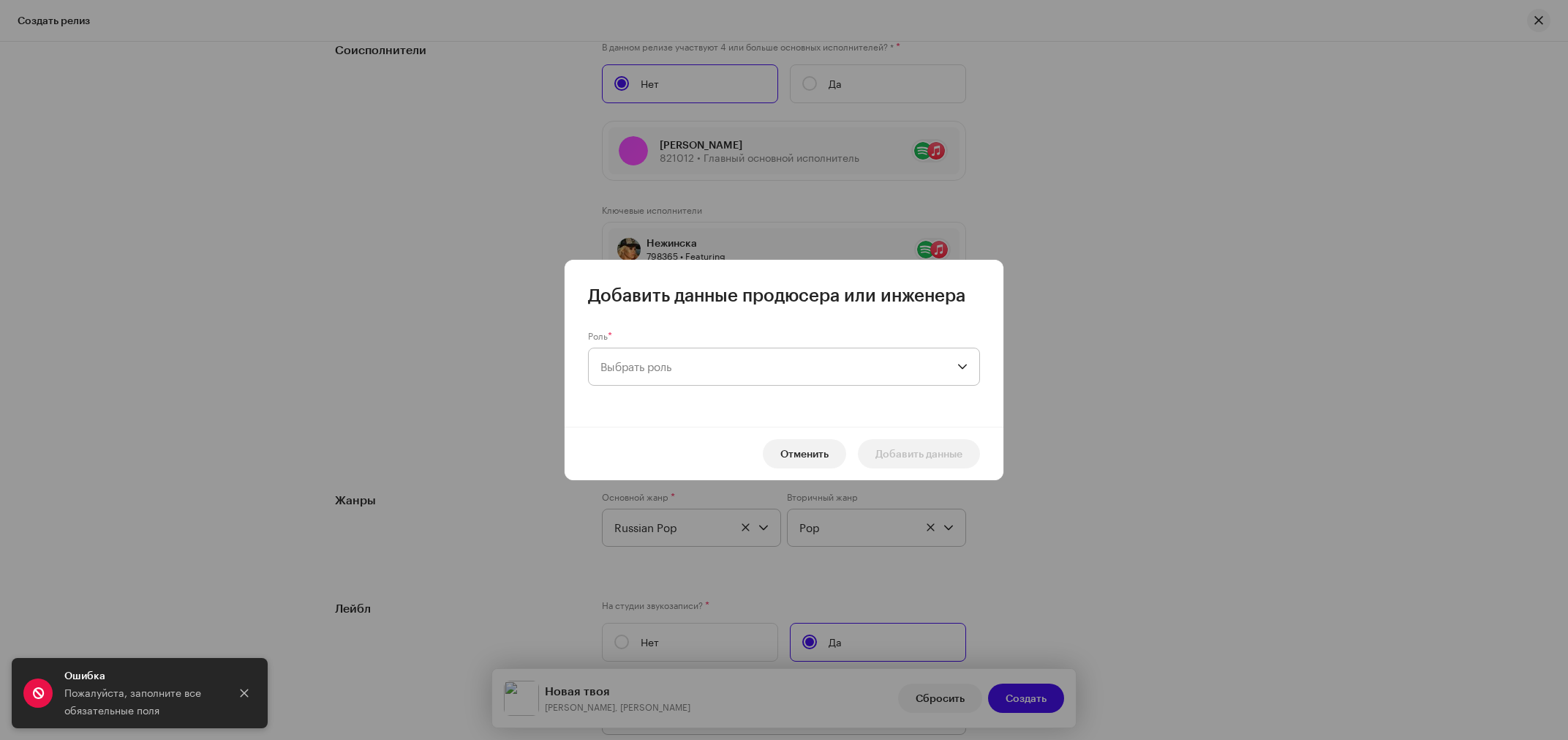
click at [637, 369] on span "Выбрать роль" at bounding box center [778, 366] width 357 height 37
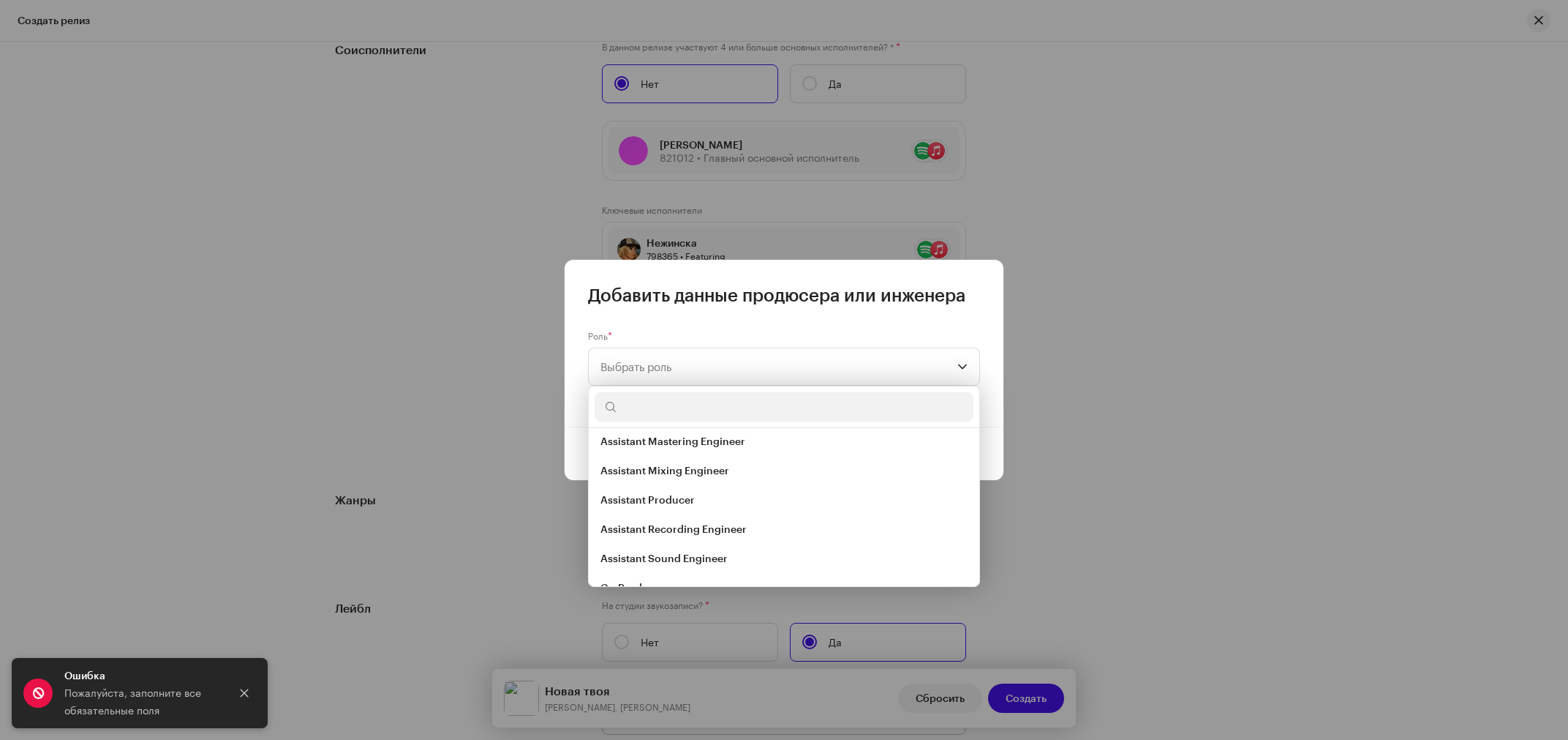
scroll to position [0, 0]
click at [664, 452] on li "Art Direction" at bounding box center [784, 448] width 379 height 29
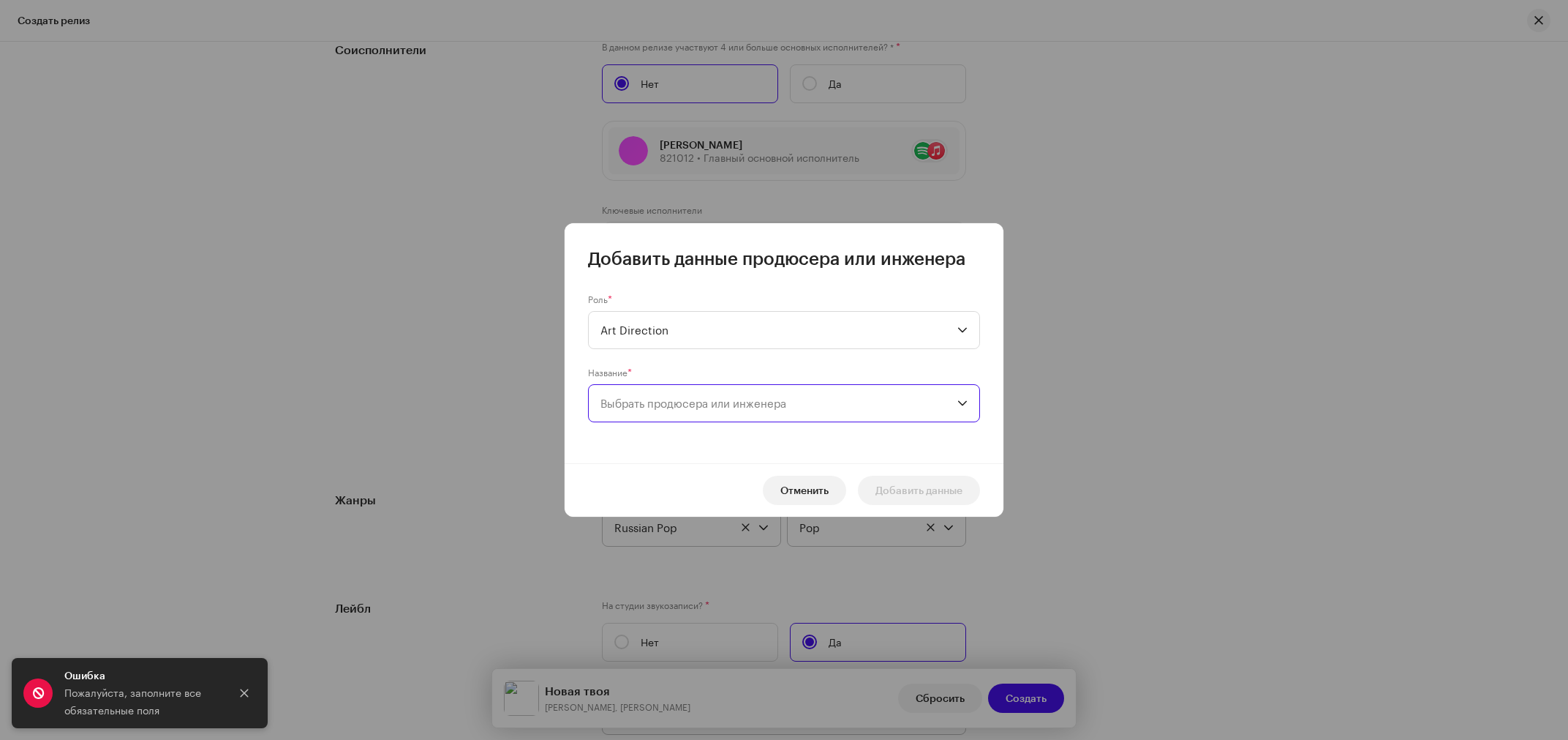
click at [645, 401] on span "Выбрать продюсера или инженера" at bounding box center [693, 404] width 186 height 13
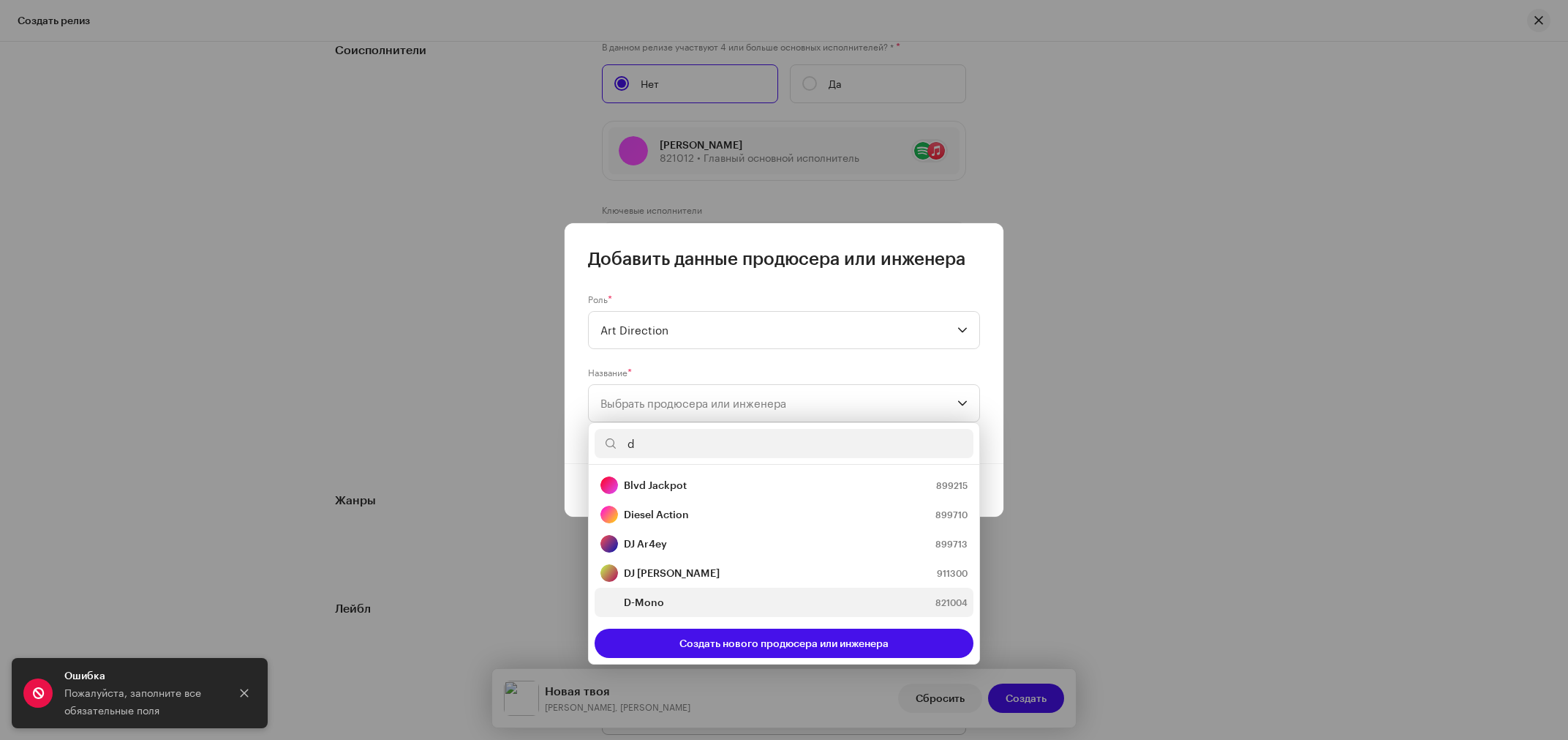
type input "d"
click at [646, 603] on strong "D-Mono" at bounding box center [644, 603] width 40 height 15
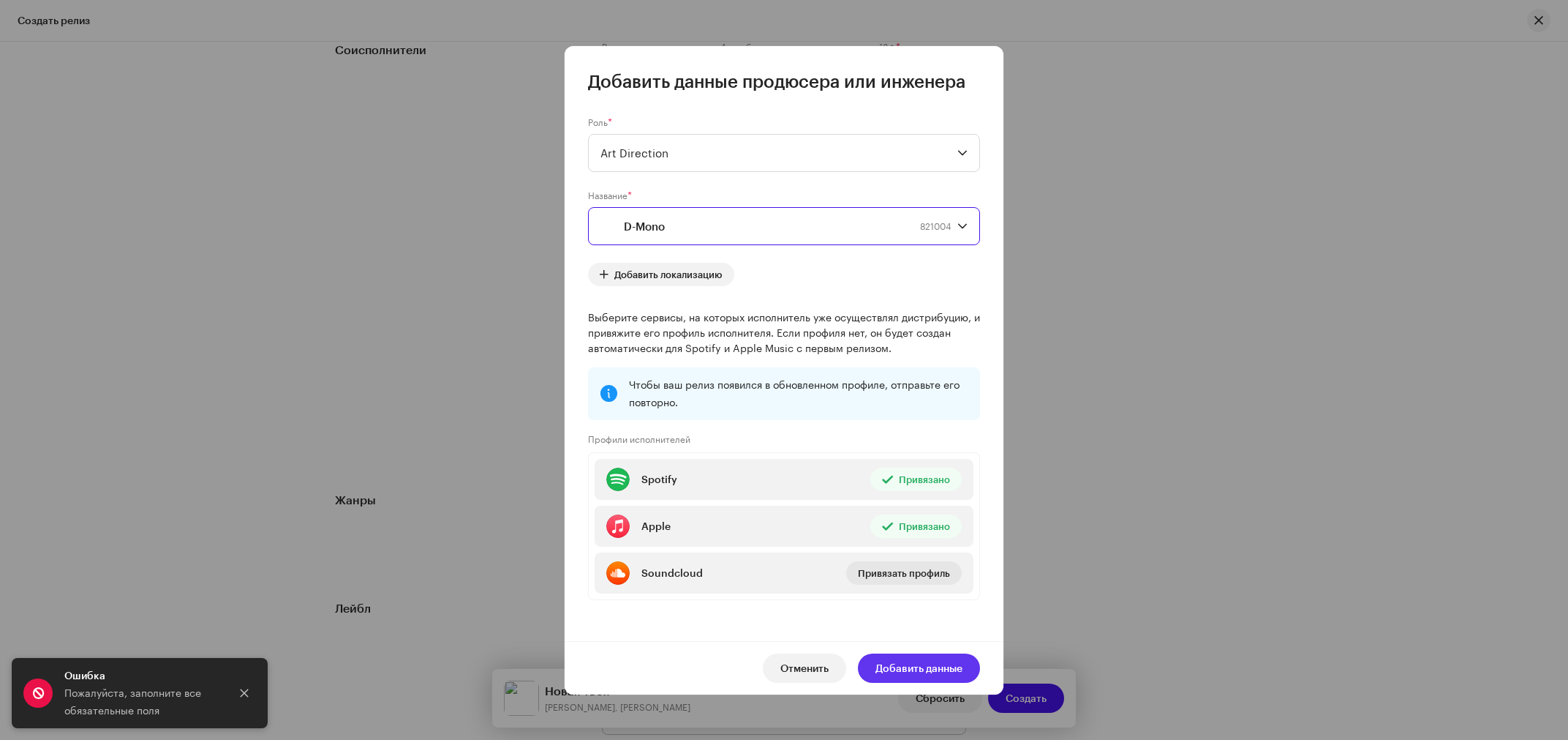
click at [927, 670] on span "Добавить данные" at bounding box center [919, 668] width 87 height 29
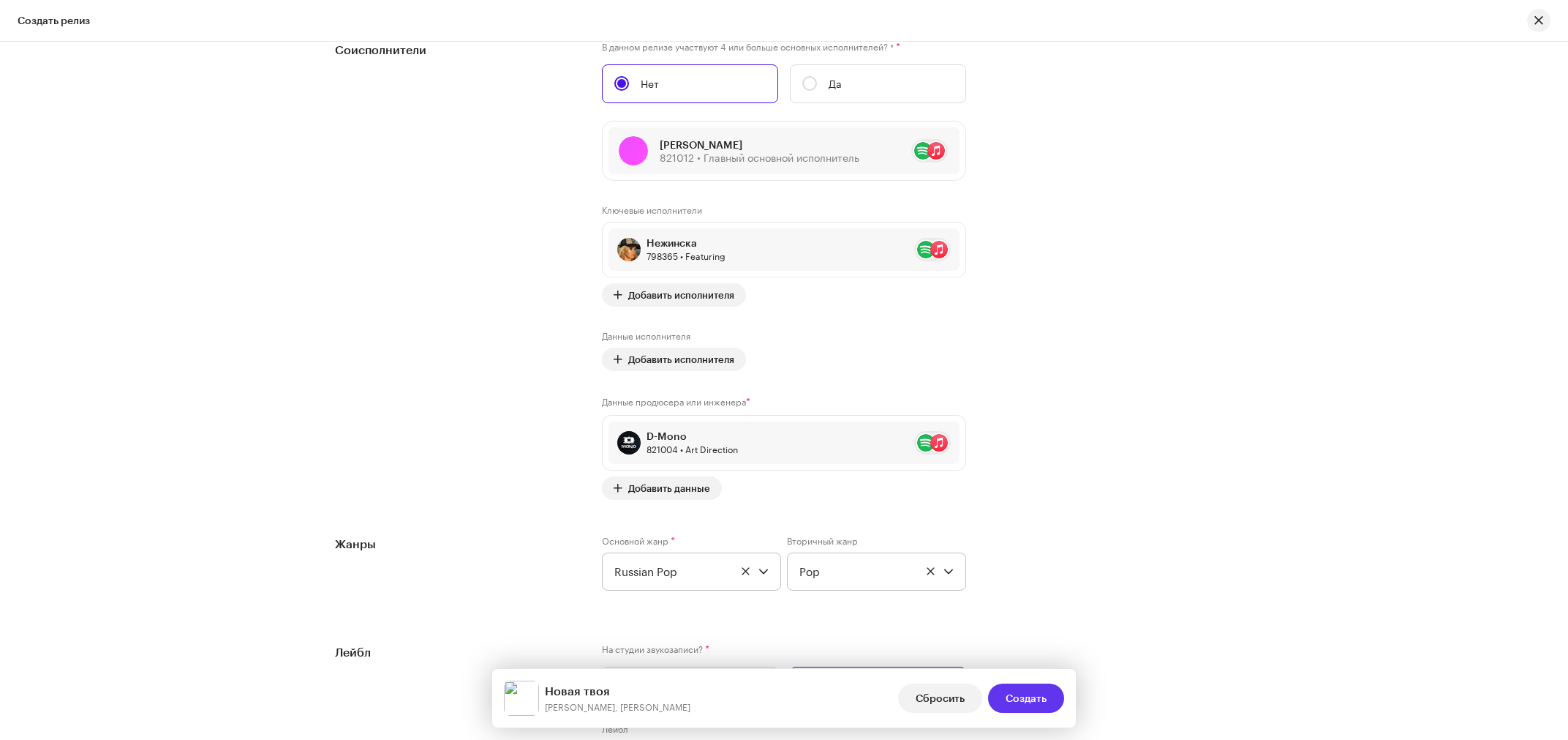
click at [1016, 700] on span "Создать" at bounding box center [1026, 697] width 41 height 29
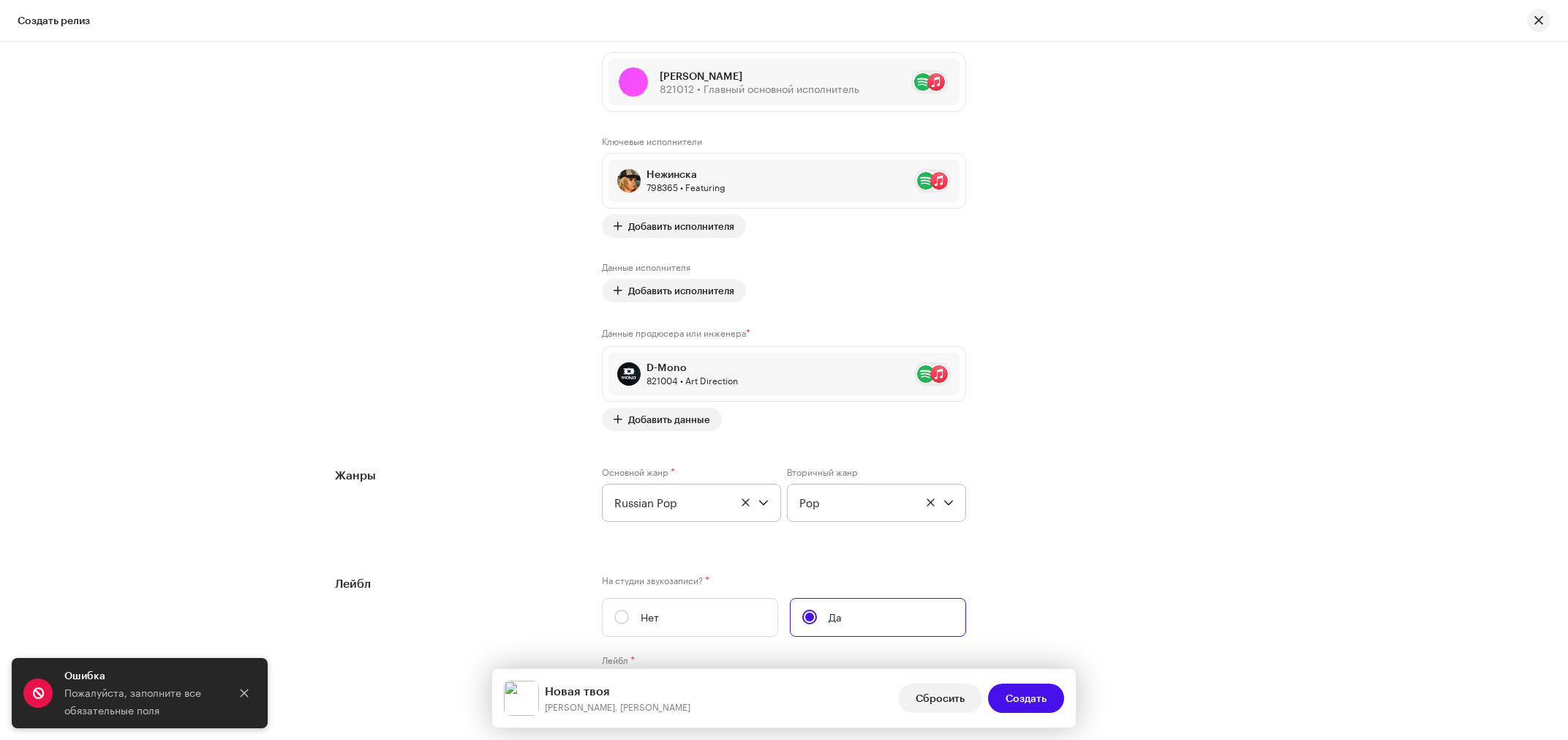
click at [1200, 530] on div "Жанры Основной жанр * Russian Pop Вторичный жанр Pop" at bounding box center [784, 503] width 898 height 73
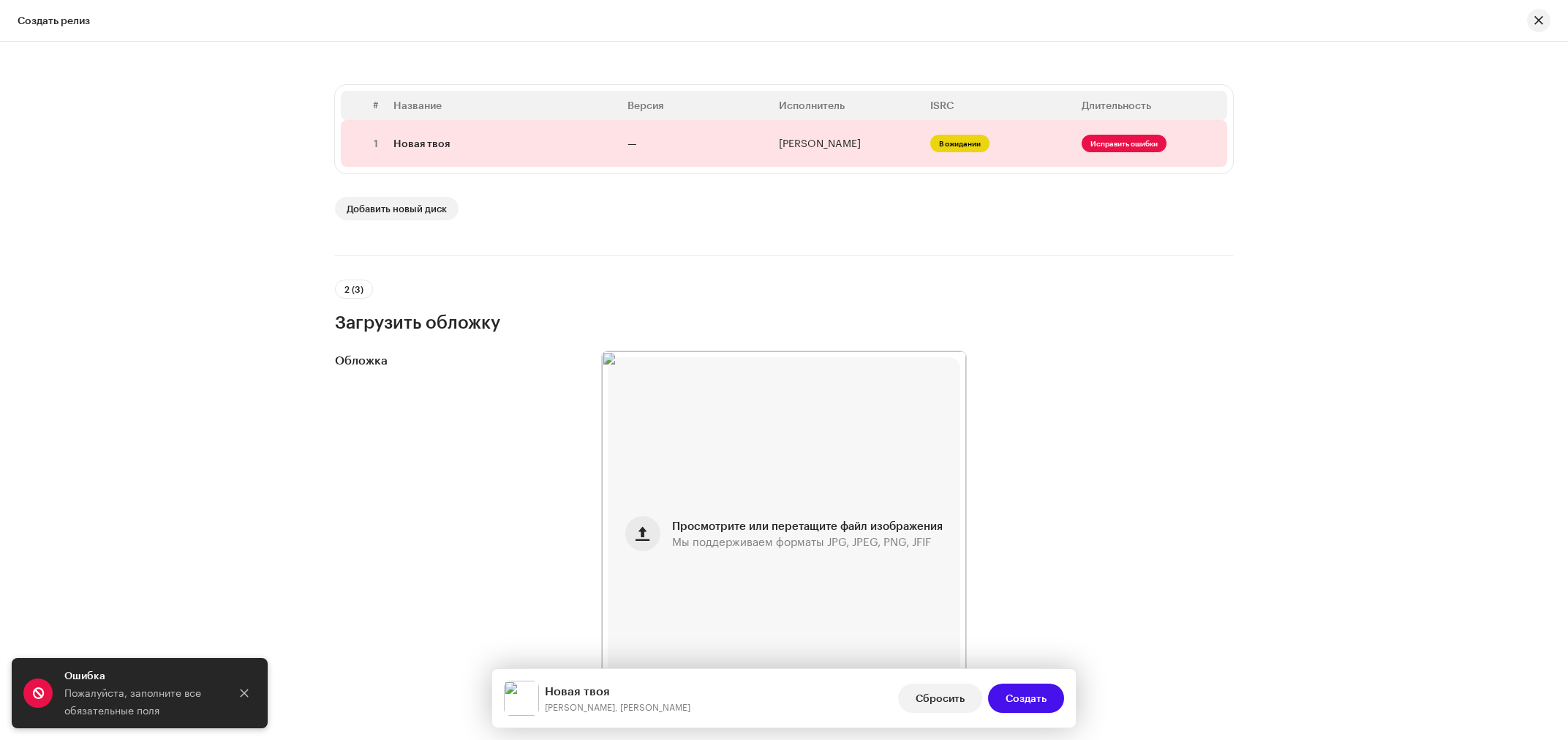
scroll to position [231, 0]
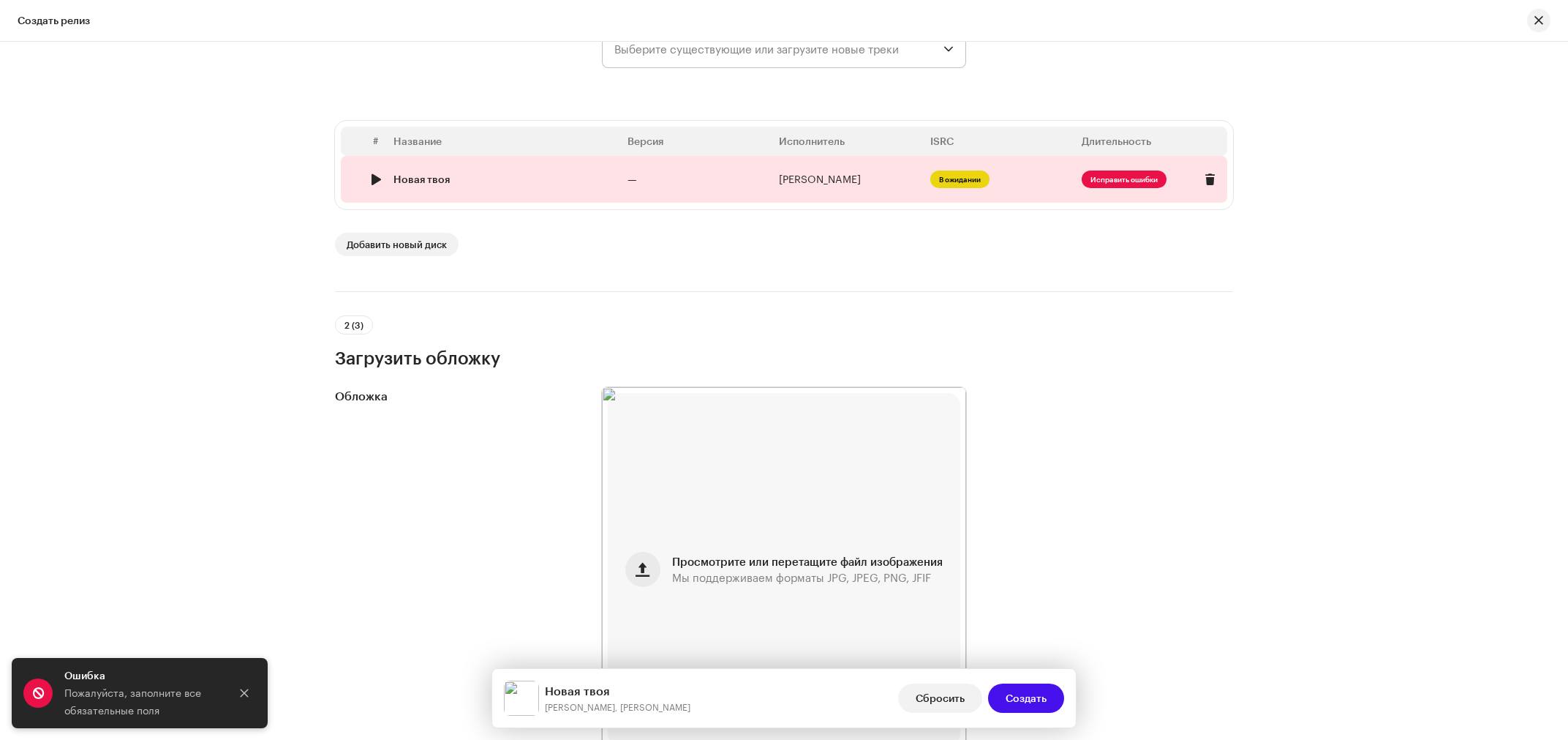
click at [1115, 186] on span "Исправить ошибки" at bounding box center [1124, 180] width 85 height 18
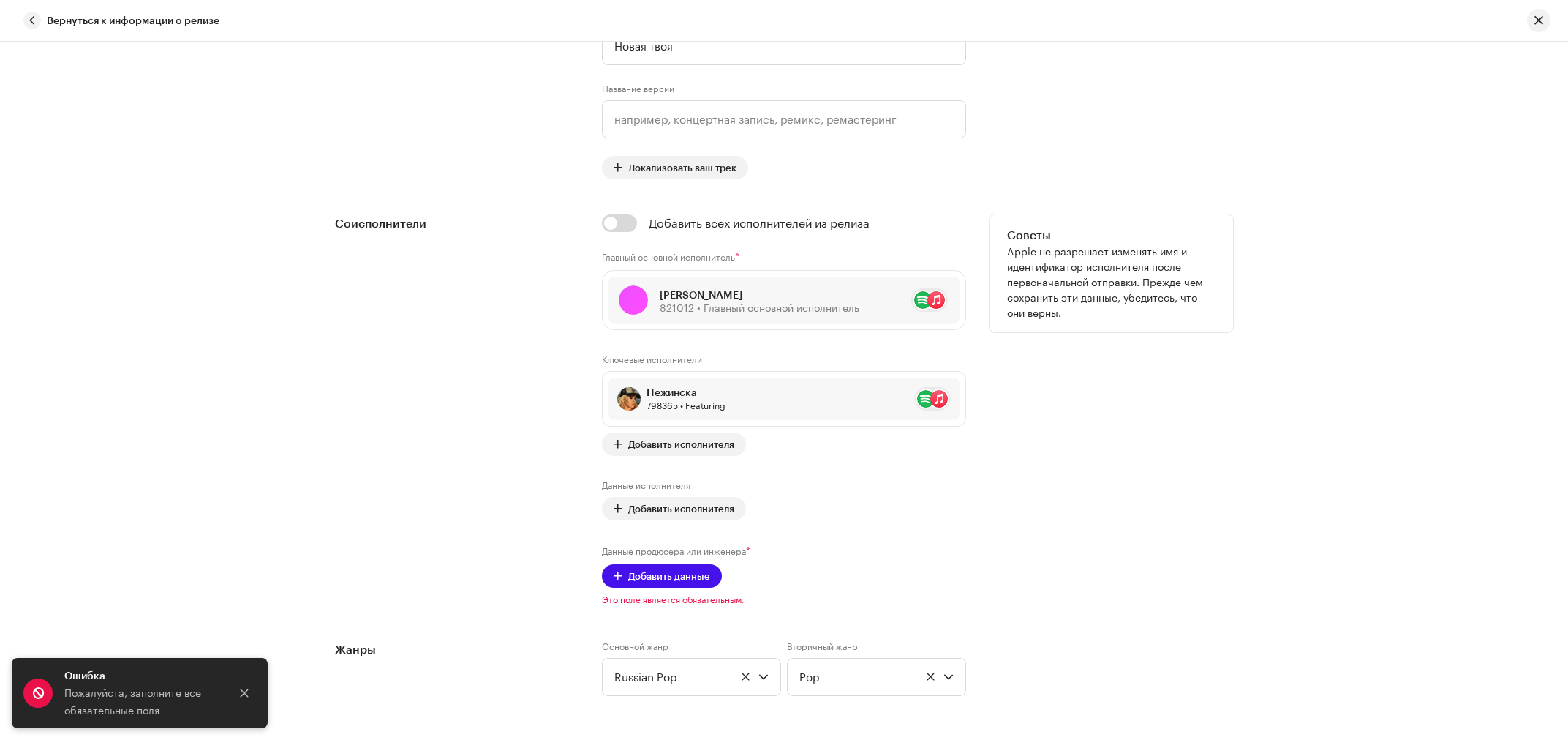
scroll to position [824, 0]
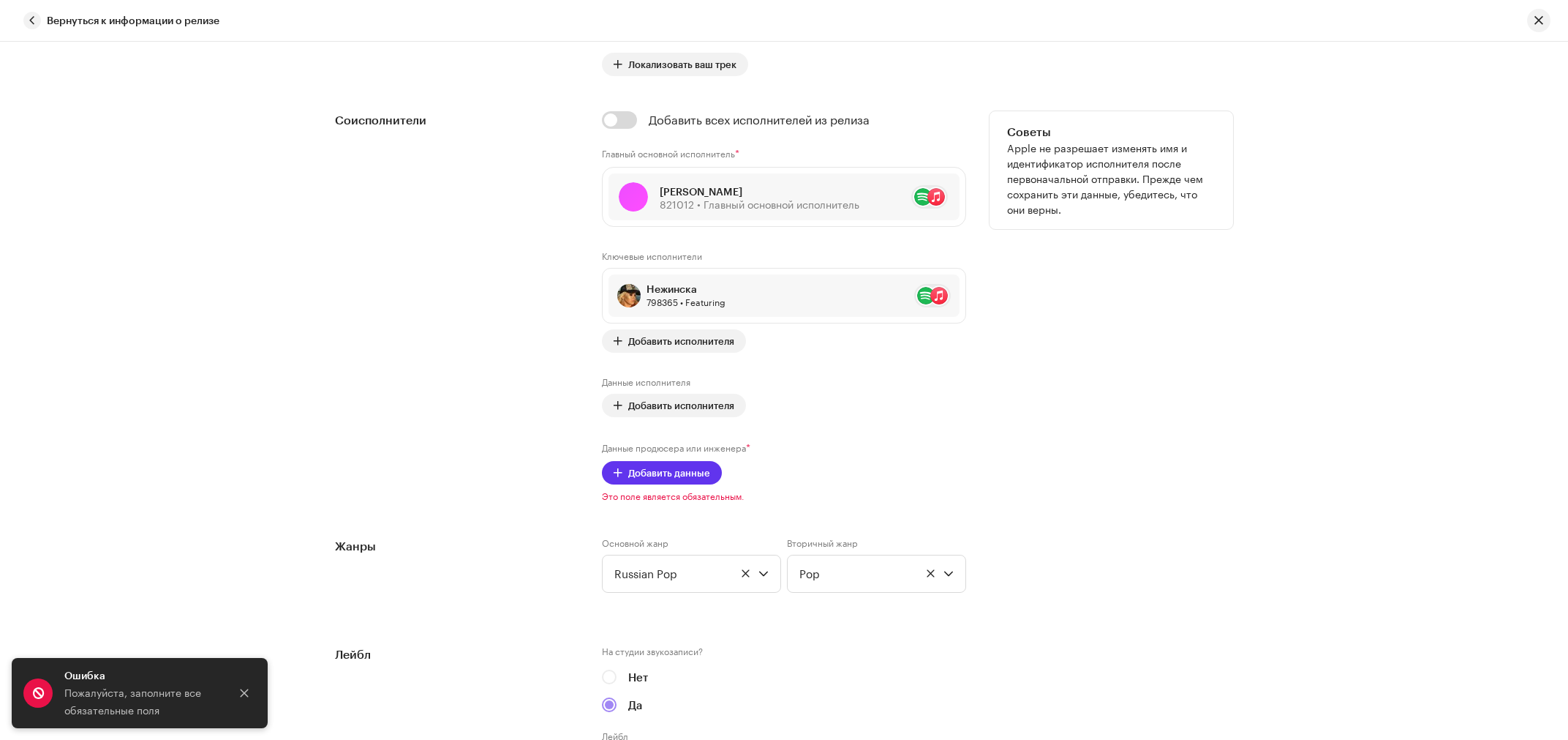
click at [615, 479] on button "Добавить данные" at bounding box center [661, 472] width 120 height 23
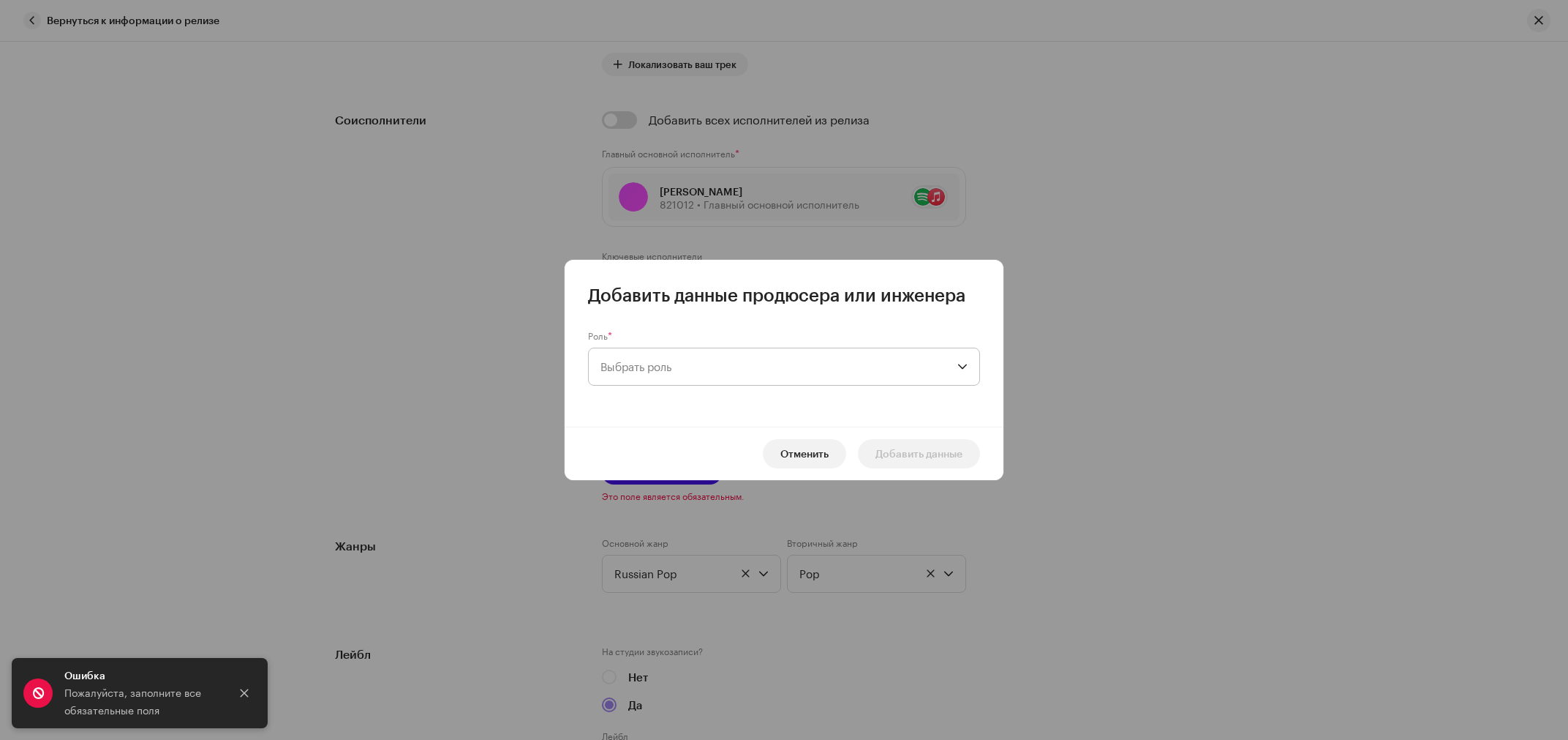
click at [688, 369] on span "Выбрать роль" at bounding box center [778, 366] width 357 height 37
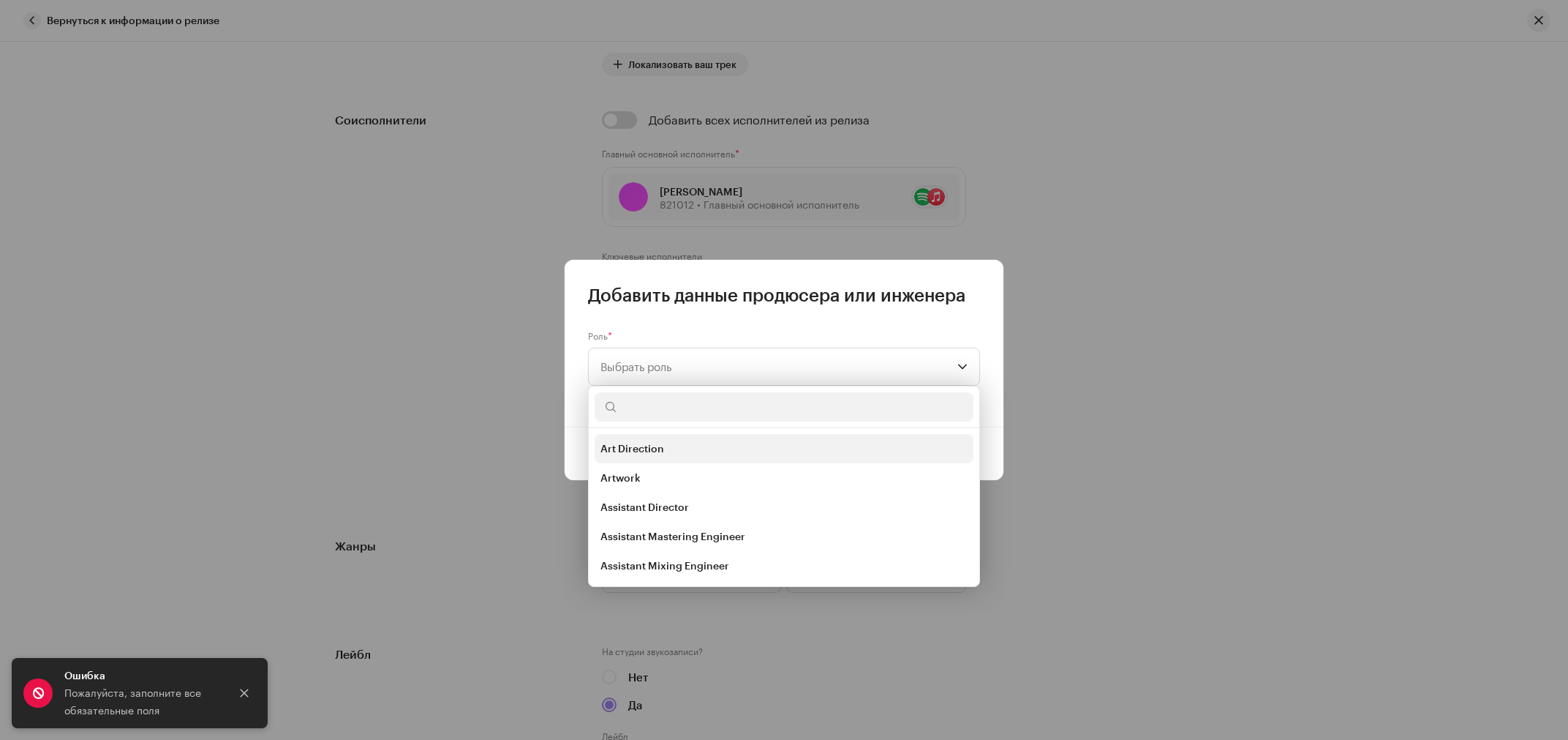
click at [661, 447] on span "Art Direction" at bounding box center [632, 449] width 63 height 15
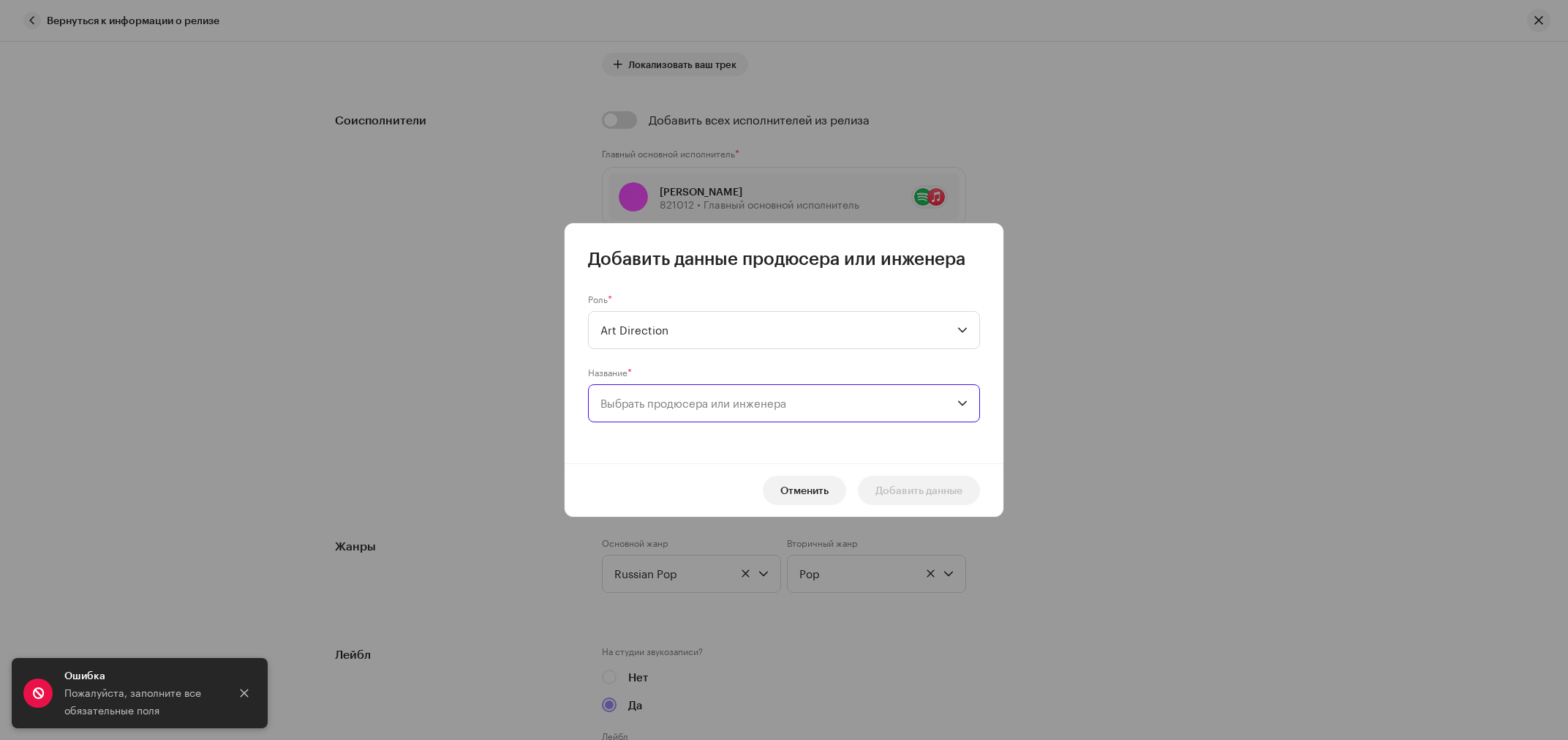
click at [638, 401] on span "Выбрать продюсера или инженера" at bounding box center [693, 404] width 186 height 13
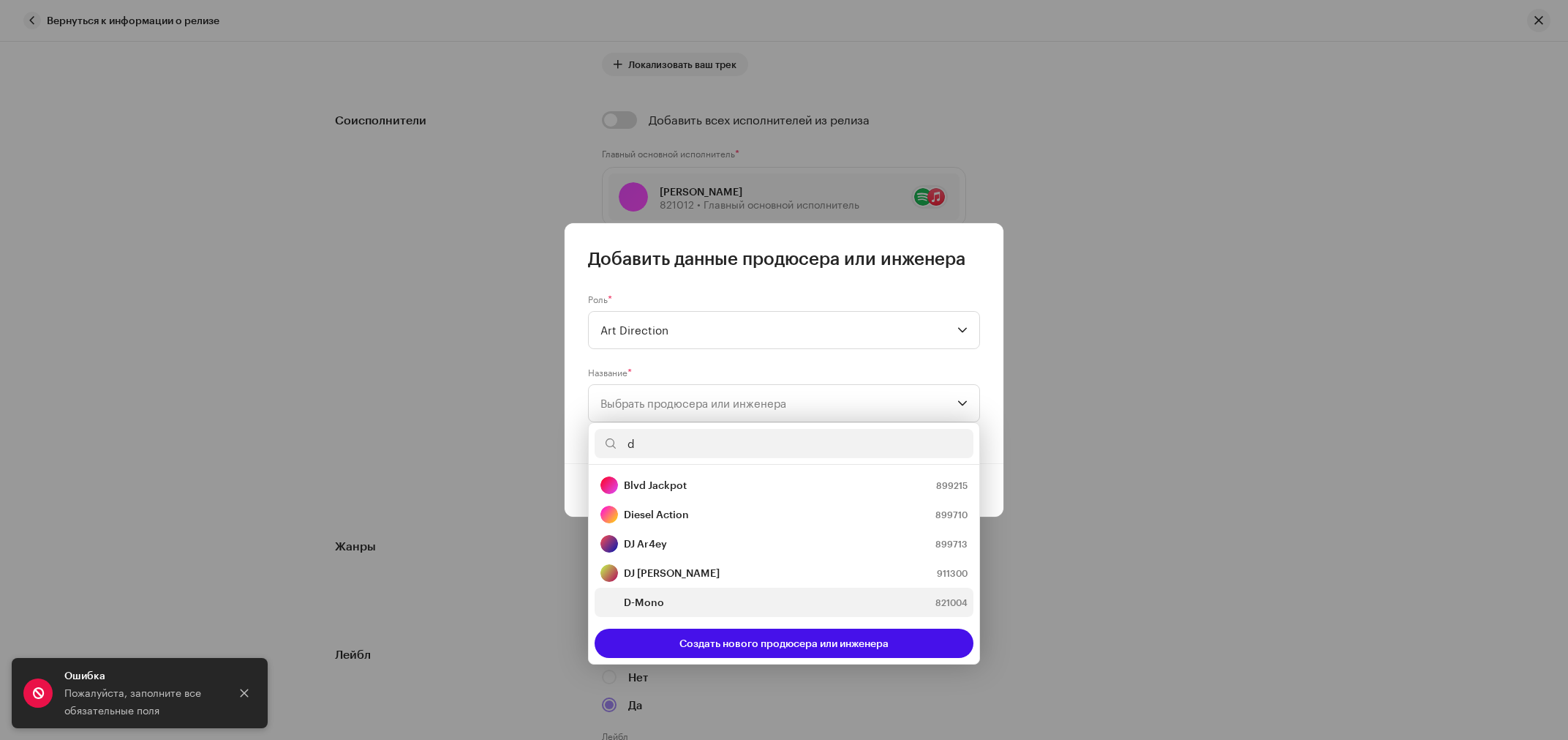
type input "d"
click at [635, 598] on strong "D-Mono" at bounding box center [644, 603] width 40 height 15
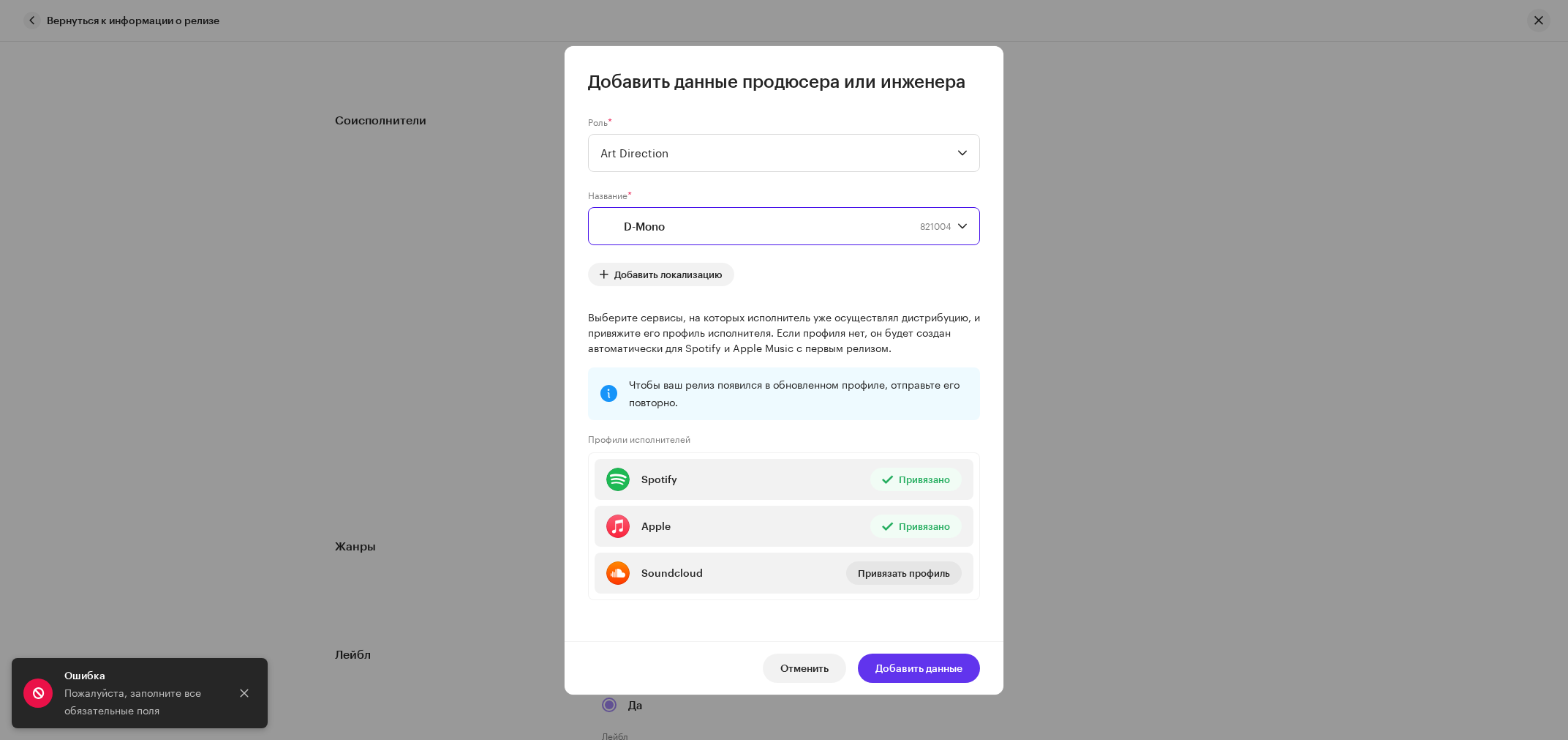
click at [950, 673] on span "Добавить данные" at bounding box center [919, 668] width 87 height 29
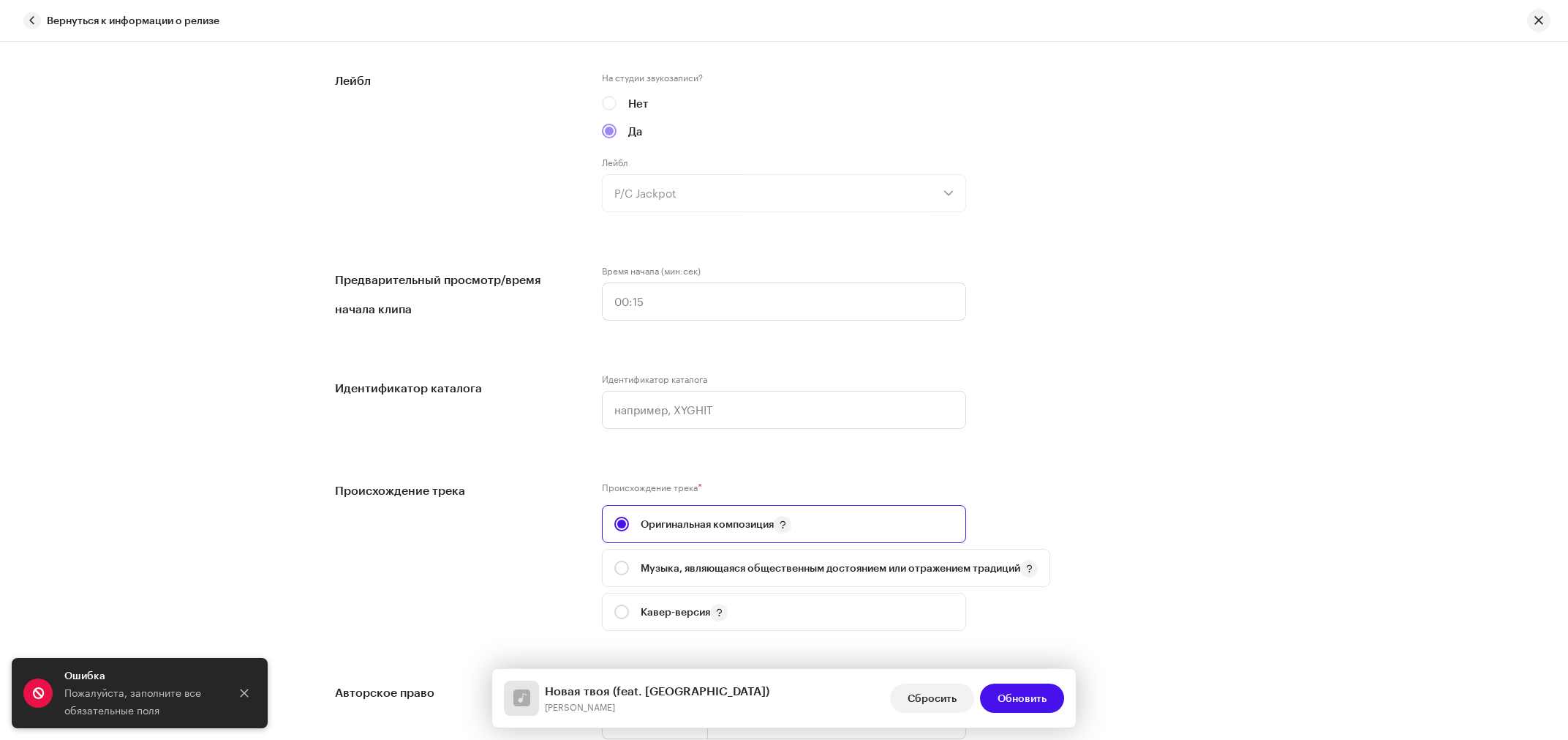
scroll to position [1647, 0]
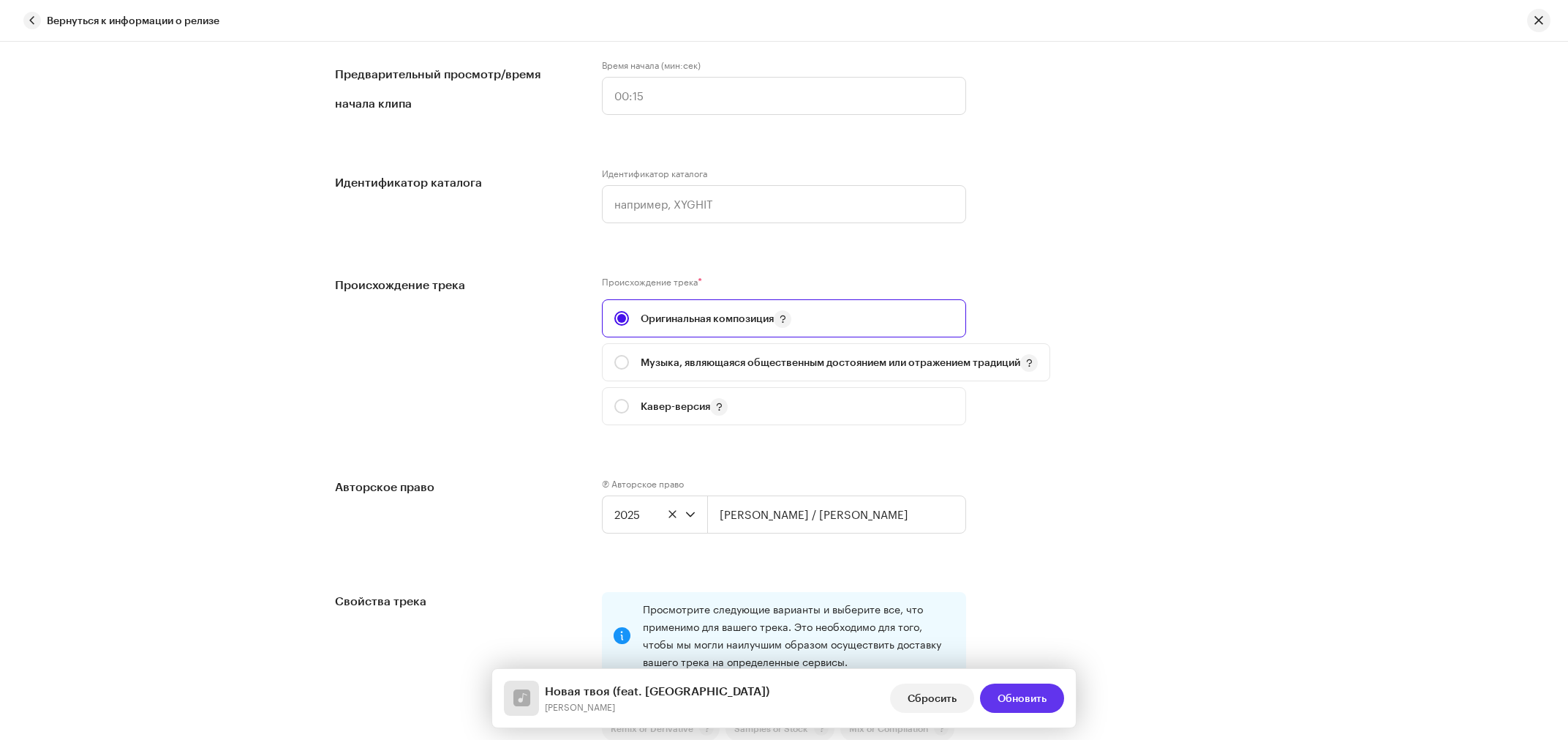
click at [1027, 700] on span "Обновить" at bounding box center [1022, 697] width 49 height 29
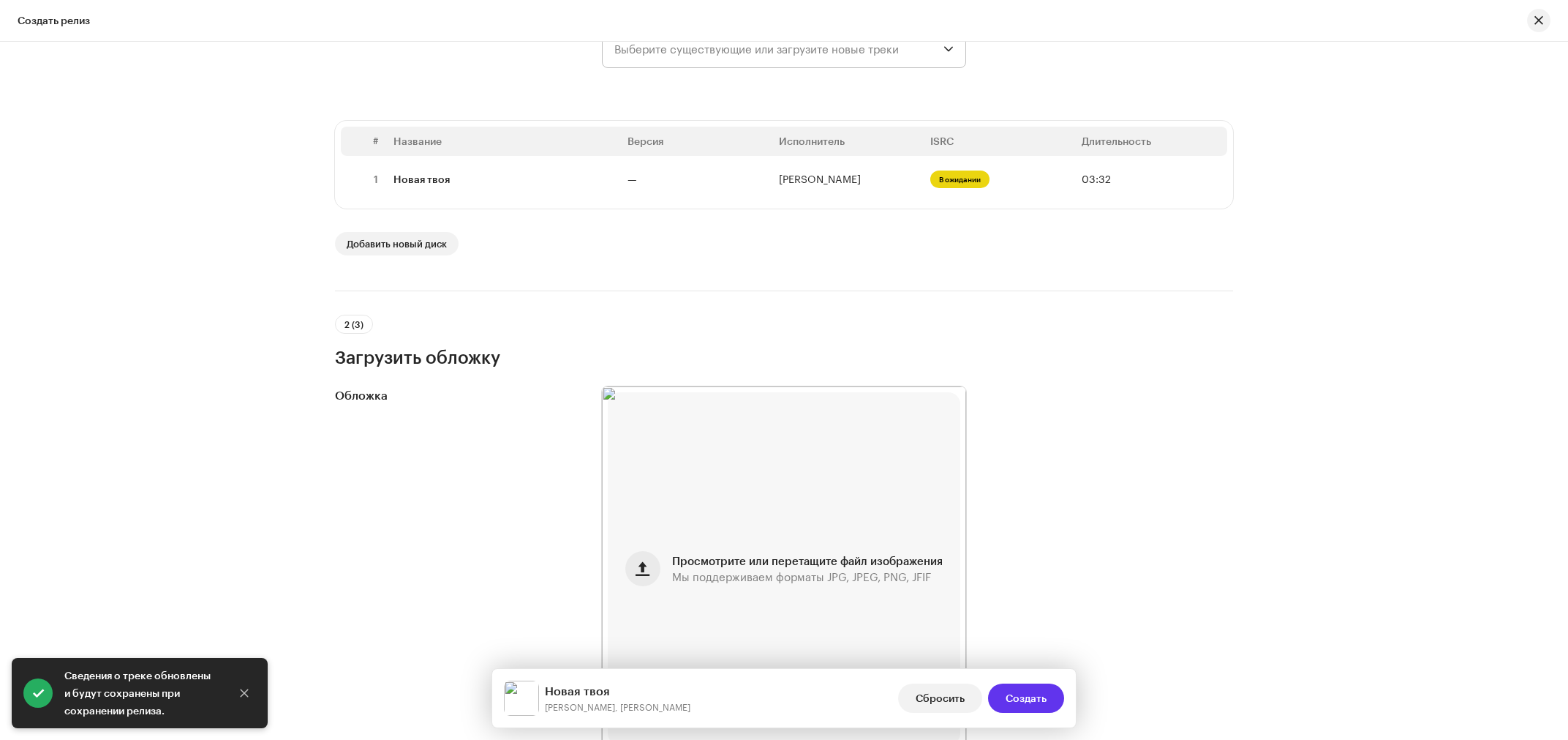
click at [1015, 706] on span "Создать" at bounding box center [1026, 697] width 41 height 29
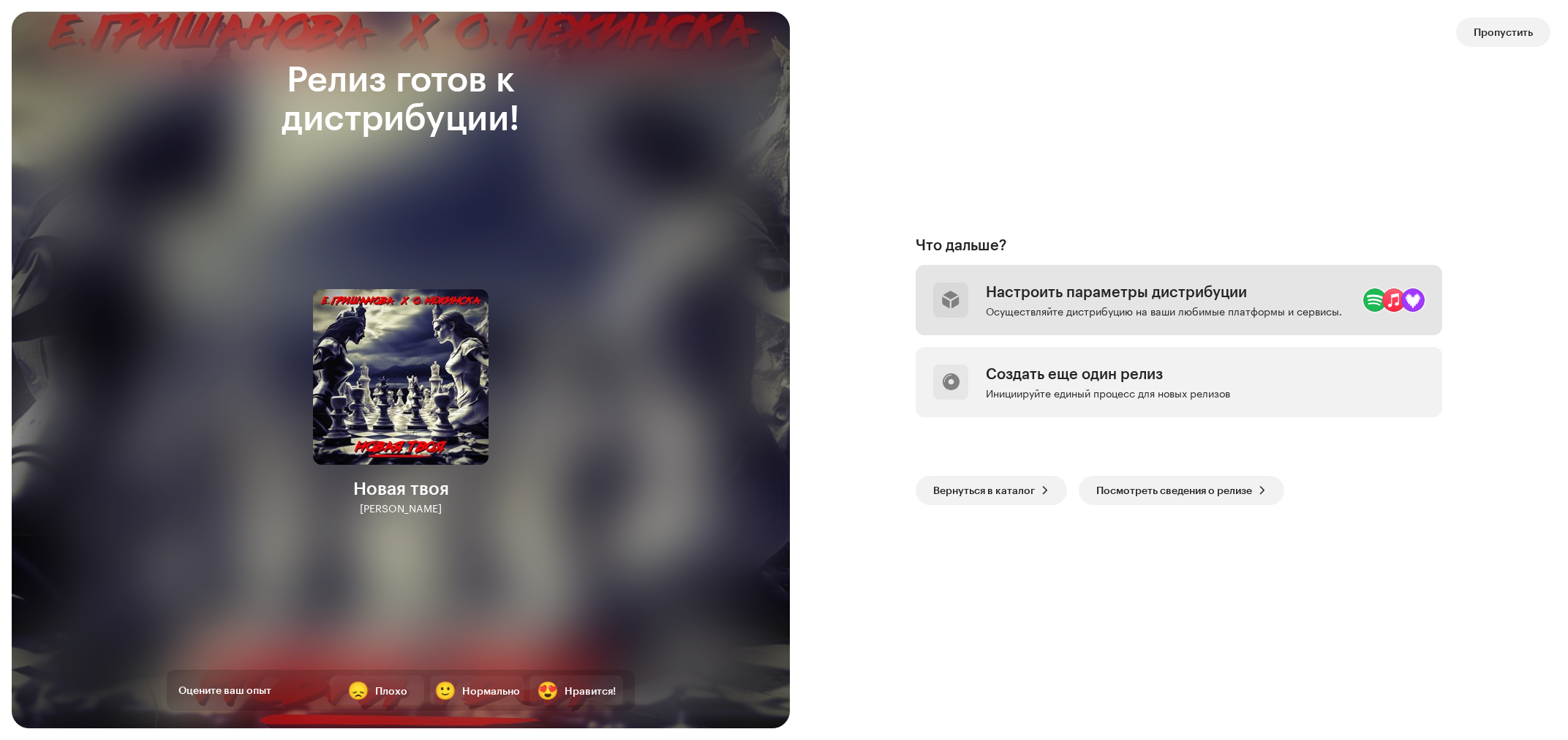
click at [1057, 294] on div "Настроить параметры дистрибуции" at bounding box center [1164, 292] width 356 height 18
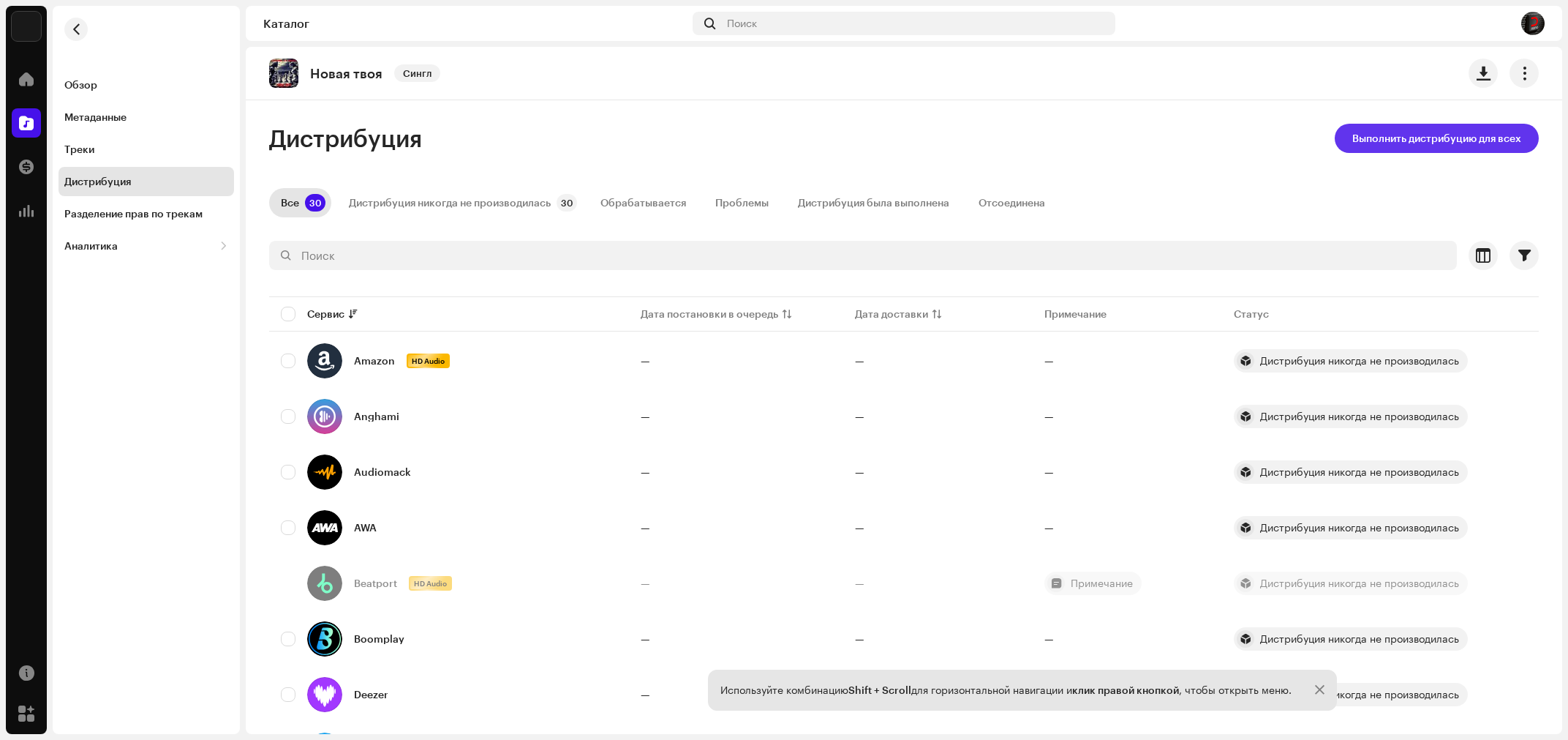
click at [1435, 142] on span "Выполнить дистрибуцию для всех" at bounding box center [1437, 138] width 169 height 29
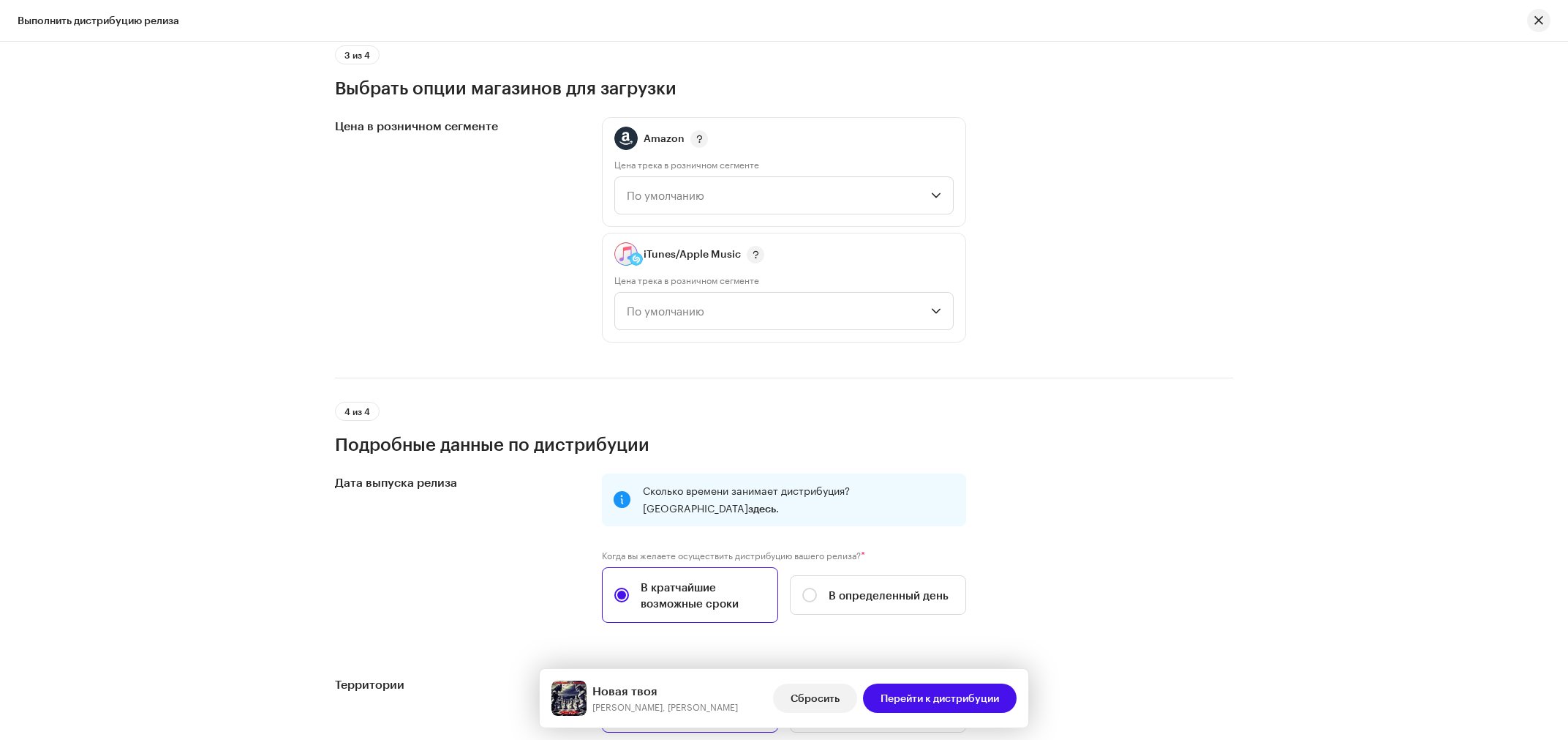
scroll to position [2178, 0]
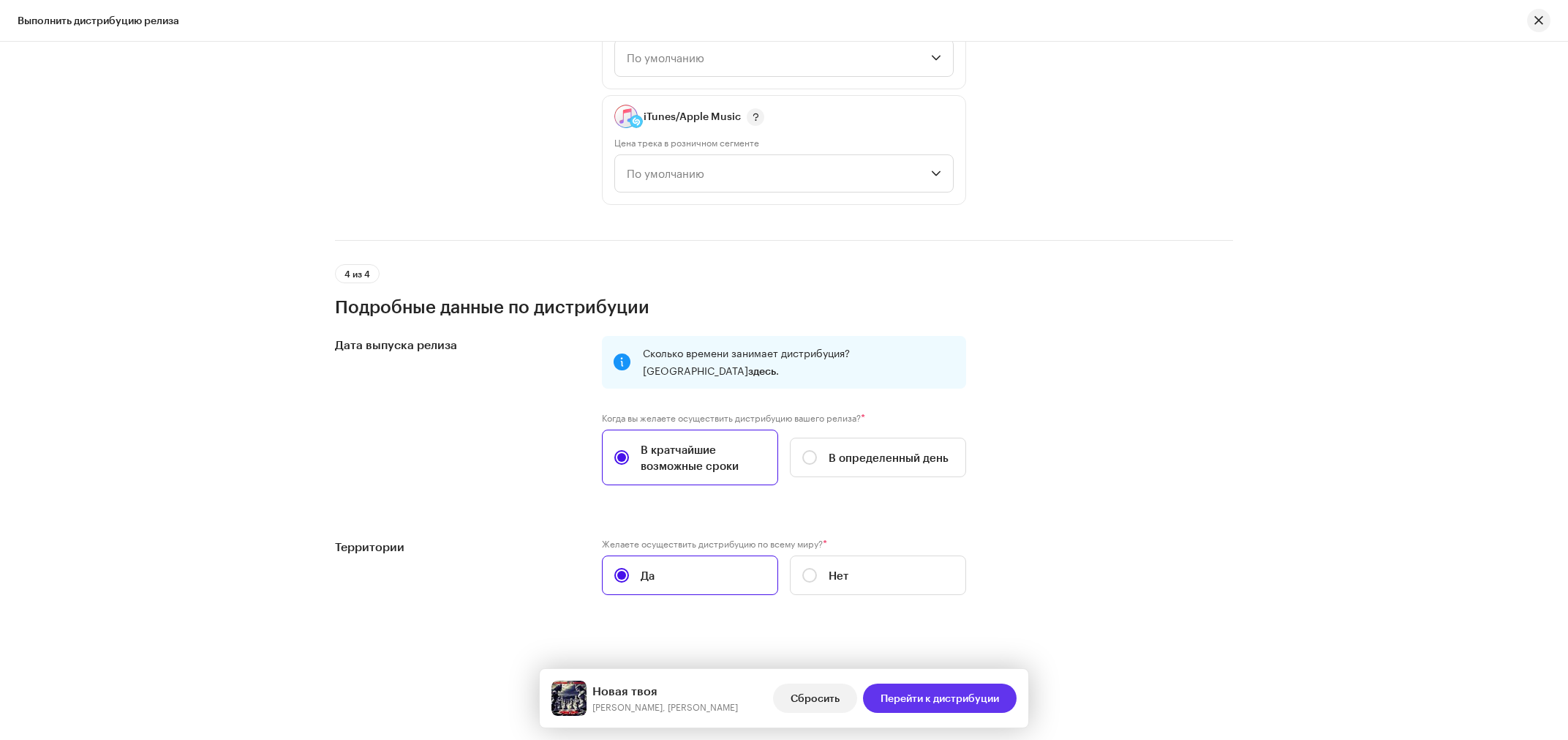
click at [936, 691] on span "Перейти к дистрибуции" at bounding box center [939, 697] width 119 height 29
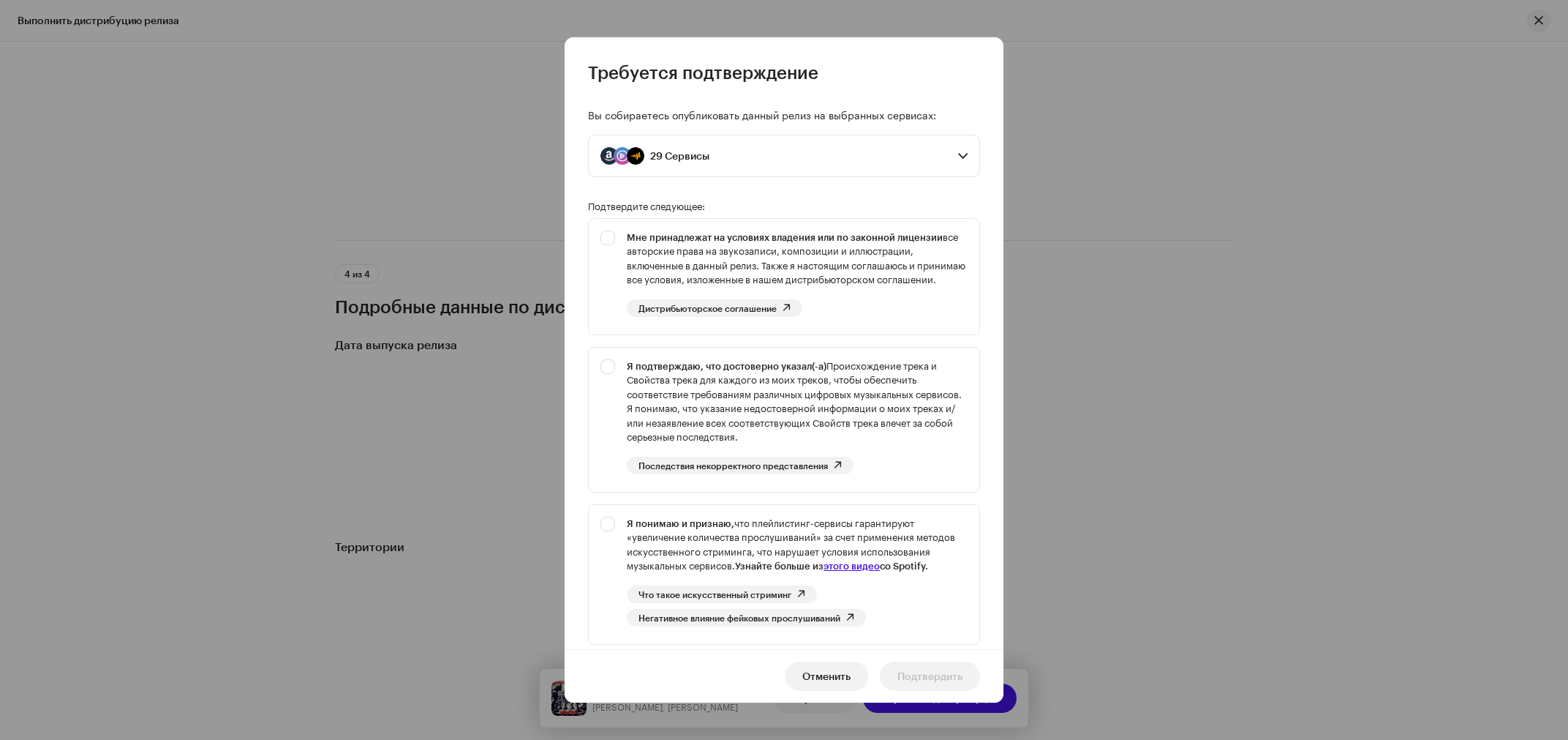
scroll to position [0, 4818]
click at [880, 559] on link "этого видео" at bounding box center [852, 565] width 57 height 12
checkbox input "true"
drag, startPoint x: 875, startPoint y: 442, endPoint x: 868, endPoint y: 444, distance: 7.3
click at [870, 442] on div "Вы собираетесь опубликовать данный релиз на выбранных сервисах: 29 Сервисы Amaz…" at bounding box center [784, 367] width 439 height 565
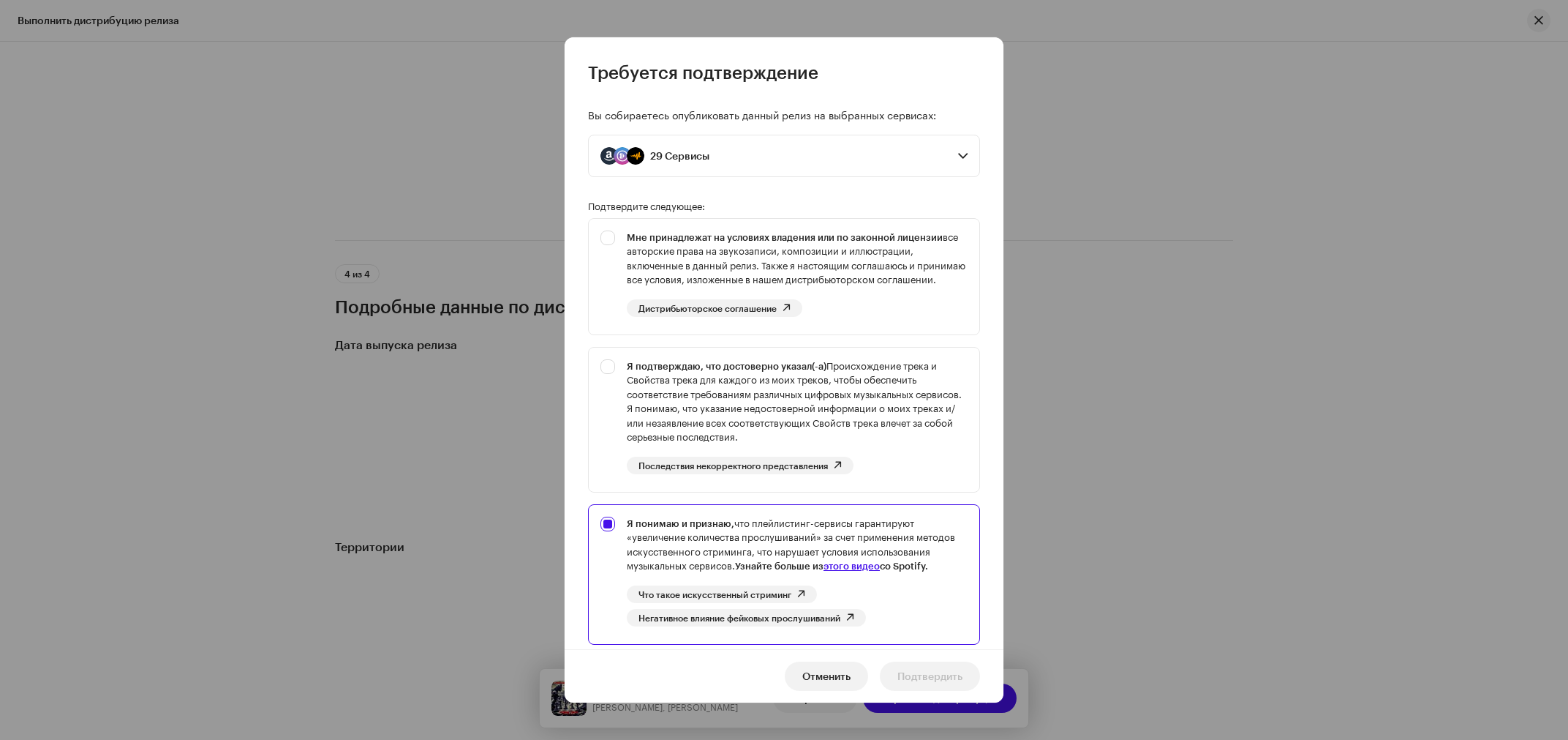
drag, startPoint x: 685, startPoint y: 429, endPoint x: 755, endPoint y: 427, distance: 70.0
click at [685, 430] on div "Вы собираетесь опубликовать данный релиз на выбранных сервисах: 29 Сервисы Amaz…" at bounding box center [784, 367] width 439 height 565
click at [795, 427] on div "Вы собираетесь опубликовать данный релиз на выбранных сервисах: 29 Сервисы Amaz…" at bounding box center [784, 367] width 439 height 565
click at [790, 276] on div "Вы собираетесь опубликовать данный релиз на выбранных сервисах: 29 Сервисы Amaz…" at bounding box center [784, 367] width 439 height 565
drag, startPoint x: 573, startPoint y: 506, endPoint x: 681, endPoint y: 516, distance: 108.5
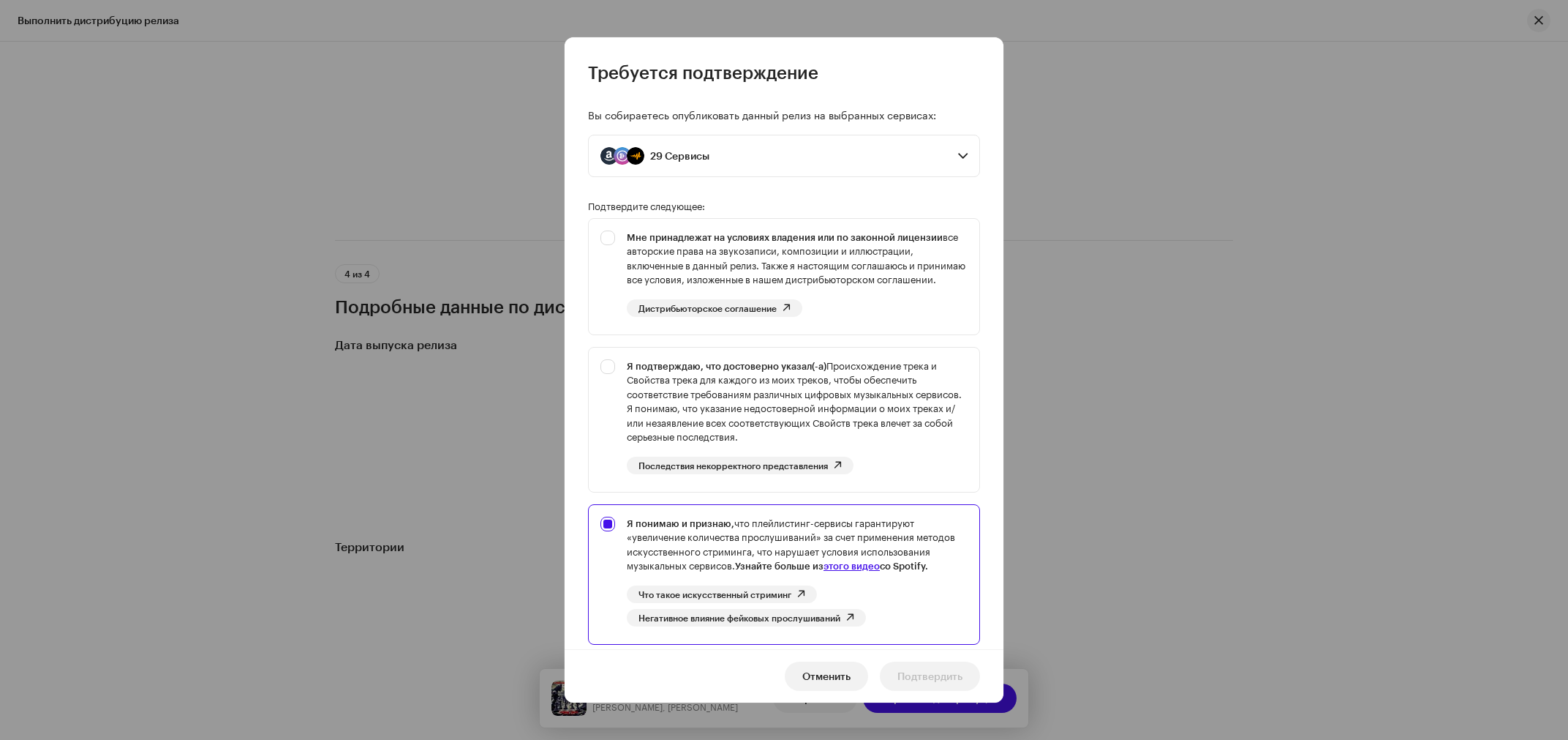
scroll to position [0, 0]
drag, startPoint x: 350, startPoint y: 155, endPoint x: 0, endPoint y: 29, distance: 372.0
click at [350, 156] on div "Требуется подтверждение Вы собираетесь опубликовать данный релиз на выбранных с…" at bounding box center [784, 370] width 1568 height 740
